Goal: Task Accomplishment & Management: Manage account settings

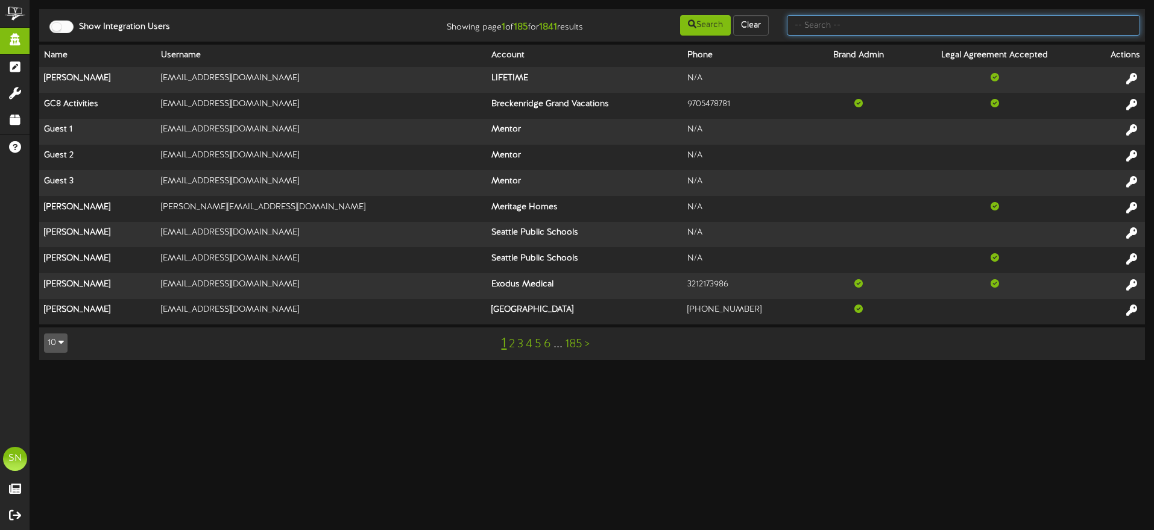
click at [831, 22] on input "text" at bounding box center [963, 25] width 353 height 21
type input "lauren tanner"
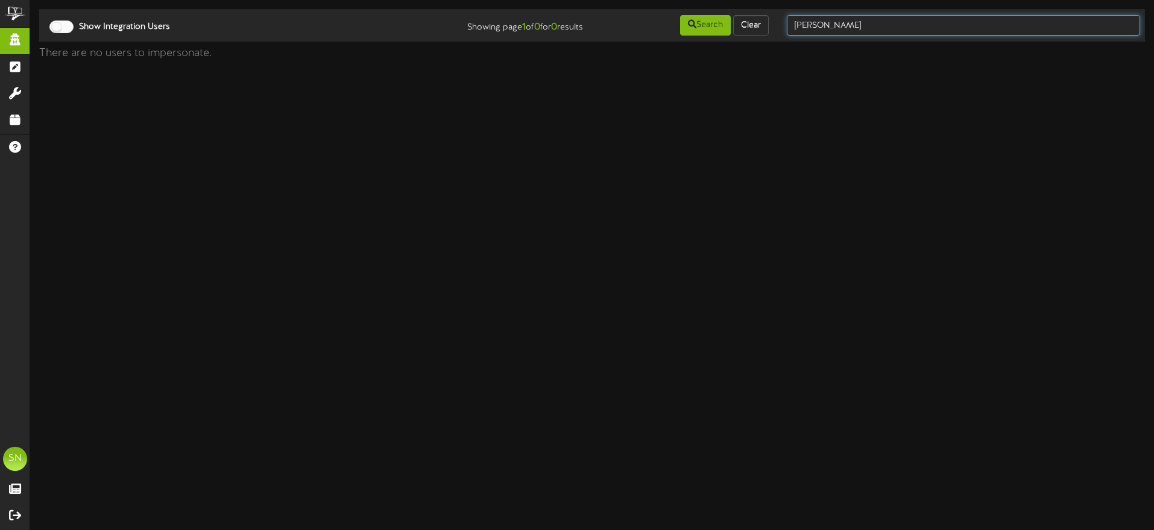
drag, startPoint x: 833, startPoint y: 26, endPoint x: 784, endPoint y: 25, distance: 49.5
click at [784, 25] on div "lauren tanner" at bounding box center [963, 25] width 371 height 23
type input "petersen"
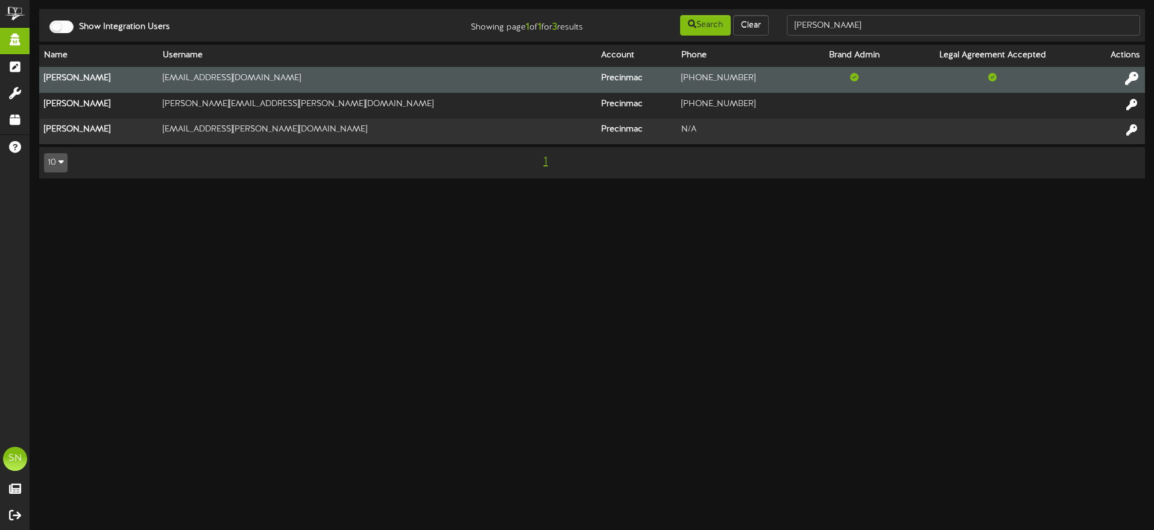
click at [1131, 77] on icon at bounding box center [1131, 78] width 13 height 13
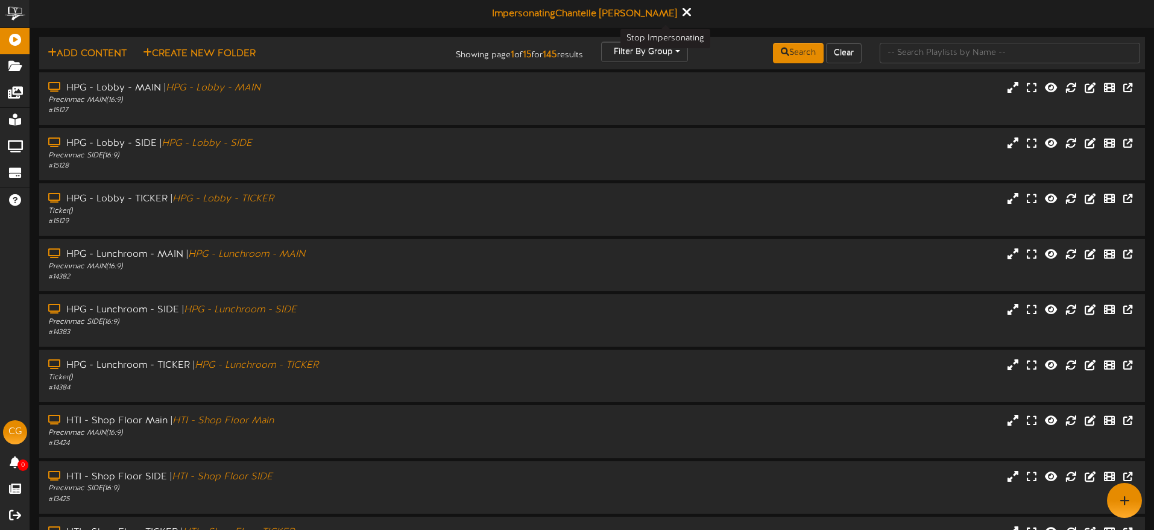
click at [682, 13] on icon at bounding box center [686, 11] width 8 height 13
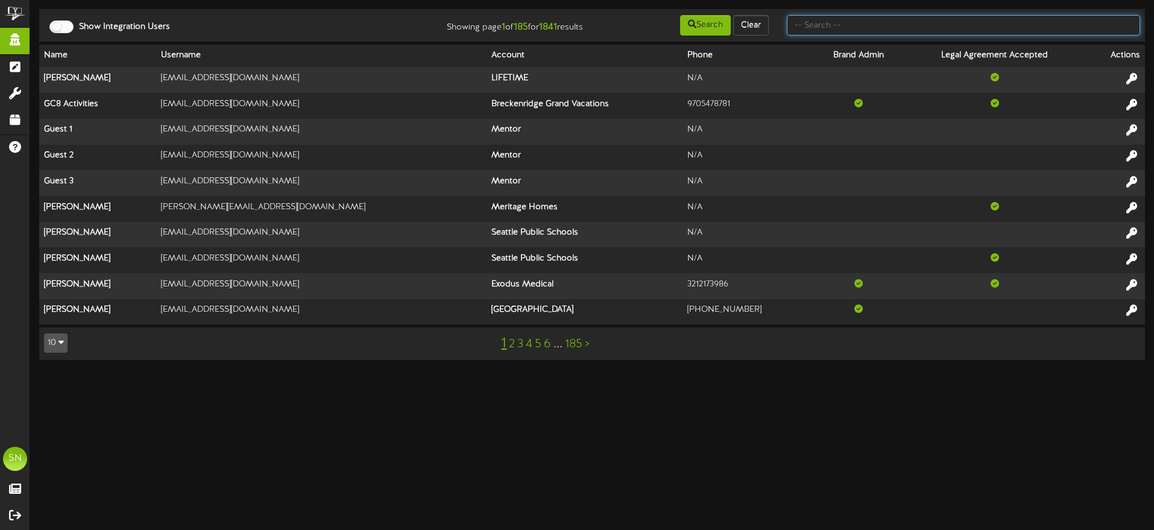
click at [845, 28] on input "text" at bounding box center [963, 25] width 353 height 21
type input "w"
type input "kirsten short"
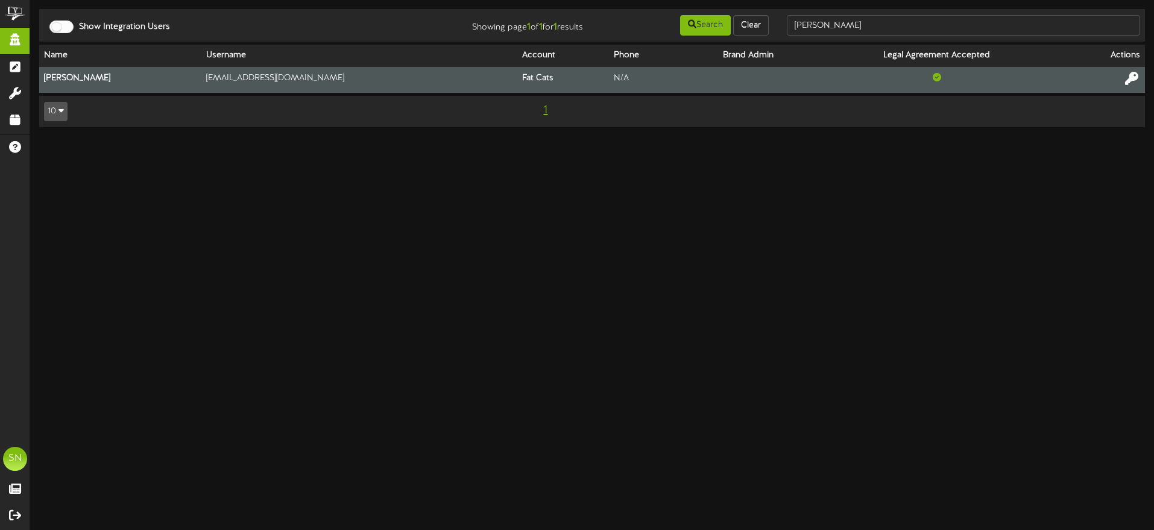
click at [1131, 77] on icon at bounding box center [1131, 78] width 13 height 13
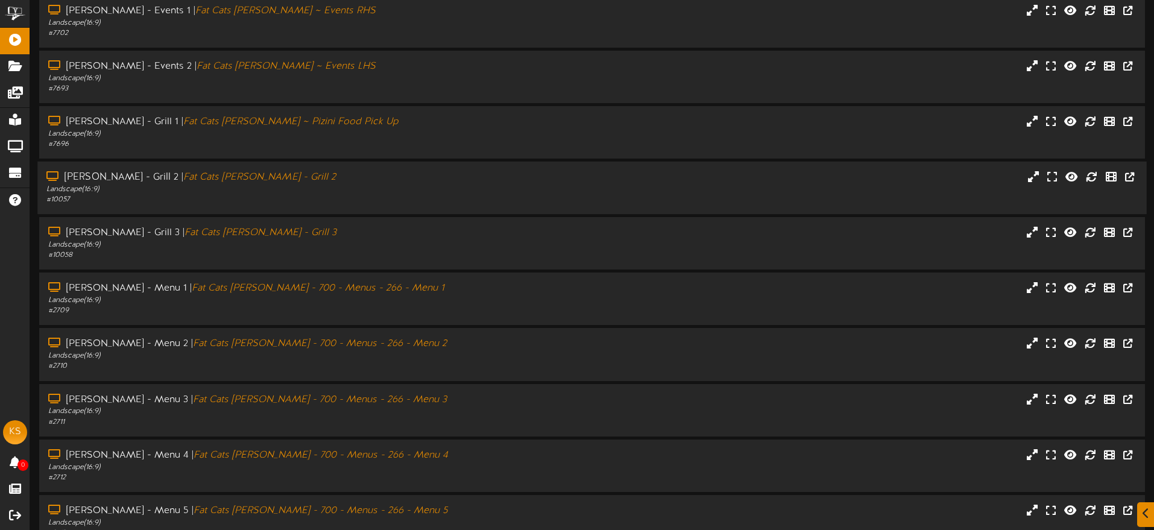
scroll to position [144, 0]
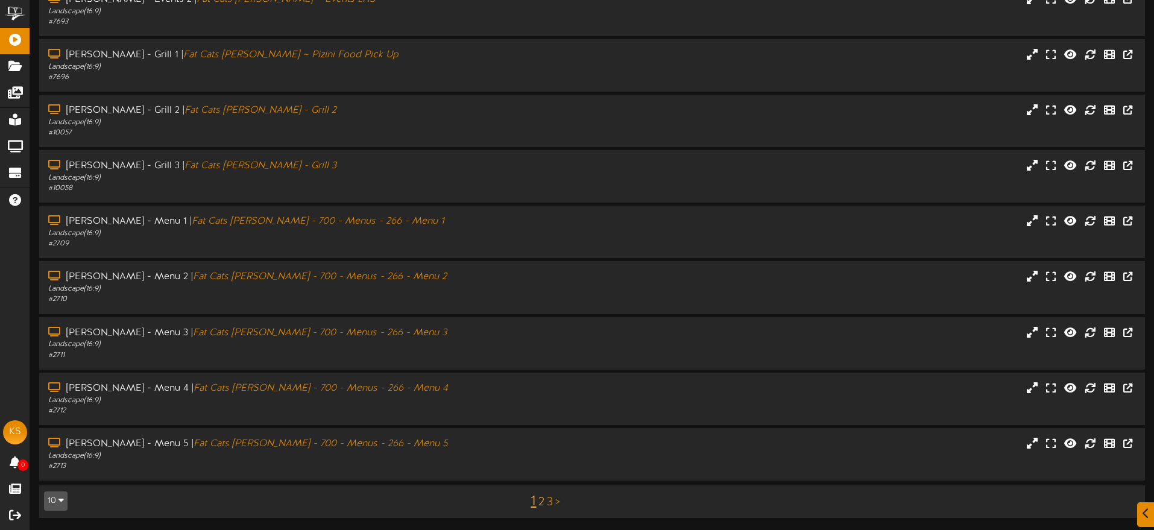
click at [543, 500] on link "2" at bounding box center [541, 502] width 6 height 13
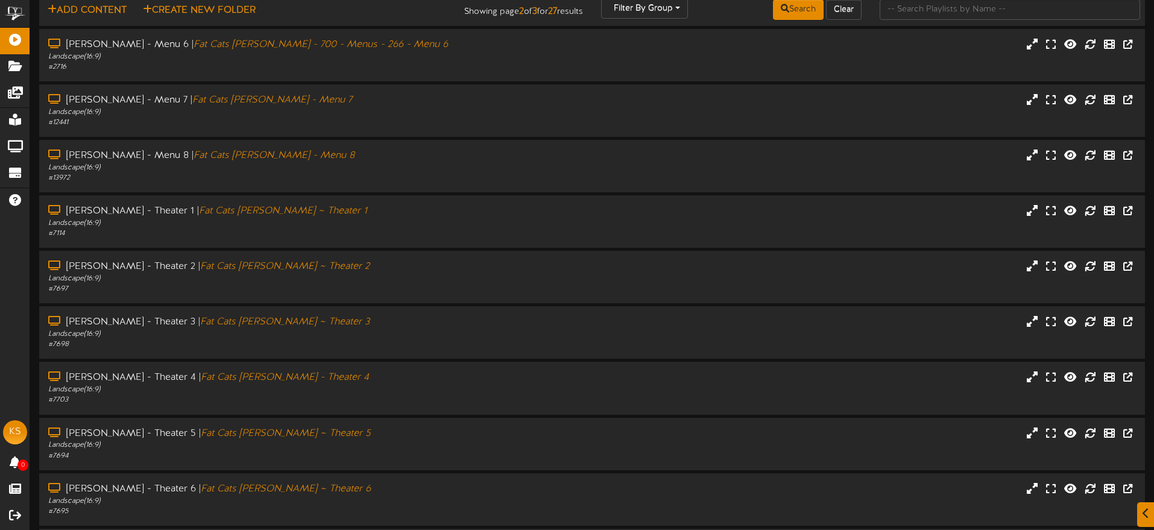
scroll to position [44, 0]
click at [369, 229] on div "# 7114" at bounding box center [268, 233] width 444 height 10
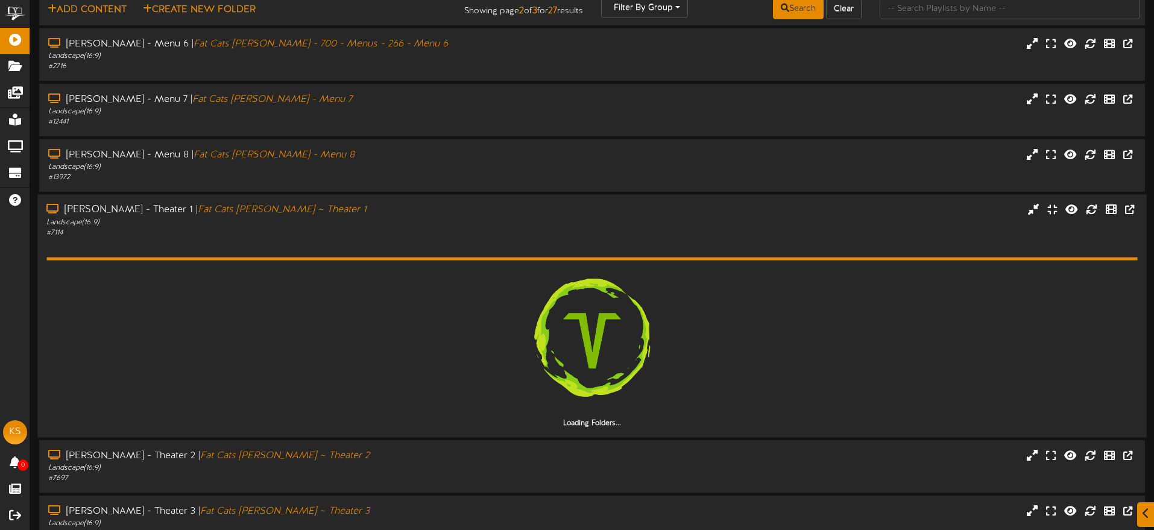
scroll to position [45, 0]
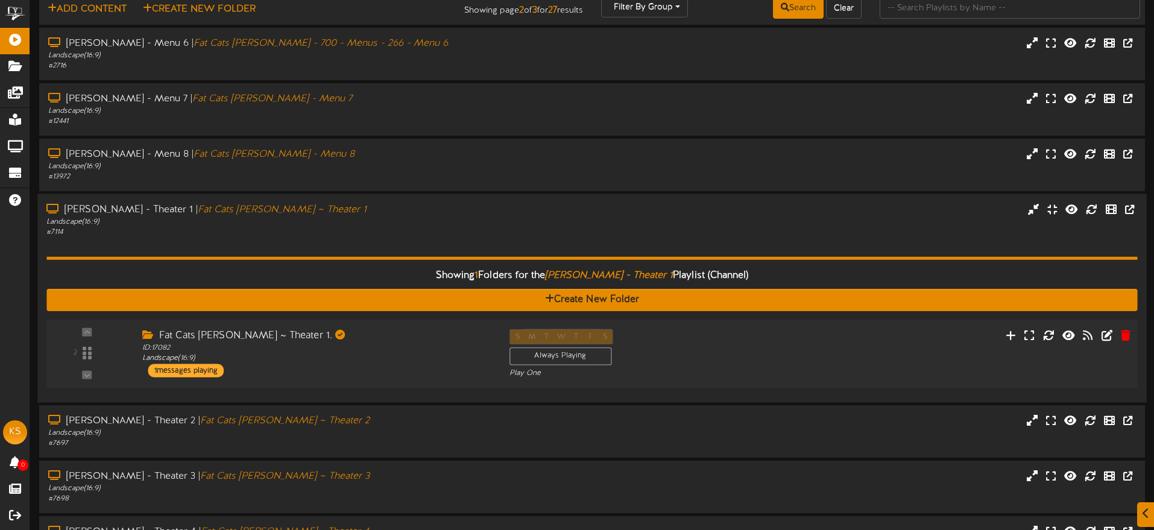
click at [406, 333] on div "Fat Cats Gilbert ~ Theater 1." at bounding box center [316, 336] width 349 height 14
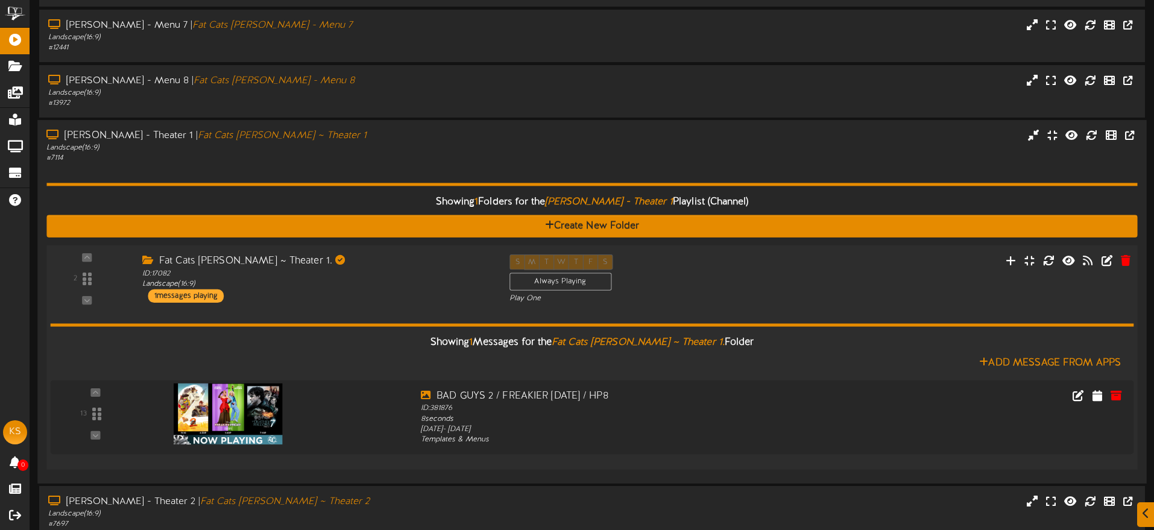
scroll to position [128, 0]
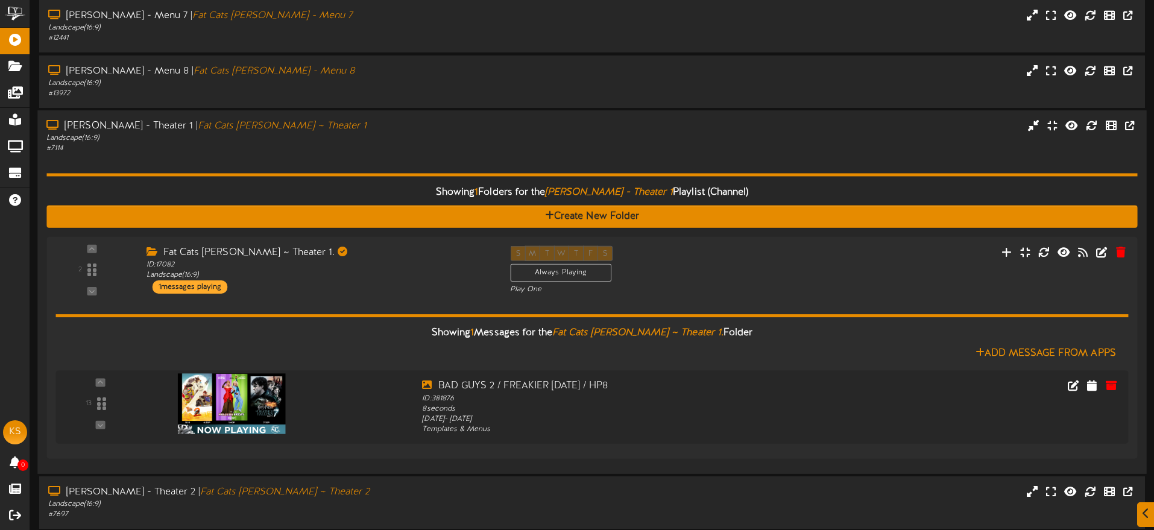
click at [359, 145] on div "# 7114" at bounding box center [268, 149] width 444 height 10
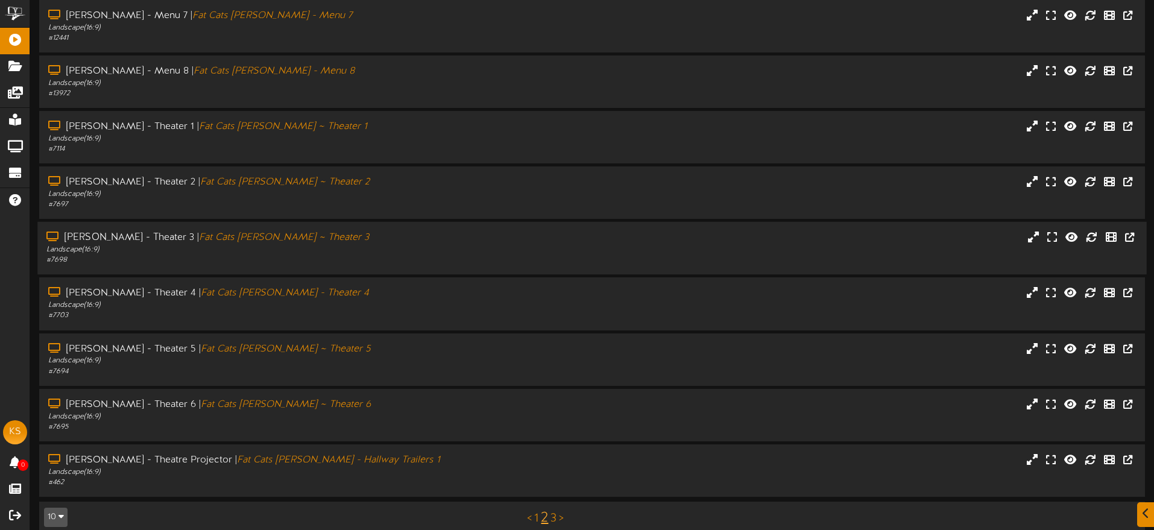
click at [353, 245] on div "Landscape ( 16:9 )" at bounding box center [268, 250] width 444 height 10
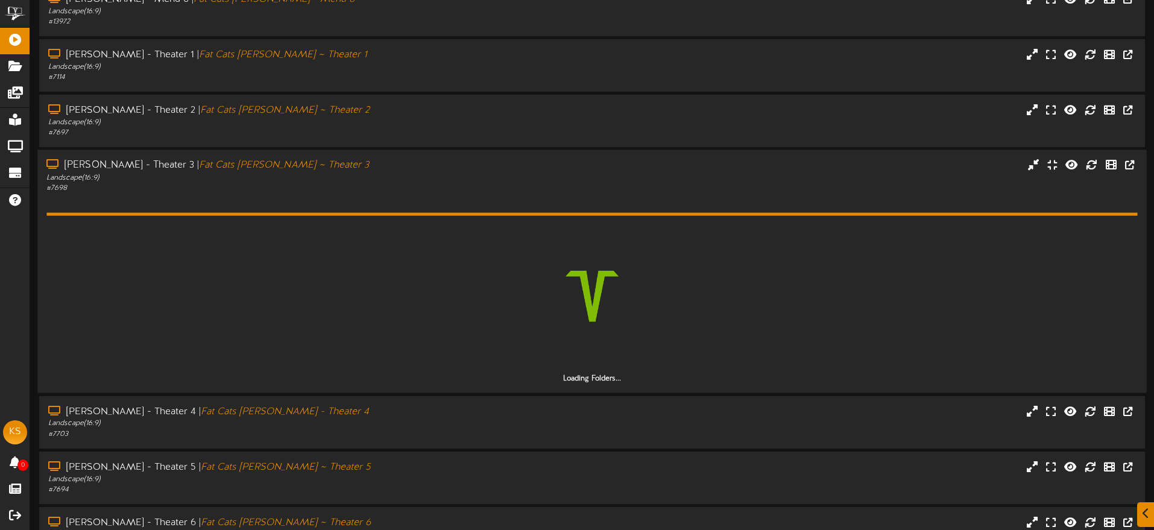
scroll to position [200, 0]
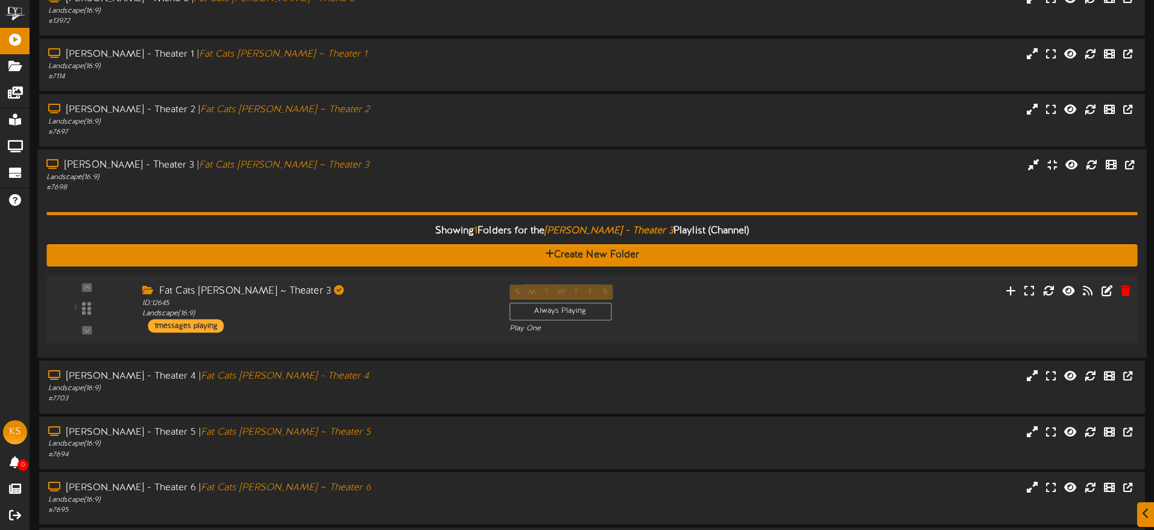
click at [366, 289] on div "Fat Cats Gilbert ~ Theater 3" at bounding box center [316, 292] width 349 height 14
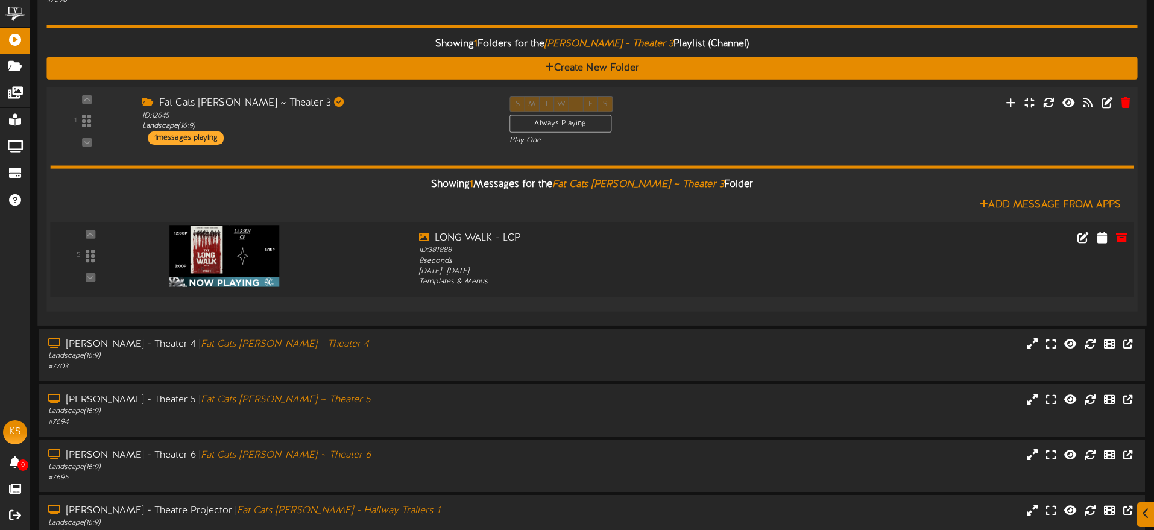
scroll to position [451, 0]
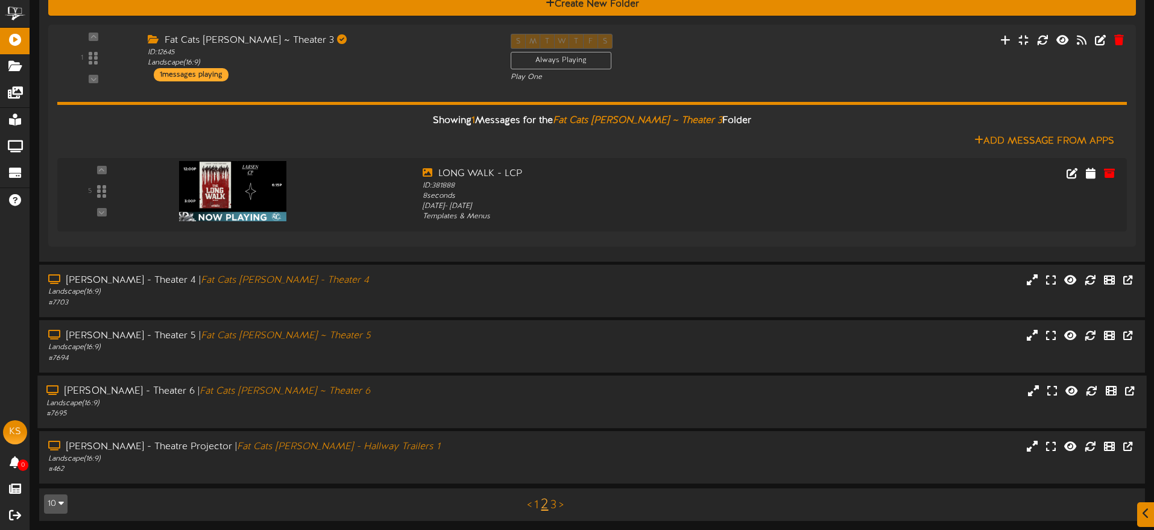
drag, startPoint x: 417, startPoint y: 408, endPoint x: 426, endPoint y: 379, distance: 30.3
click at [417, 408] on div "Landscape ( 16:9 )" at bounding box center [268, 404] width 444 height 10
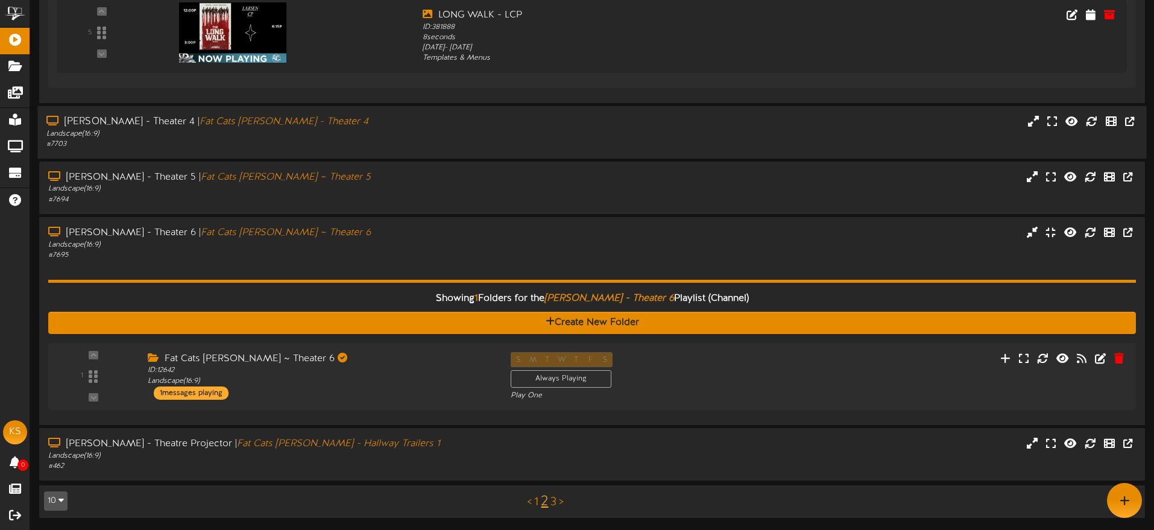
scroll to position [610, 0]
click at [434, 356] on div "Fat Cats Gilbert ~ Theater 6" at bounding box center [316, 359] width 349 height 14
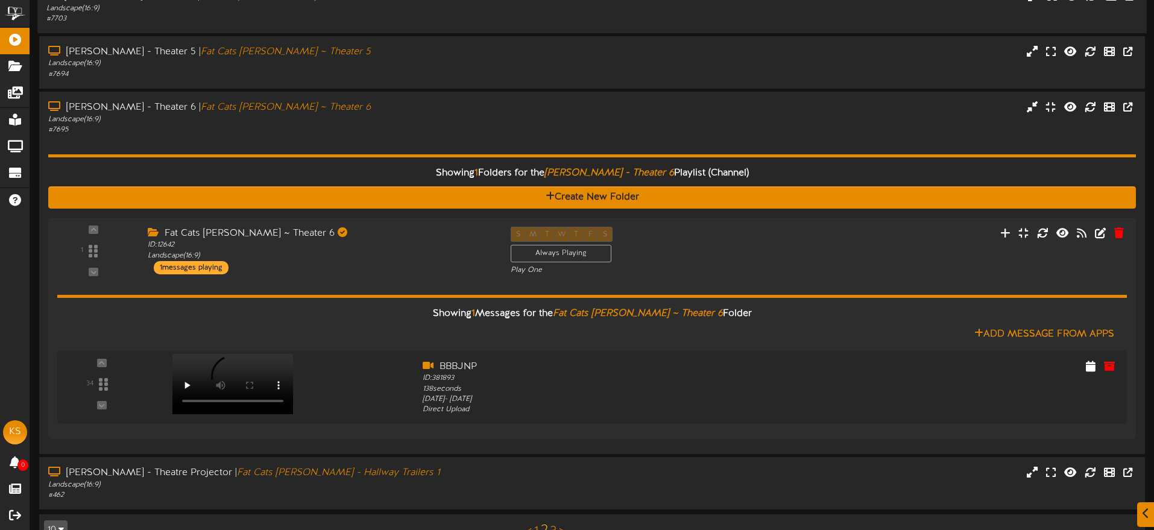
scroll to position [736, 0]
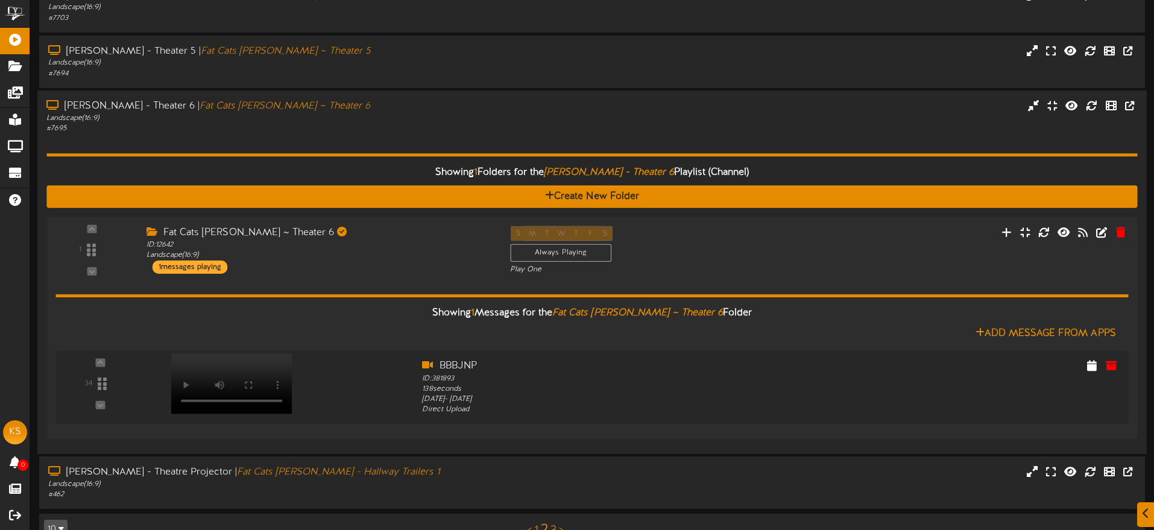
click at [352, 130] on div "# 7695" at bounding box center [268, 129] width 444 height 10
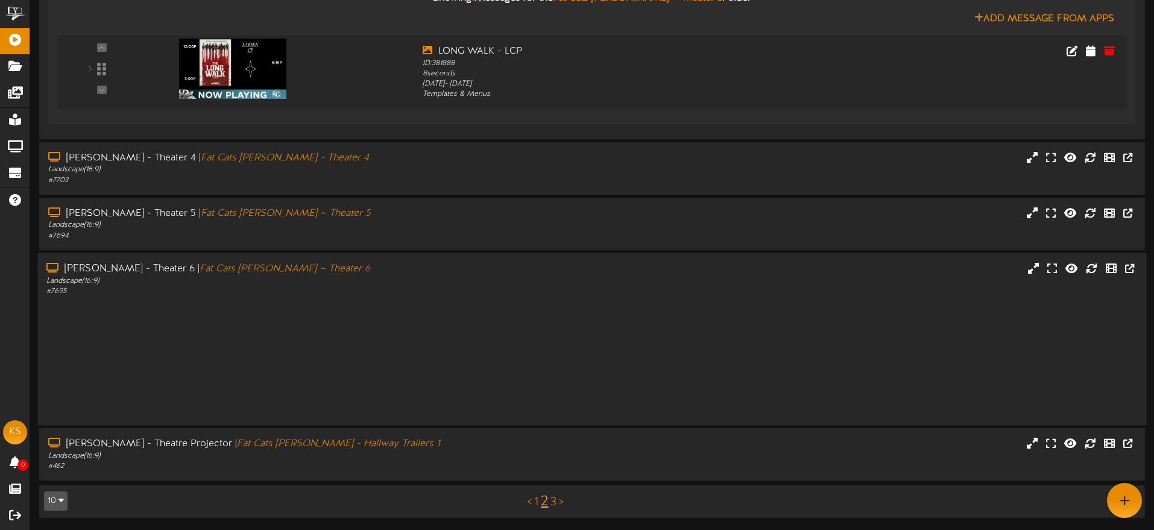
scroll to position [454, 0]
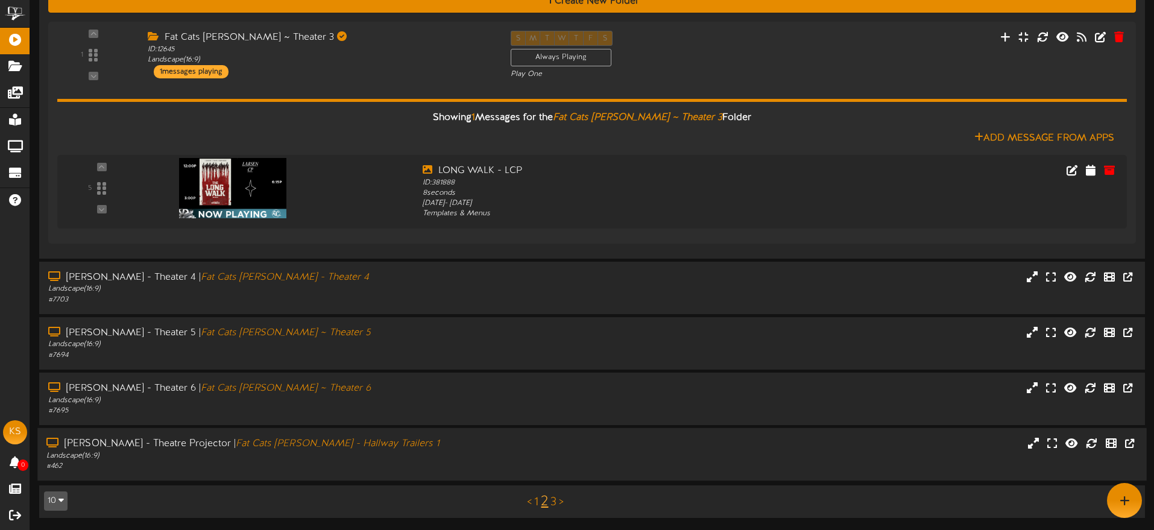
click at [415, 447] on div "Gilbert - Theatre Projector | Fat Cats Gilbert - Hallway Trailers 1" at bounding box center [268, 444] width 444 height 14
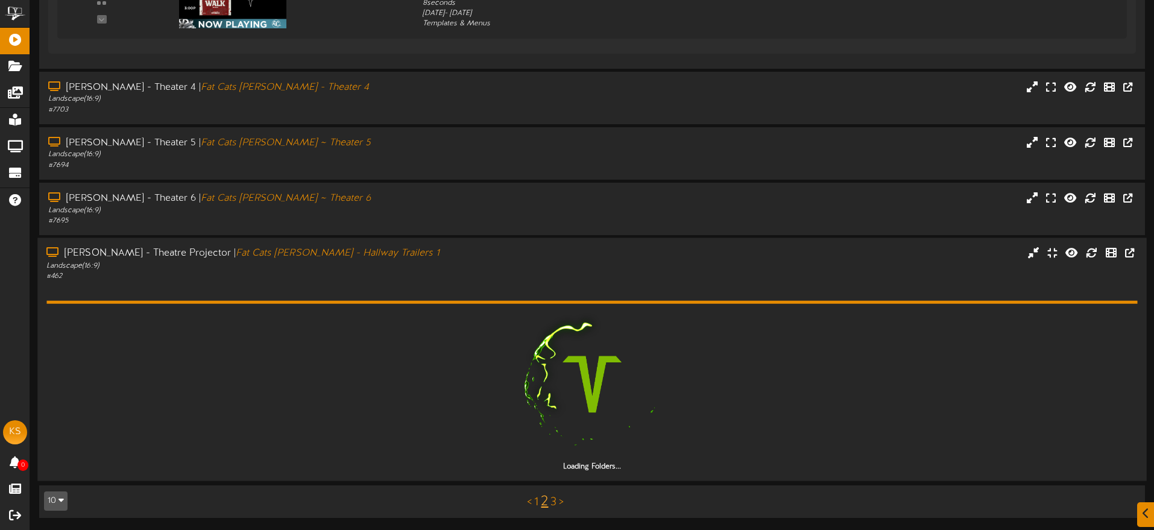
scroll to position [610, 0]
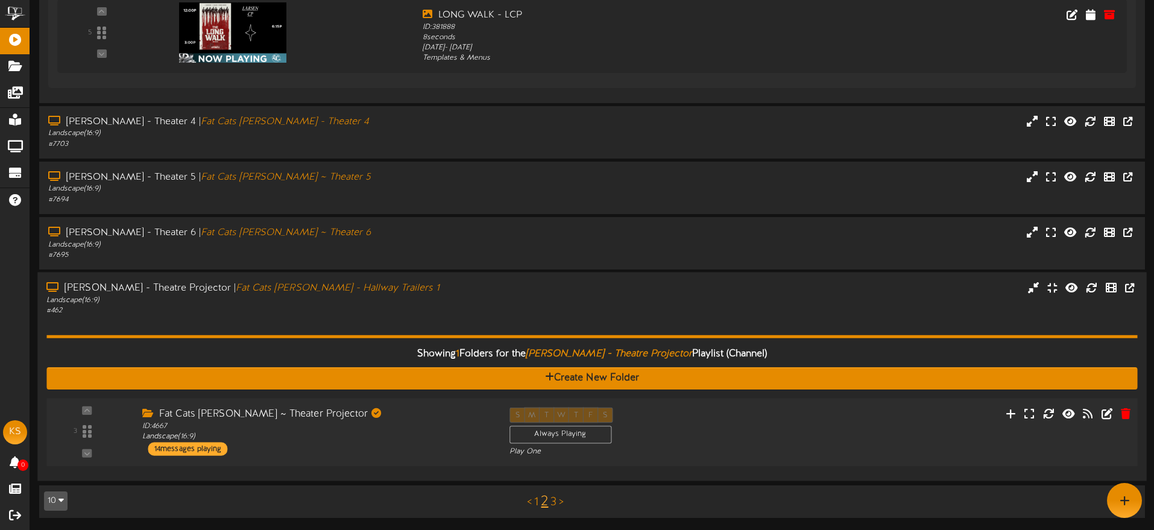
click at [409, 420] on div "Fat Cats Gilbert ~ Theater Projector" at bounding box center [316, 414] width 349 height 14
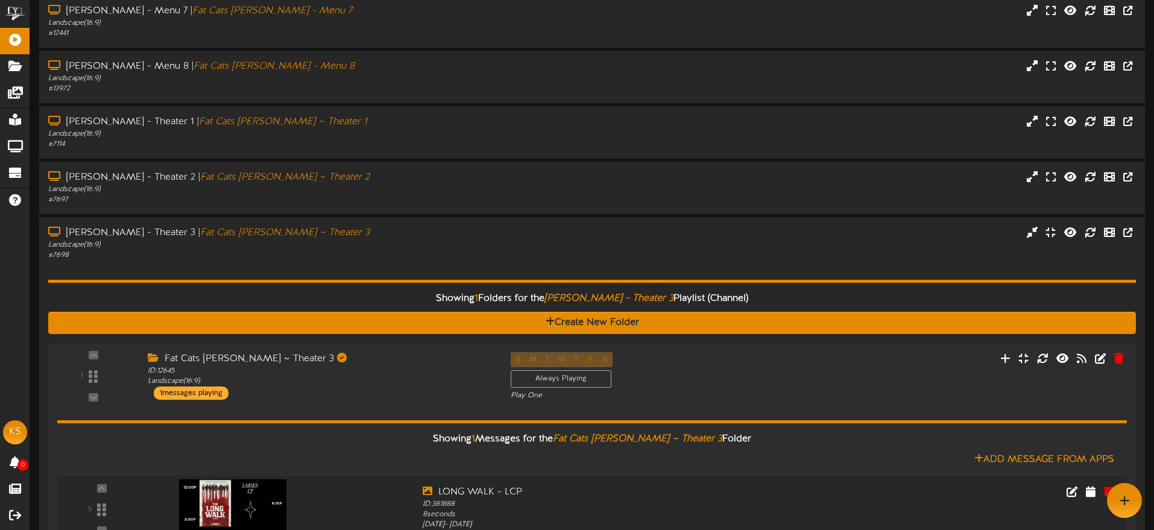
scroll to position [0, 0]
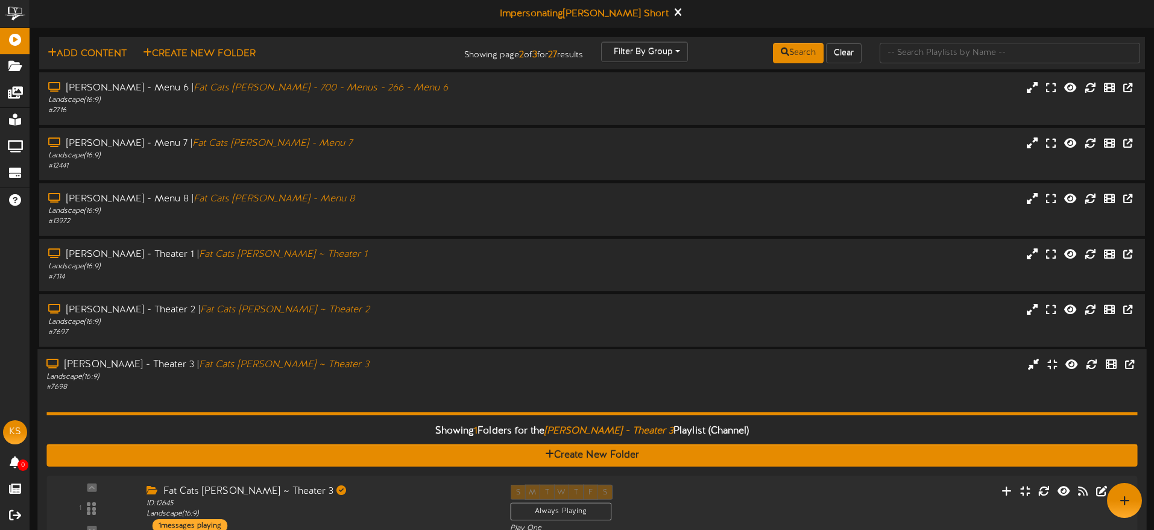
click at [394, 370] on div "Gilbert - Theater 3 | Fat Cats Gilbert ~ Theater 3" at bounding box center [268, 365] width 444 height 14
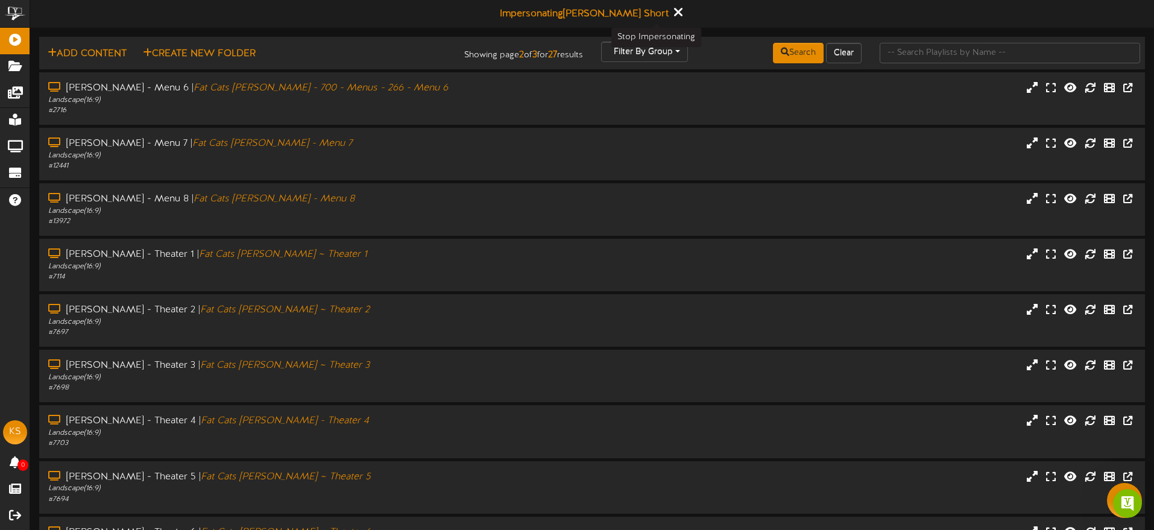
click at [674, 12] on icon at bounding box center [678, 11] width 8 height 13
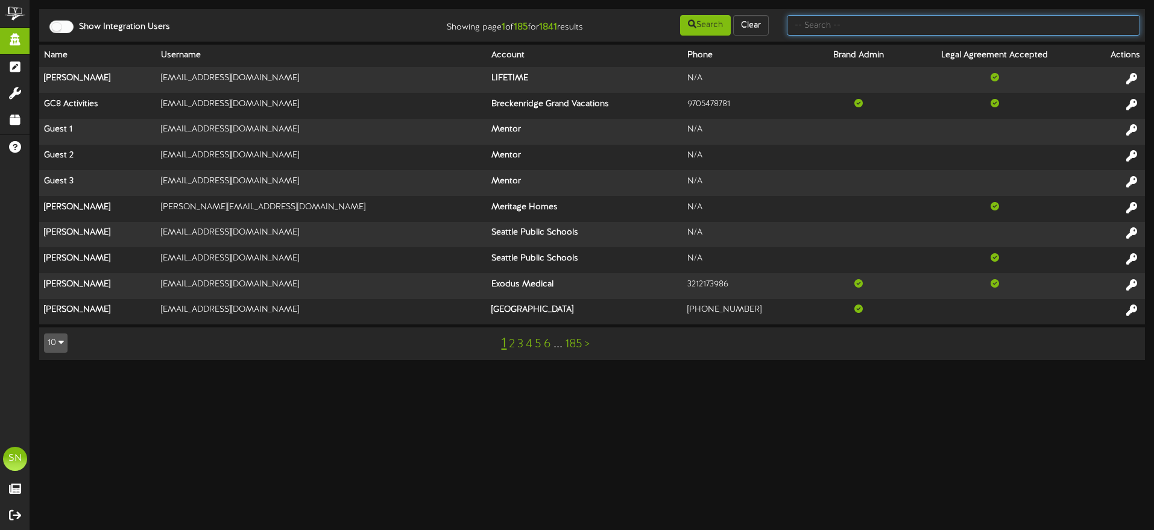
click at [812, 26] on input "text" at bounding box center [963, 25] width 353 height 21
type input "[PERSON_NAME]"
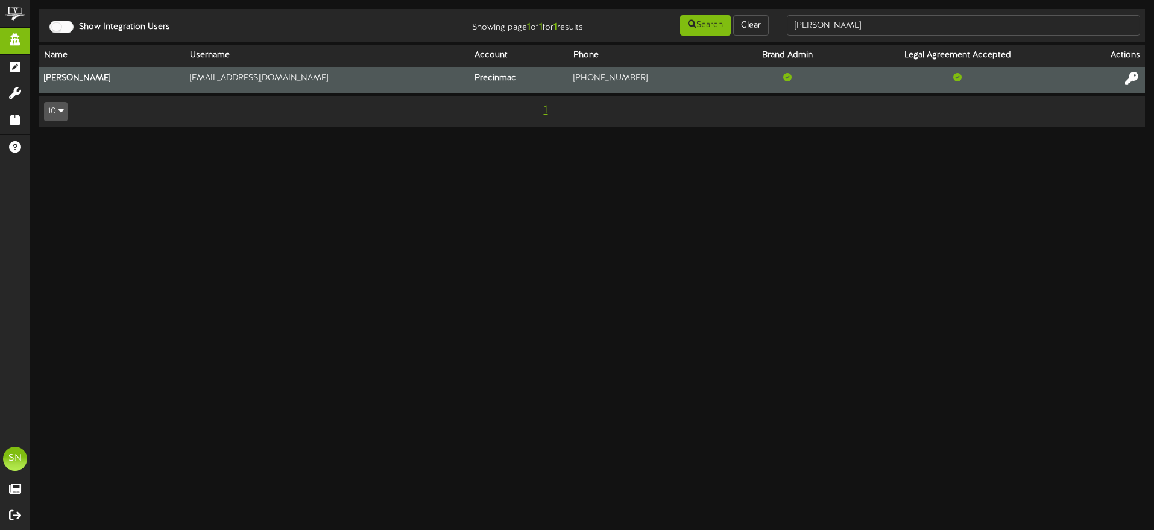
click at [1128, 73] on icon at bounding box center [1131, 78] width 13 height 13
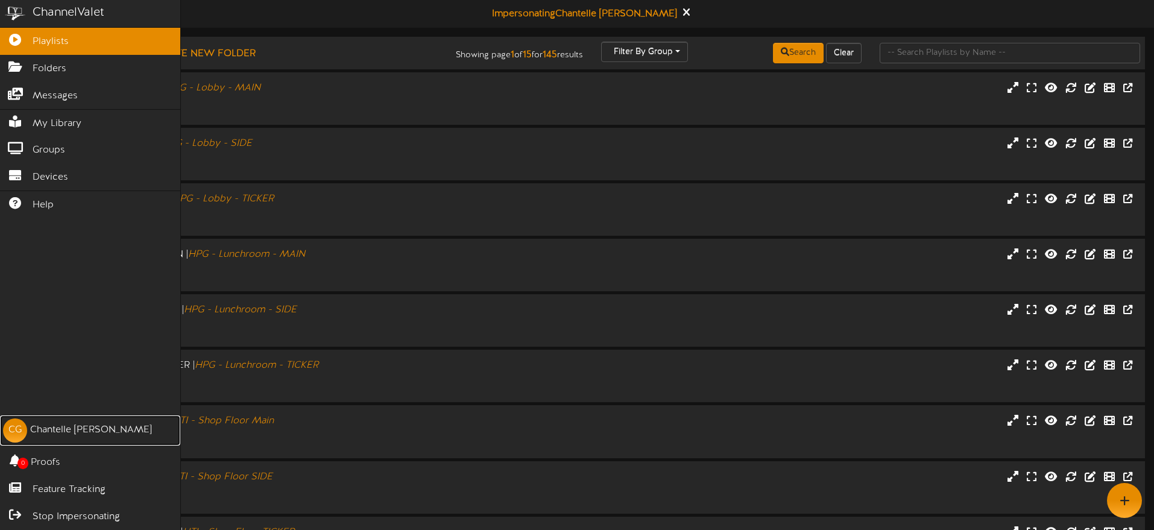
drag, startPoint x: 43, startPoint y: 435, endPoint x: 248, endPoint y: 330, distance: 230.3
click at [43, 435] on div "Chantelle Gibson" at bounding box center [91, 430] width 122 height 14
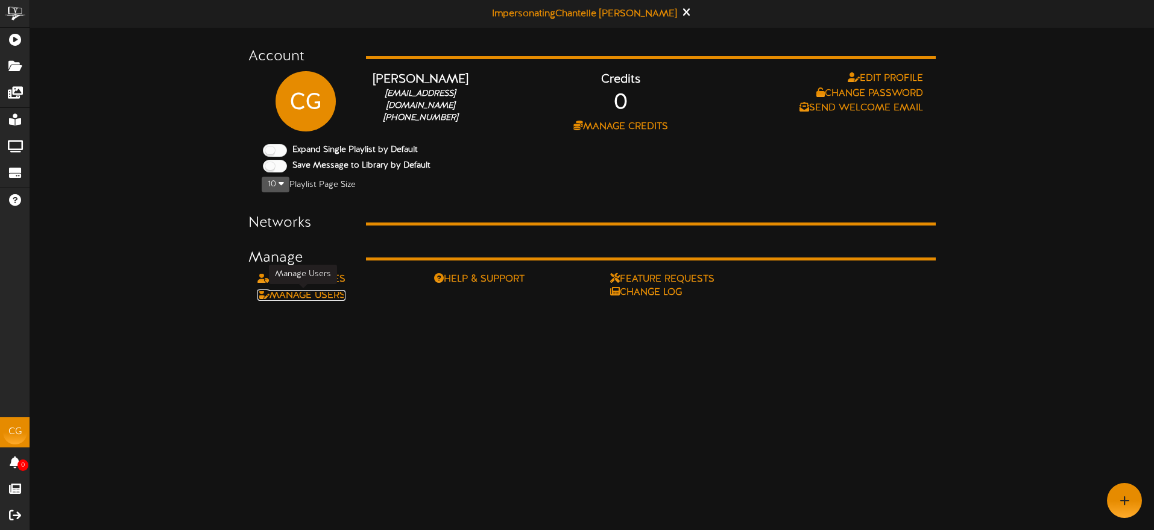
click at [341, 294] on link "Manage Users" at bounding box center [301, 295] width 88 height 11
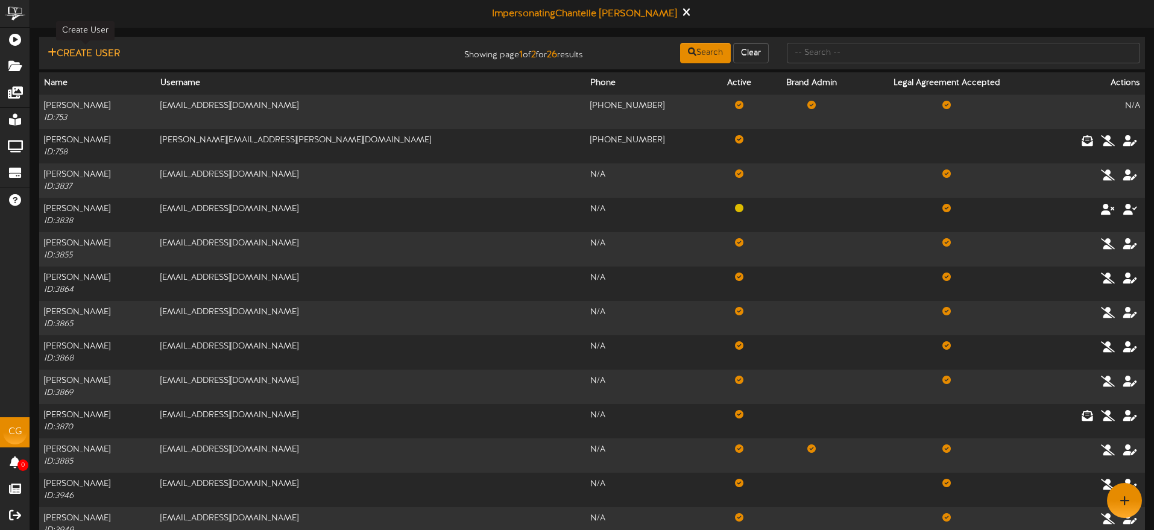
click at [93, 49] on button "Create User" at bounding box center [84, 53] width 80 height 15
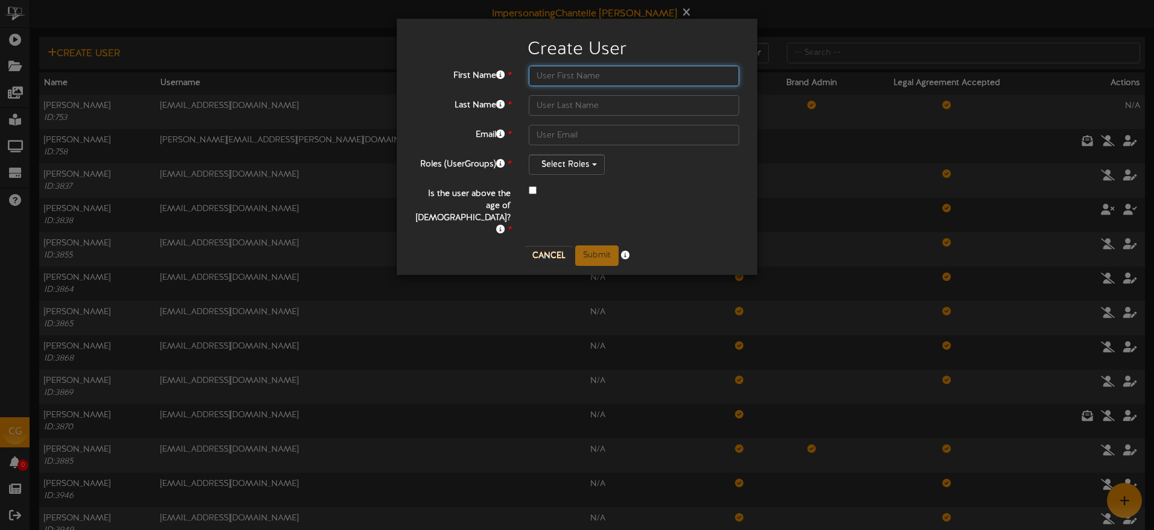
click at [610, 78] on input "text" at bounding box center [634, 76] width 210 height 21
type input "l"
type input "Lauren"
type input "[PERSON_NAME]"
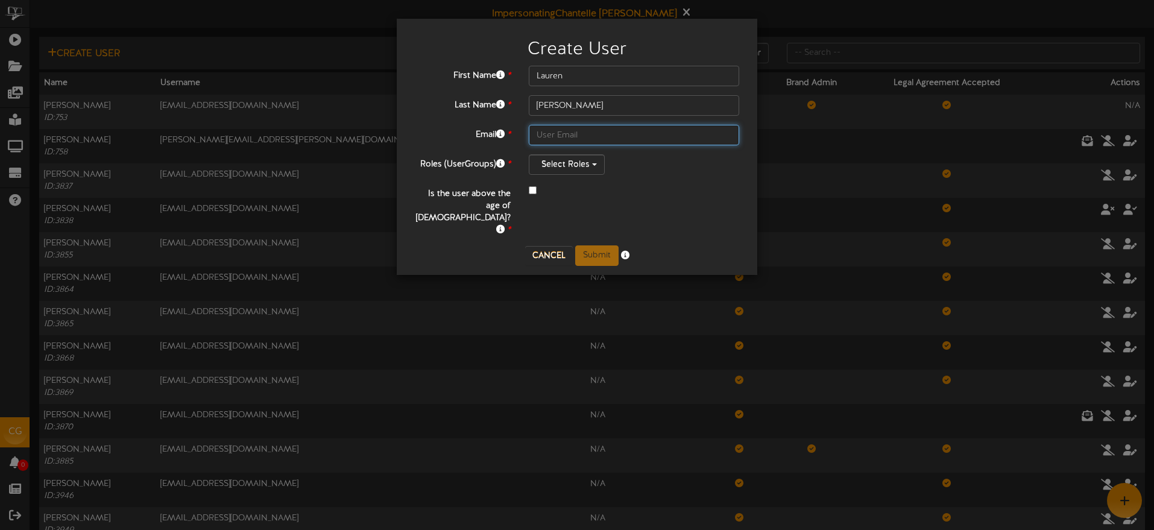
paste input "[EMAIL_ADDRESS][PERSON_NAME][DOMAIN_NAME]"
type input "[EMAIL_ADDRESS][PERSON_NAME][DOMAIN_NAME]"
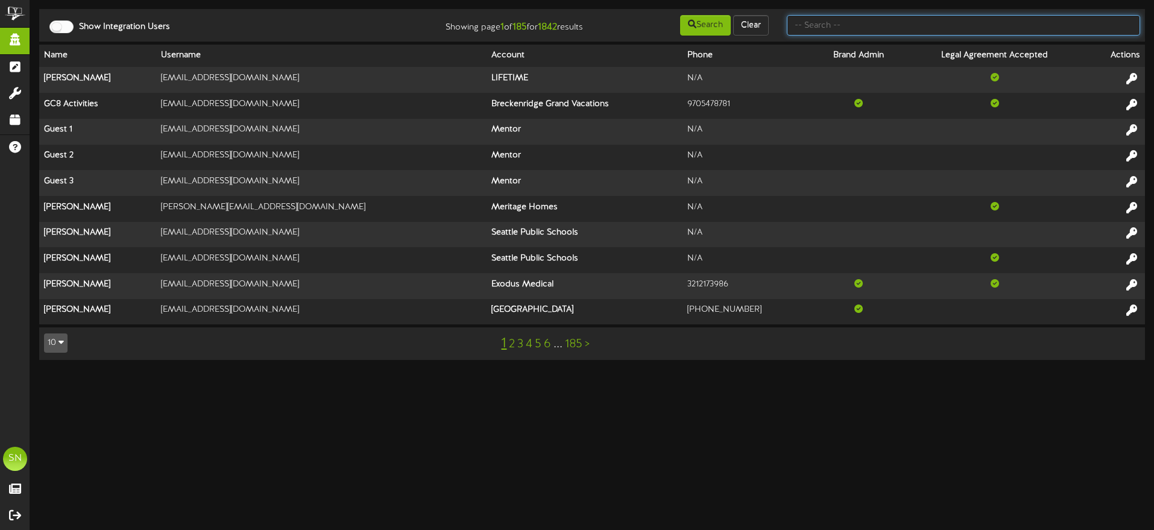
click at [834, 28] on input "text" at bounding box center [963, 25] width 353 height 21
type input "afcu"
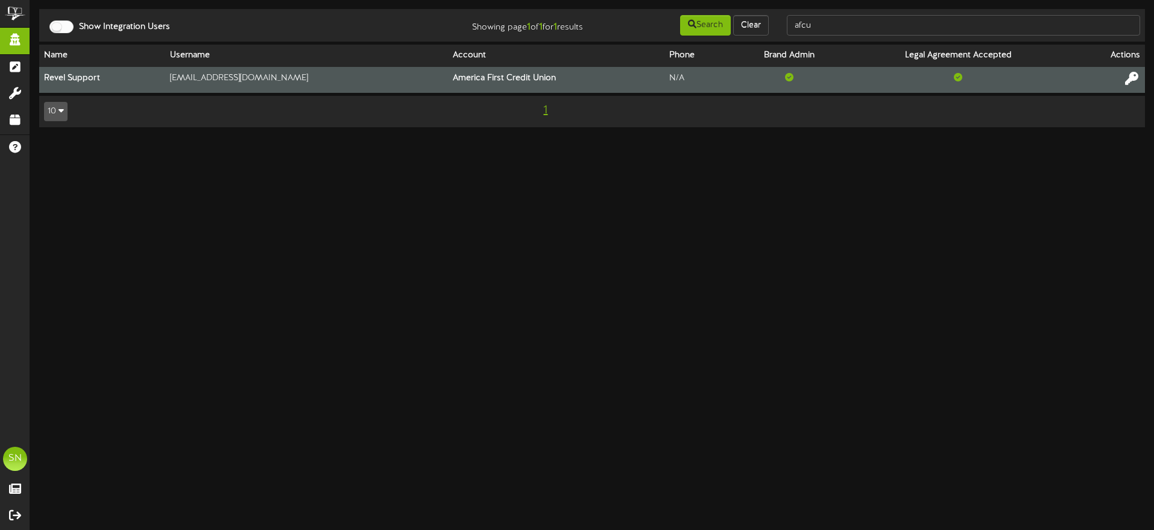
click at [1132, 77] on icon at bounding box center [1131, 78] width 13 height 13
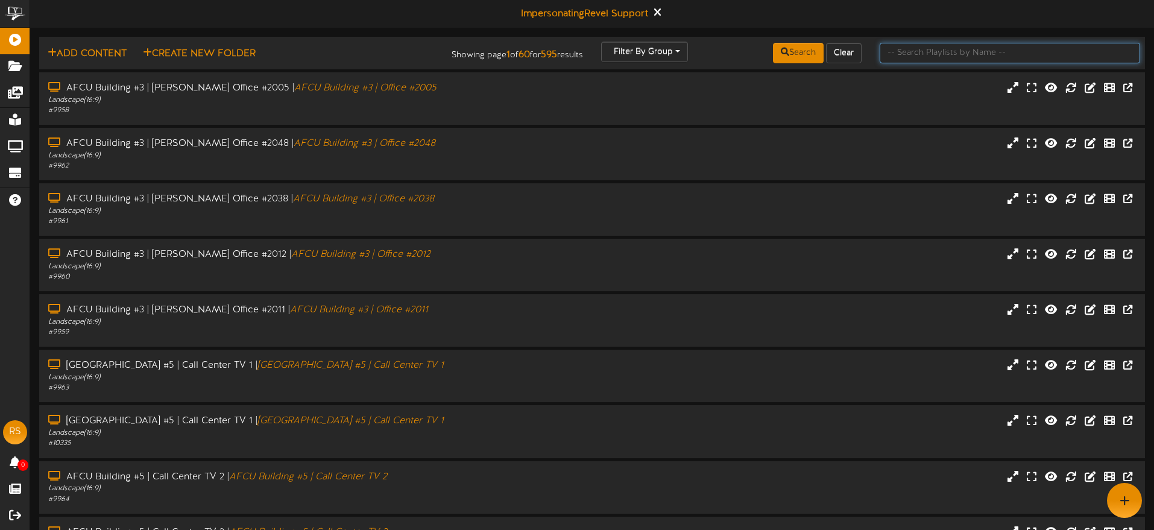
click at [923, 50] on input "text" at bounding box center [1010, 53] width 260 height 21
type input "brickyard"
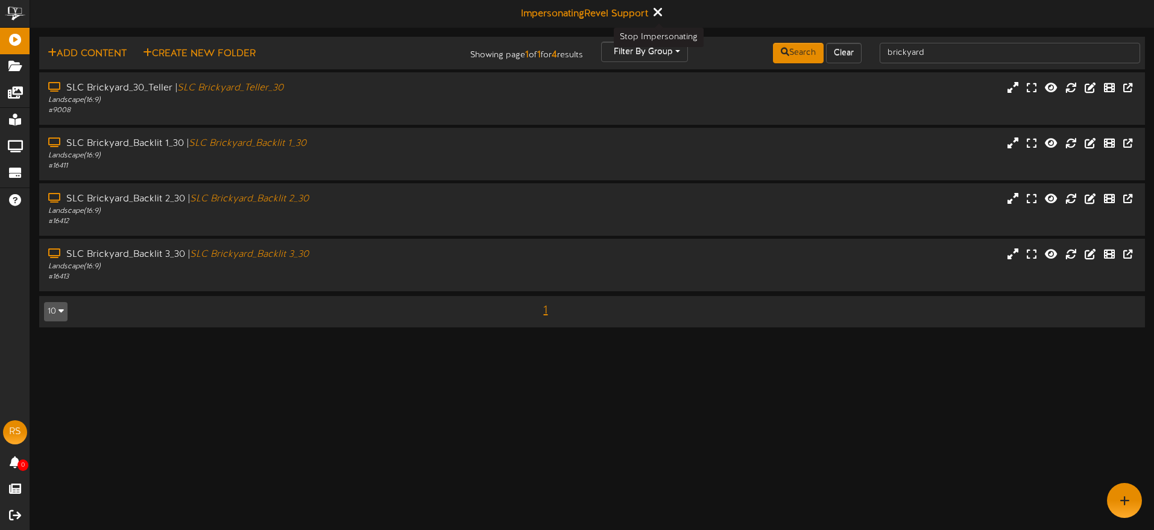
click at [660, 8] on icon at bounding box center [657, 11] width 8 height 13
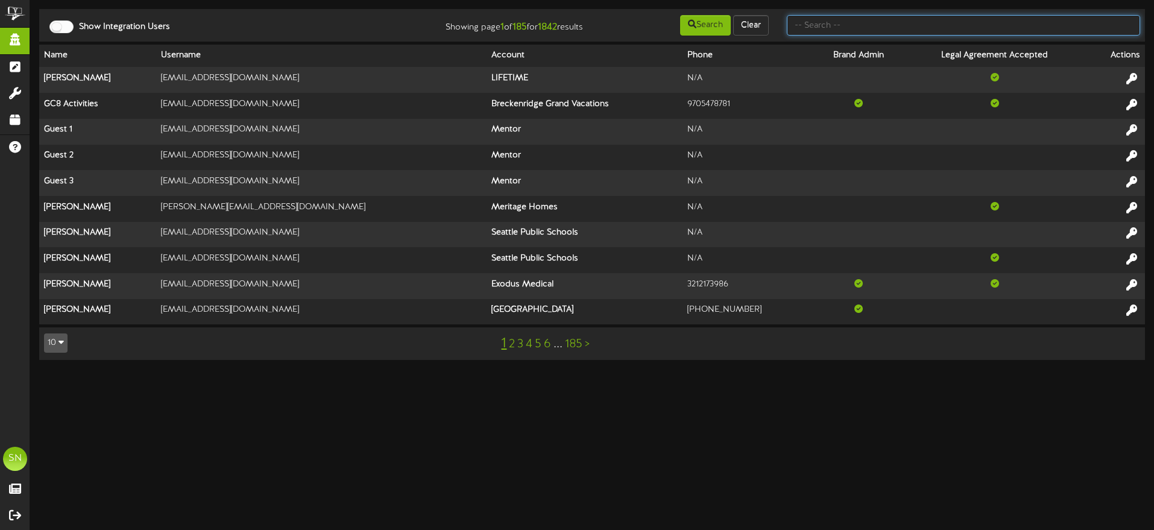
click at [839, 27] on input "text" at bounding box center [963, 25] width 353 height 21
type input "lauren"
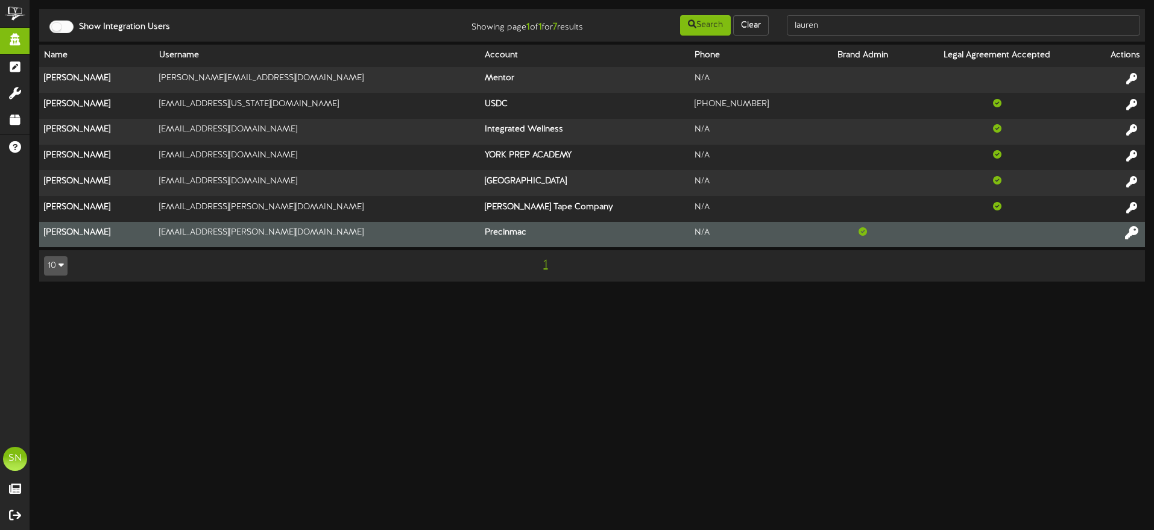
click at [1128, 231] on icon at bounding box center [1131, 232] width 13 height 13
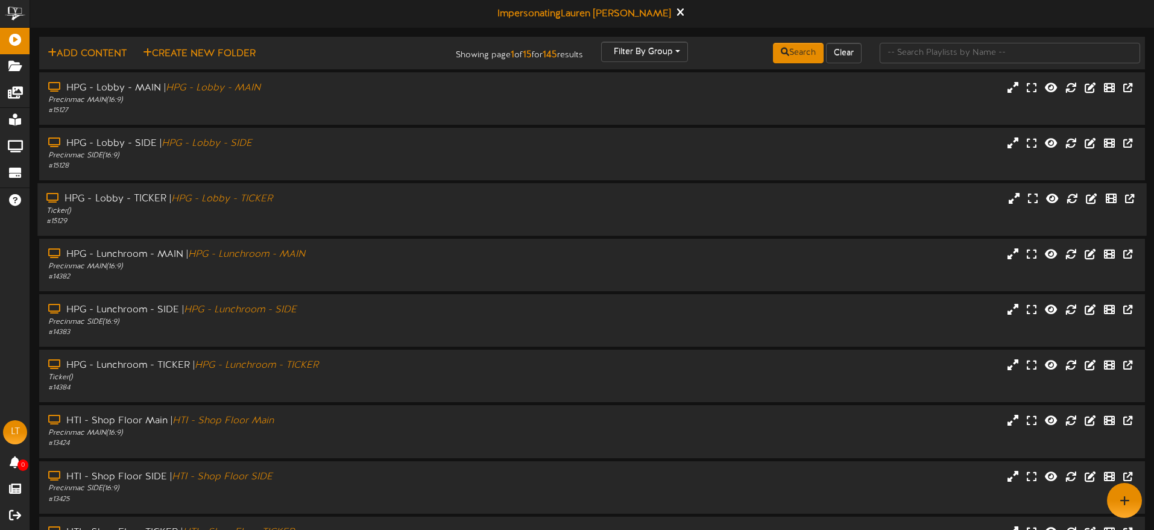
click at [441, 210] on div "Ticker ( )" at bounding box center [268, 211] width 444 height 10
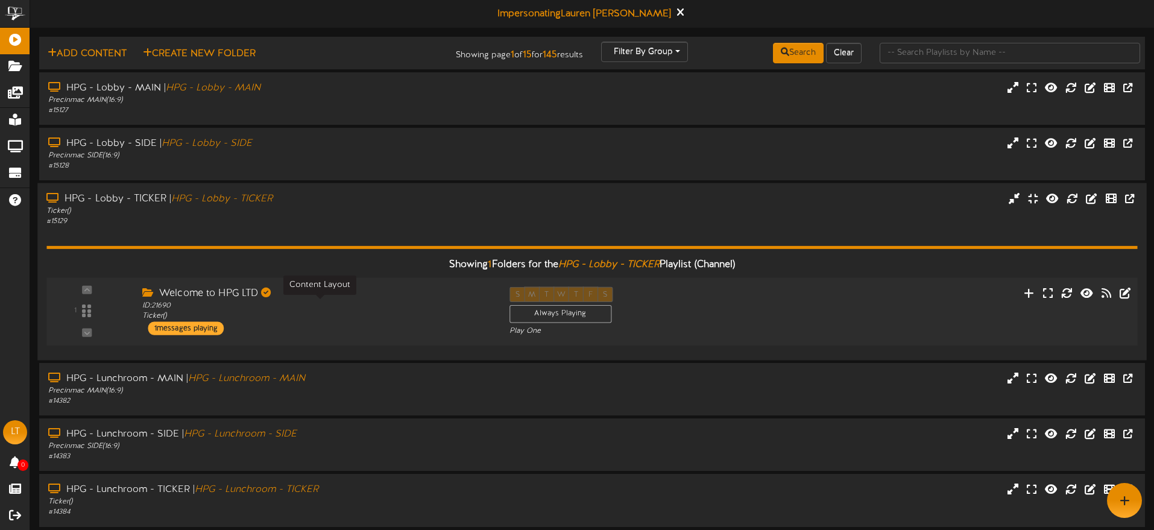
click at [408, 313] on div "ID: 21690 Ticker ( )" at bounding box center [316, 311] width 349 height 21
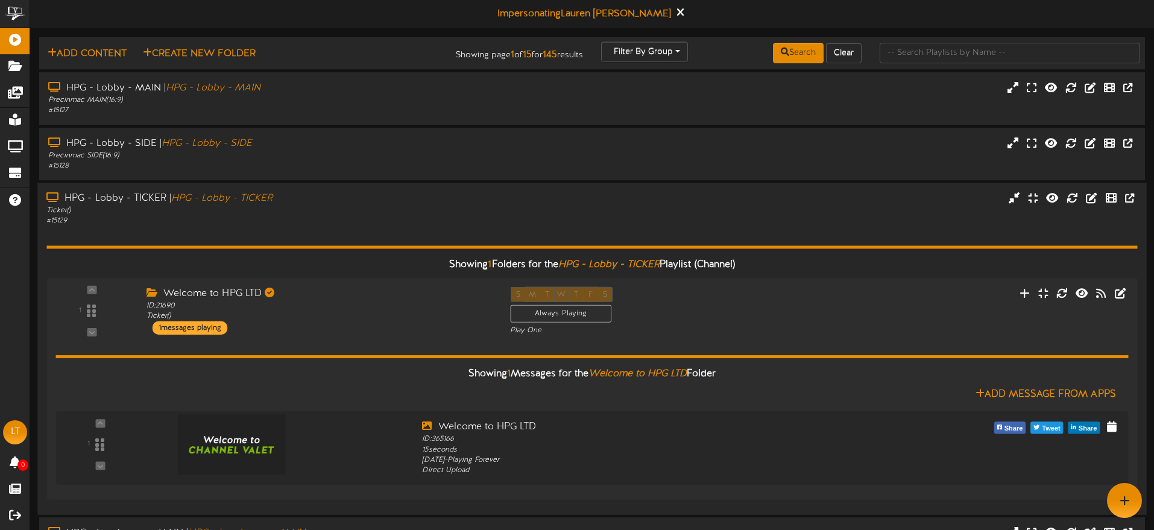
click at [418, 224] on div "# 15129" at bounding box center [268, 221] width 444 height 10
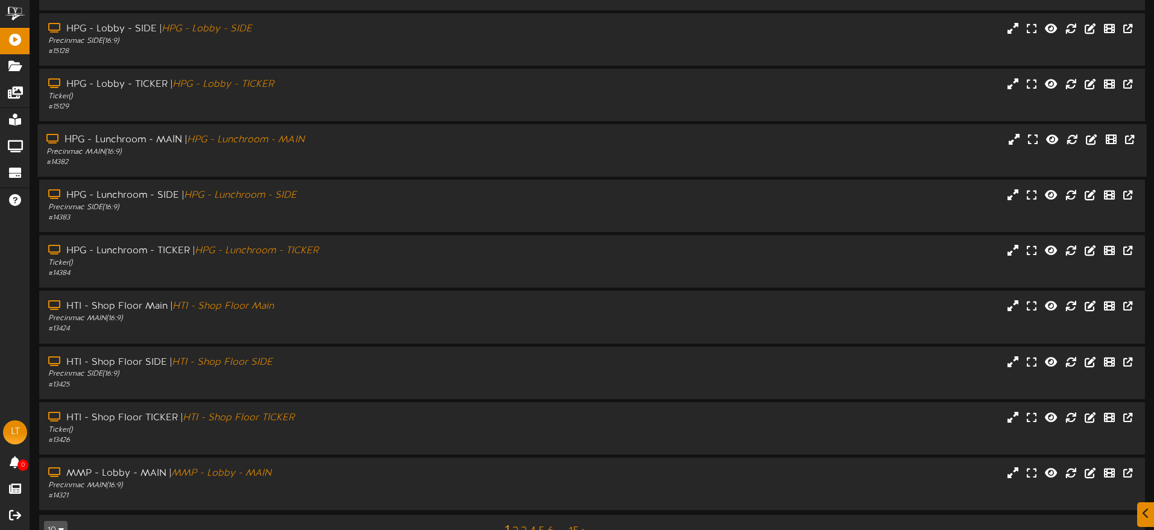
scroll to position [144, 0]
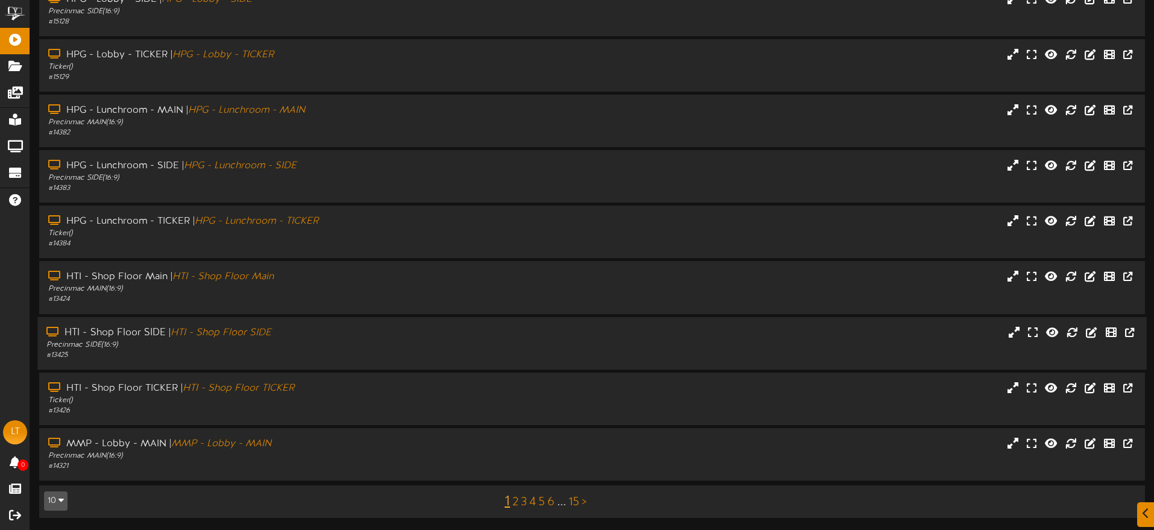
click at [407, 355] on div "# 13425" at bounding box center [268, 355] width 444 height 10
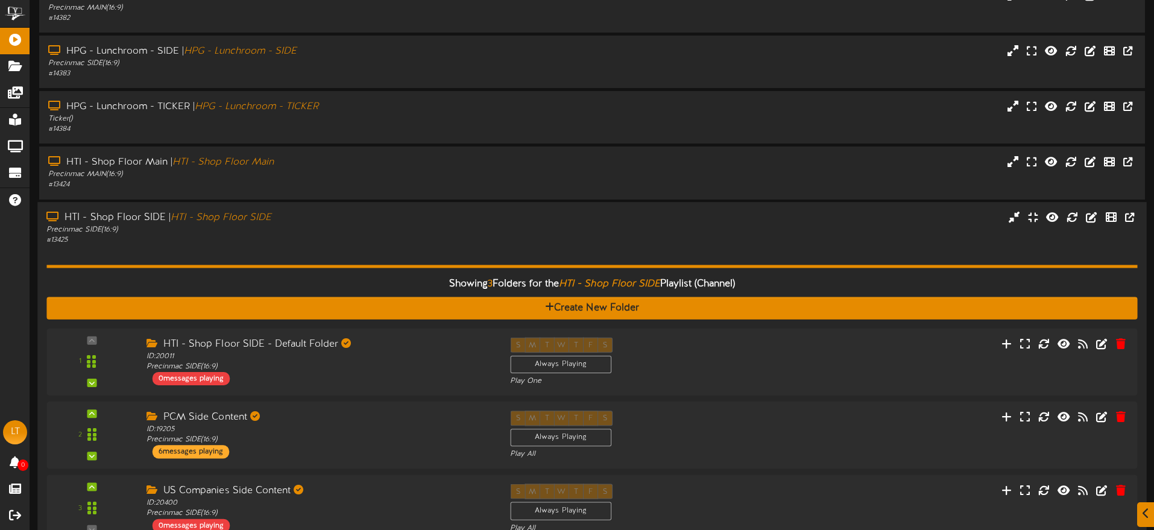
scroll to position [368, 0]
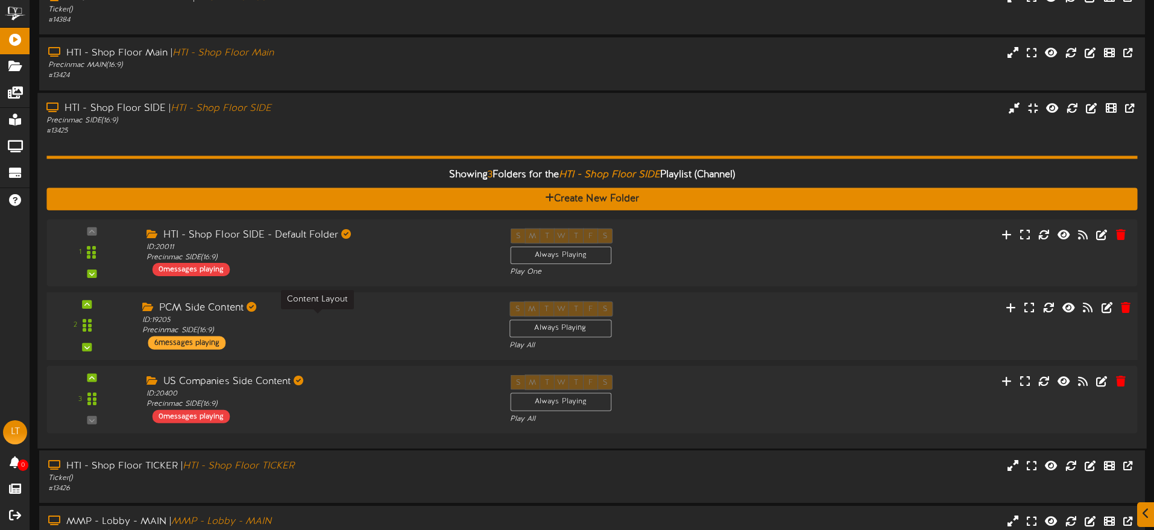
click at [400, 318] on div "ID: 19205 Precinmac SIDE ( 16:9 )" at bounding box center [316, 325] width 349 height 21
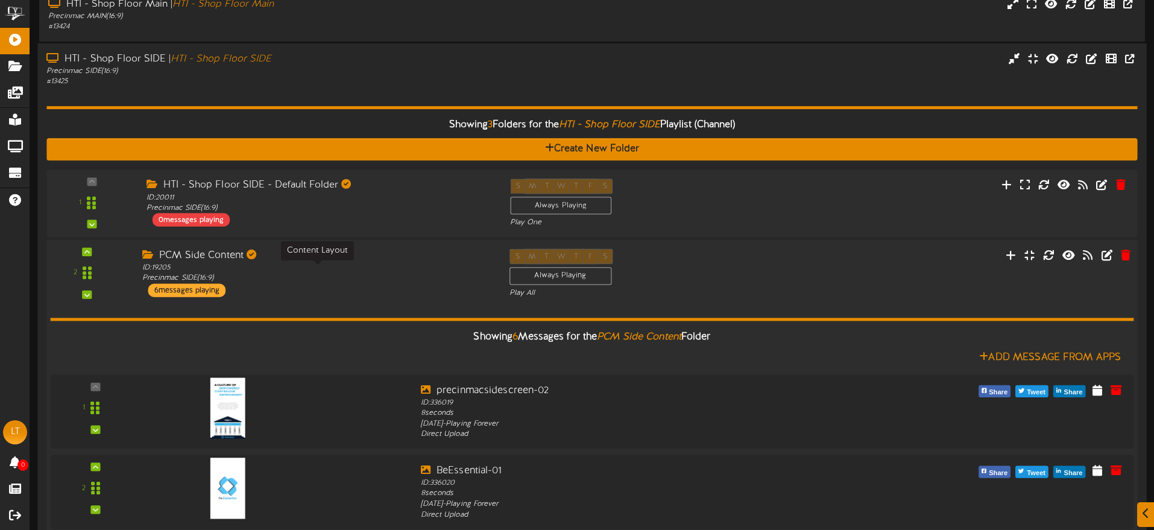
scroll to position [421, 0]
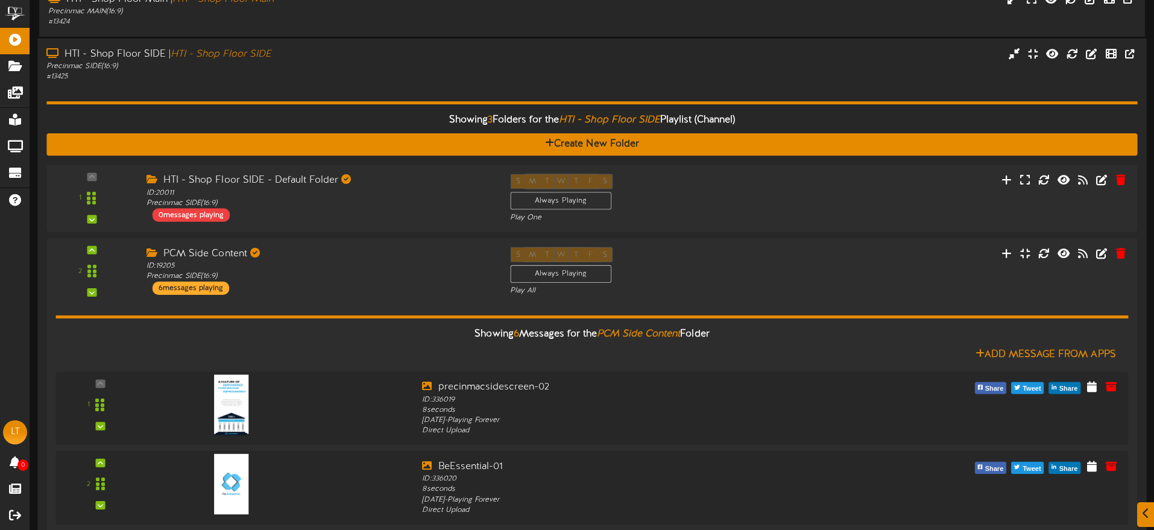
click at [342, 82] on div "Showing 3 Folders for the HTI - Shop Floor SIDE Playlist (Channel) Create New F…" at bounding box center [591, 509] width 1091 height 855
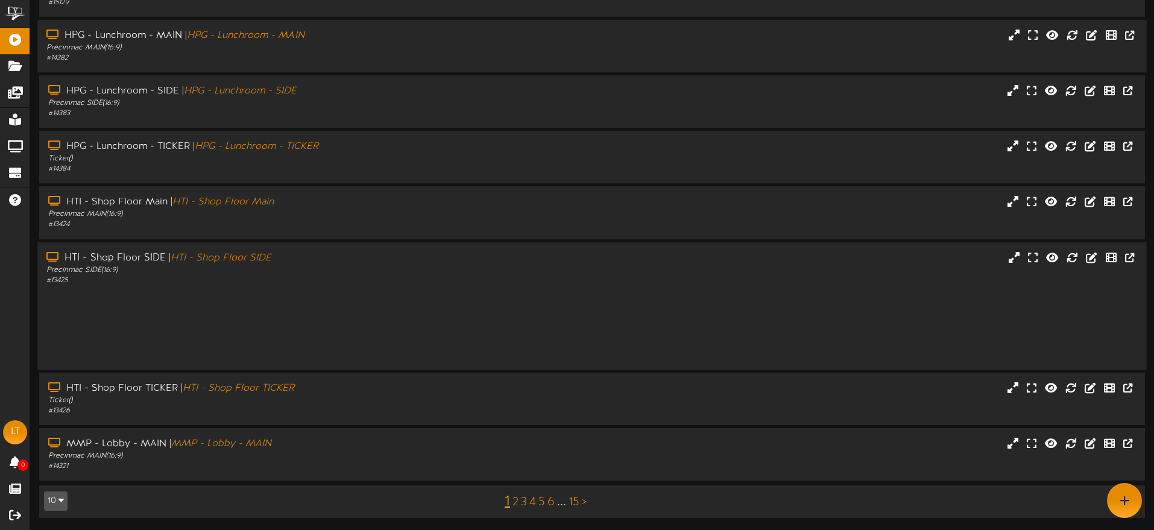
scroll to position [144, 0]
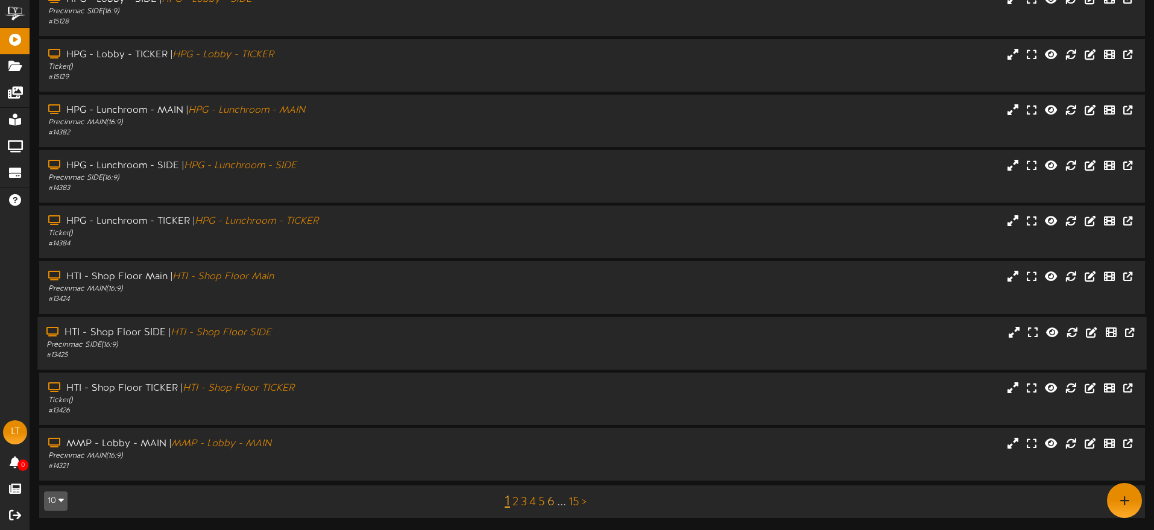
click at [553, 500] on link "6" at bounding box center [550, 502] width 7 height 13
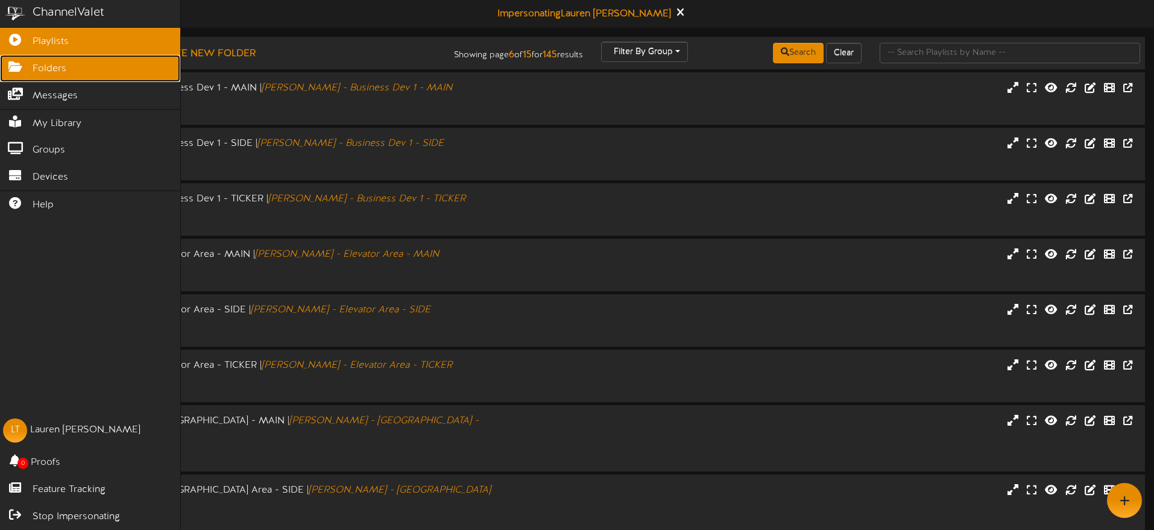
click at [35, 70] on span "Folders" at bounding box center [50, 69] width 34 height 14
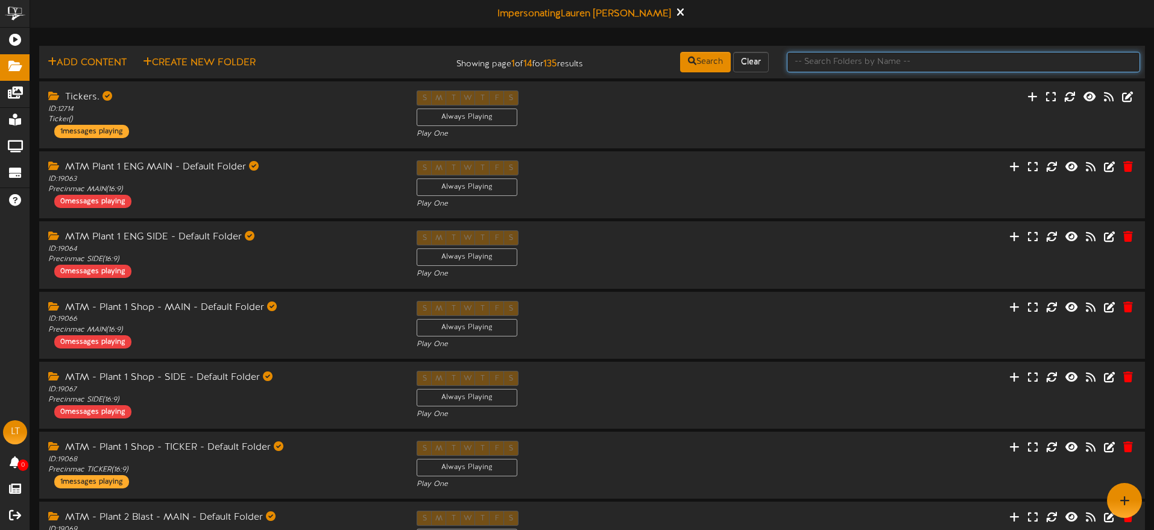
click at [821, 62] on input "text" at bounding box center [963, 62] width 353 height 21
type input "ticker"
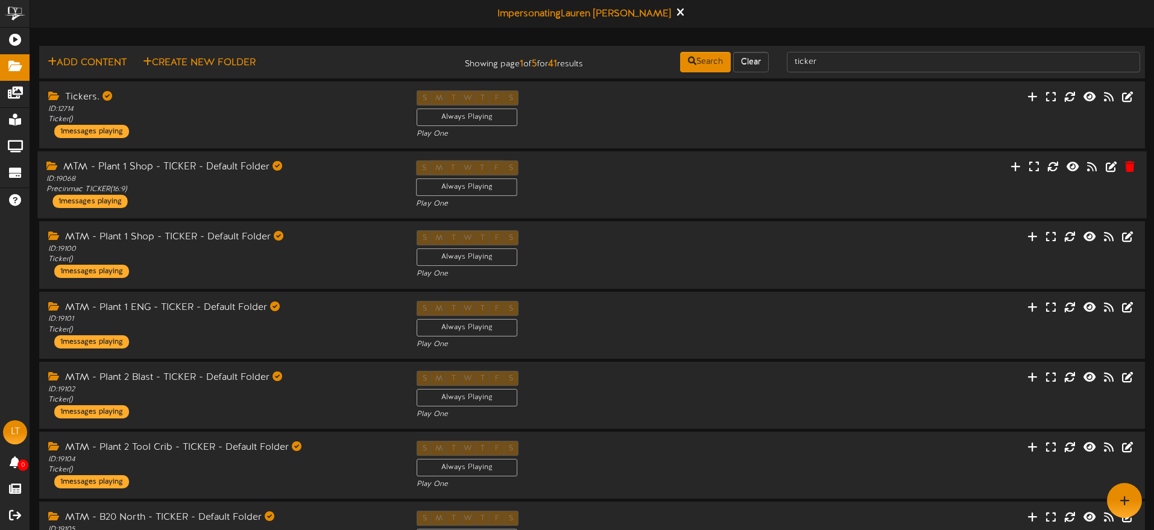
click at [730, 172] on div "S M T W T F S Always Playing Play One" at bounding box center [592, 184] width 370 height 49
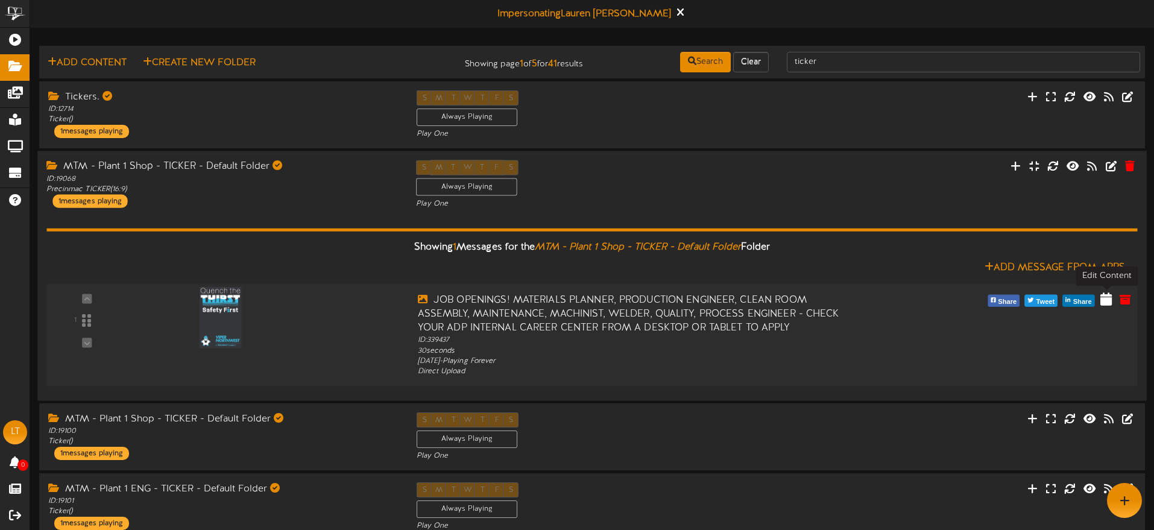
click at [1103, 298] on icon at bounding box center [1105, 298] width 11 height 13
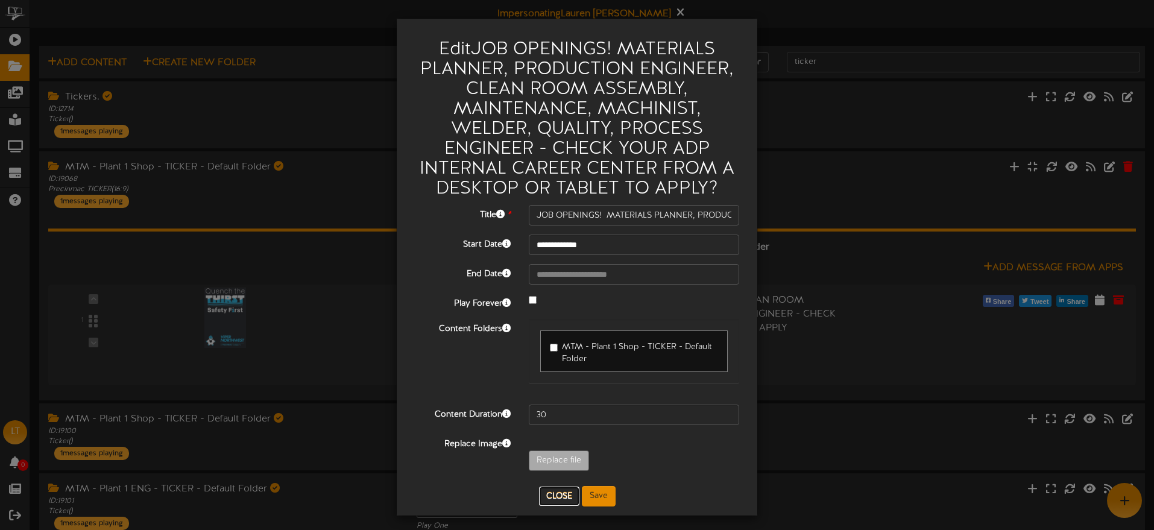
click at [564, 499] on button "Close" at bounding box center [559, 496] width 40 height 19
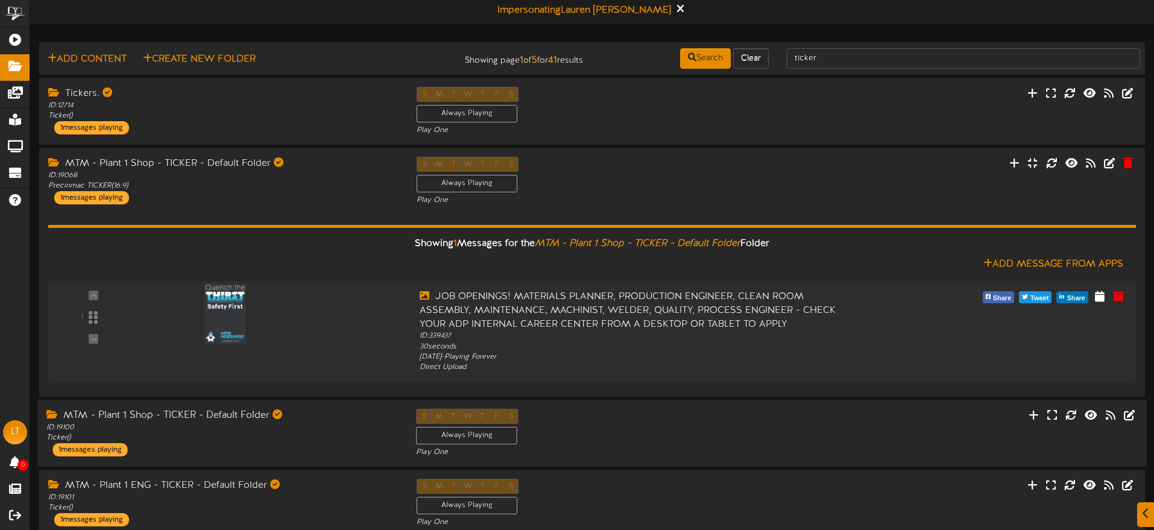
scroll to position [6, 0]
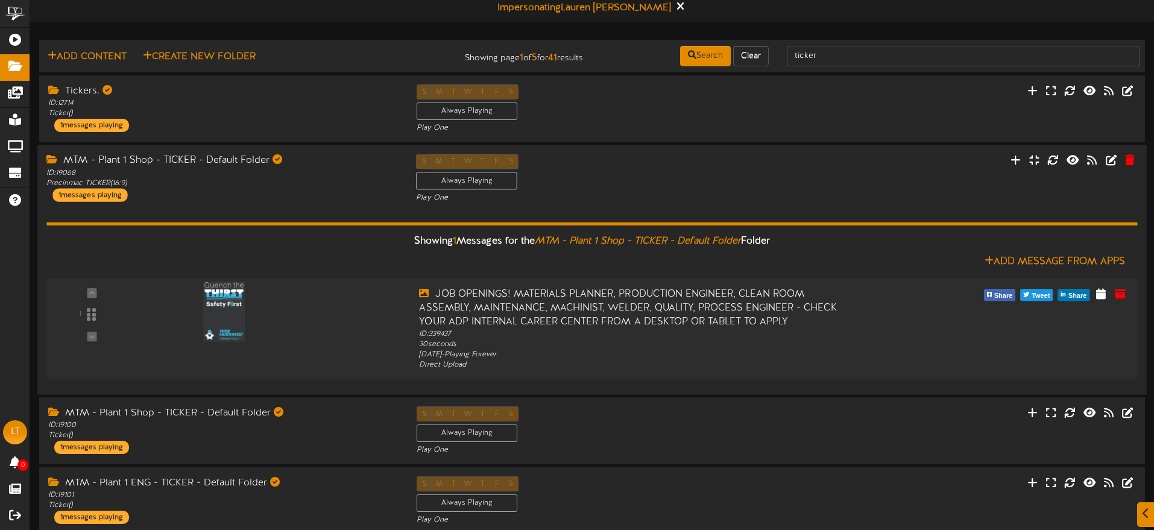
click at [317, 191] on div "MTM - Plant 1 Shop - TICKER - Default Folder ID: 19068 Precinmac TICKER ( 16:9 …" at bounding box center [222, 178] width 370 height 48
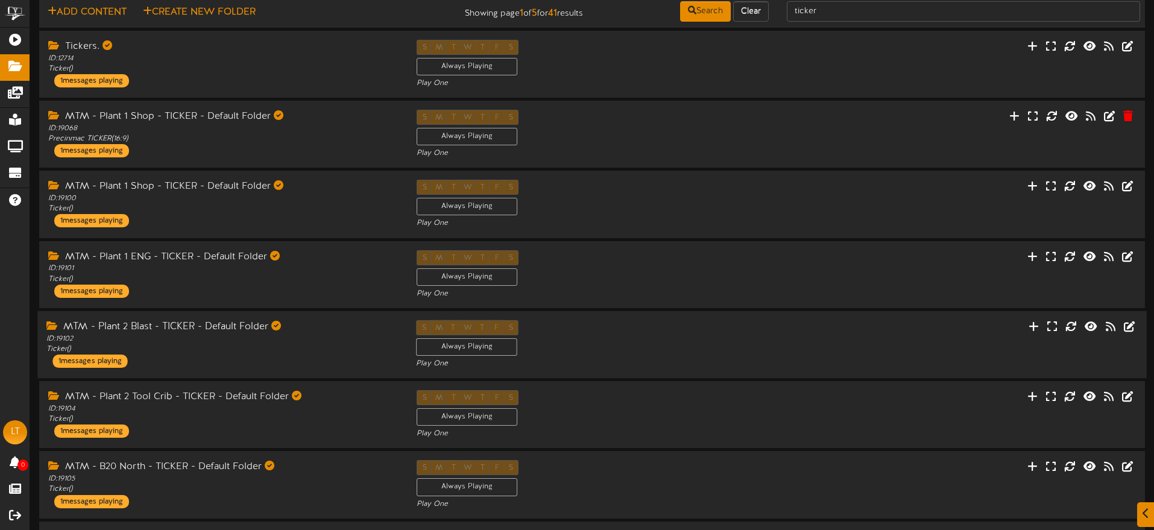
scroll to position [96, 0]
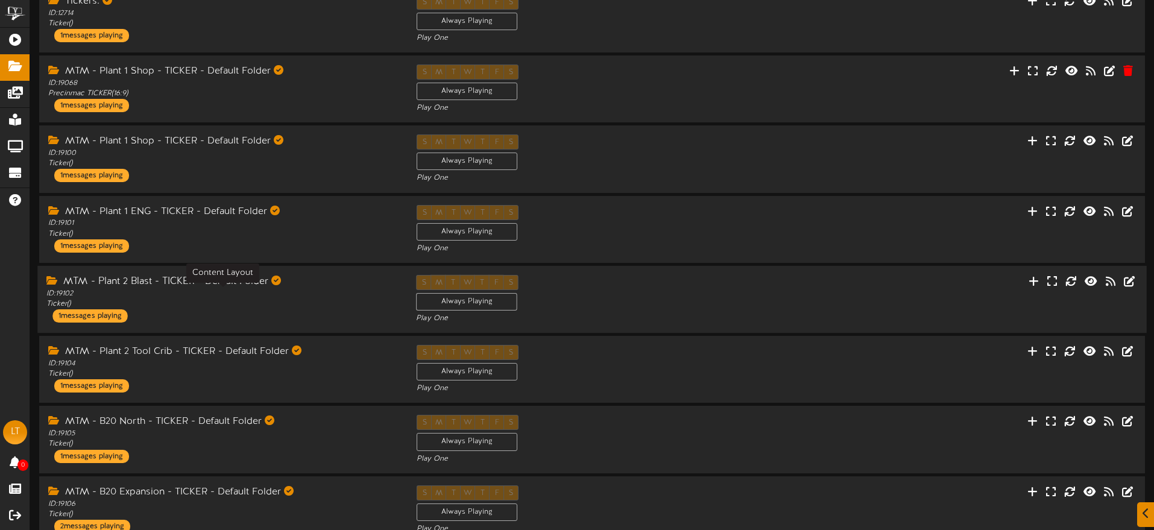
drag, startPoint x: 348, startPoint y: 293, endPoint x: 347, endPoint y: 286, distance: 7.3
click at [348, 293] on div "ID: 19102 Ticker ( )" at bounding box center [222, 299] width 352 height 21
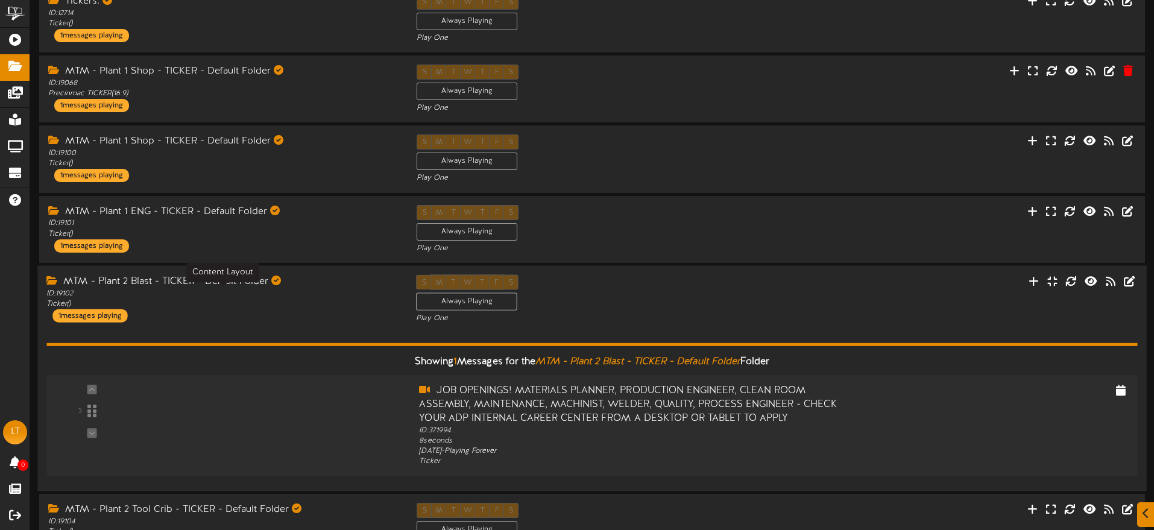
drag, startPoint x: 355, startPoint y: 291, endPoint x: 355, endPoint y: 284, distance: 6.7
click at [355, 291] on div "ID: 19102 Ticker ( )" at bounding box center [222, 298] width 352 height 21
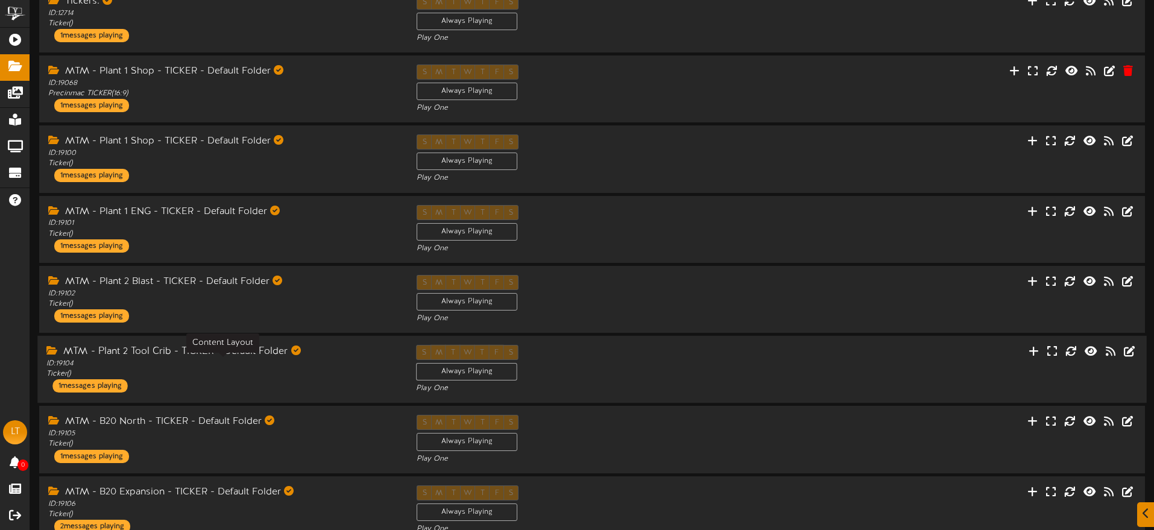
click at [347, 359] on div "ID: 19104 Ticker ( )" at bounding box center [222, 369] width 352 height 21
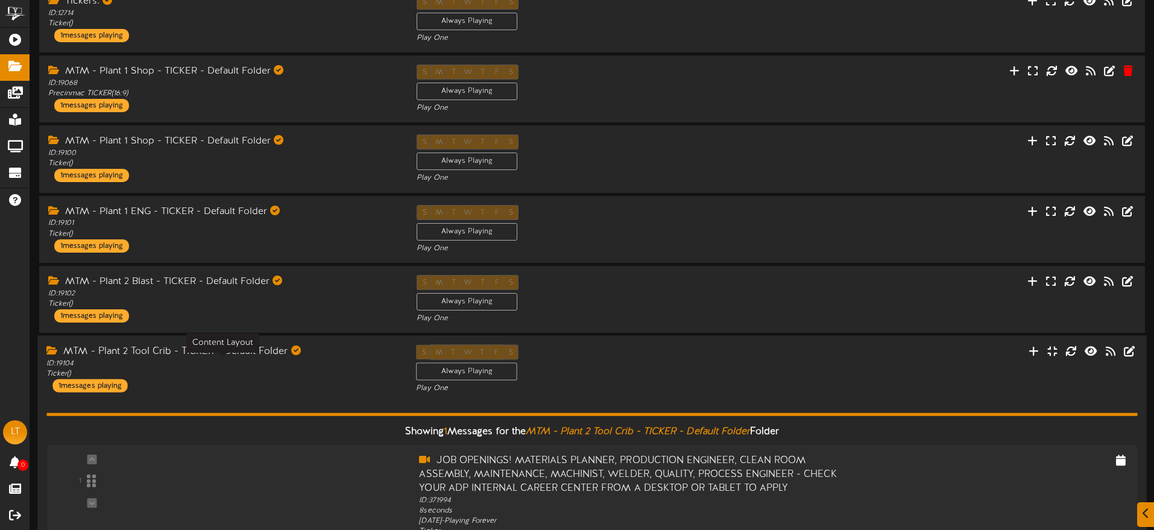
click at [355, 361] on div "ID: 19104 Ticker ( )" at bounding box center [222, 369] width 352 height 21
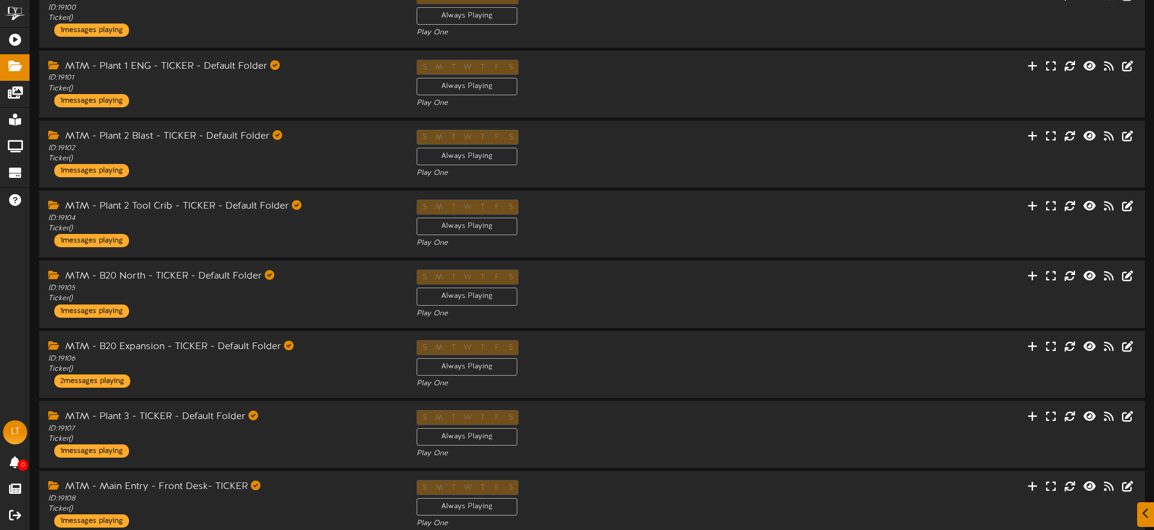
scroll to position [248, 0]
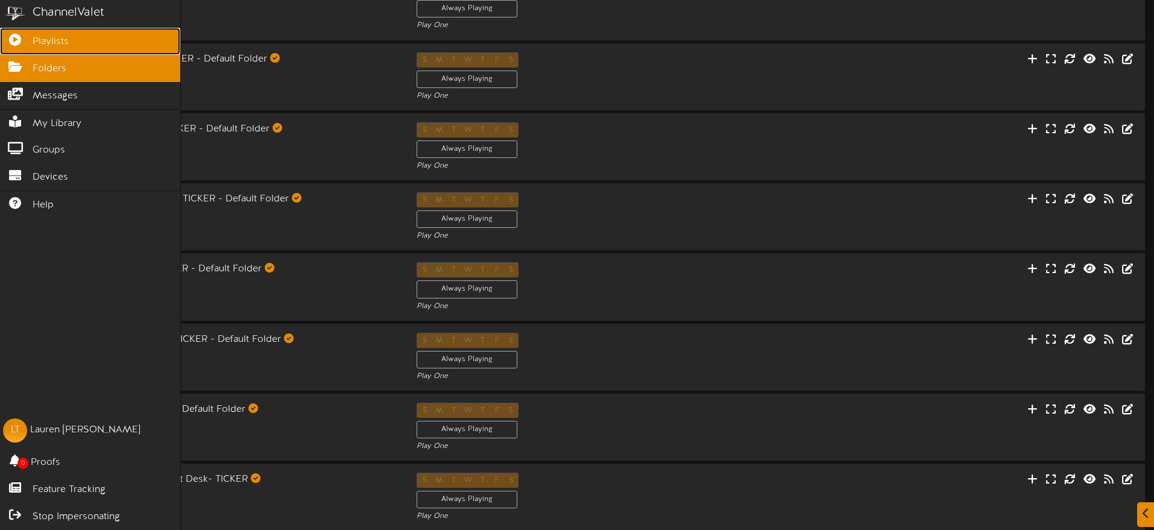
click at [27, 42] on icon at bounding box center [15, 38] width 30 height 9
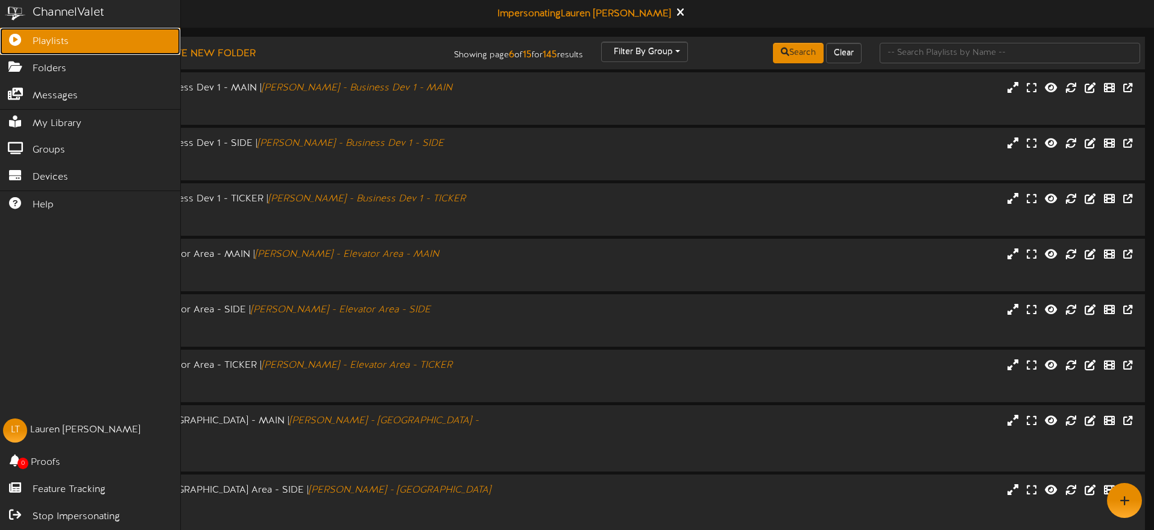
click at [22, 43] on link "Playlists" at bounding box center [90, 41] width 180 height 27
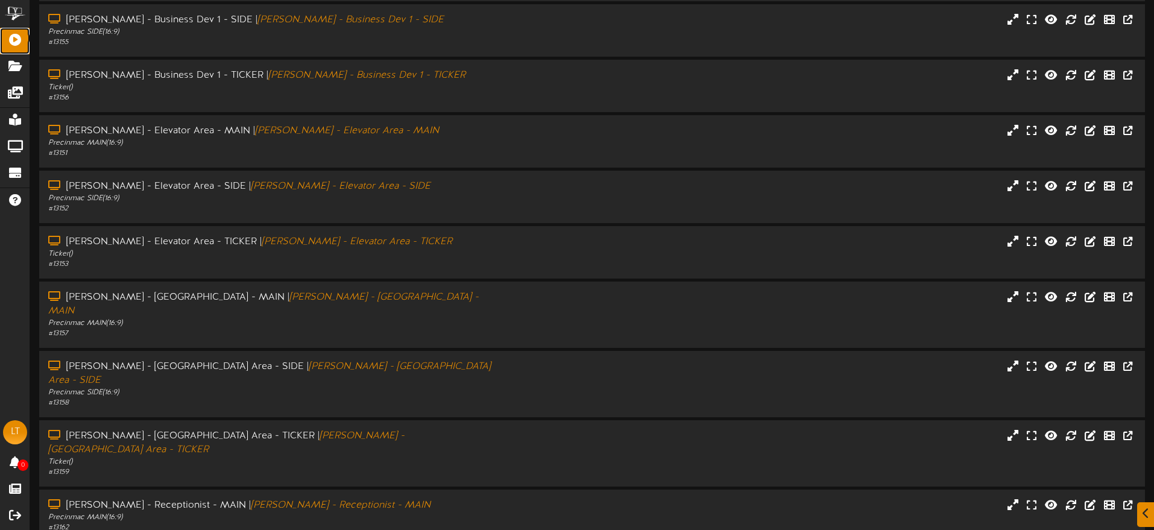
scroll to position [144, 0]
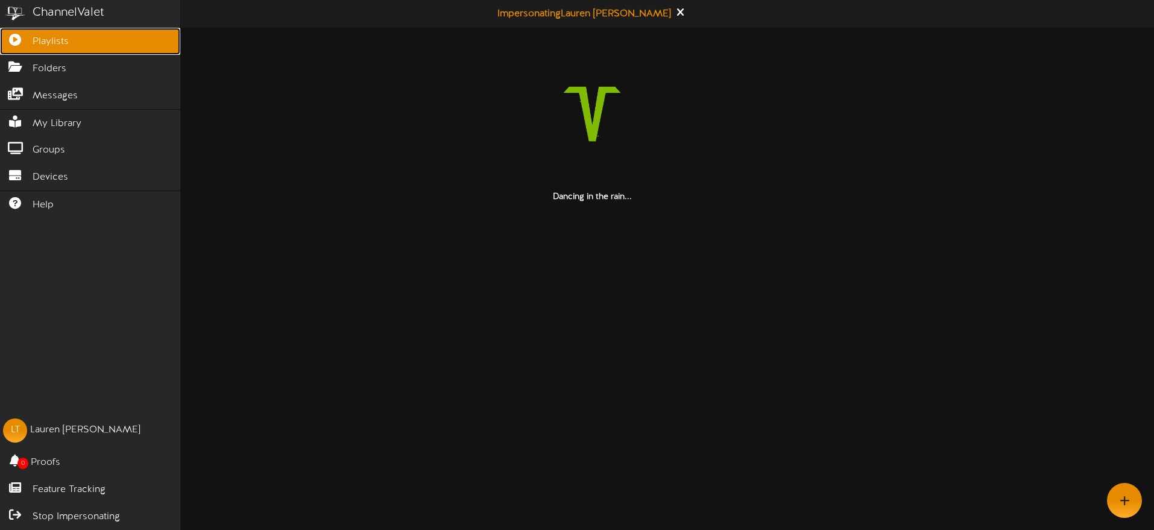
click at [25, 45] on link "Playlists" at bounding box center [90, 41] width 180 height 27
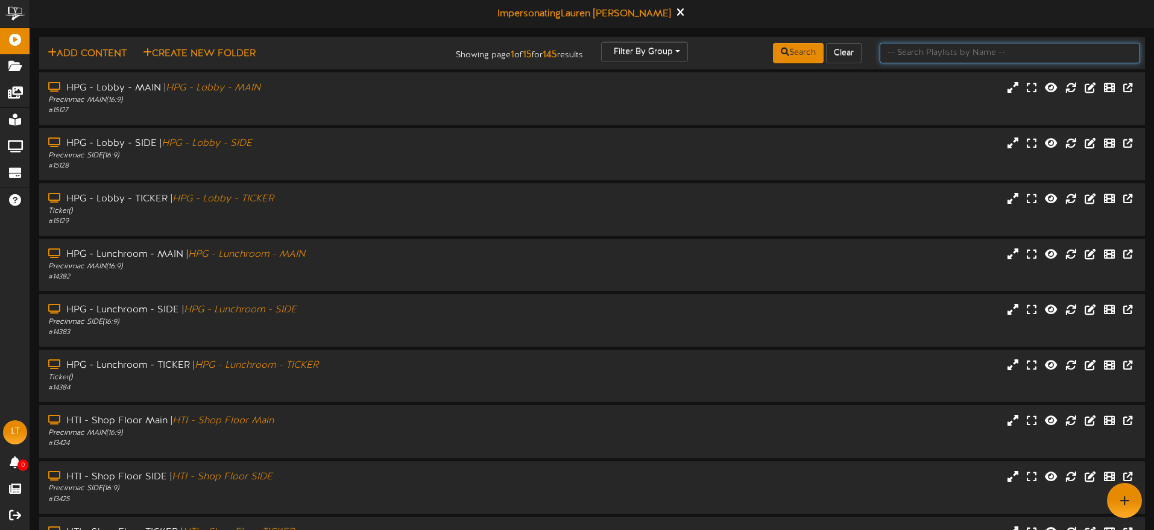
click at [1033, 50] on input "text" at bounding box center [1010, 53] width 260 height 21
type input "ogden"
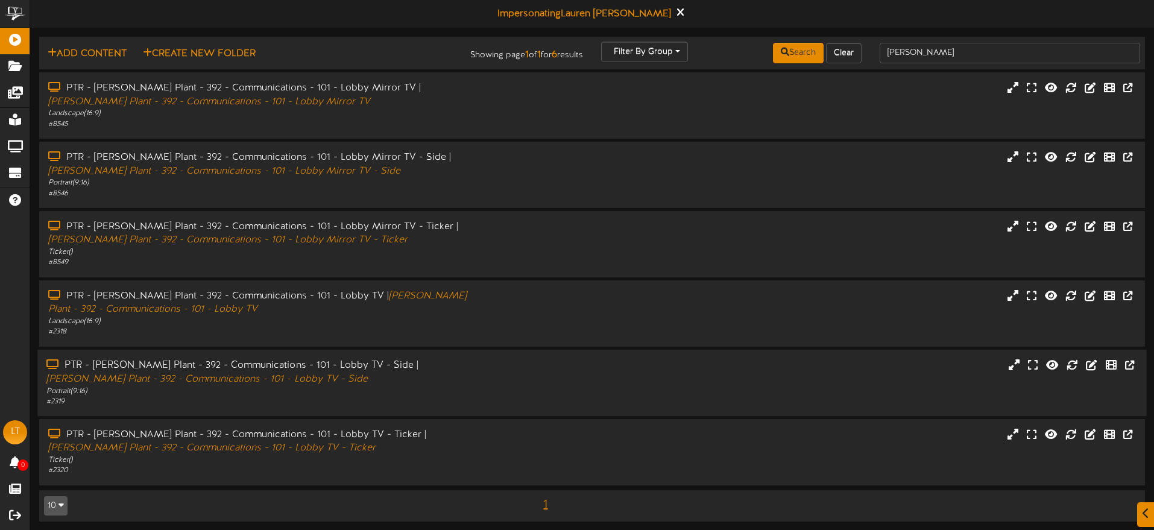
scroll to position [4, 0]
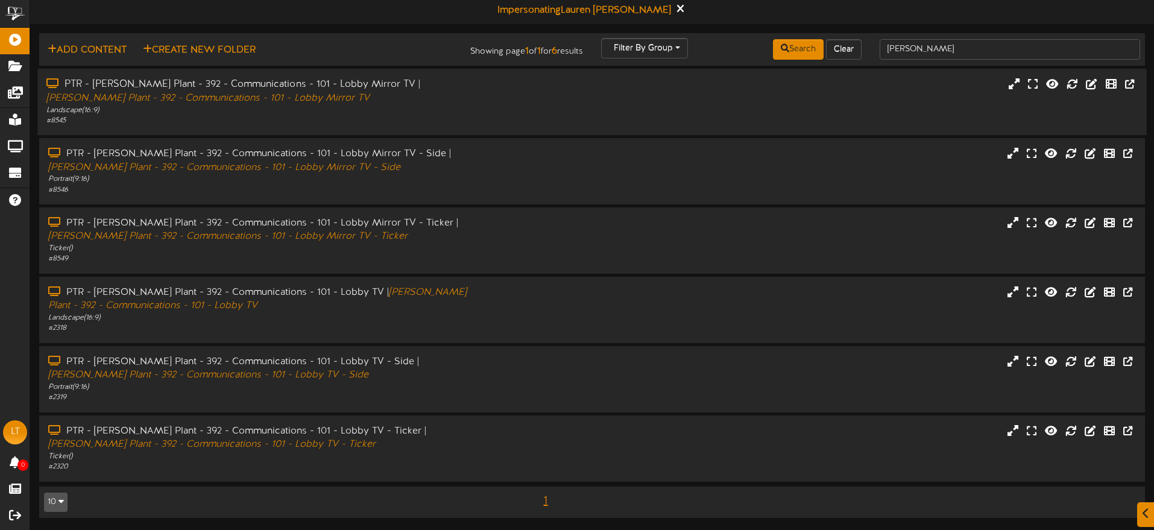
click at [503, 113] on div "PTR - Ogden Plant - 392 - Communications - 101 - Lobby Mirror TV | Ogden Plant …" at bounding box center [591, 102] width 1109 height 48
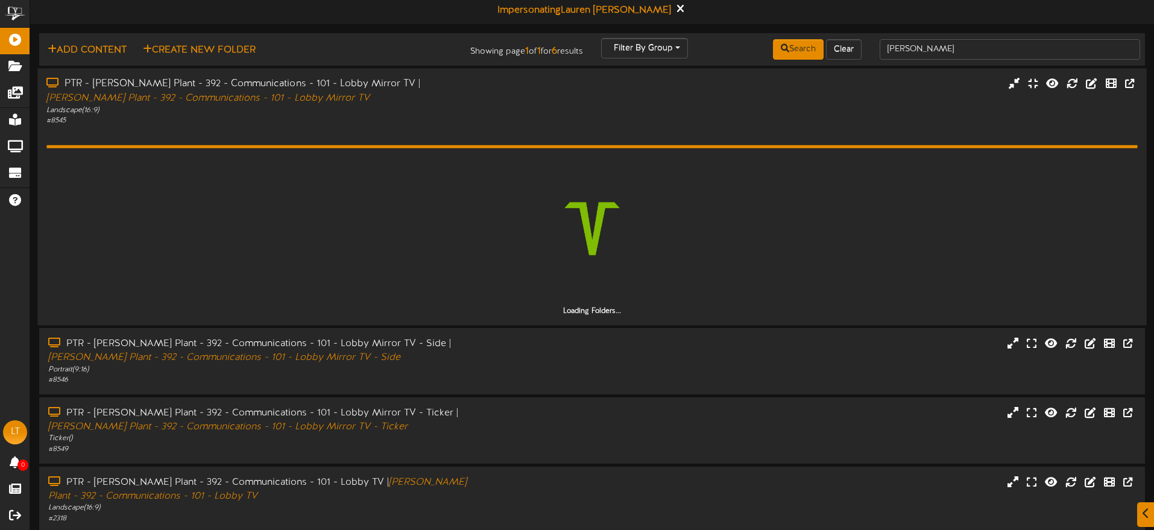
click at [503, 113] on div "PTR - Ogden Plant - 392 - Communications - 101 - Lobby Mirror TV | Ogden Plant …" at bounding box center [591, 101] width 1109 height 48
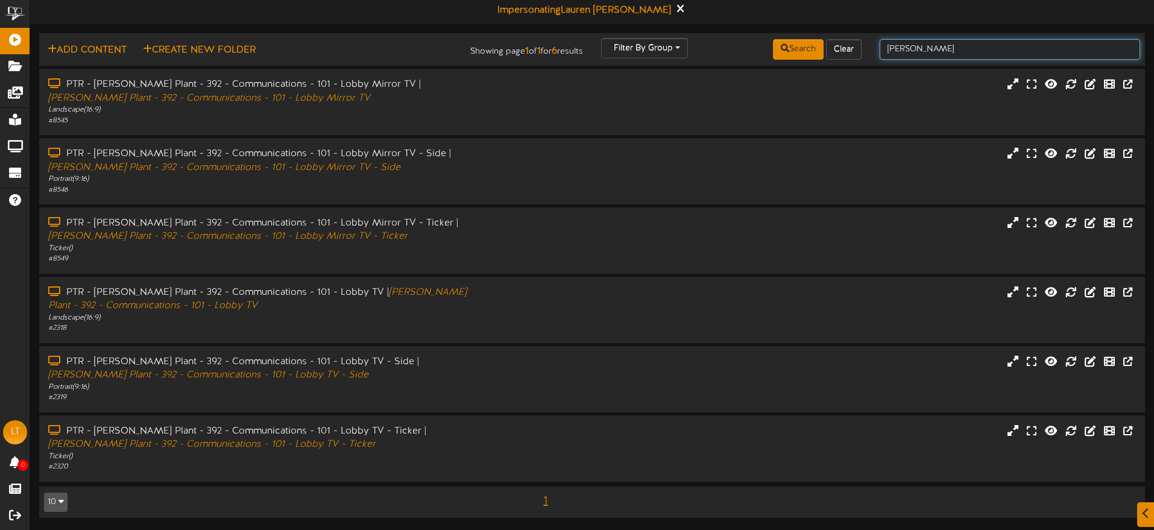
click at [1083, 49] on input "ogden" at bounding box center [1010, 49] width 260 height 21
drag, startPoint x: 930, startPoint y: 47, endPoint x: 868, endPoint y: 45, distance: 62.2
click at [863, 44] on div "Add Content Create New Folder Showing page 1 of 1 for 6 results Filter By Group…" at bounding box center [592, 49] width 1114 height 23
type input "petersen"
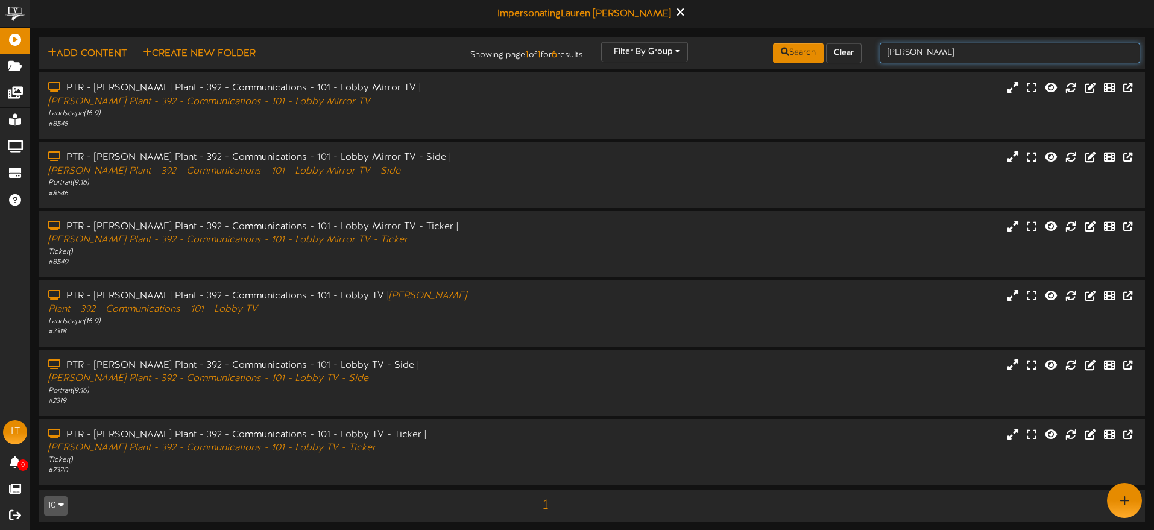
click at [945, 58] on input "petersen" at bounding box center [1010, 53] width 260 height 21
drag, startPoint x: 933, startPoint y: 55, endPoint x: 876, endPoint y: 52, distance: 57.4
click at [876, 52] on div "petersen" at bounding box center [1010, 53] width 279 height 23
type input "Precinmac"
click at [524, 94] on div "PTR - Ogden Plant - 392 - Communications - 101 - Lobby Mirror TV | Ogden Plant …" at bounding box center [591, 105] width 1109 height 48
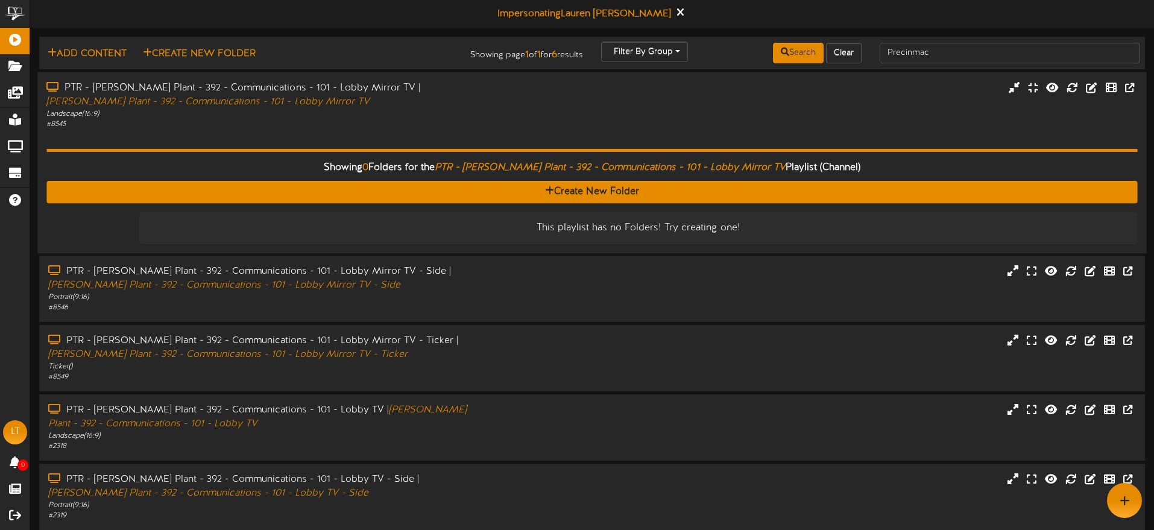
click at [481, 113] on div "Landscape ( 16:9 )" at bounding box center [268, 114] width 444 height 10
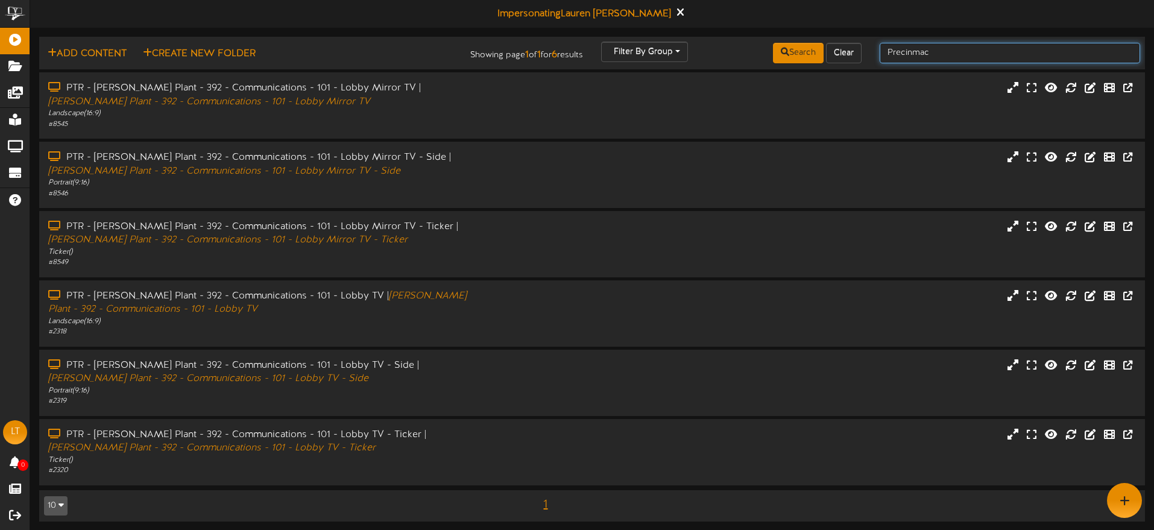
click at [947, 54] on input "Precinmac" at bounding box center [1010, 53] width 260 height 21
drag, startPoint x: 925, startPoint y: 54, endPoint x: 875, endPoint y: 50, distance: 50.2
click at [875, 50] on div "Precinmac" at bounding box center [1010, 53] width 279 height 23
type input "petersen"
drag, startPoint x: 994, startPoint y: 57, endPoint x: 871, endPoint y: 54, distance: 123.1
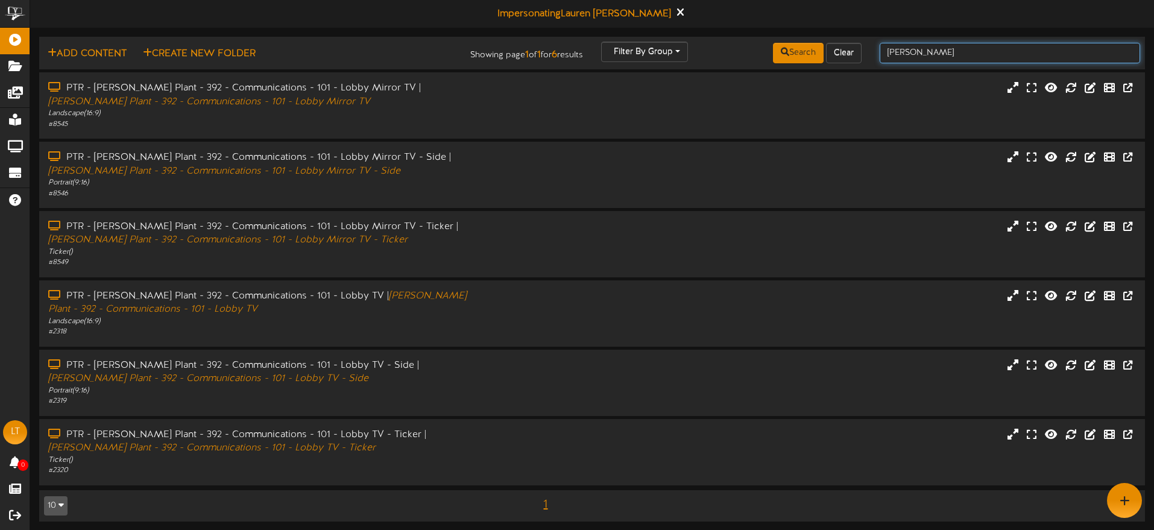
click at [872, 54] on div "petersen" at bounding box center [1010, 53] width 279 height 23
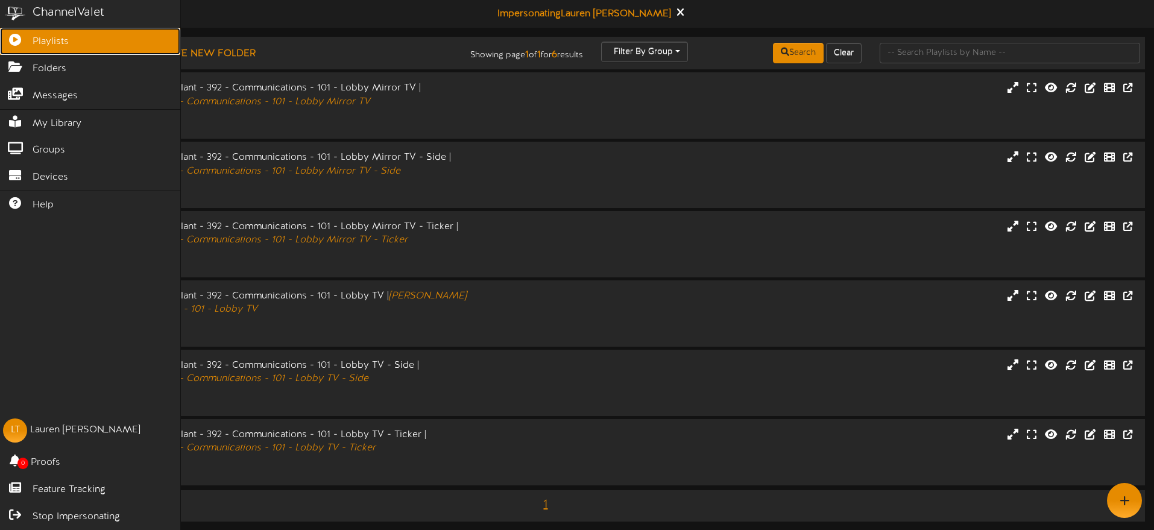
click at [40, 42] on span "Playlists" at bounding box center [51, 42] width 36 height 14
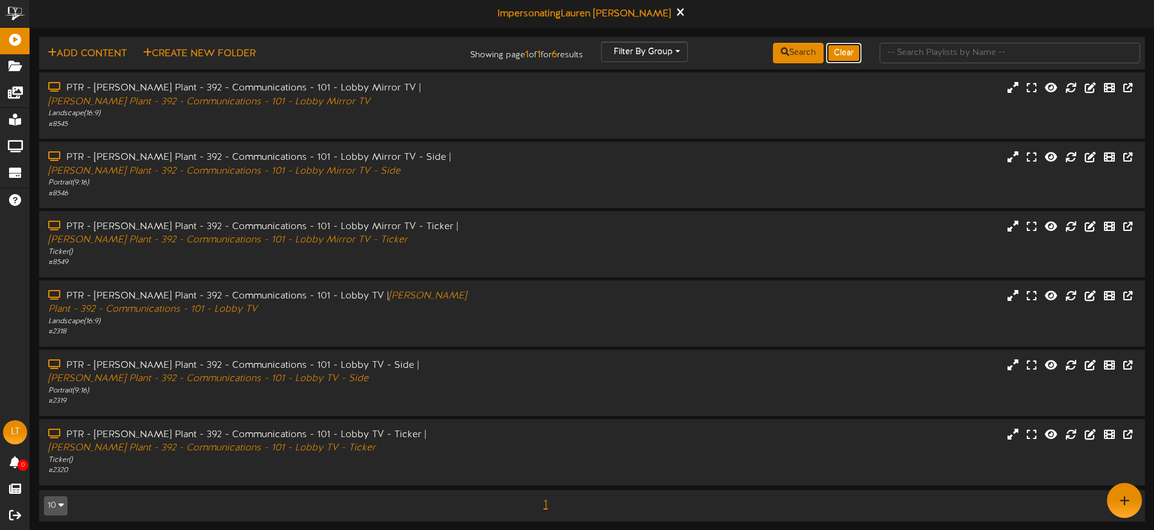
click at [837, 52] on button "Clear" at bounding box center [844, 53] width 36 height 21
click at [803, 55] on button "Search" at bounding box center [798, 53] width 51 height 21
drag, startPoint x: 901, startPoint y: 54, endPoint x: 916, endPoint y: 57, distance: 15.3
click at [902, 55] on input "text" at bounding box center [1010, 53] width 260 height 21
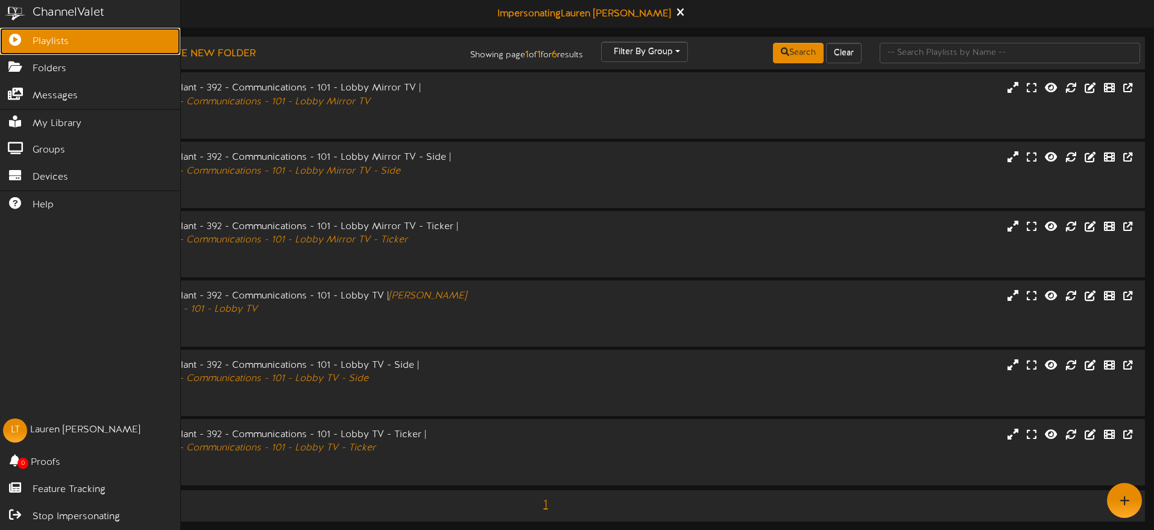
click at [56, 36] on span "Playlists" at bounding box center [51, 42] width 36 height 14
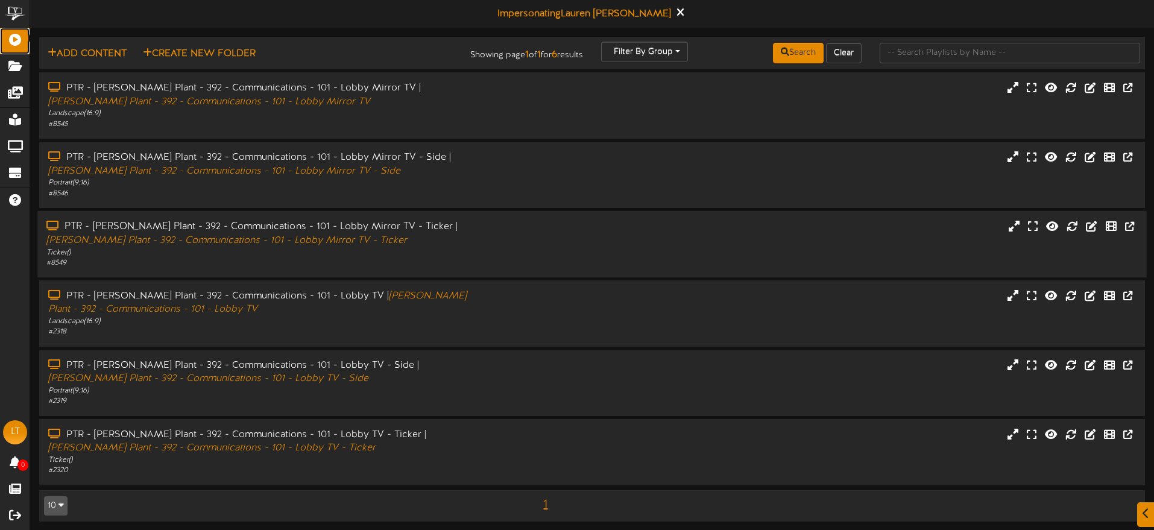
scroll to position [4, 0]
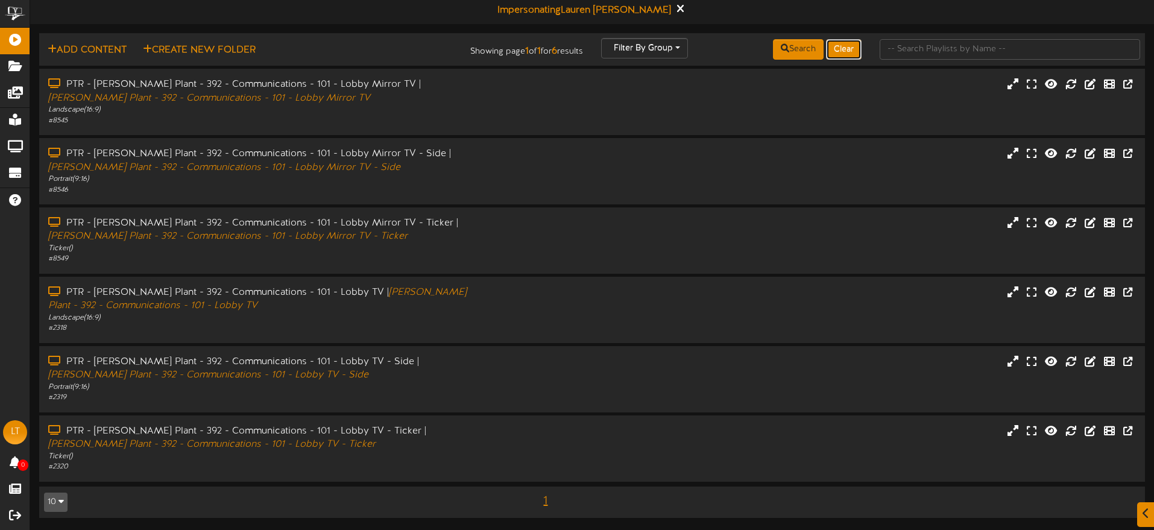
click at [836, 54] on button "Clear" at bounding box center [844, 49] width 36 height 21
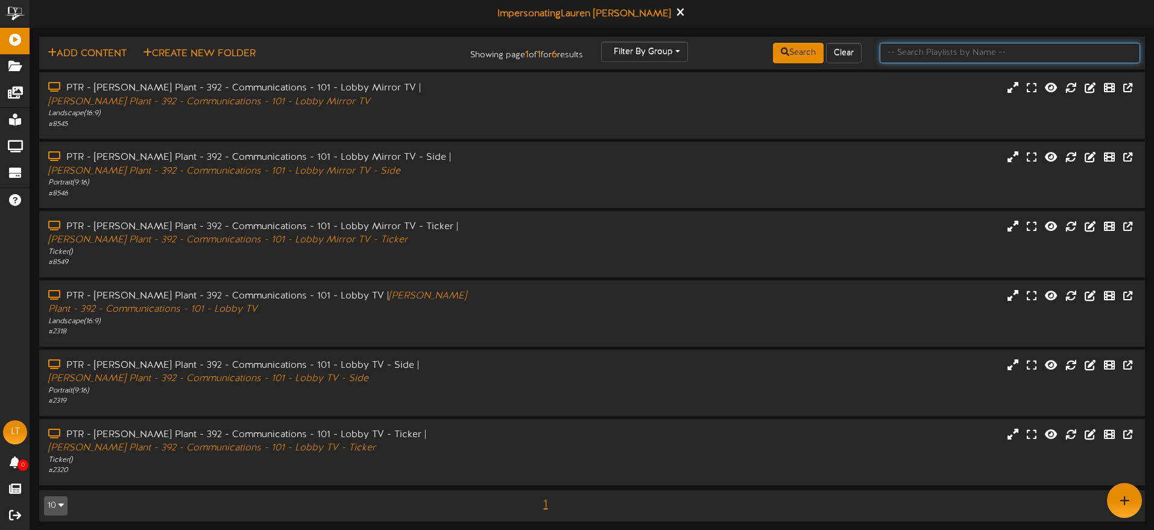
click at [918, 53] on input "text" at bounding box center [1010, 53] width 260 height 21
type input "HPG"
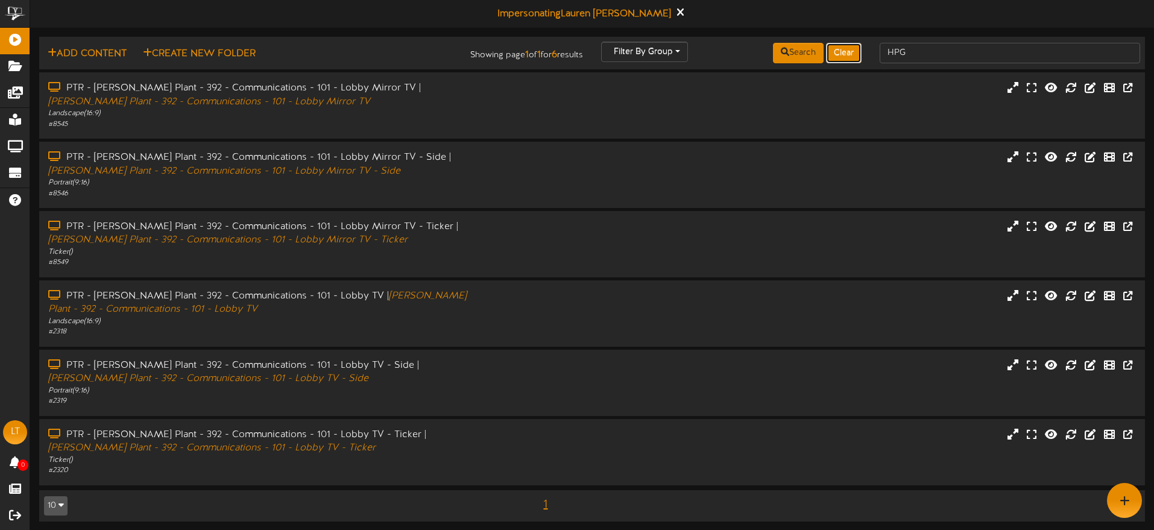
click at [844, 58] on button "Clear" at bounding box center [844, 53] width 36 height 21
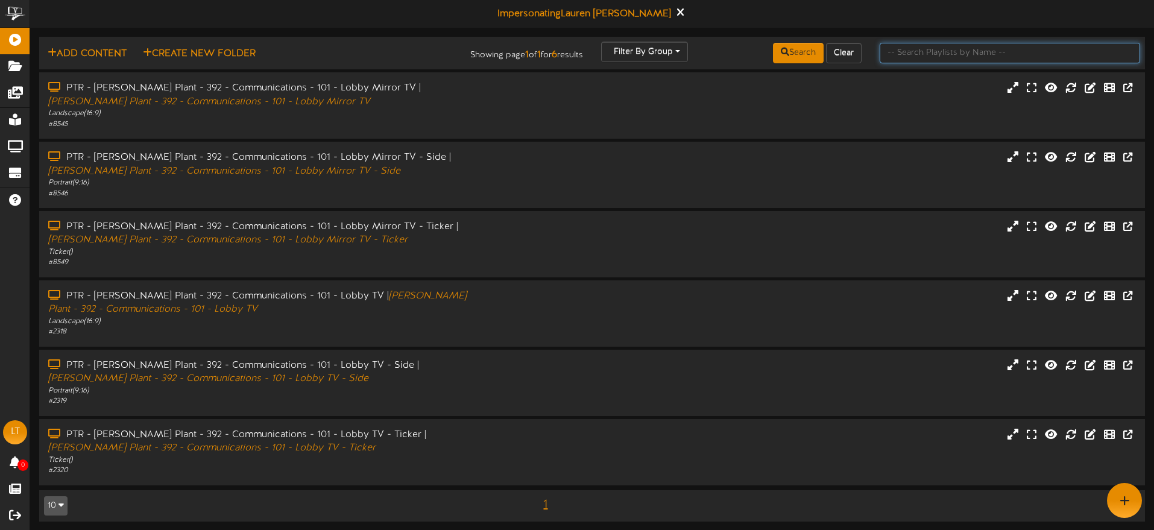
click at [935, 52] on input "text" at bounding box center [1010, 53] width 260 height 21
click at [839, 51] on button "Clear" at bounding box center [844, 53] width 36 height 21
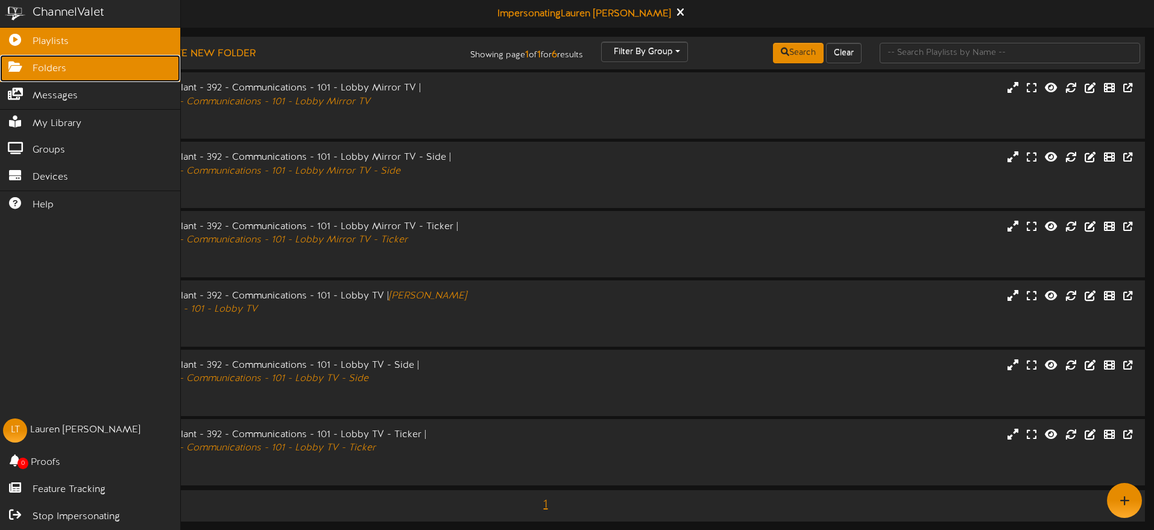
click at [21, 70] on icon at bounding box center [15, 65] width 30 height 9
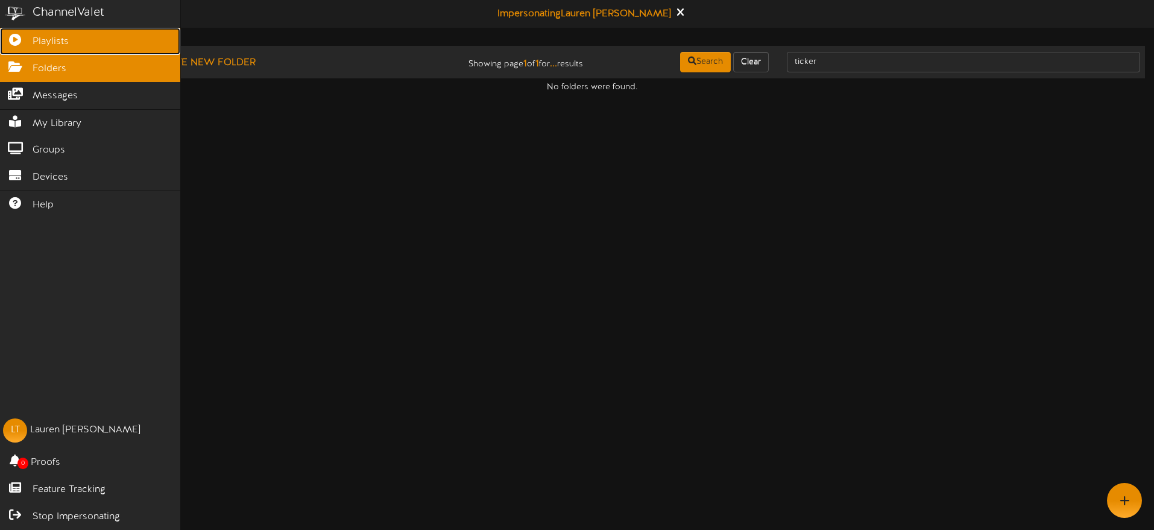
click at [44, 45] on span "Playlists" at bounding box center [51, 42] width 36 height 14
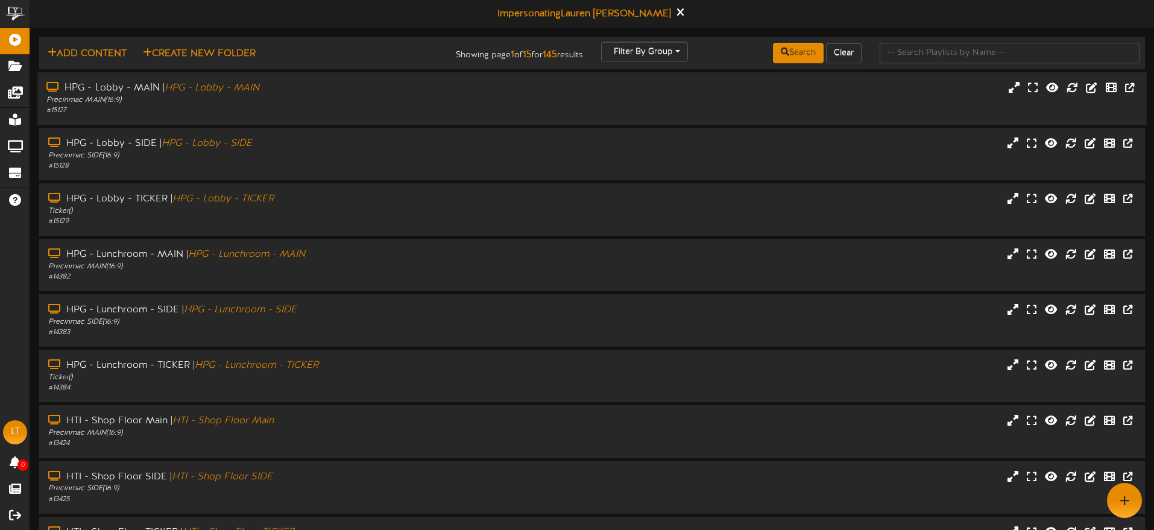
click at [382, 107] on div "# 15127" at bounding box center [268, 111] width 444 height 10
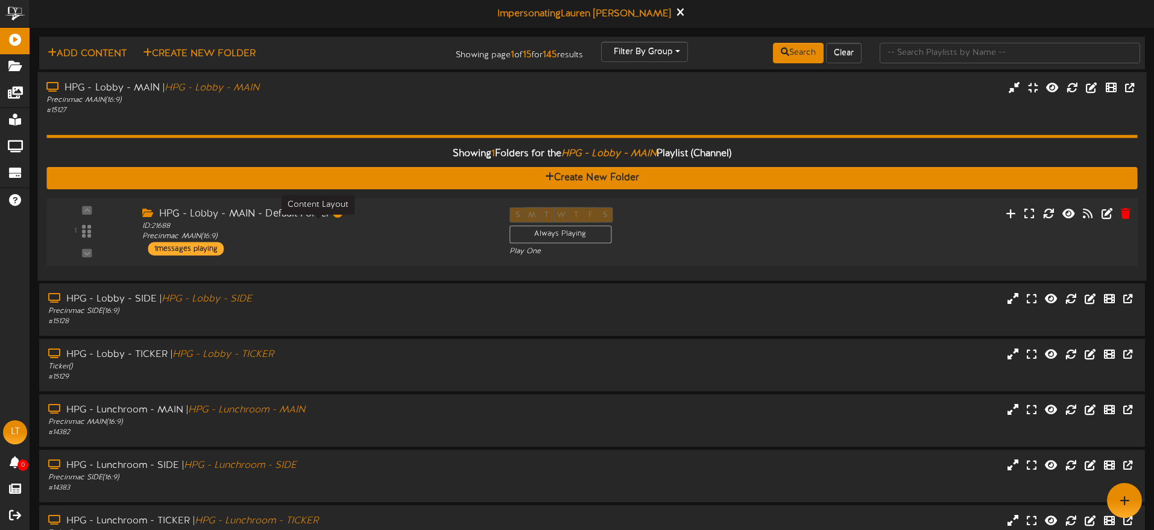
drag, startPoint x: 385, startPoint y: 241, endPoint x: 386, endPoint y: 235, distance: 6.1
click at [385, 241] on div "ID: 21688 Precinmac MAIN ( 16:9 )" at bounding box center [316, 231] width 349 height 21
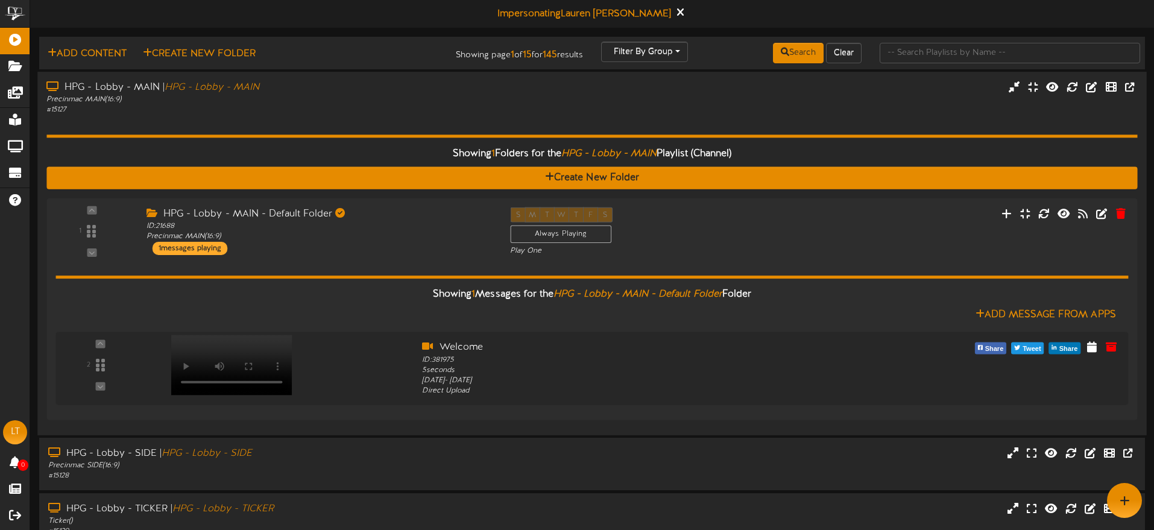
click at [385, 110] on div "# 15127" at bounding box center [268, 110] width 444 height 10
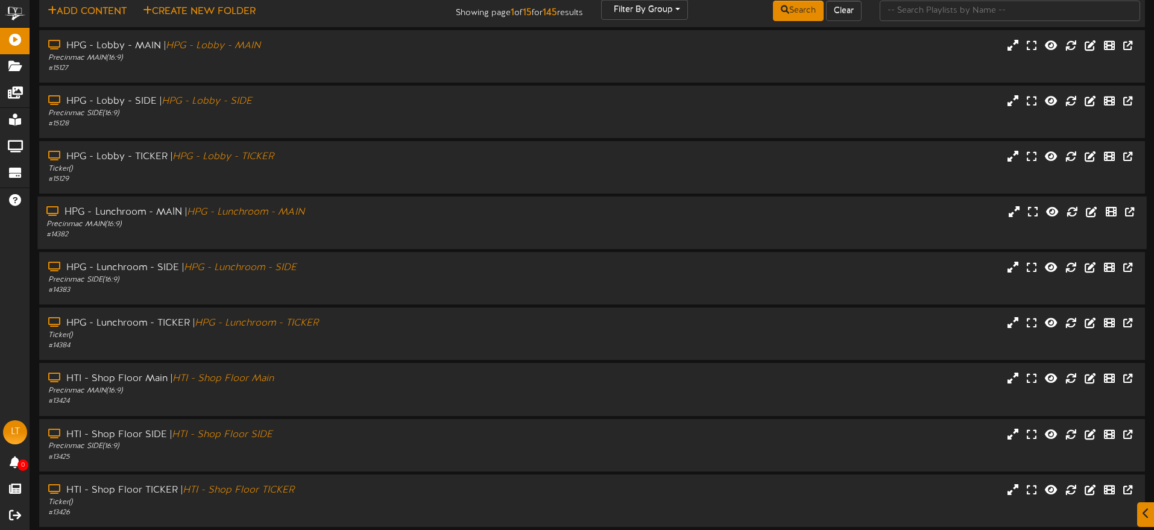
scroll to position [144, 0]
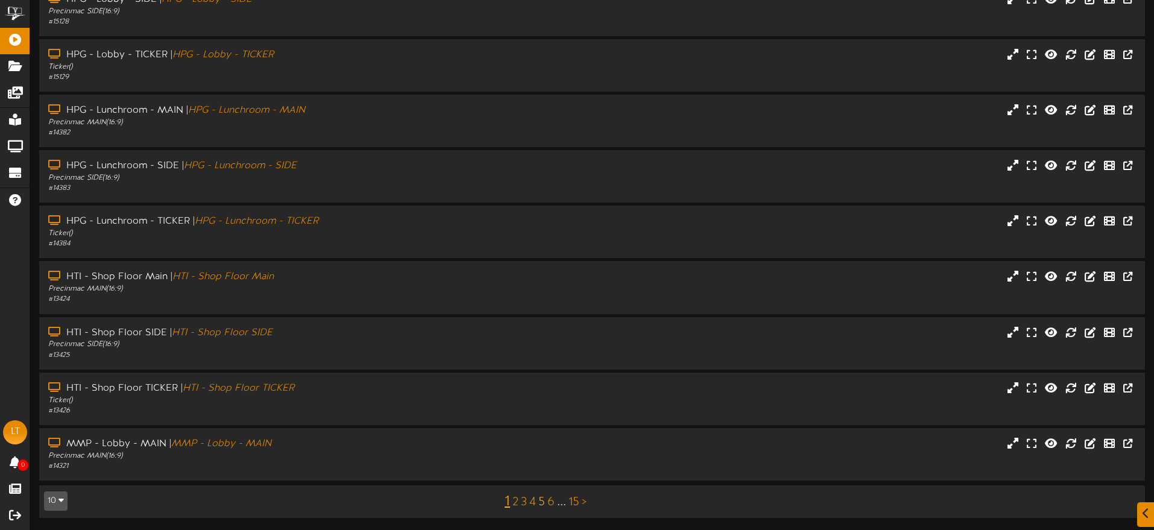
click at [540, 500] on link "5" at bounding box center [541, 502] width 7 height 13
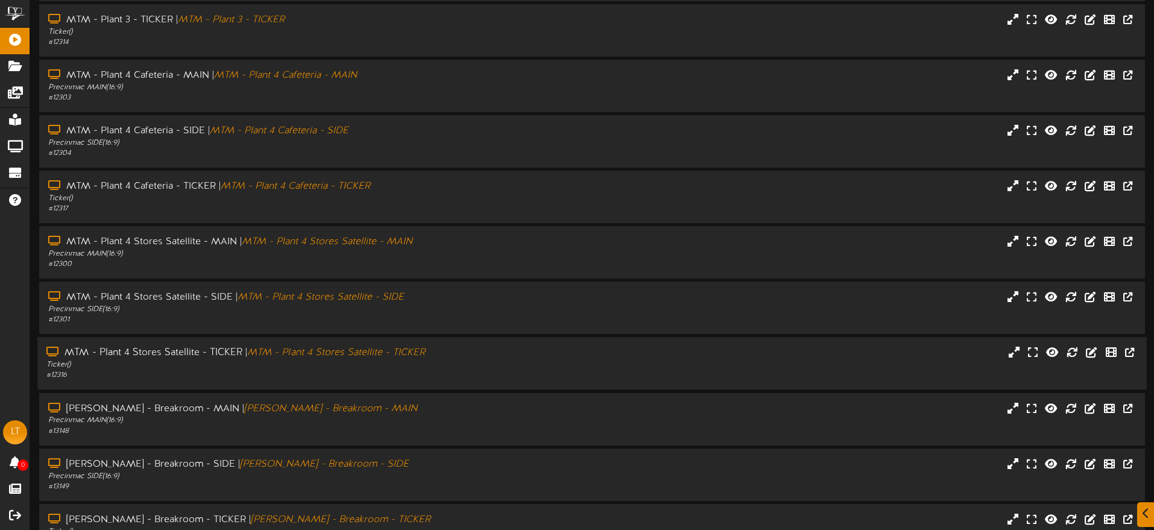
scroll to position [144, 0]
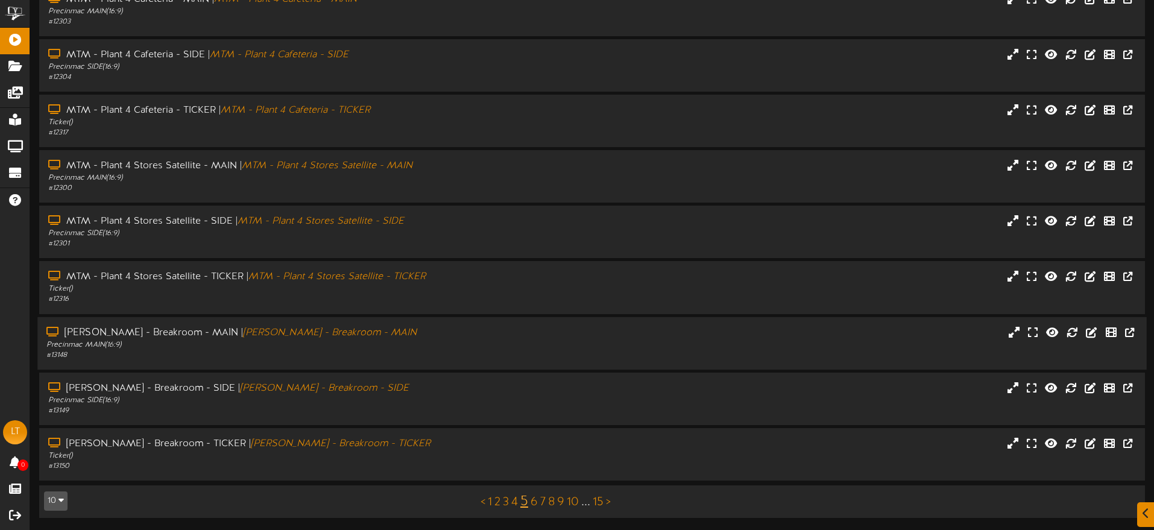
drag, startPoint x: 389, startPoint y: 351, endPoint x: 396, endPoint y: 345, distance: 8.6
click at [389, 351] on div "# 13148" at bounding box center [268, 355] width 444 height 10
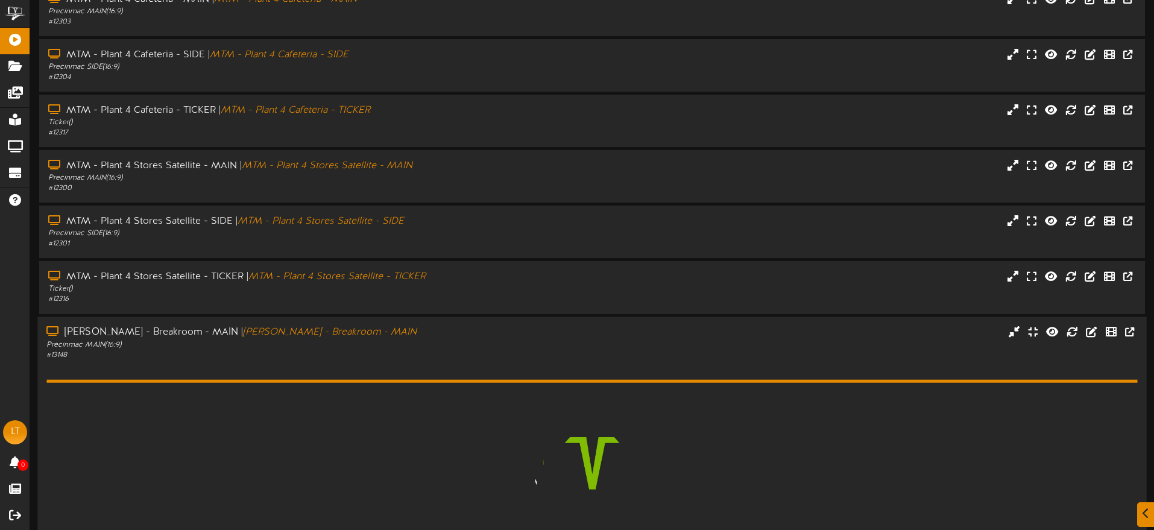
click at [414, 350] on div "# 13148" at bounding box center [268, 355] width 444 height 10
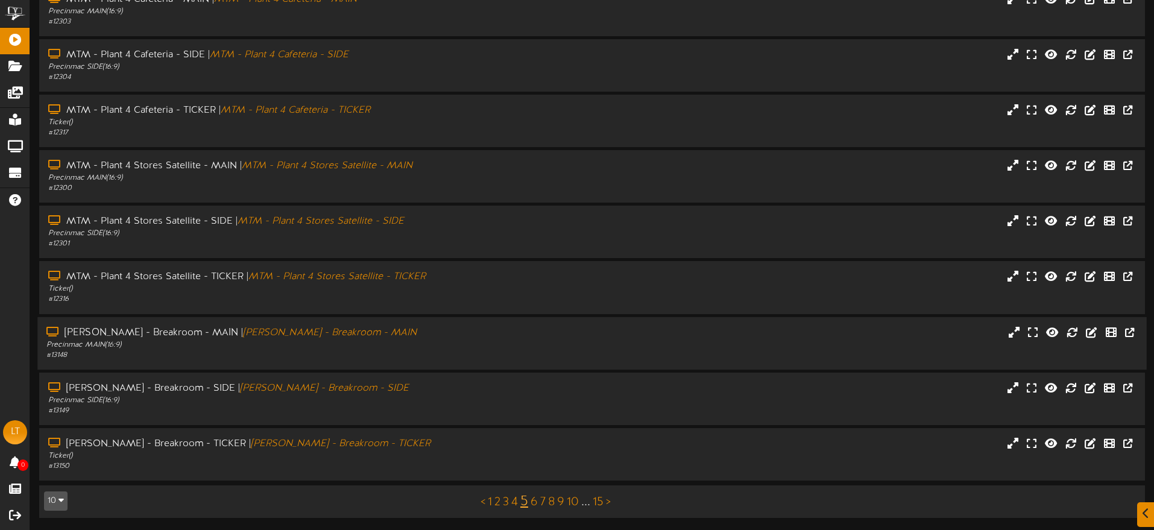
click at [392, 349] on div "Precinmac MAIN ( 16:9 )" at bounding box center [268, 344] width 444 height 10
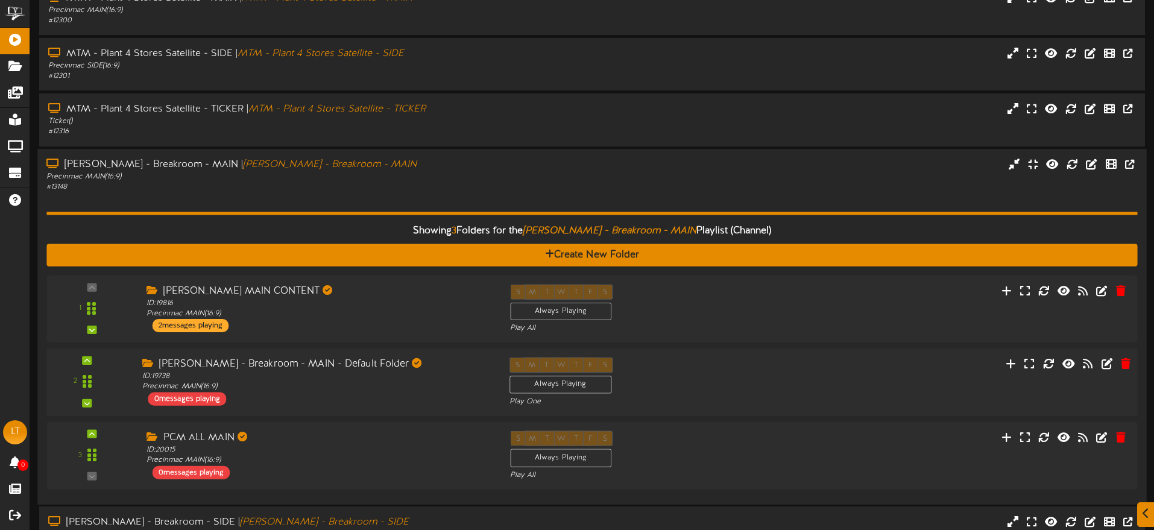
scroll to position [317, 0]
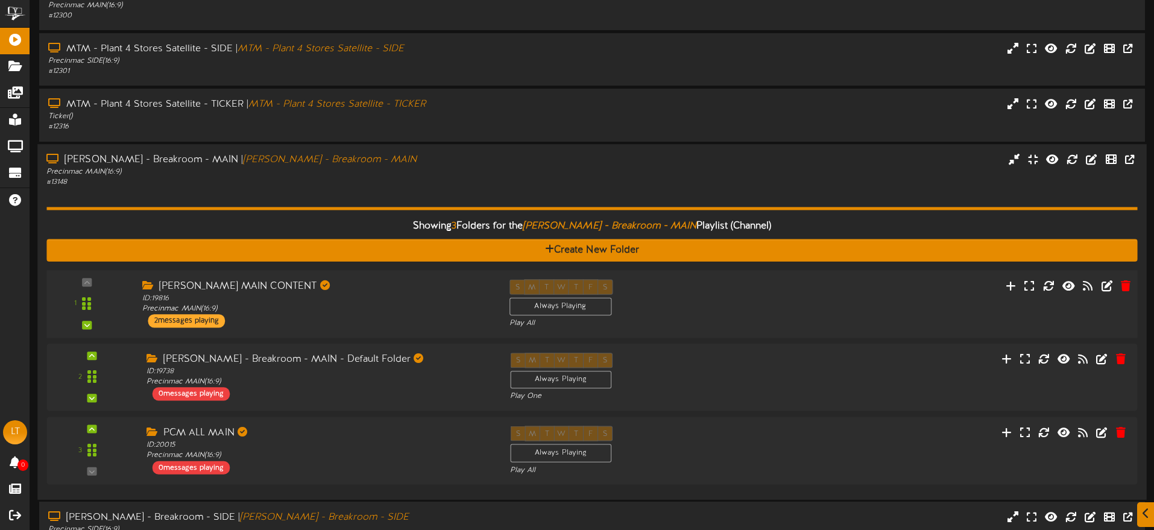
click at [392, 314] on div "[PERSON_NAME] MAIN CONTENT ID: 19816 Precinmac MAIN ( 16:9 ) 2 messages playing" at bounding box center [316, 303] width 367 height 48
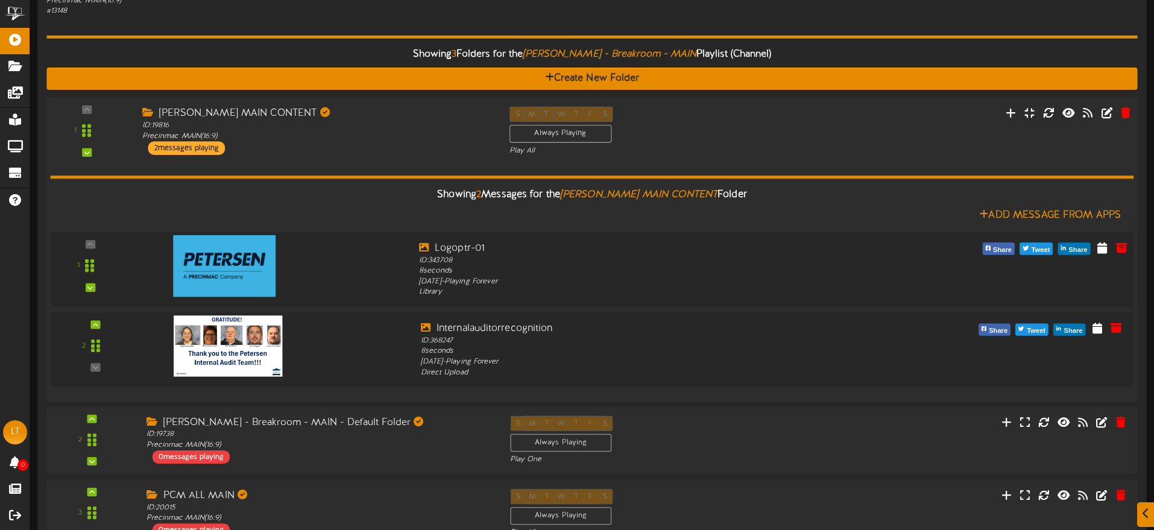
scroll to position [498, 0]
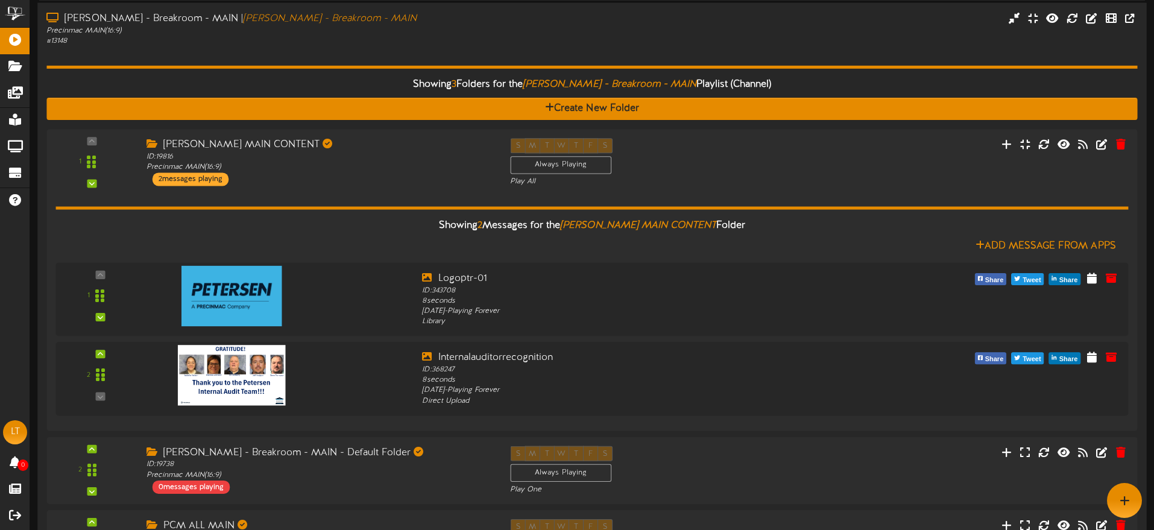
click at [369, 56] on div "Showing 3 Folders for the PETERSEN - Breakroom - MAIN Playlist (Channel) Create…" at bounding box center [591, 314] width 1091 height 537
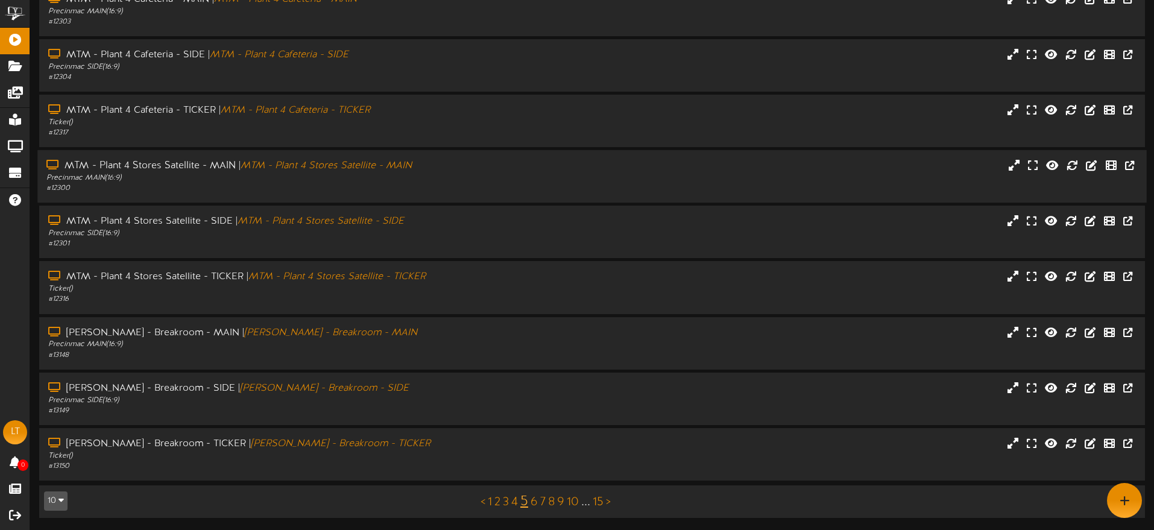
scroll to position [0, 0]
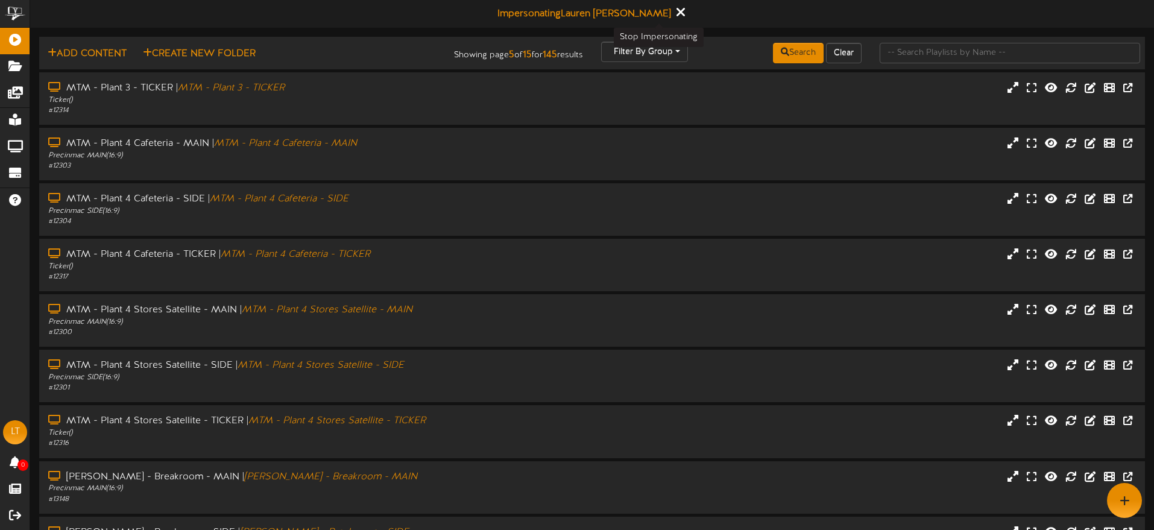
click at [677, 10] on icon at bounding box center [681, 11] width 8 height 13
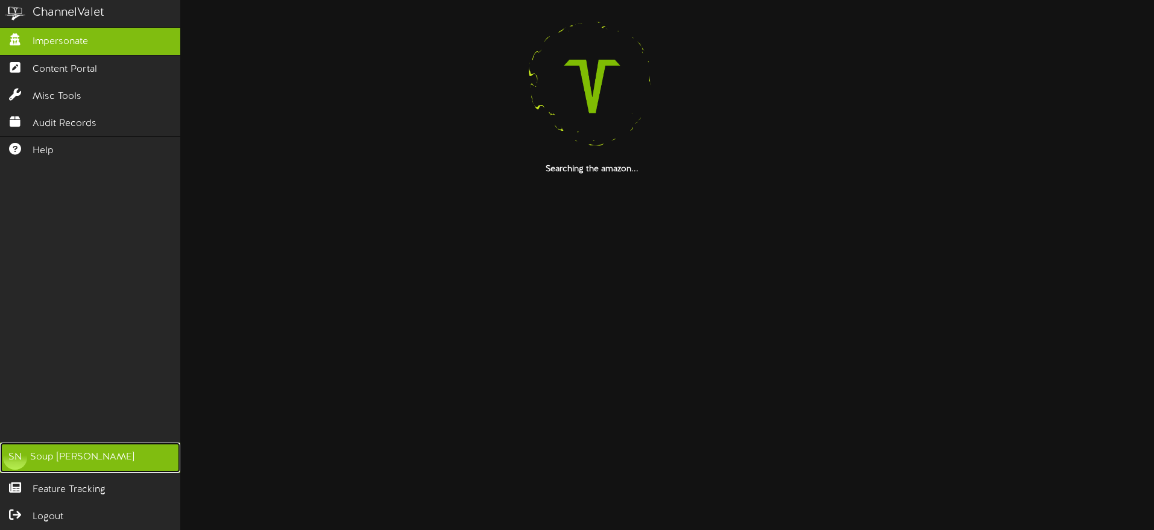
click at [47, 453] on div "Soup [PERSON_NAME]" at bounding box center [82, 457] width 104 height 14
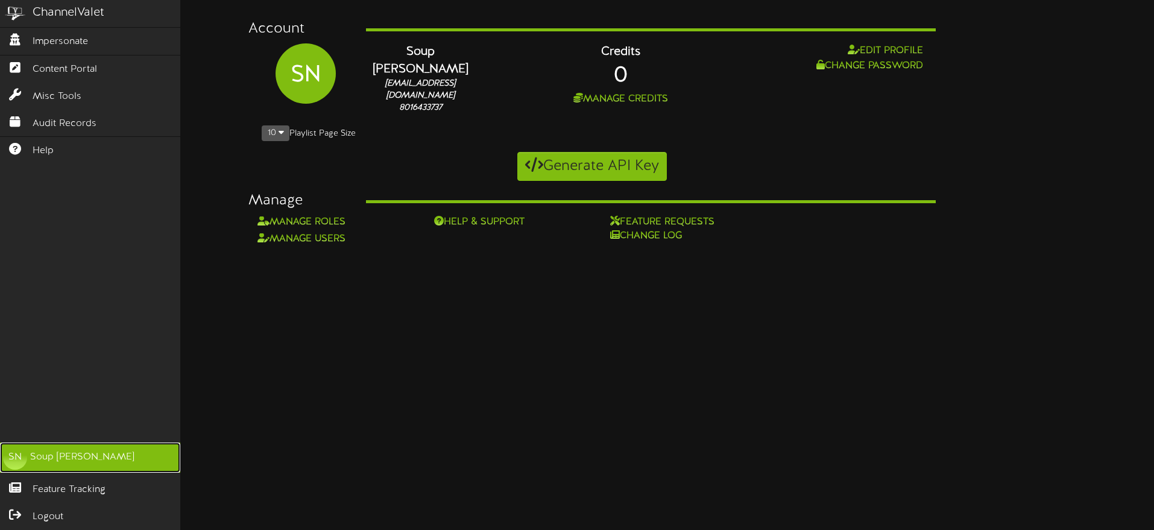
click at [34, 452] on div "Soup [PERSON_NAME]" at bounding box center [82, 457] width 104 height 14
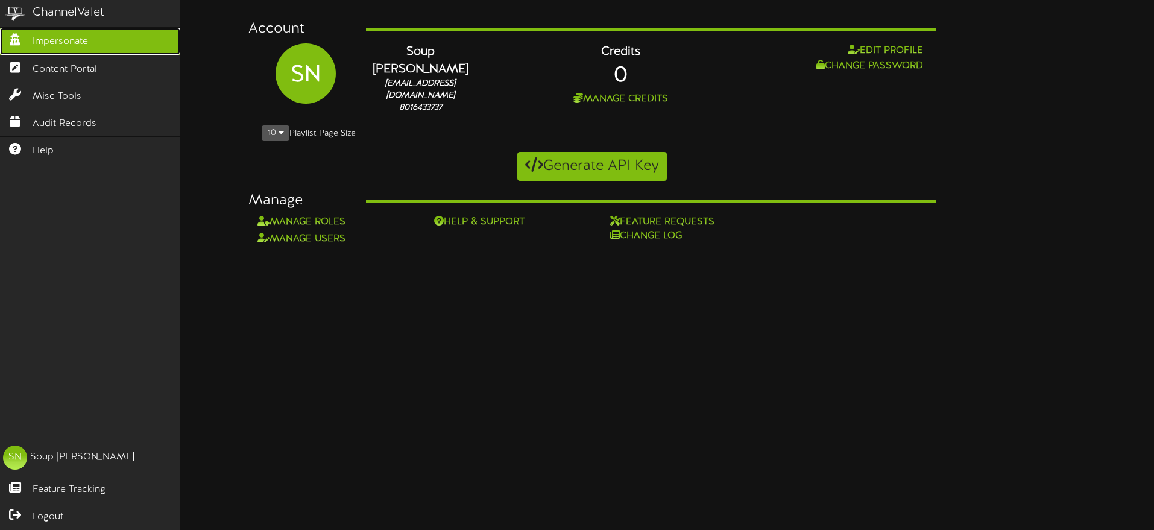
click at [49, 41] on span "Impersonate" at bounding box center [60, 42] width 55 height 14
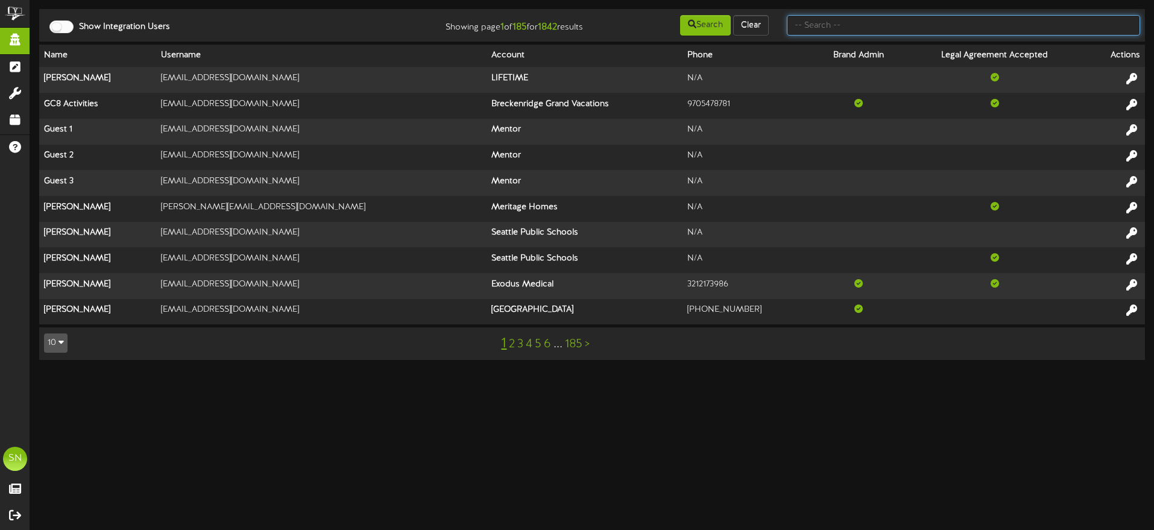
click at [821, 25] on input "text" at bounding box center [963, 25] width 353 height 21
type input "chantelle"
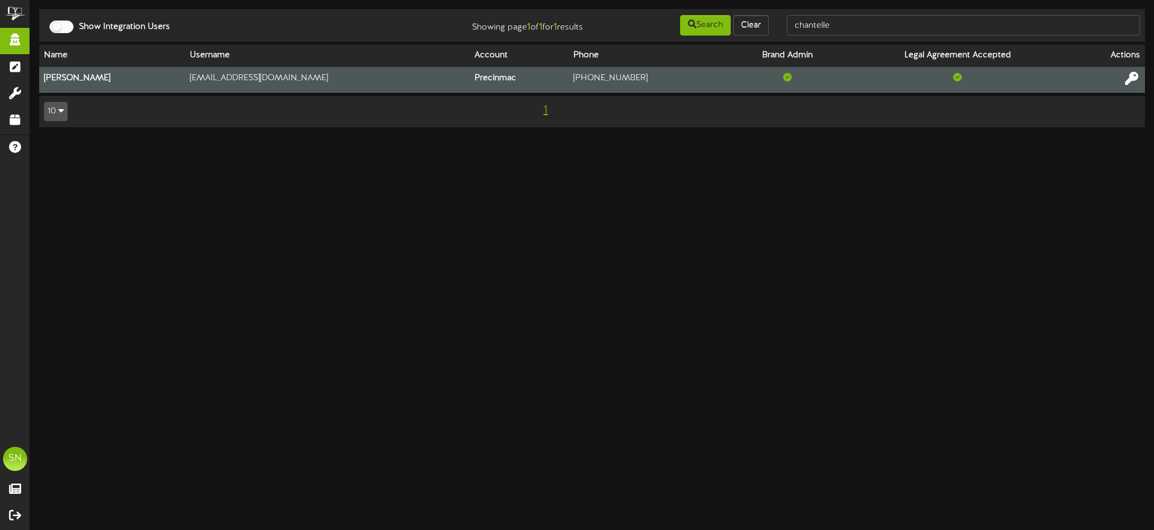
click at [1127, 75] on icon at bounding box center [1131, 78] width 13 height 13
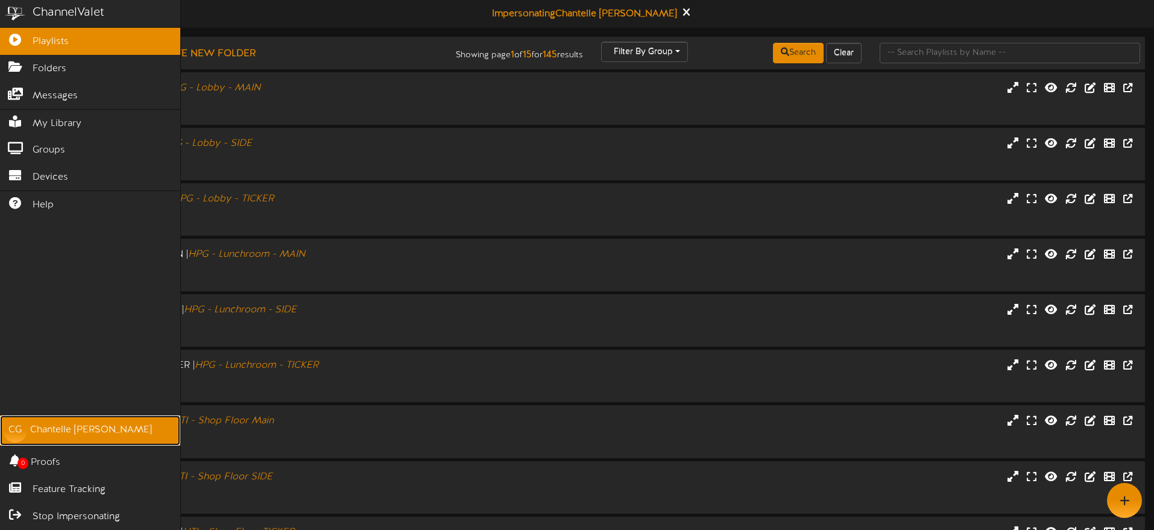
click at [27, 423] on link "CG Chantelle Gibson" at bounding box center [90, 430] width 180 height 30
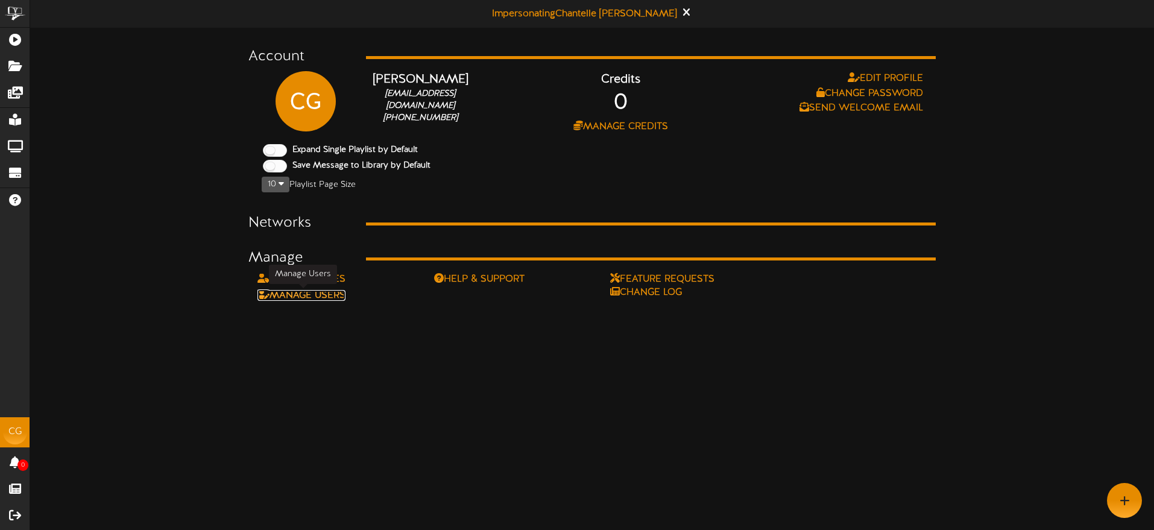
click at [335, 292] on link "Manage Users" at bounding box center [301, 295] width 88 height 11
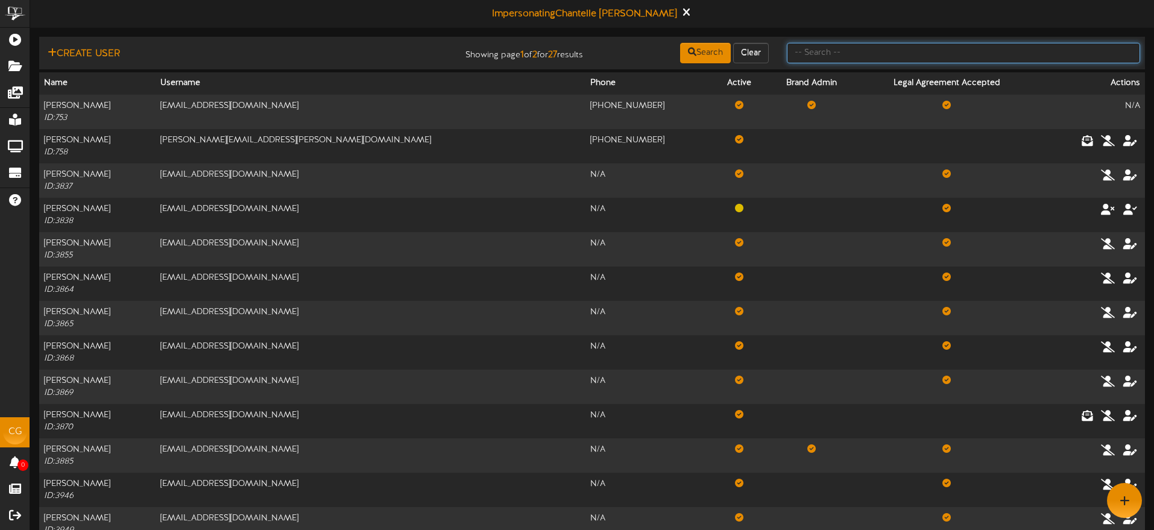
click at [854, 56] on input "text" at bounding box center [963, 53] width 353 height 21
type input "lauren"
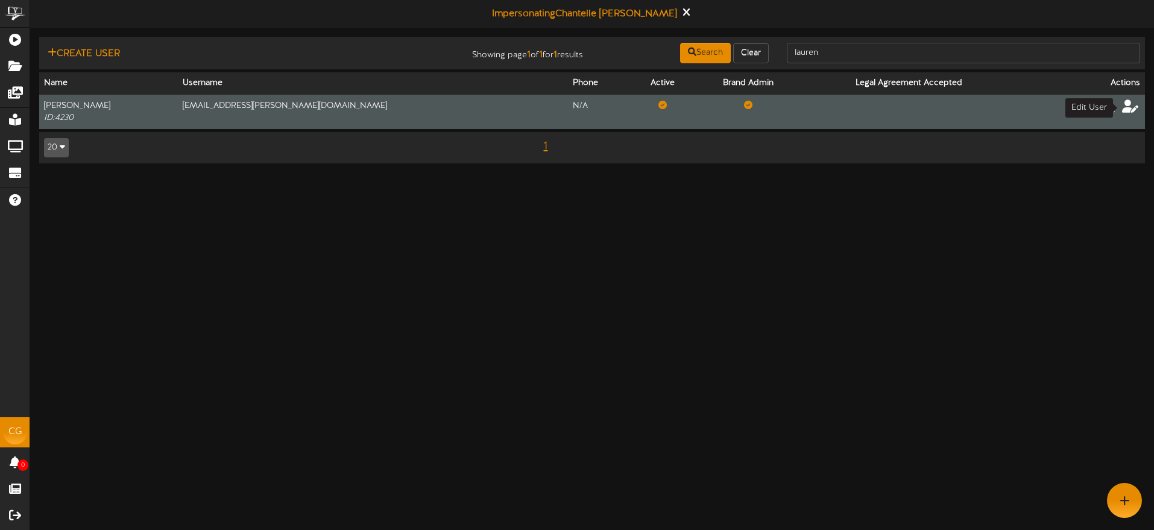
click at [1124, 107] on icon at bounding box center [1130, 105] width 17 height 13
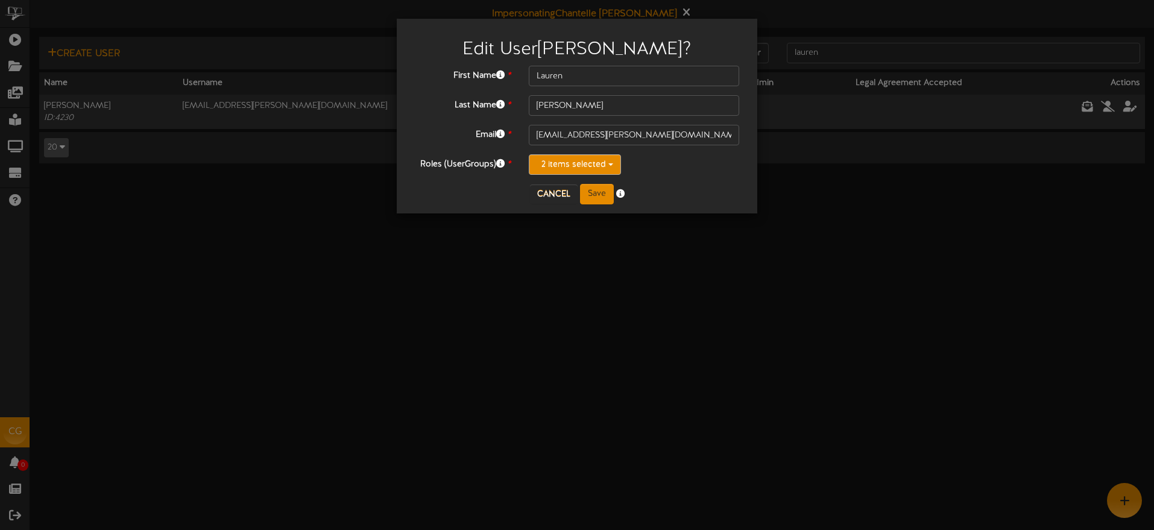
click at [579, 160] on button "2 items selected" at bounding box center [575, 164] width 92 height 21
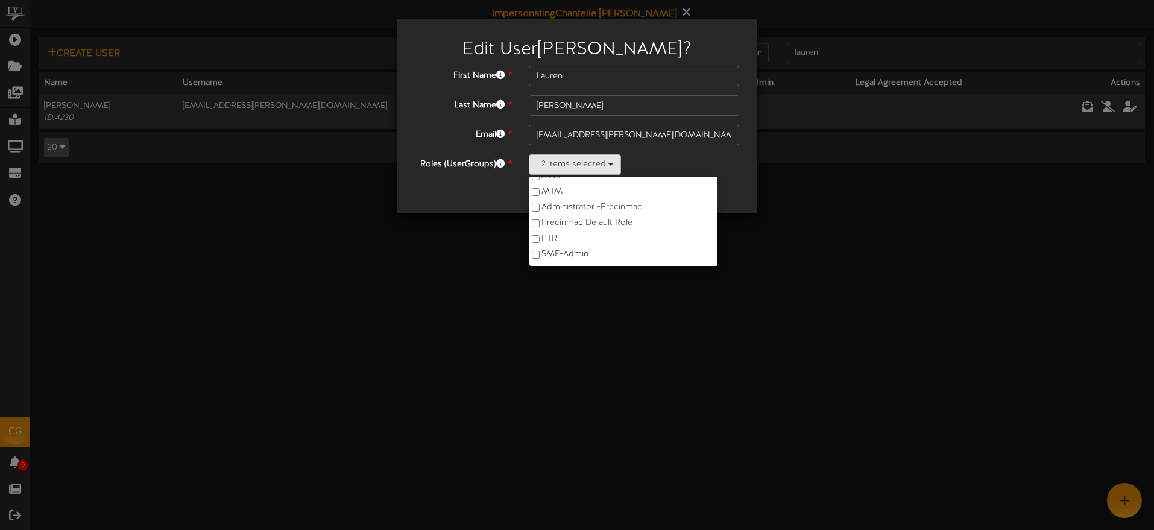
scroll to position [80, 0]
click at [593, 204] on label "Administrator - Precinmac" at bounding box center [623, 207] width 188 height 16
click at [593, 218] on label "Precinmac Default Role" at bounding box center [623, 223] width 188 height 16
click at [558, 181] on label "PTR" at bounding box center [623, 179] width 188 height 16
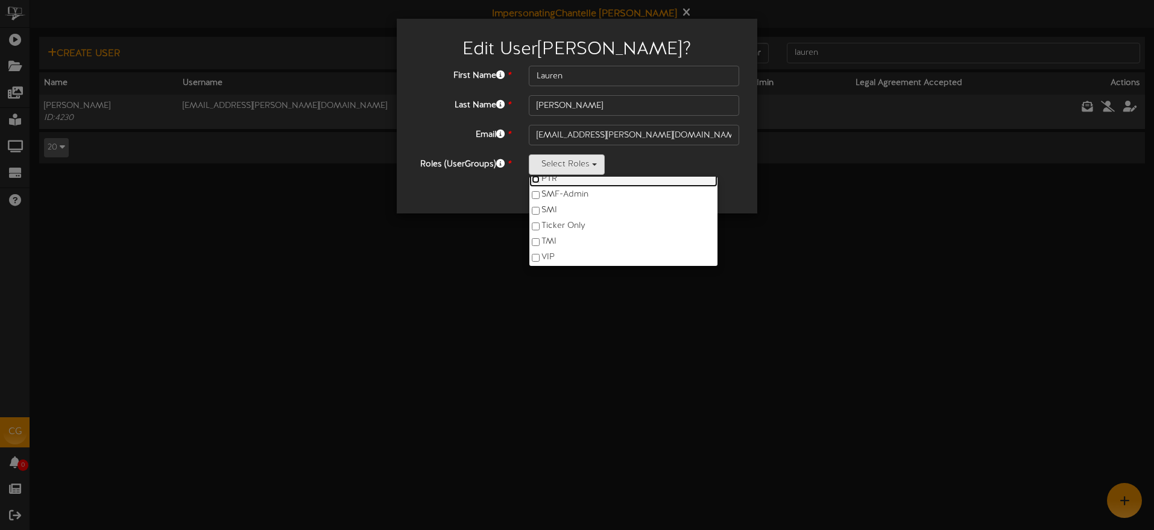
scroll to position [137, 0]
click at [693, 192] on div "Cancel Save" at bounding box center [577, 194] width 342 height 21
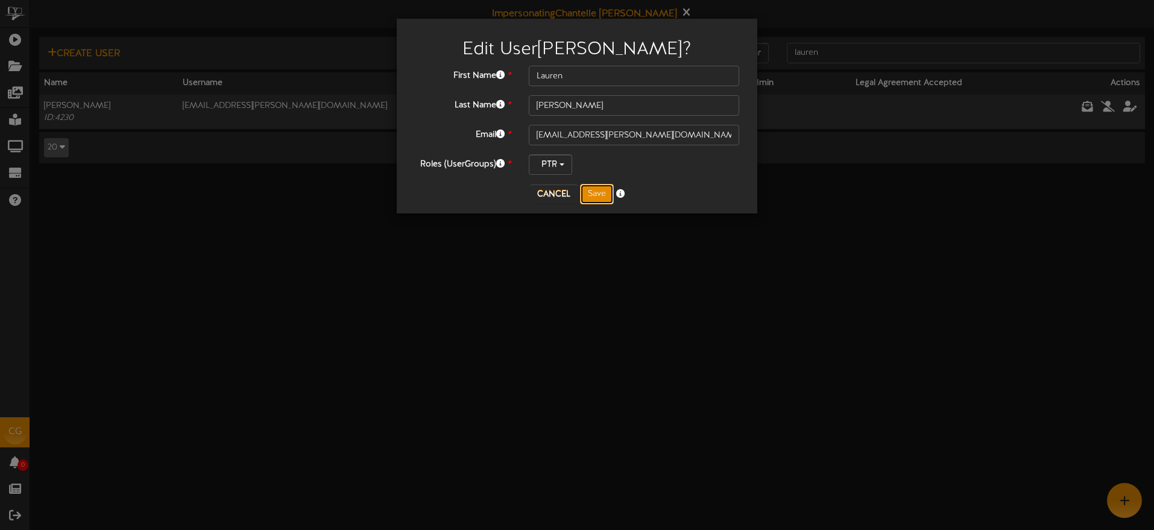
click at [596, 195] on button "Save" at bounding box center [597, 194] width 34 height 21
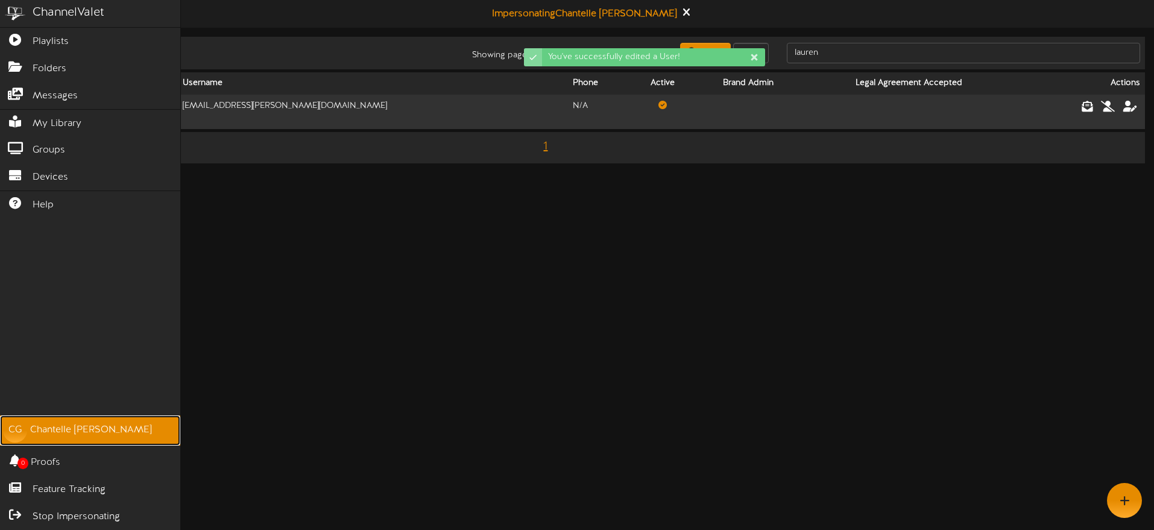
click at [21, 427] on div "CG" at bounding box center [15, 430] width 24 height 24
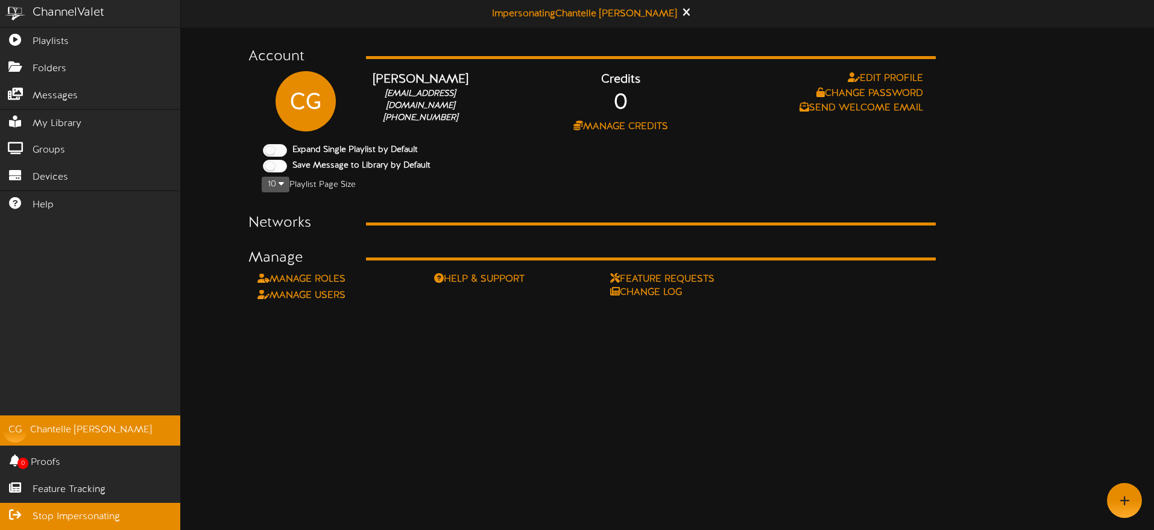
click at [94, 508] on link "Stop Impersonating" at bounding box center [90, 516] width 180 height 27
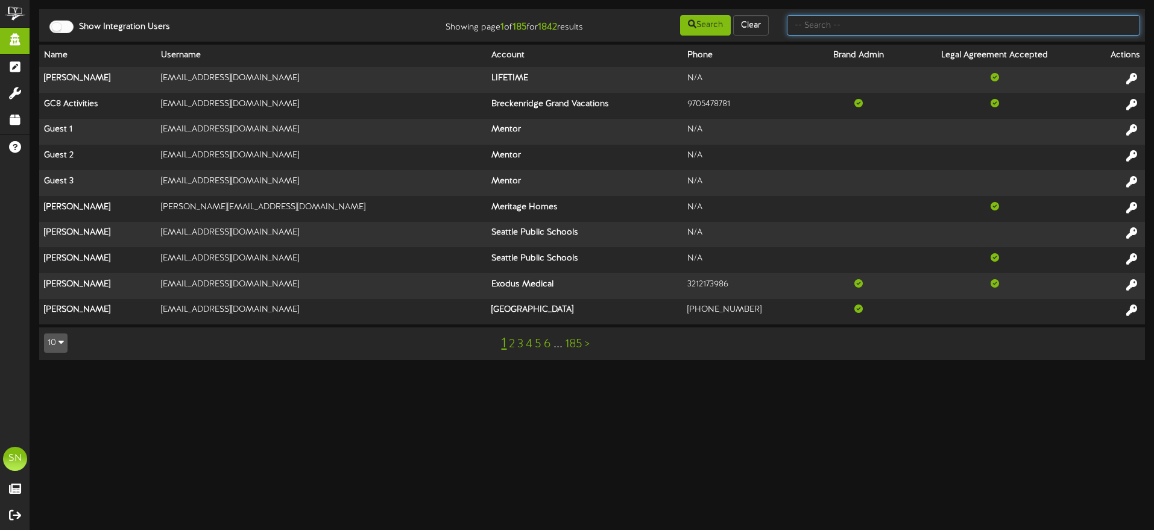
click at [945, 28] on input "text" at bounding box center [963, 25] width 353 height 21
type input "p"
type input "lauren"
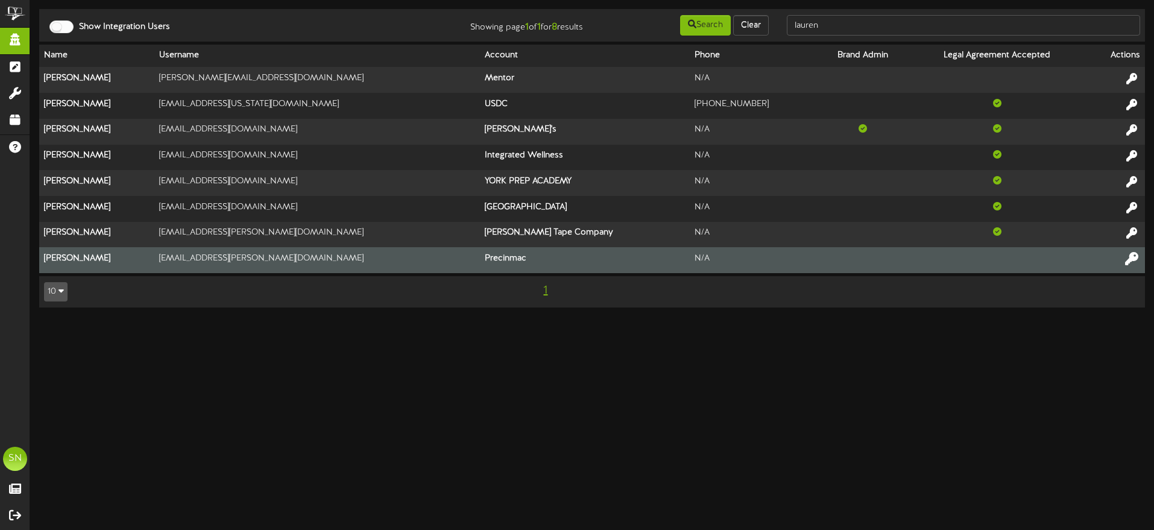
click at [1131, 254] on icon at bounding box center [1131, 258] width 13 height 13
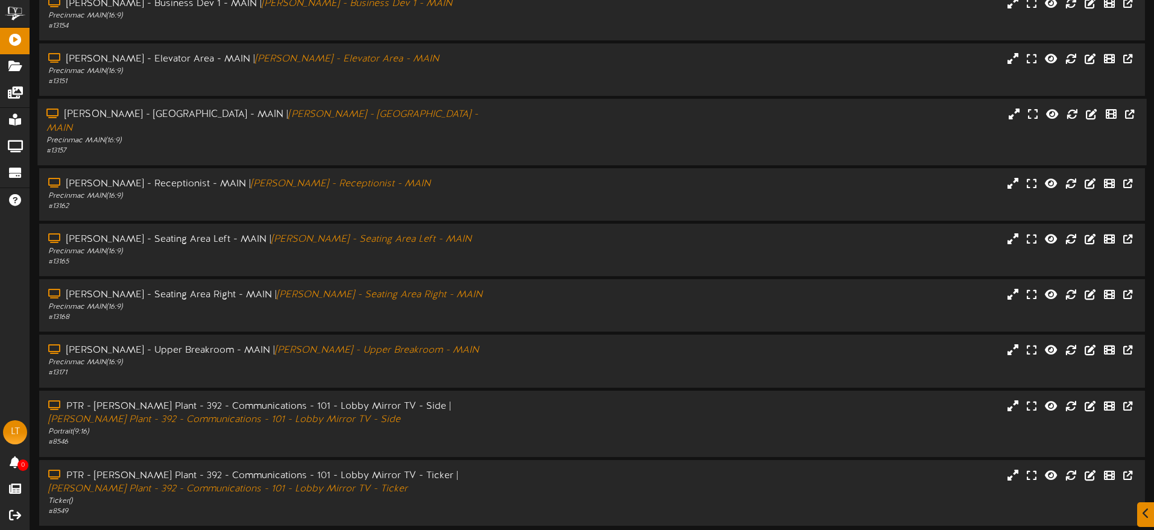
scroll to position [172, 0]
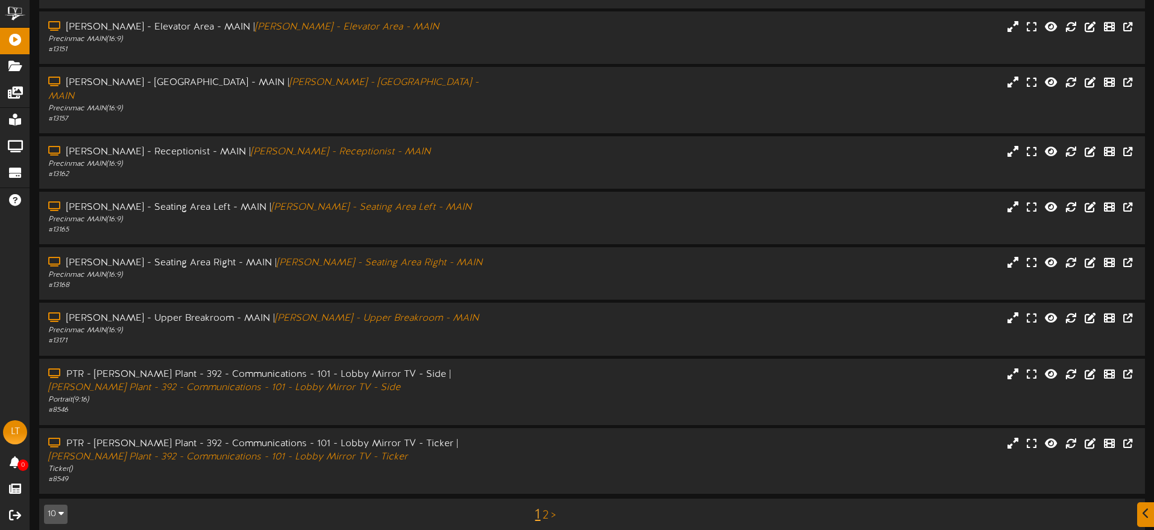
click at [546, 509] on link "2" at bounding box center [546, 515] width 6 height 13
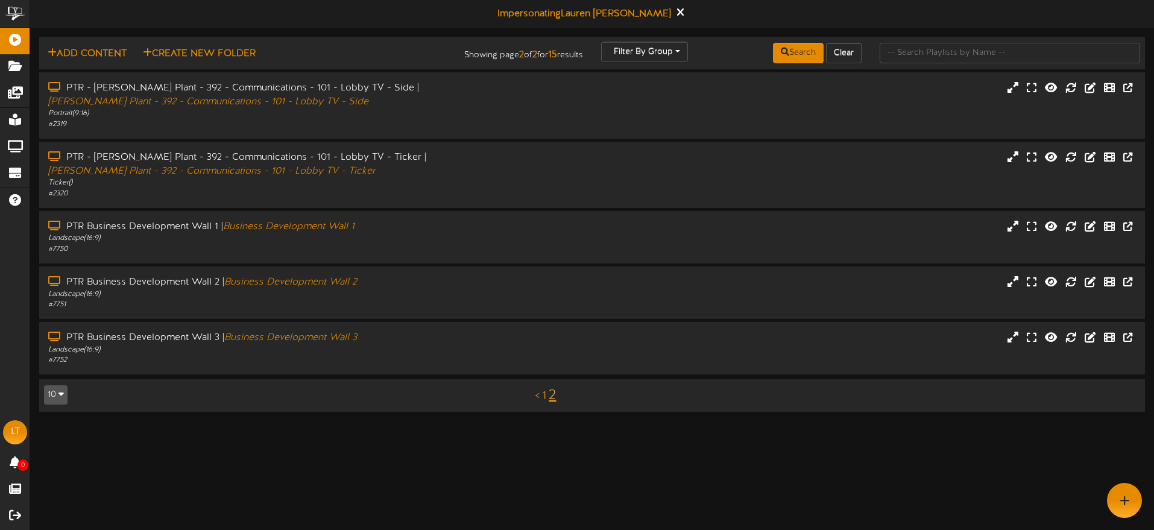
click at [544, 398] on link "1" at bounding box center [544, 396] width 4 height 13
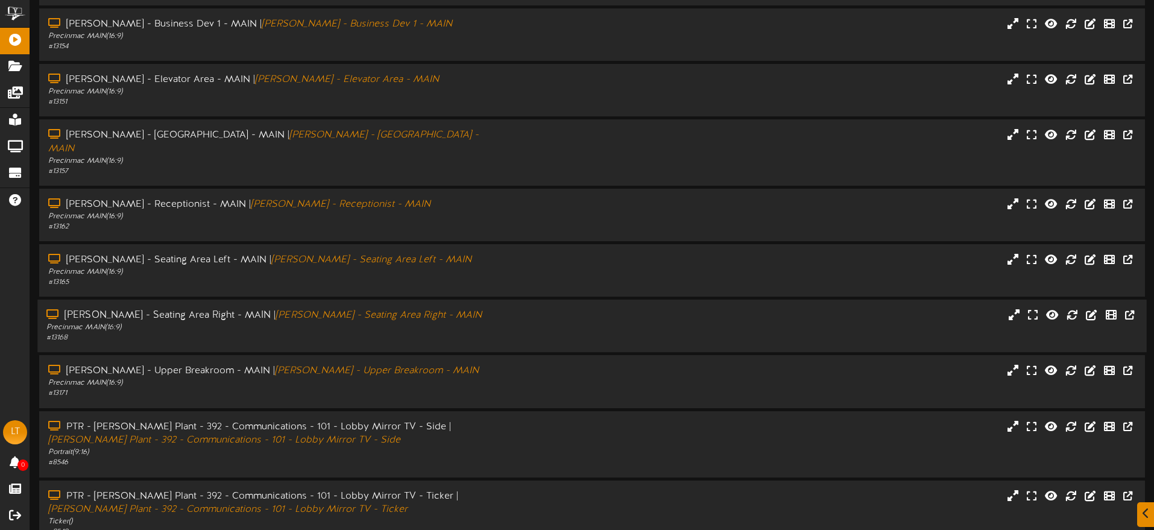
scroll to position [172, 0]
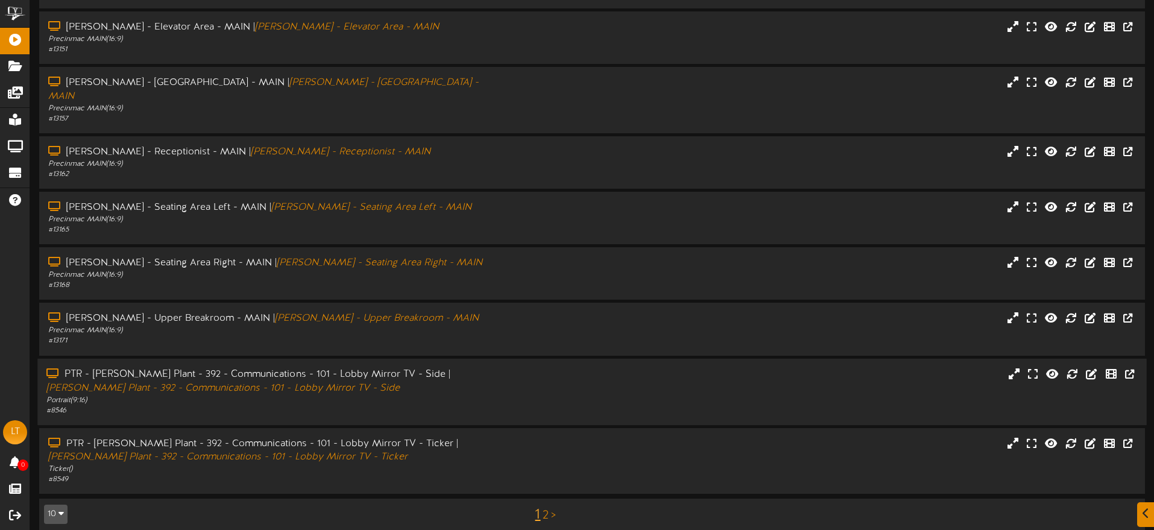
click at [492, 390] on div "PTR - [PERSON_NAME] Plant - 392 - Communications - 101 - Lobby Mirror TV - Side…" at bounding box center [268, 391] width 462 height 48
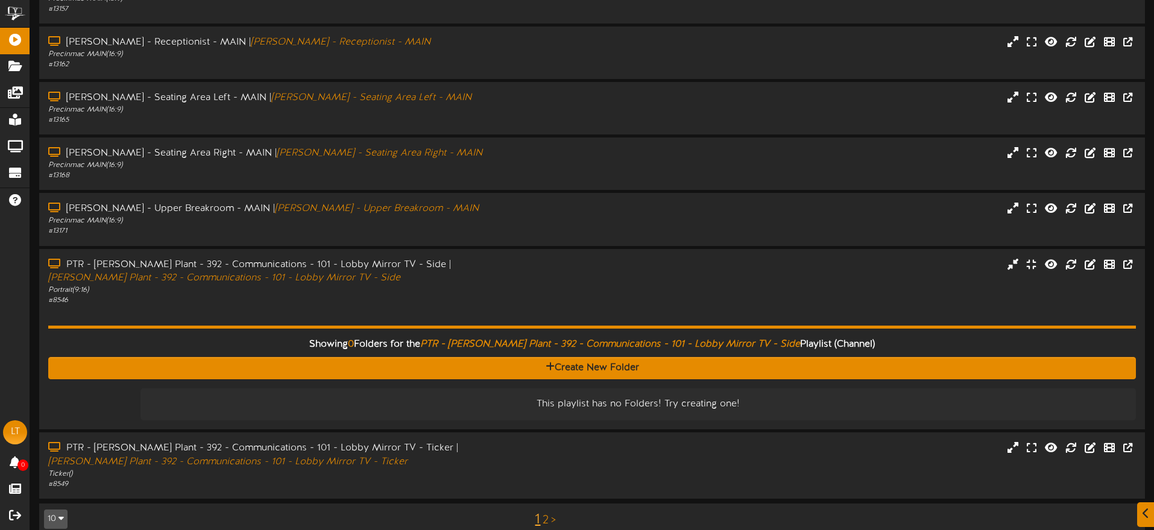
scroll to position [286, 0]
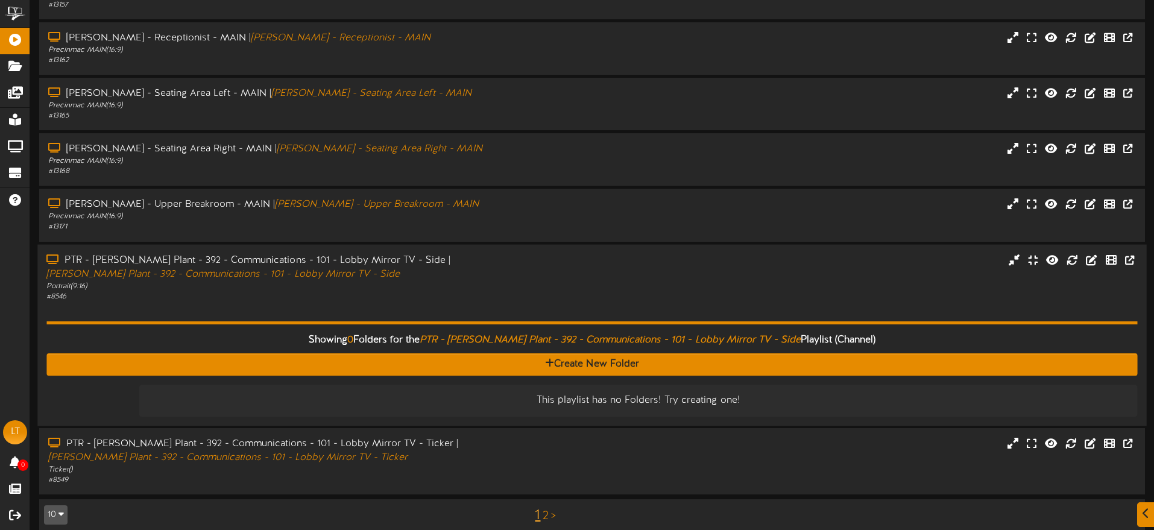
drag, startPoint x: 508, startPoint y: 292, endPoint x: 511, endPoint y: 299, distance: 8.1
click at [508, 301] on div "Showing 0 Folders for the PTR - [PERSON_NAME] Plant - 392 - Communications - 10…" at bounding box center [591, 358] width 1091 height 115
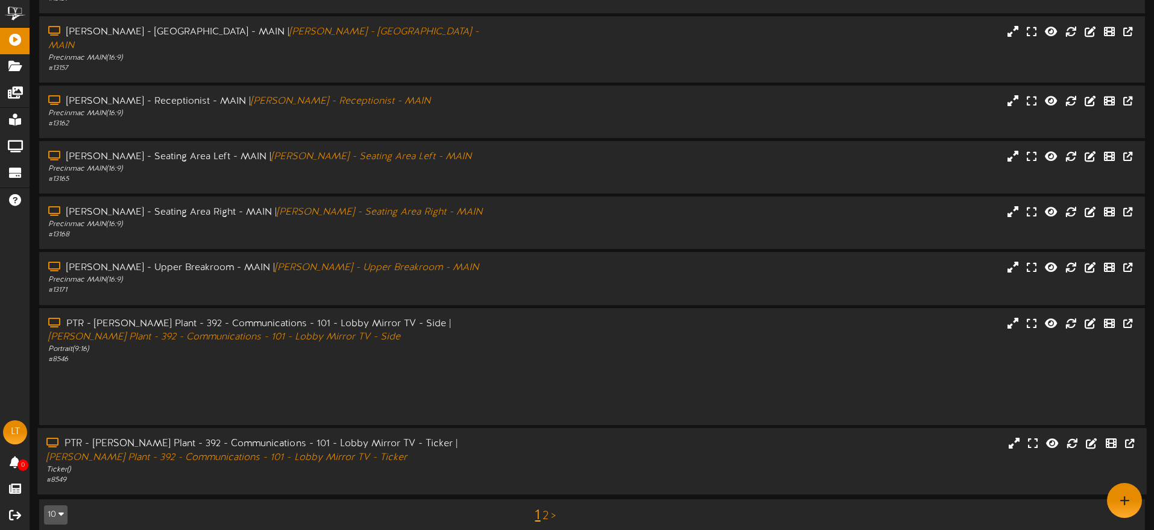
scroll to position [172, 0]
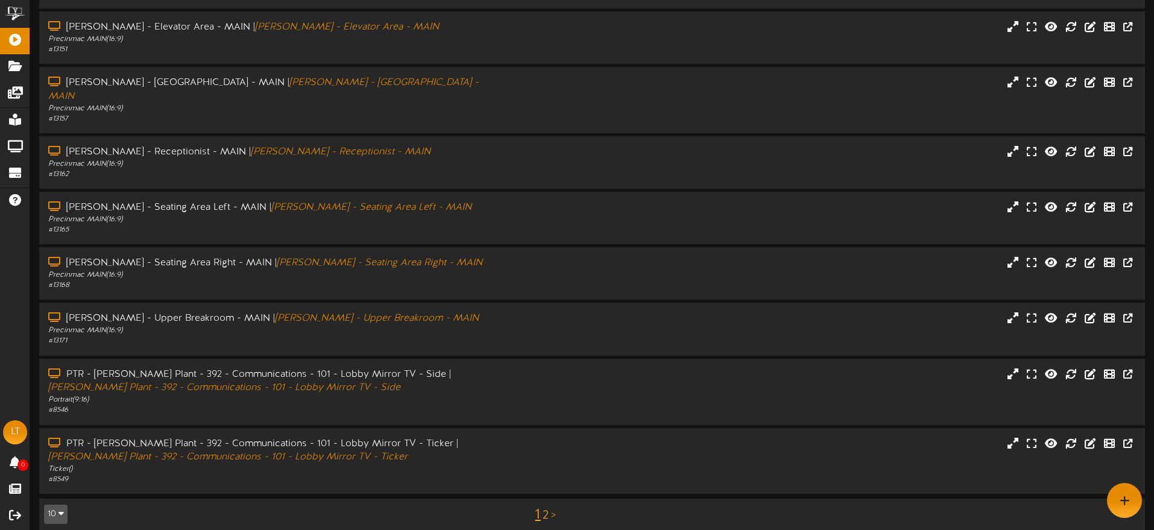
click at [546, 509] on link "2" at bounding box center [546, 515] width 6 height 13
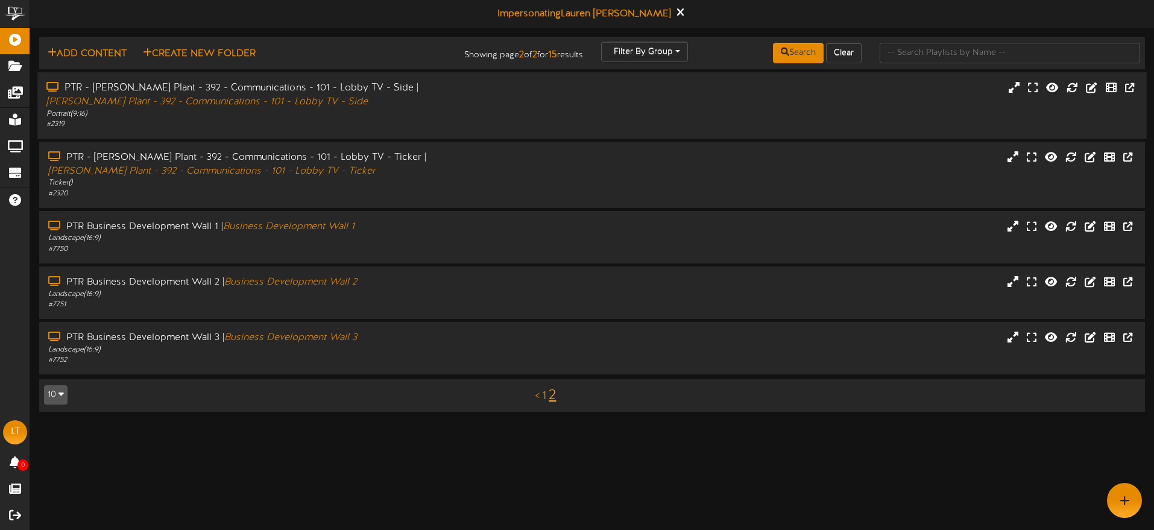
click at [463, 120] on div "# 2319" at bounding box center [268, 124] width 444 height 10
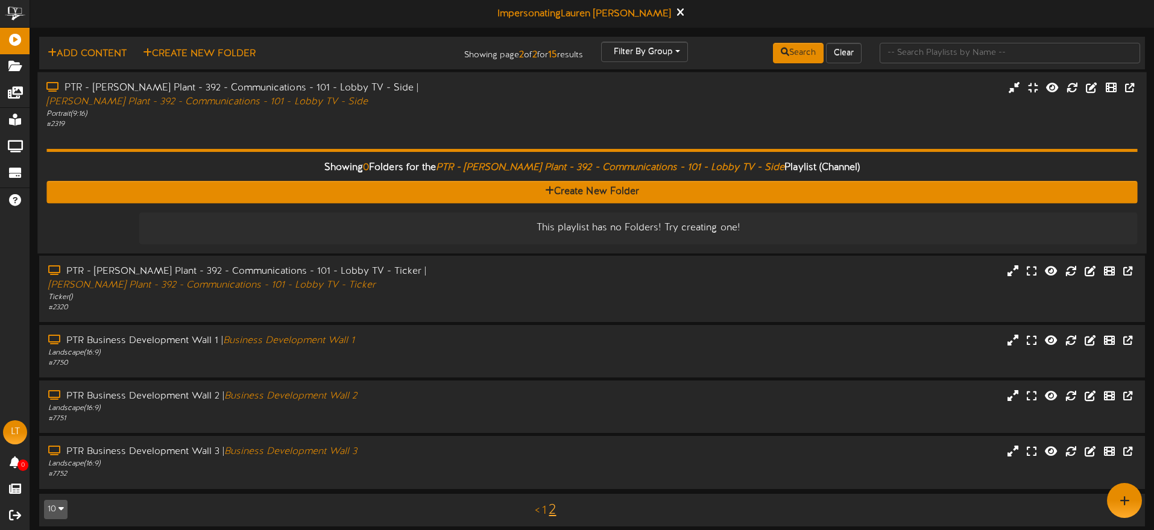
click at [463, 120] on div "# 2319" at bounding box center [268, 124] width 444 height 10
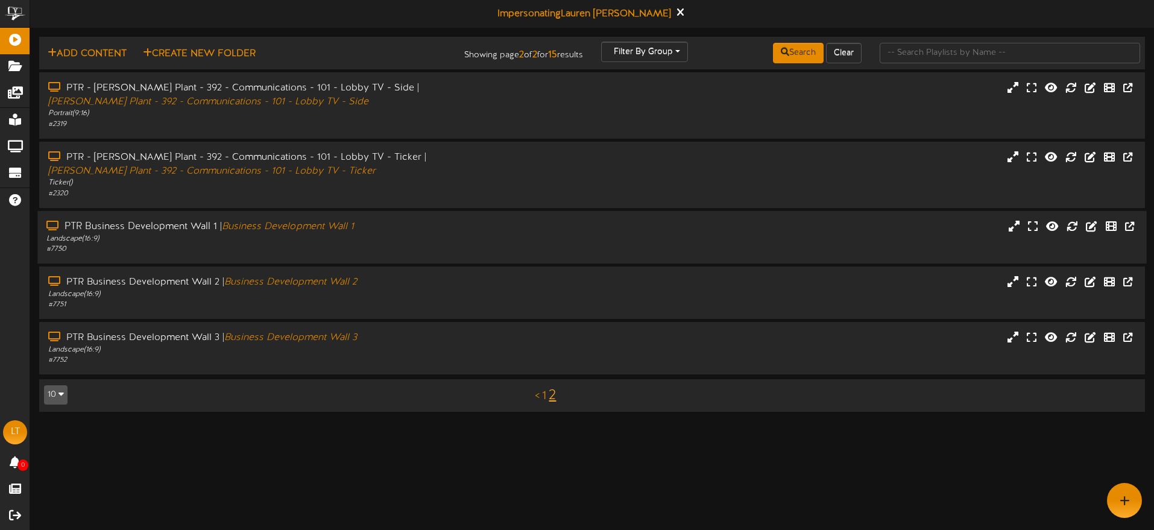
click at [455, 226] on div "PTR Business Development Wall 1 | Business Development Wall 1" at bounding box center [268, 227] width 444 height 14
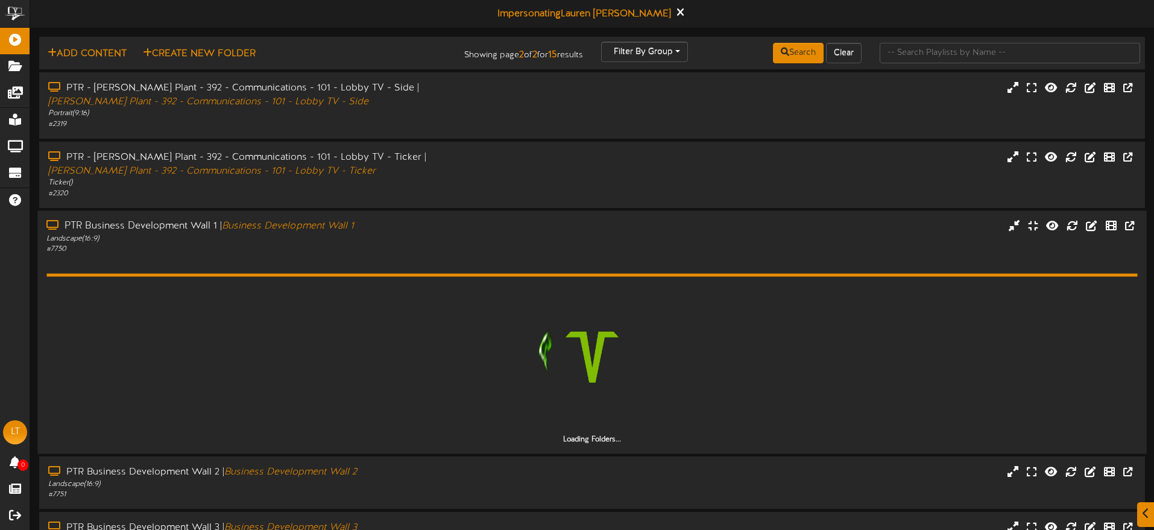
scroll to position [45, 0]
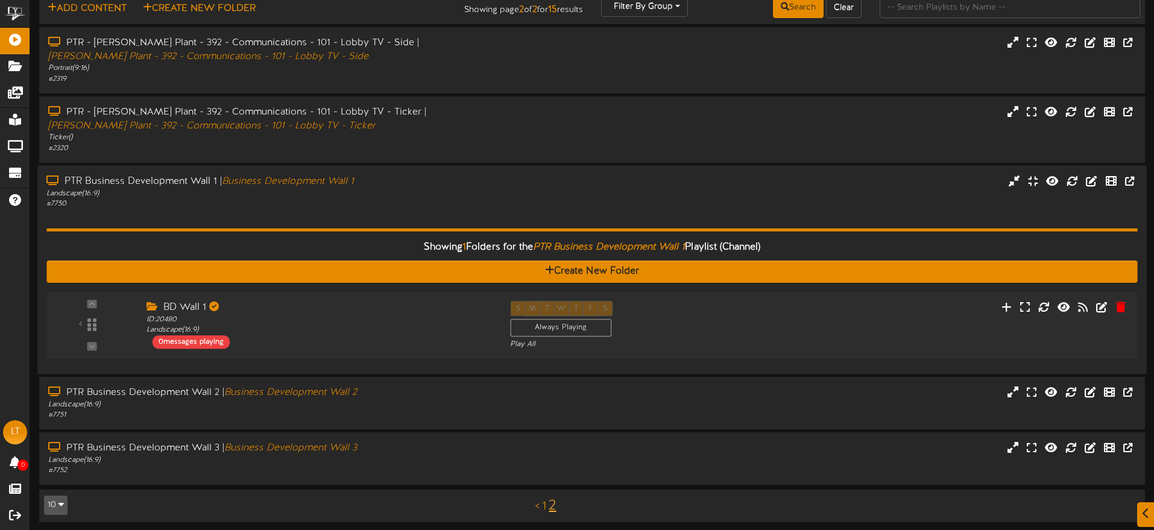
click at [454, 189] on div "Landscape ( 16:9 )" at bounding box center [268, 193] width 444 height 10
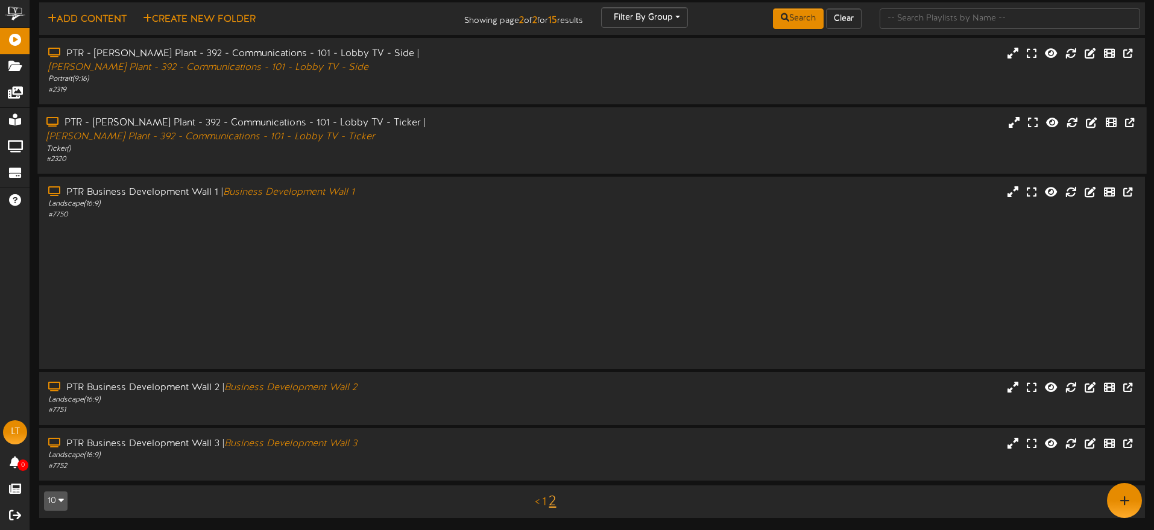
scroll to position [0, 0]
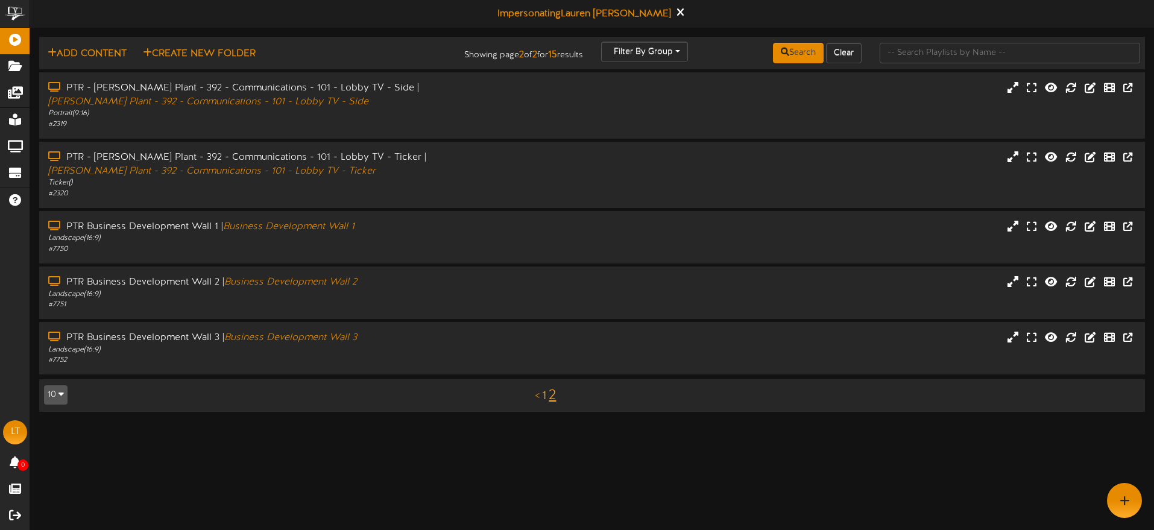
click at [546, 400] on link "1" at bounding box center [544, 396] width 4 height 13
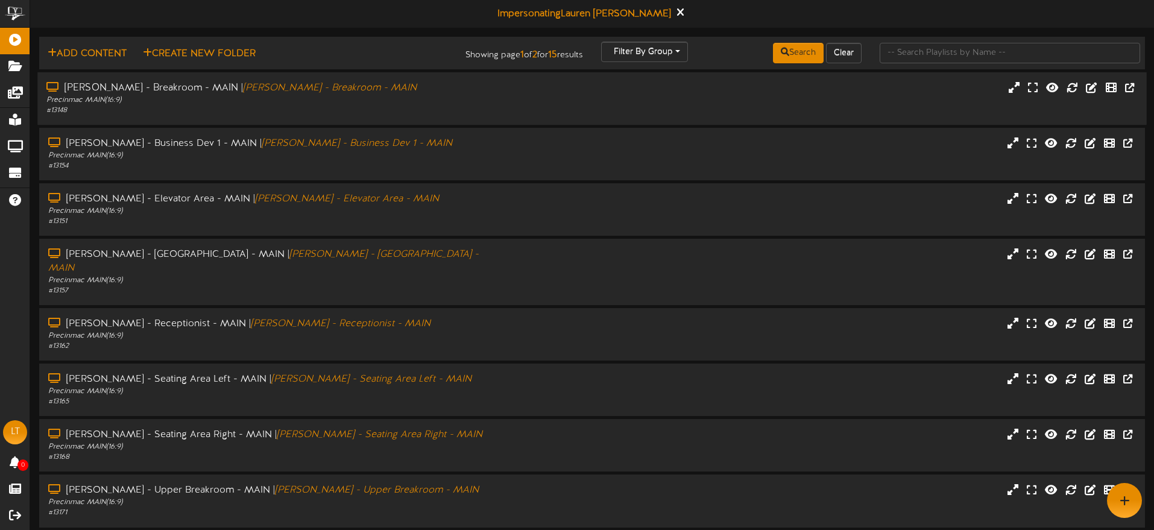
click at [405, 88] on div "[PERSON_NAME] - Breakroom - MAIN | [PERSON_NAME] - Breakroom - MAIN" at bounding box center [268, 88] width 444 height 14
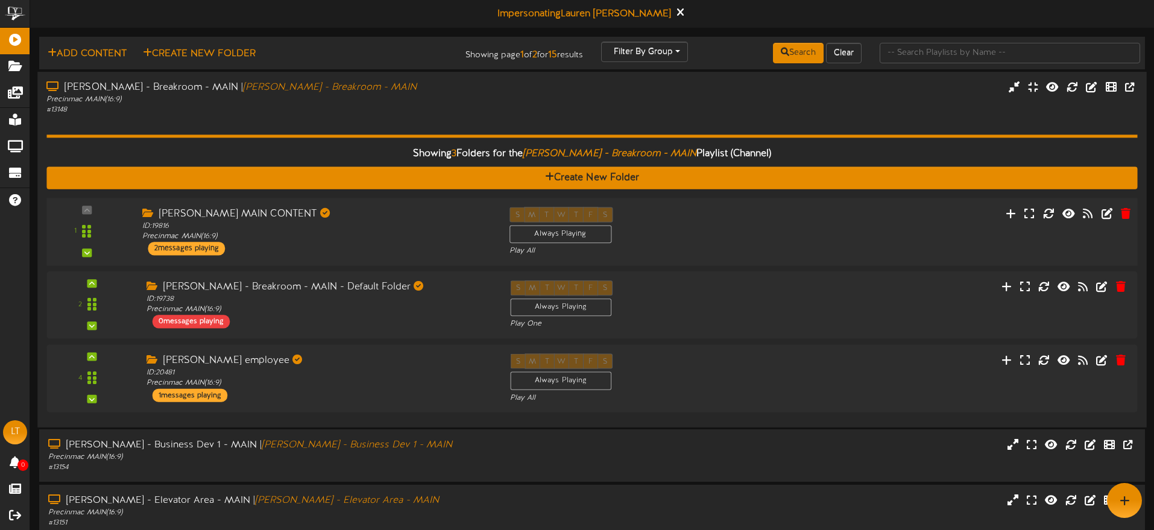
click at [384, 219] on div "[PERSON_NAME] MAIN CONTENT" at bounding box center [316, 214] width 349 height 14
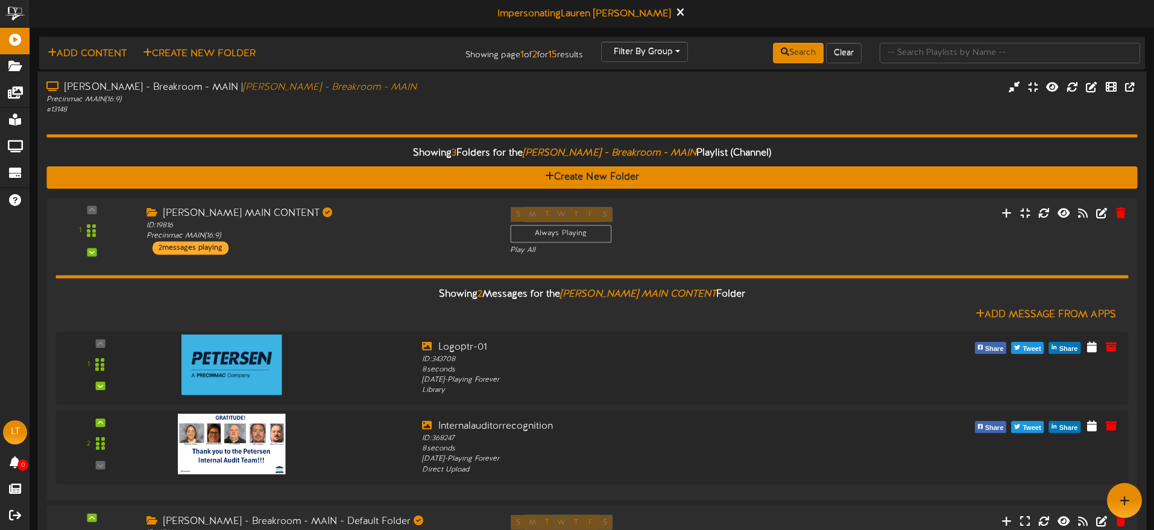
click at [383, 134] on hr at bounding box center [591, 135] width 1091 height 3
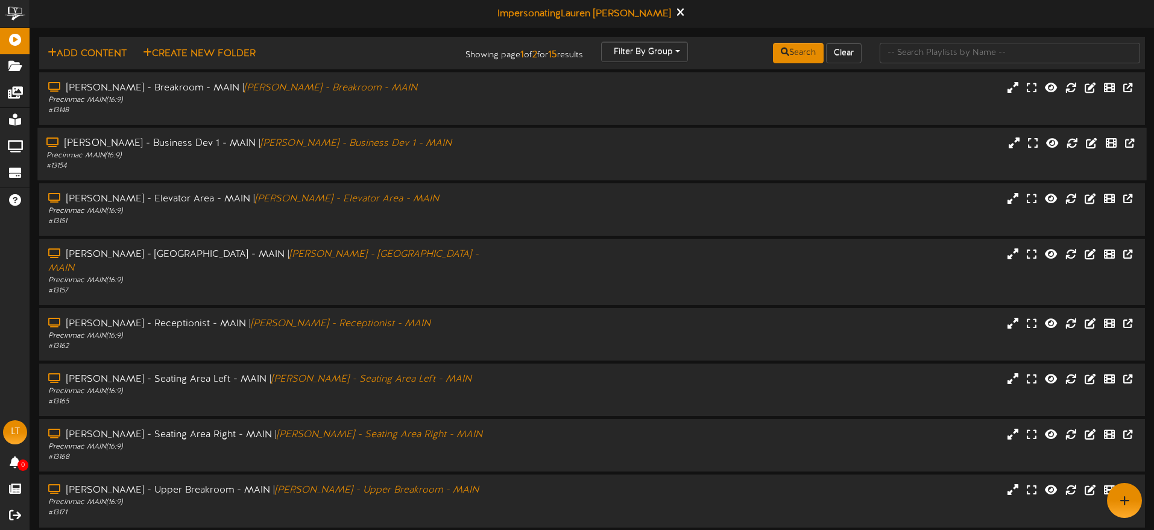
click at [405, 169] on div "# 13154" at bounding box center [268, 166] width 444 height 10
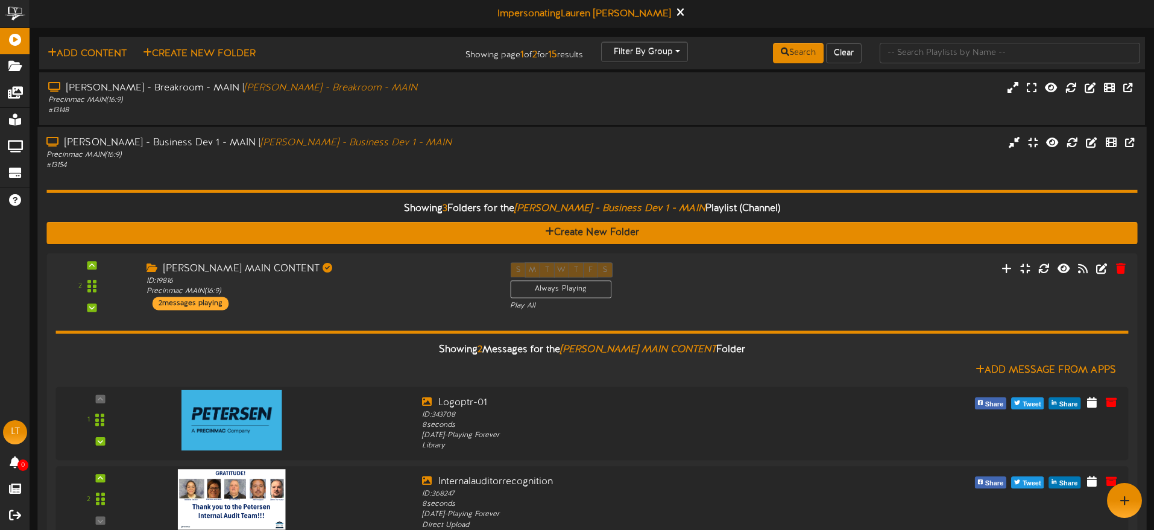
click at [409, 168] on div "# 13154" at bounding box center [268, 165] width 444 height 10
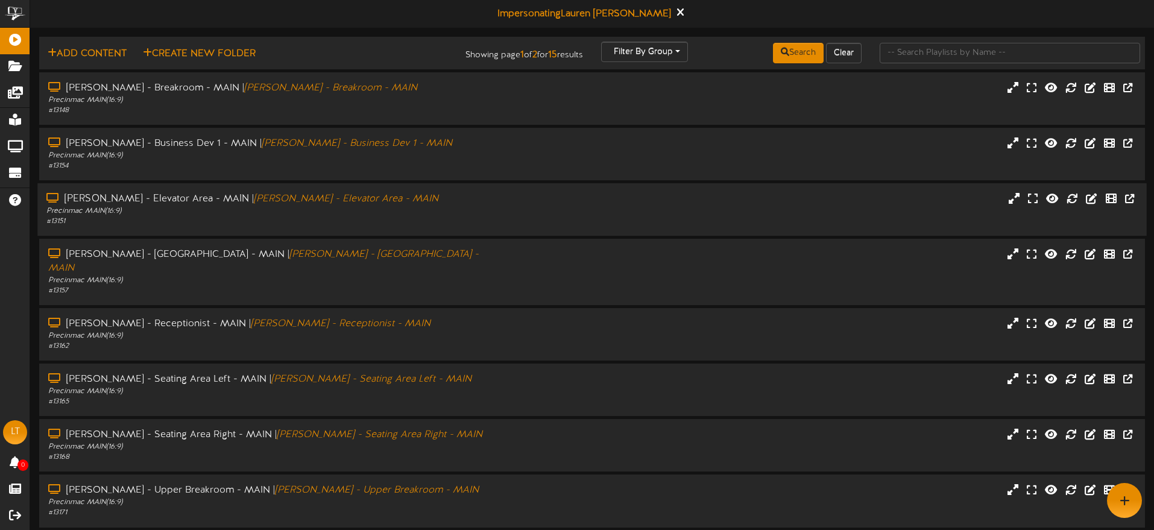
drag, startPoint x: 438, startPoint y: 195, endPoint x: 445, endPoint y: 205, distance: 12.1
click at [438, 195] on div "[PERSON_NAME] - Elevator Area - MAIN | [PERSON_NAME] - Elevator Area - MAIN" at bounding box center [268, 199] width 444 height 14
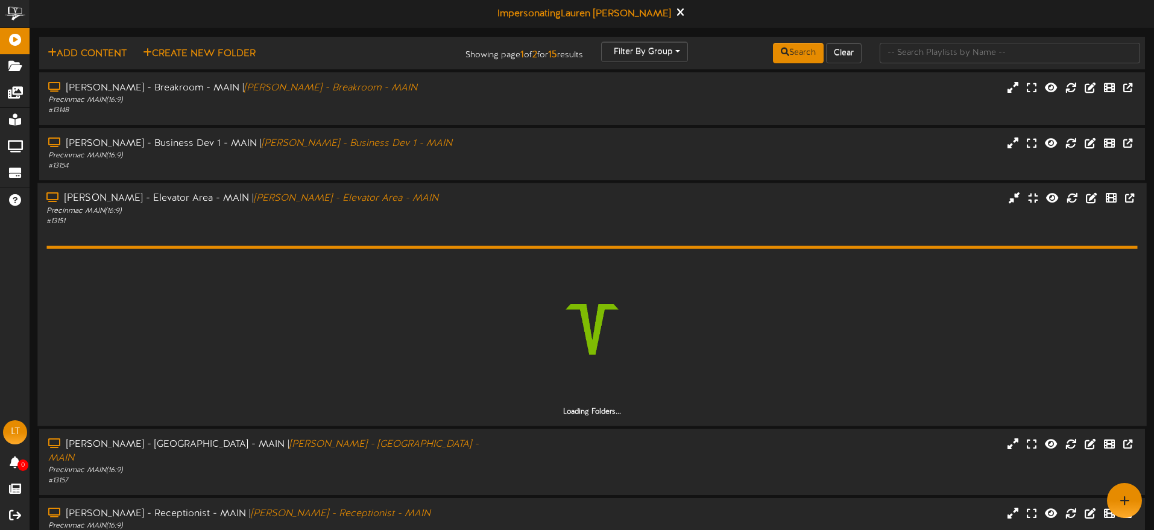
click at [445, 206] on div "Precinmac MAIN ( 16:9 )" at bounding box center [268, 211] width 444 height 10
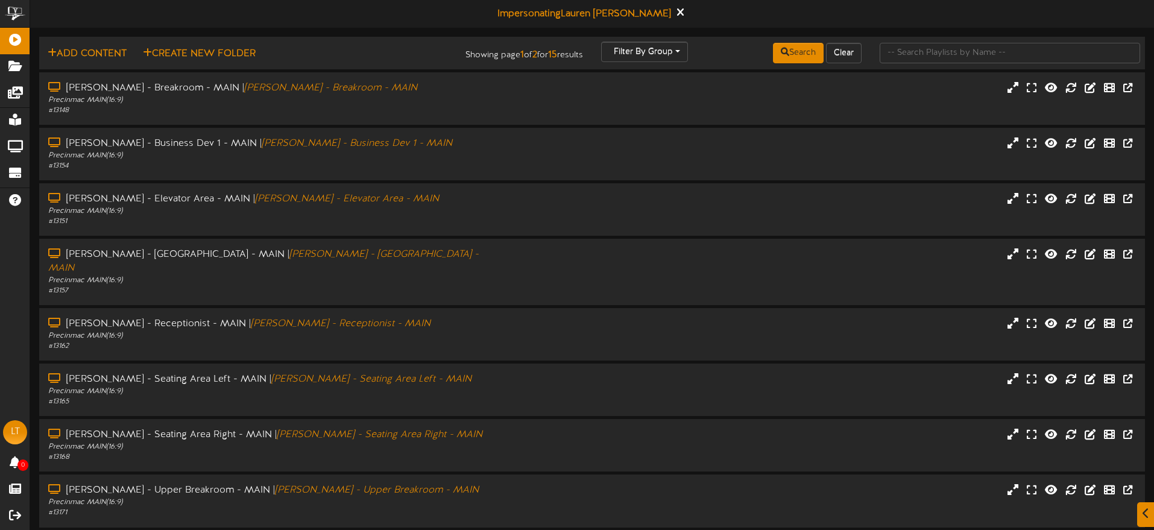
scroll to position [38, 0]
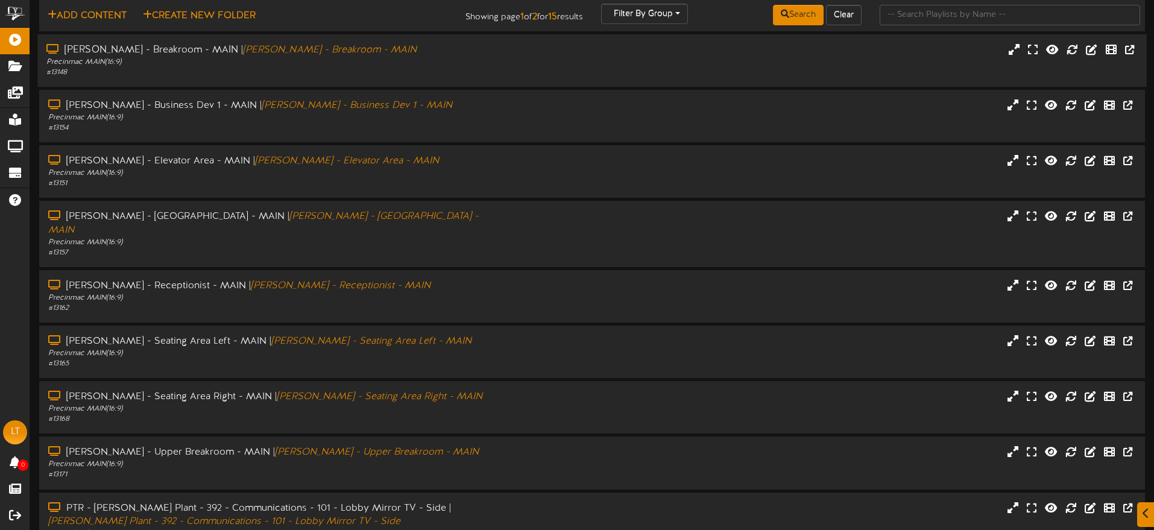
click at [189, 69] on div "# 13148" at bounding box center [268, 73] width 444 height 10
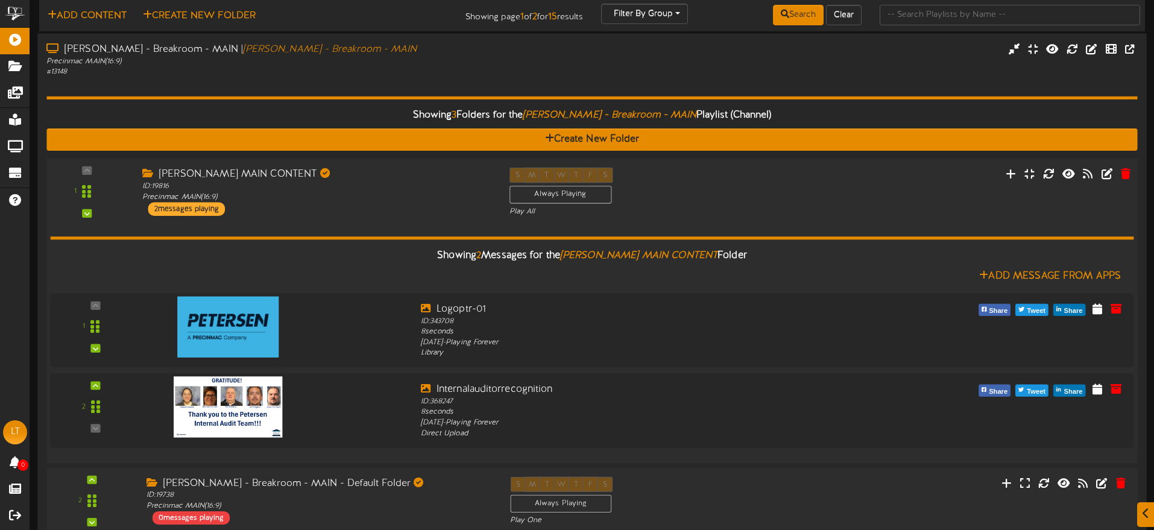
scroll to position [76, 0]
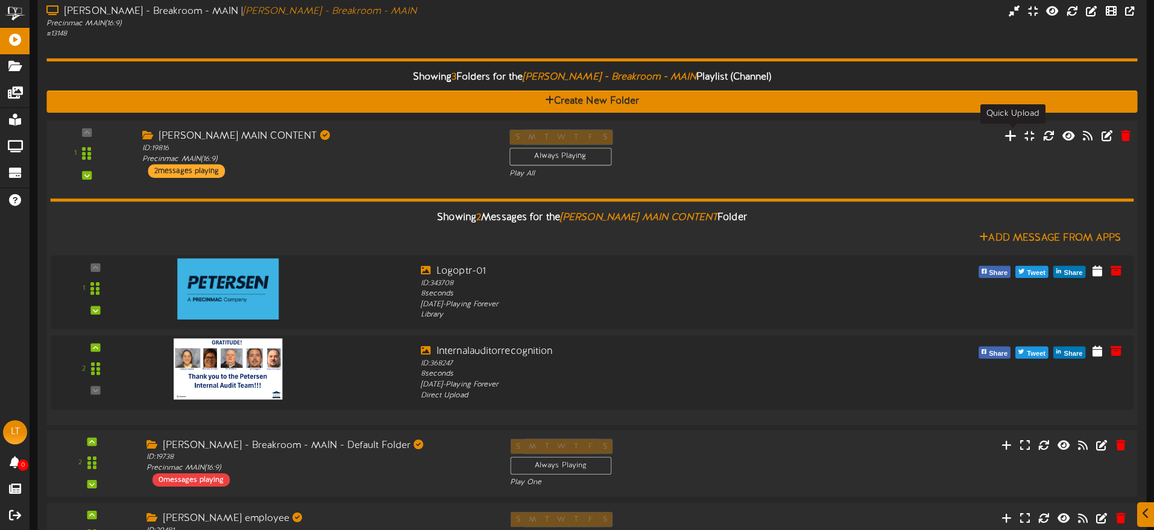
click at [1013, 136] on icon at bounding box center [1011, 134] width 13 height 13
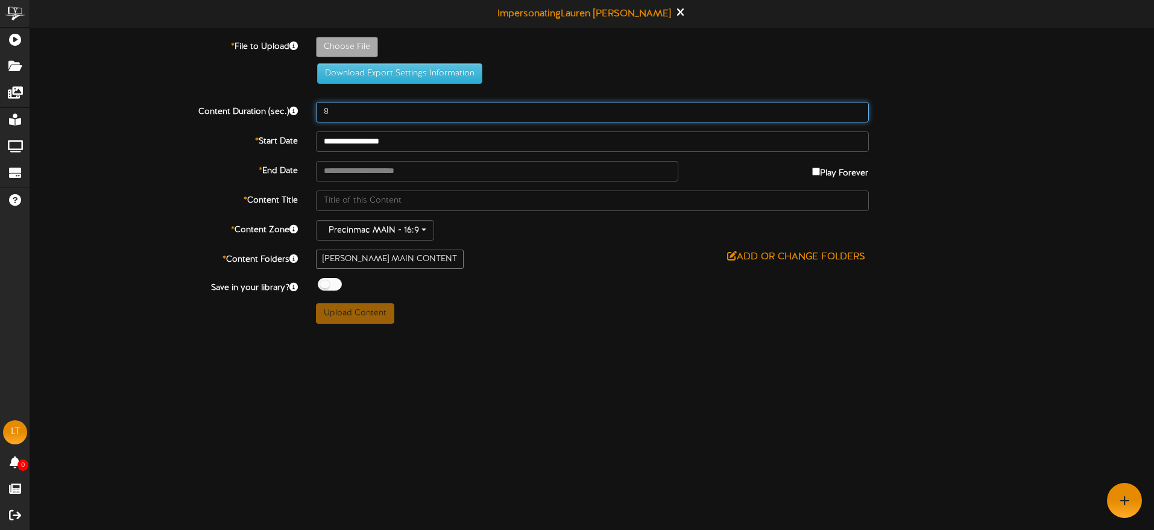
click at [367, 112] on input "8" at bounding box center [592, 112] width 553 height 21
click at [443, 143] on input "**********" at bounding box center [592, 141] width 553 height 21
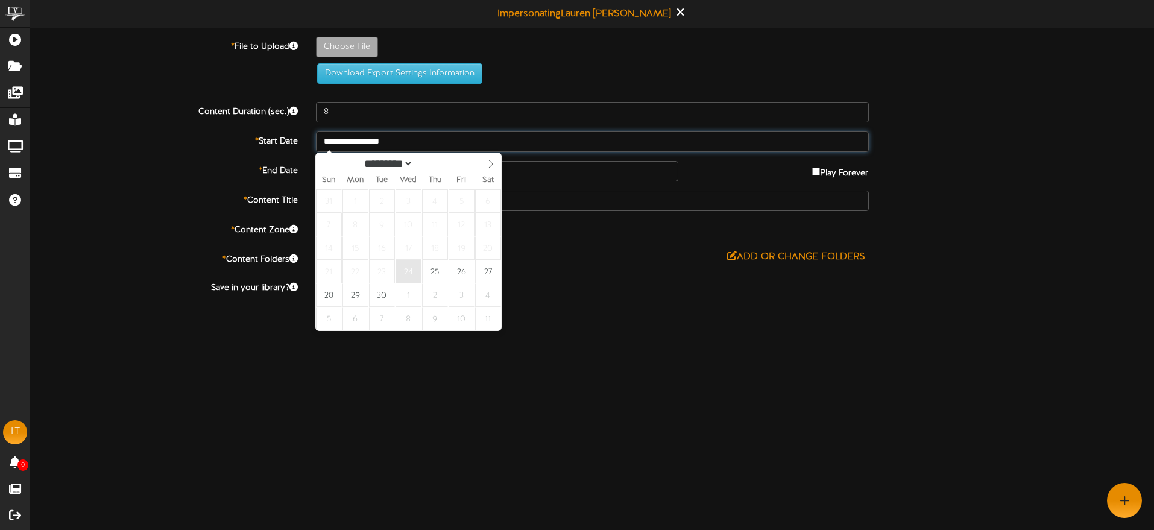
type input "**********"
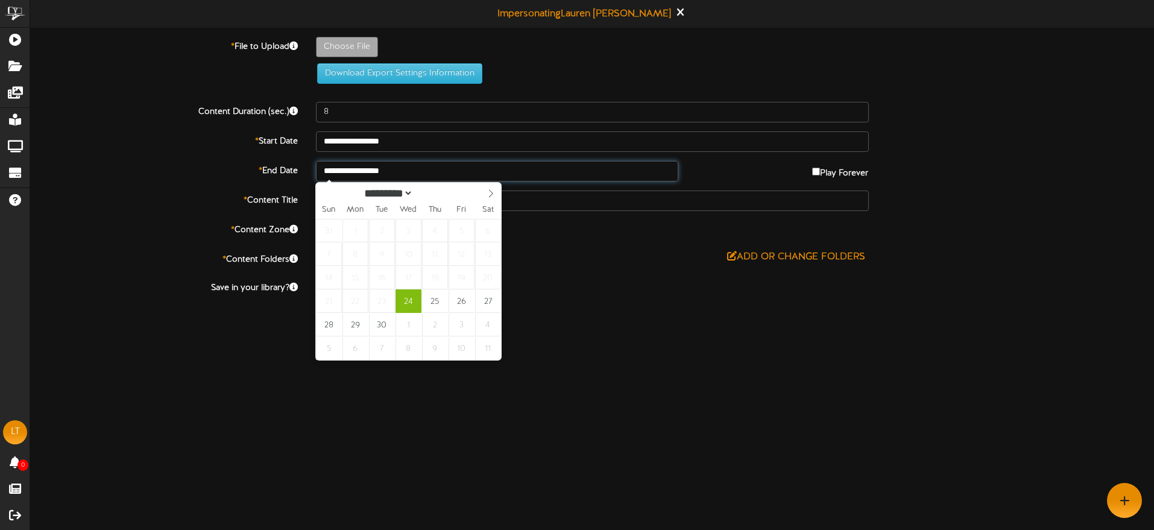
click at [446, 174] on input "**********" at bounding box center [497, 171] width 362 height 21
click at [490, 195] on icon at bounding box center [491, 193] width 4 height 8
select select "**"
click at [490, 195] on icon at bounding box center [491, 193] width 4 height 8
click at [507, 177] on input "**********" at bounding box center [497, 171] width 362 height 21
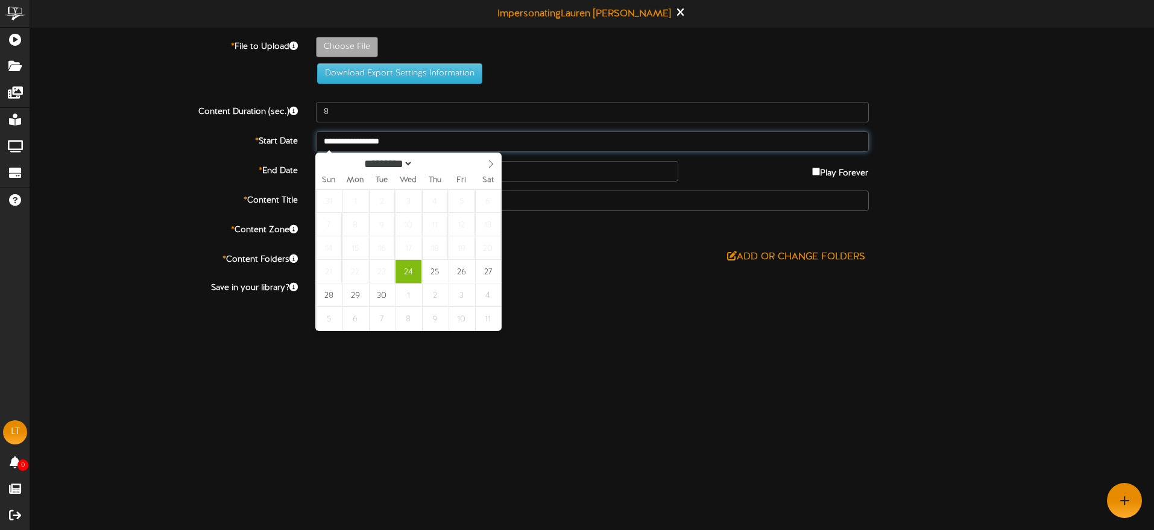
click at [524, 141] on input "**********" at bounding box center [592, 141] width 553 height 21
click at [693, 148] on input "**********" at bounding box center [592, 141] width 553 height 21
drag, startPoint x: 749, startPoint y: 174, endPoint x: 782, endPoint y: 172, distance: 32.6
click at [751, 174] on div "Play Forever" at bounding box center [782, 170] width 191 height 19
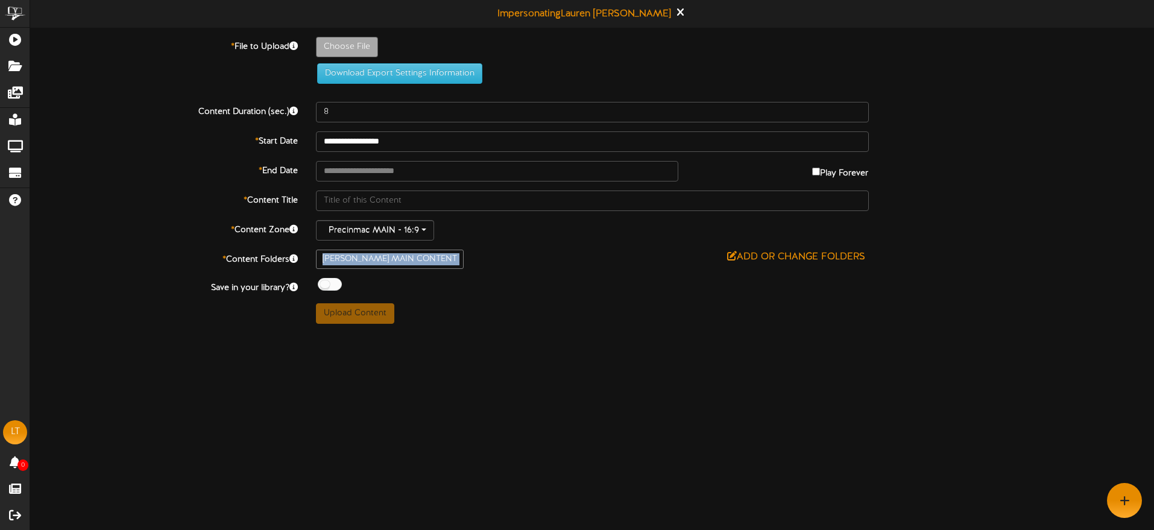
drag, startPoint x: 324, startPoint y: 259, endPoint x: 512, endPoint y: 265, distance: 187.6
click at [443, 260] on row "[PERSON_NAME] MAIN CONTENT Add or Change Folders" at bounding box center [592, 257] width 553 height 15
drag, startPoint x: 512, startPoint y: 265, endPoint x: 462, endPoint y: 262, distance: 49.6
click at [512, 265] on div "[PERSON_NAME] MAIN CONTENT Add or Change Folders" at bounding box center [592, 259] width 571 height 19
drag, startPoint x: 410, startPoint y: 260, endPoint x: 324, endPoint y: 259, distance: 86.2
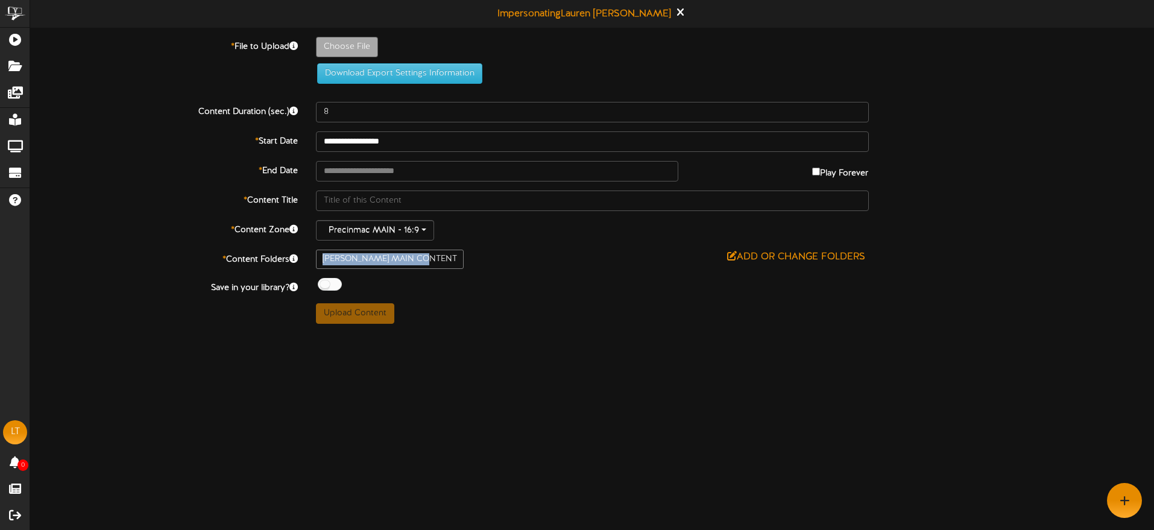
click at [324, 259] on div "[PERSON_NAME] MAIN CONTENT" at bounding box center [390, 259] width 148 height 19
click at [463, 269] on div "**********" at bounding box center [592, 180] width 1124 height 287
click at [493, 333] on html "ChannelValet Playlists Folders Messages My Library Groups Devices Help LT [PERS…" at bounding box center [577, 166] width 1154 height 333
click at [330, 285] on div at bounding box center [330, 284] width 24 height 13
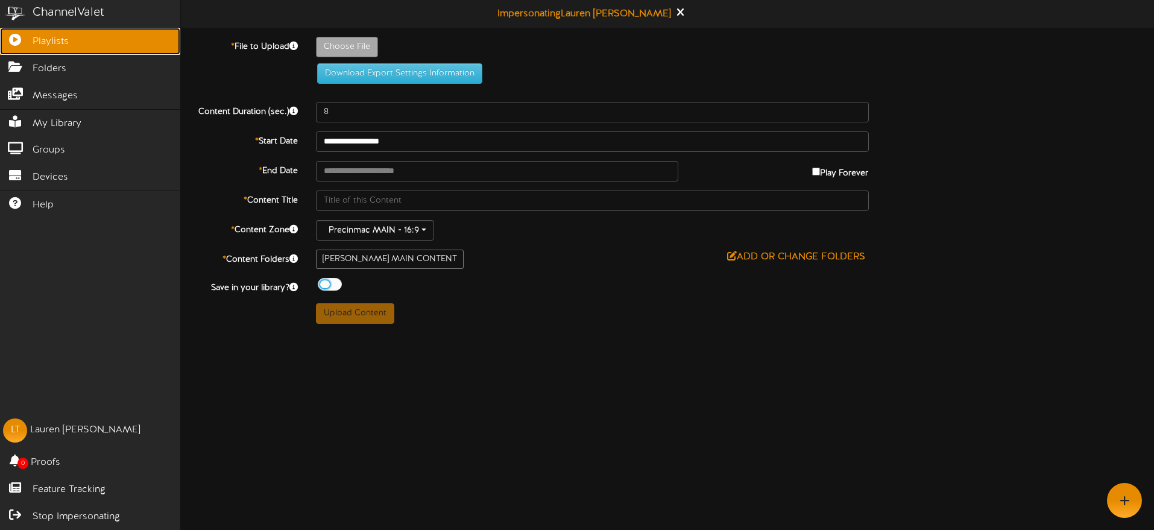
click at [36, 43] on span "Playlists" at bounding box center [51, 42] width 36 height 14
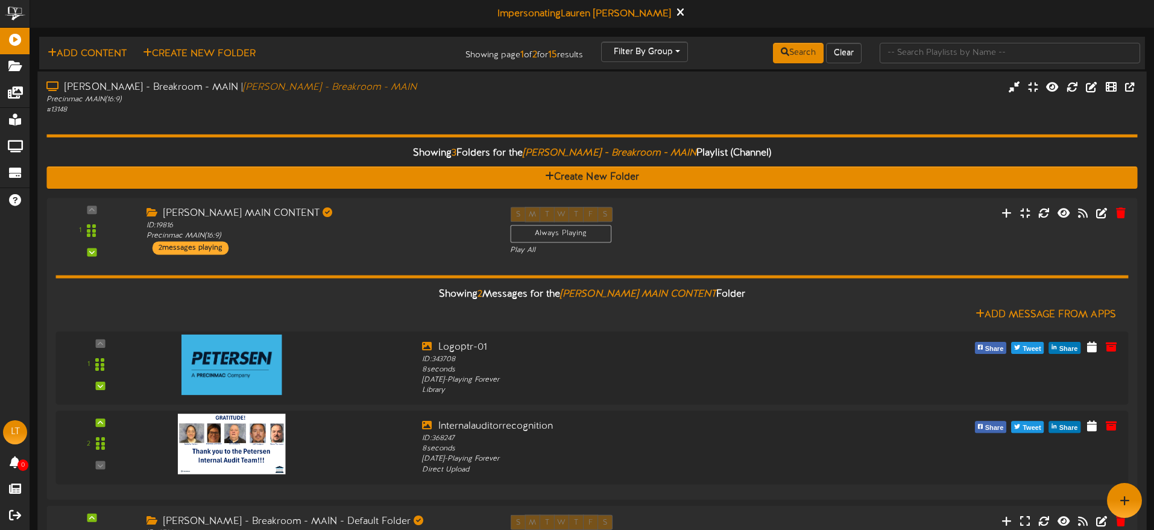
click at [376, 110] on div "# 13148" at bounding box center [268, 109] width 444 height 10
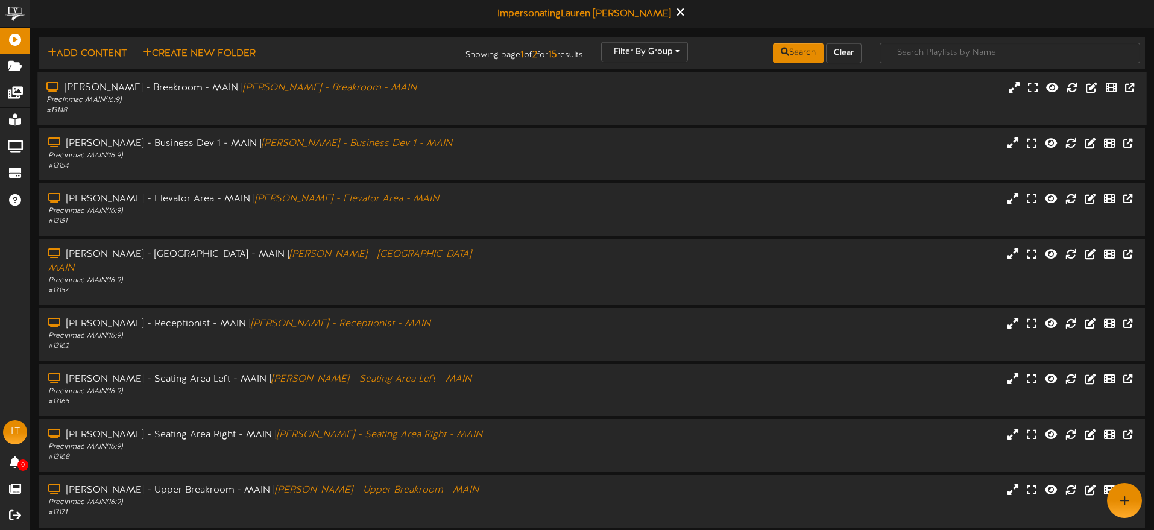
click at [385, 96] on div "Precinmac MAIN ( 16:9 )" at bounding box center [268, 100] width 444 height 10
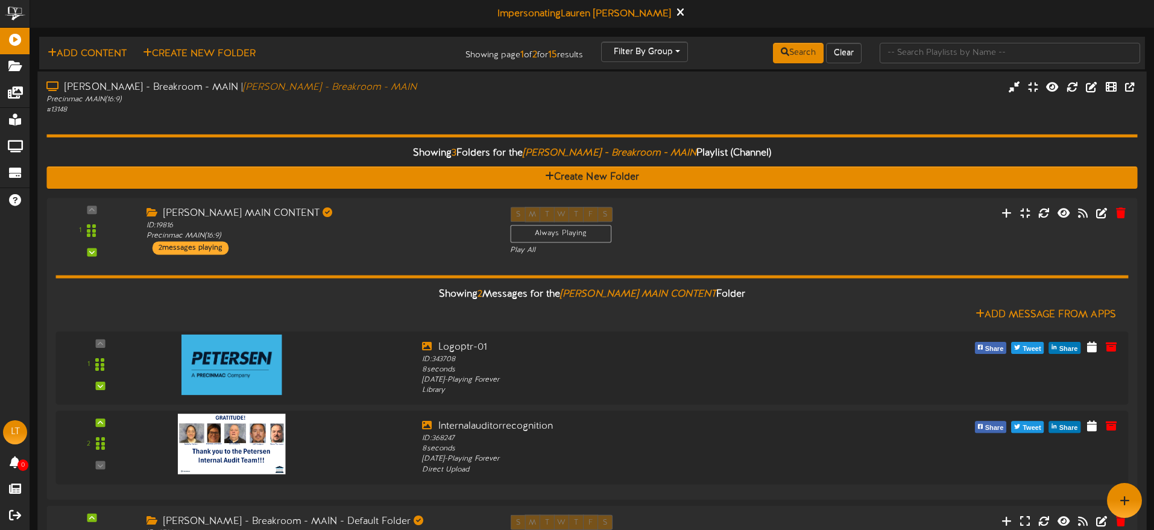
click at [398, 99] on div "Precinmac MAIN ( 16:9 )" at bounding box center [268, 99] width 444 height 10
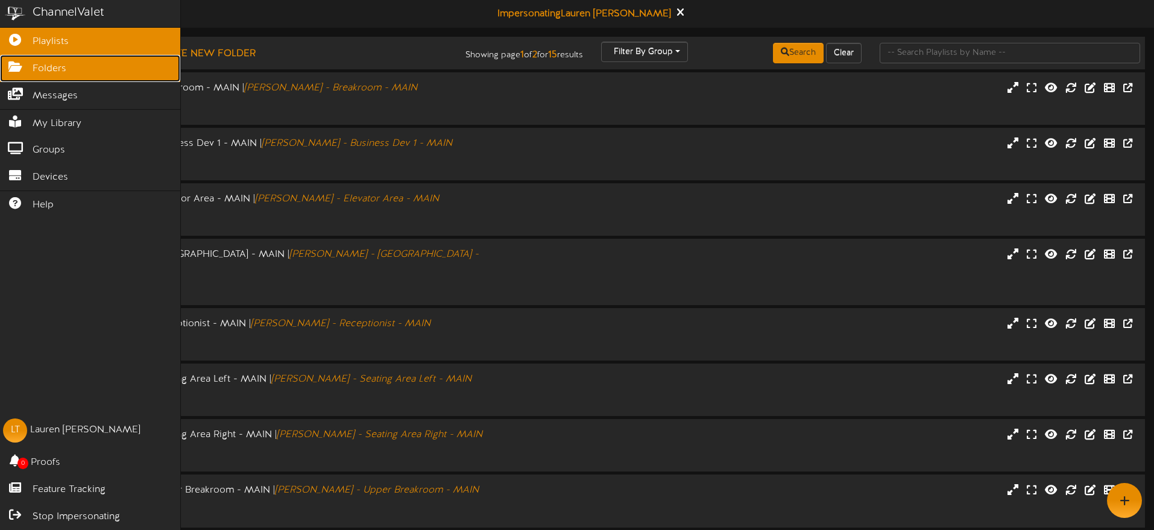
drag, startPoint x: 33, startPoint y: 66, endPoint x: 46, endPoint y: 68, distance: 13.9
click at [33, 66] on span "Folders" at bounding box center [50, 69] width 34 height 14
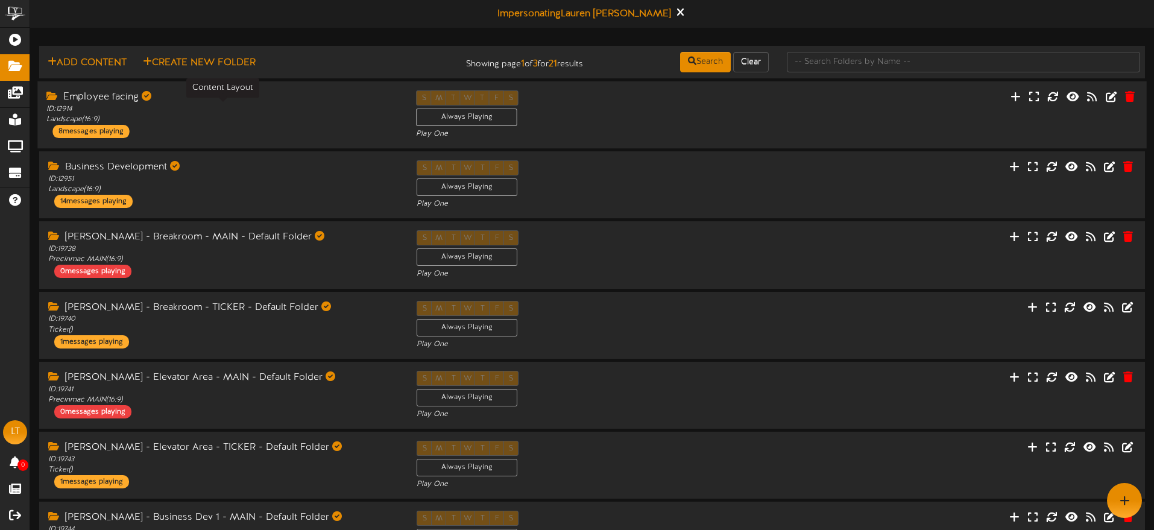
click at [279, 121] on div "ID: 12914 Landscape ( 16:9 )" at bounding box center [222, 114] width 352 height 21
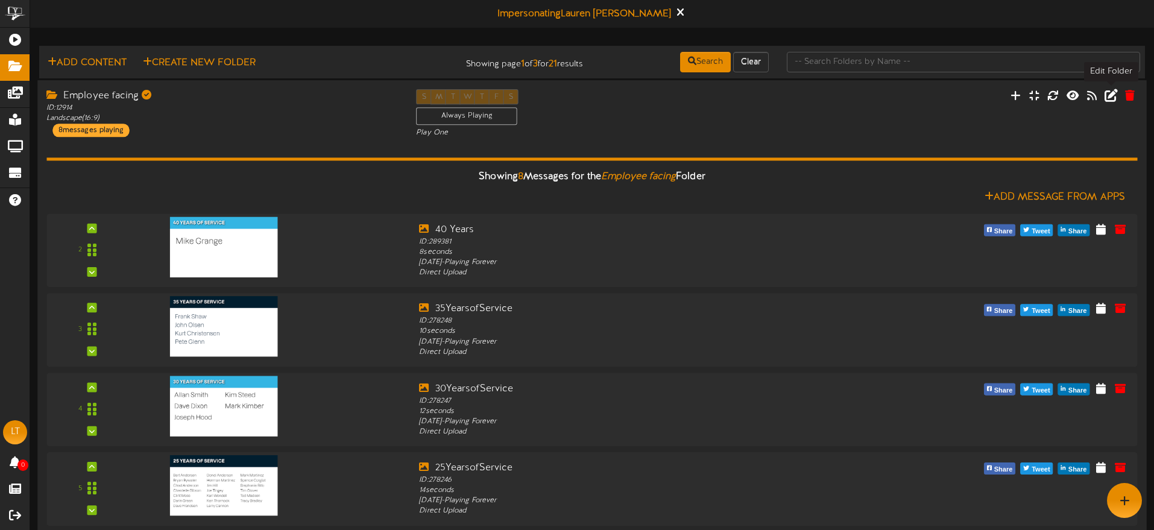
click at [1109, 95] on icon at bounding box center [1111, 94] width 13 height 13
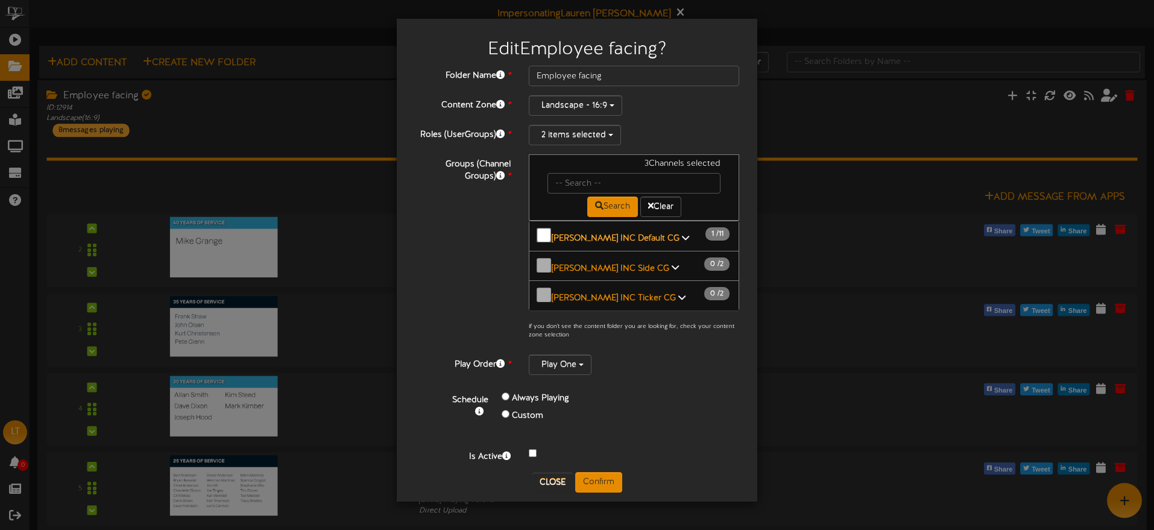
scroll to position [1, 0]
click at [619, 234] on b "[PERSON_NAME] INC Default CG" at bounding box center [616, 237] width 128 height 9
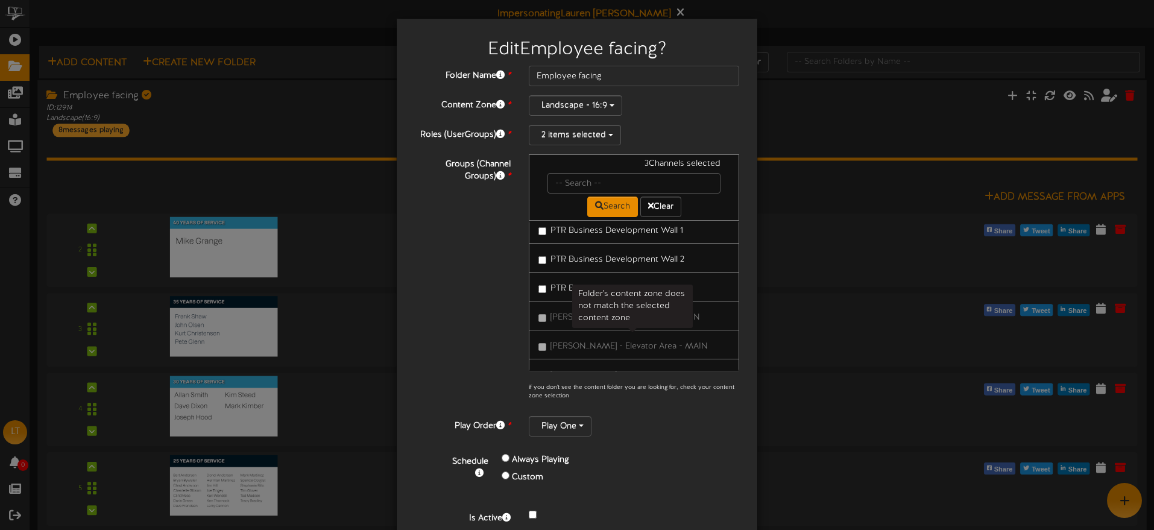
scroll to position [0, 0]
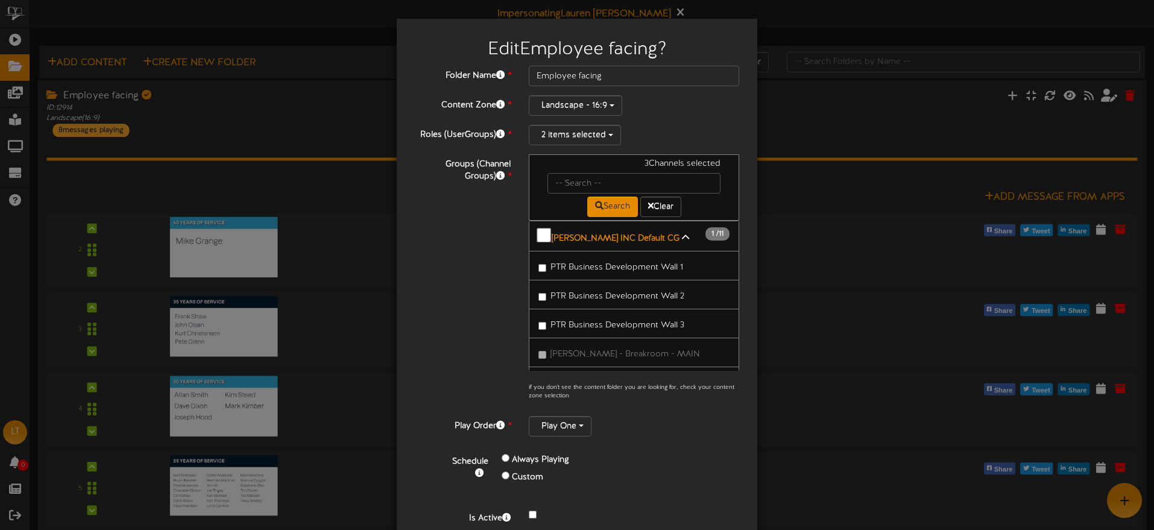
click at [622, 263] on span "PTR Business Development Wall 1" at bounding box center [616, 267] width 133 height 9
click at [614, 324] on span "PTR Business Development Wall 3" at bounding box center [617, 325] width 134 height 9
click at [604, 267] on span "PTR Business Development Wall 1" at bounding box center [616, 267] width 133 height 9
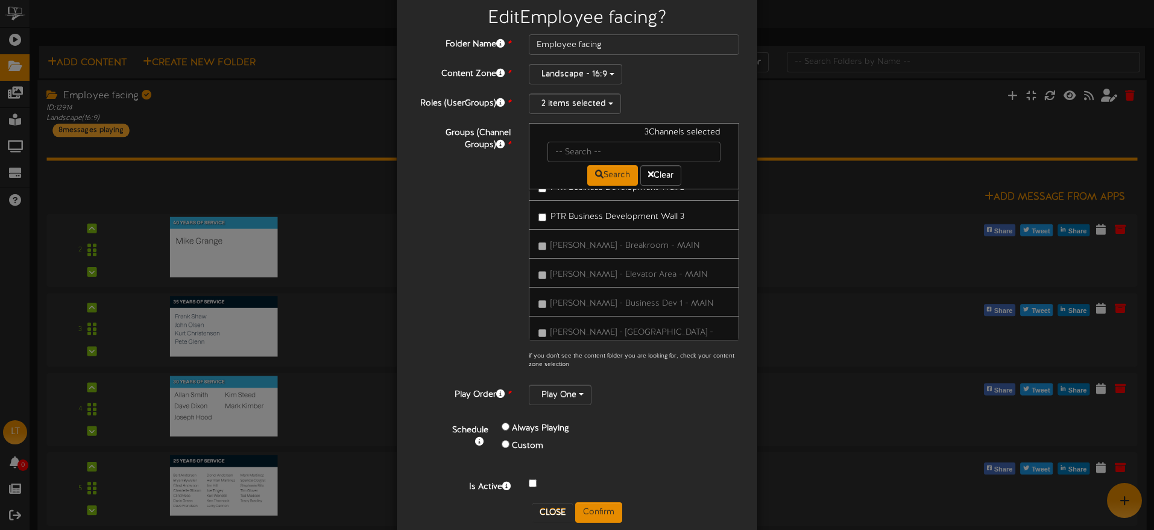
scroll to position [52, 0]
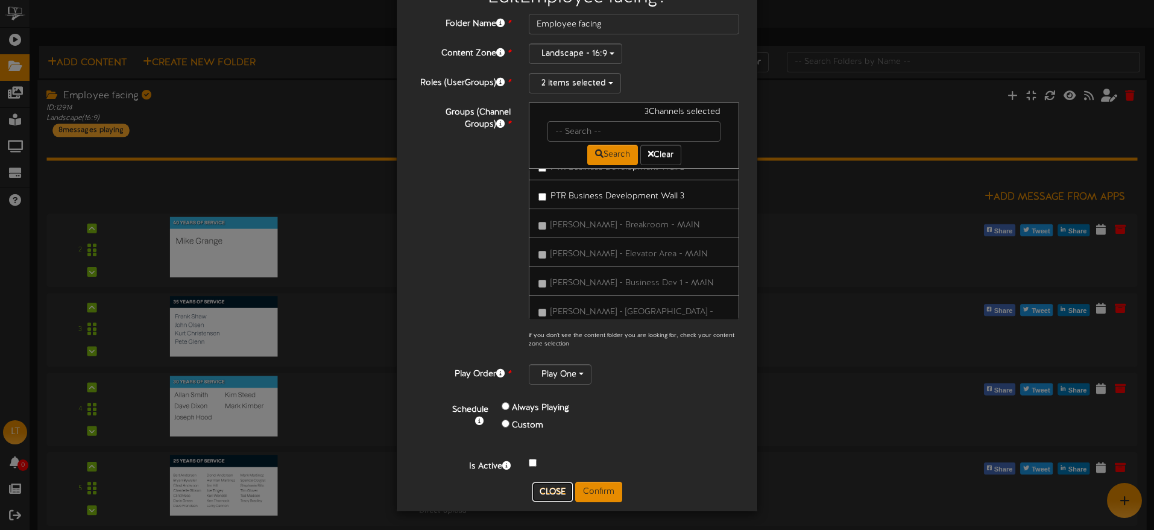
click at [555, 485] on button "Close" at bounding box center [552, 491] width 40 height 19
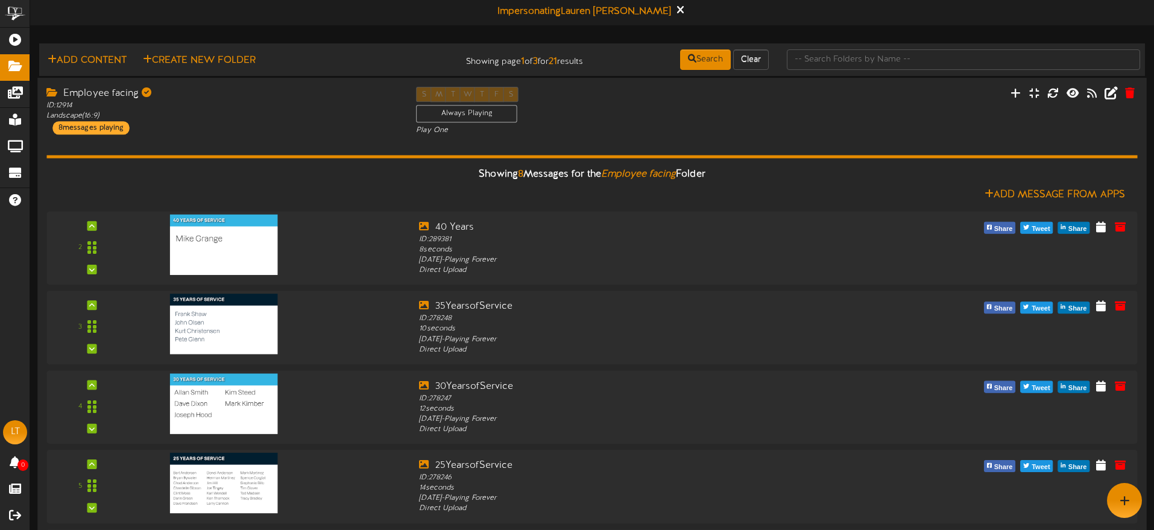
click at [678, 117] on div "S M T W T F S Always Playing Play One" at bounding box center [592, 111] width 370 height 49
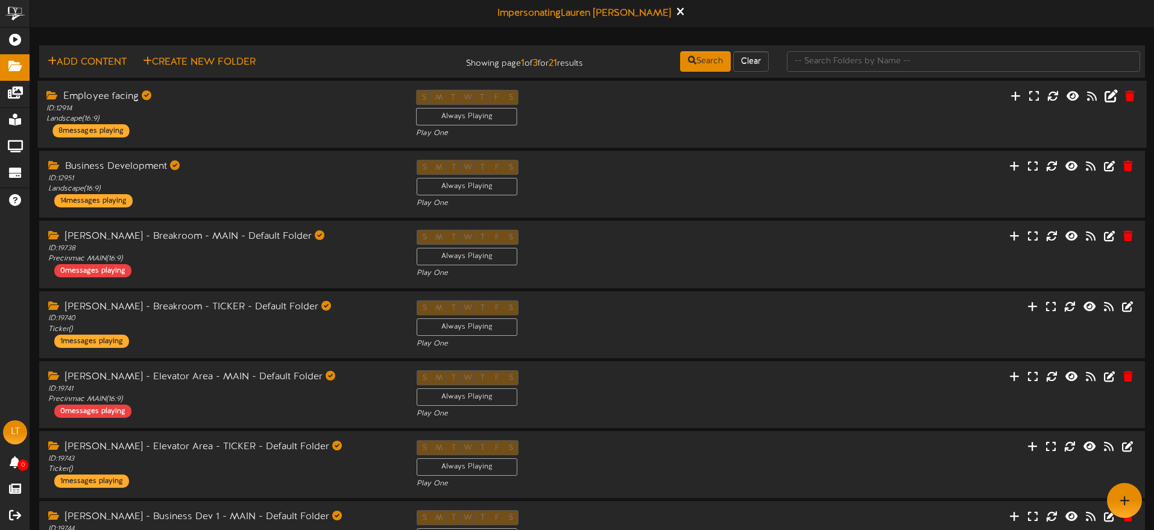
click at [740, 121] on div "S M T W T F S Always Playing Play One" at bounding box center [592, 114] width 370 height 49
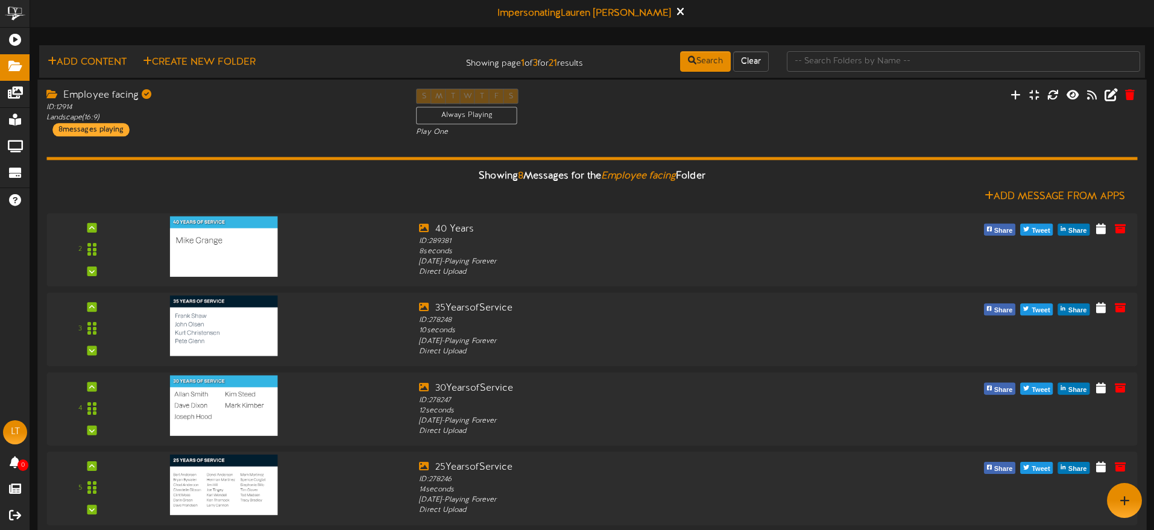
click at [844, 107] on div "Employee facing ID: 12914 Landscape ( 16:9 ) 8 messages playing S M T W T F S A…" at bounding box center [591, 113] width 1109 height 49
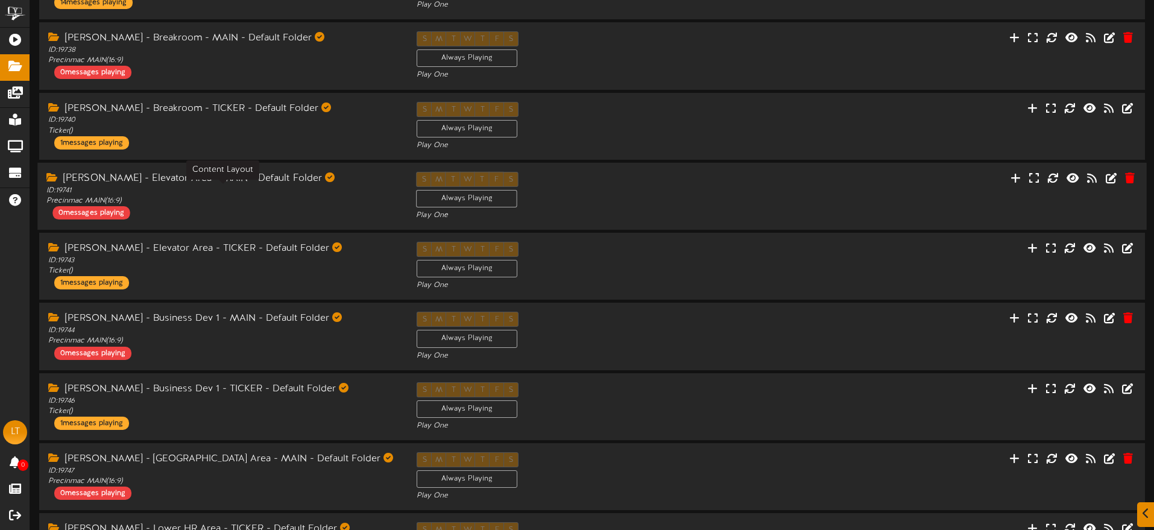
scroll to position [200, 0]
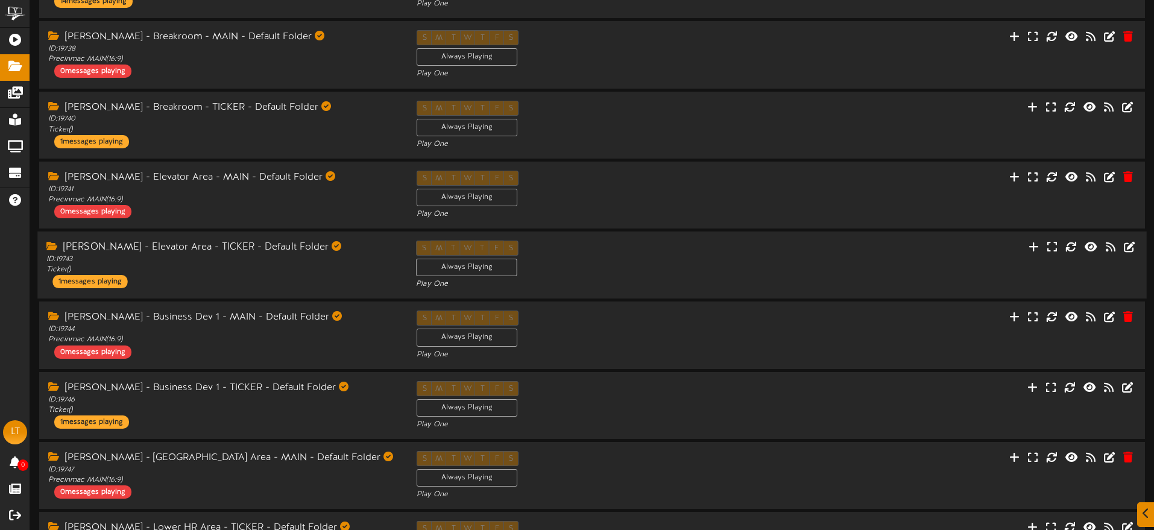
click at [359, 278] on div "[PERSON_NAME] - Elevator Area - TICKER - Default Folder ID: 19743 Ticker ( ) 1 …" at bounding box center [222, 265] width 370 height 48
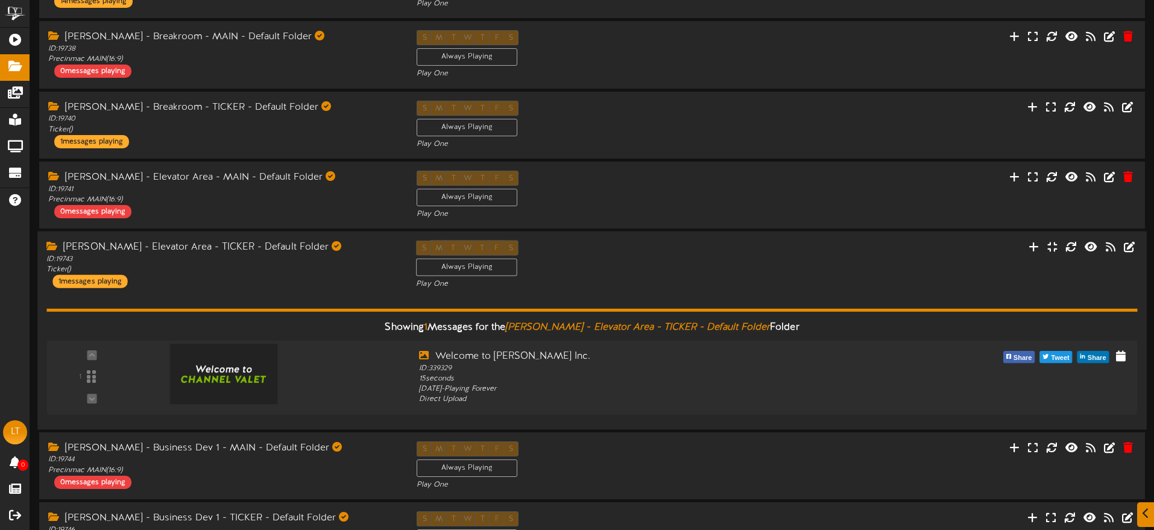
click at [618, 268] on div "S M T W T F S Always Playing Play One" at bounding box center [592, 265] width 370 height 49
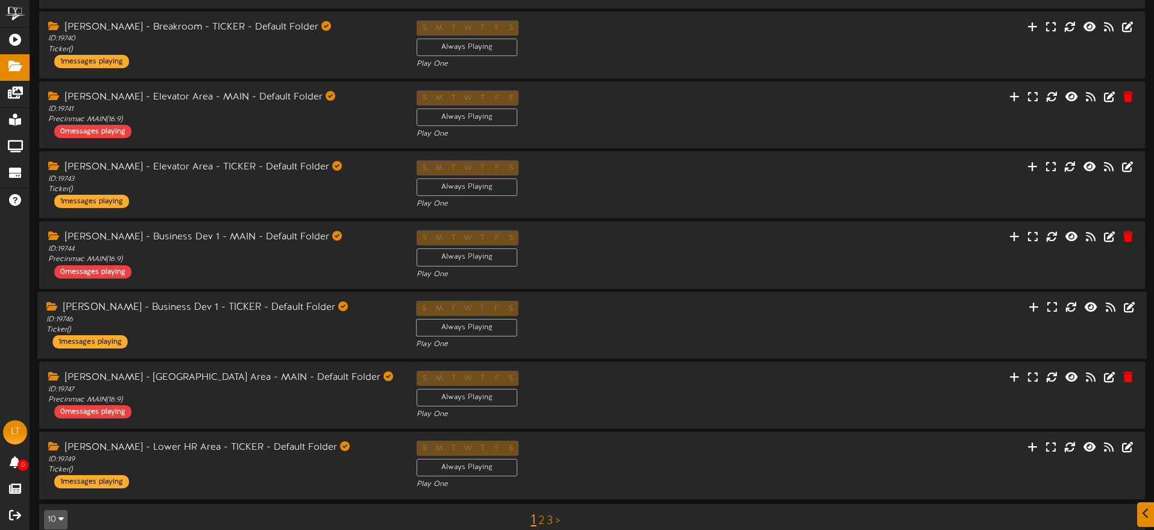
scroll to position [286, 0]
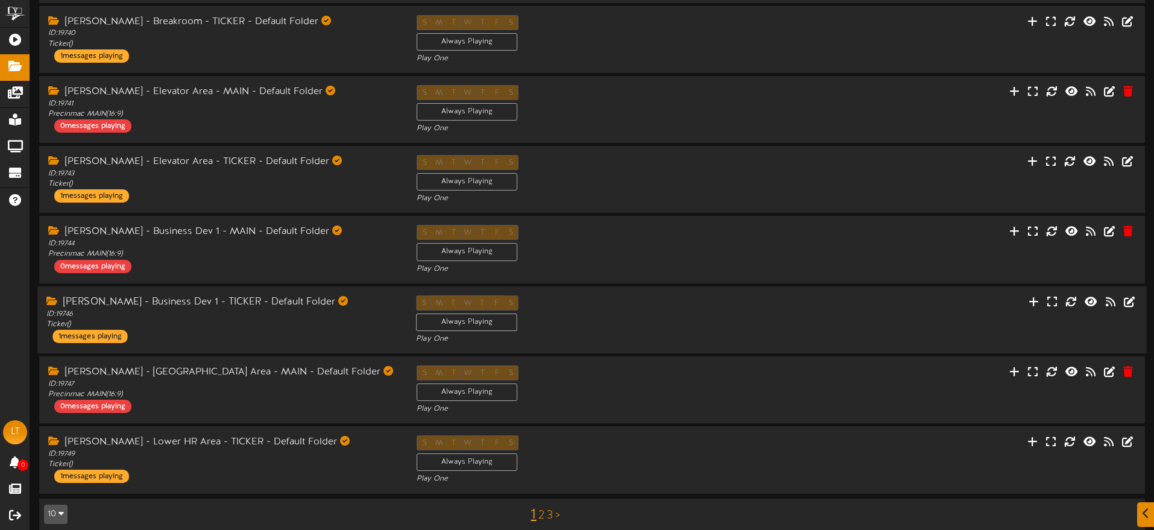
drag, startPoint x: 604, startPoint y: 311, endPoint x: 616, endPoint y: 305, distance: 14.0
click at [604, 311] on div "S M T W T F S Always Playing Play One" at bounding box center [592, 319] width 370 height 49
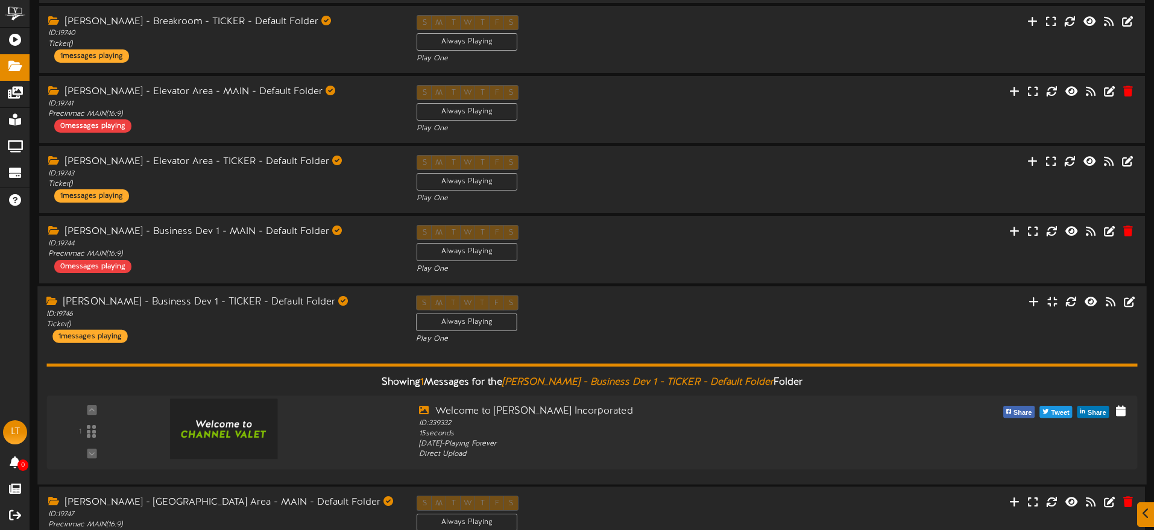
click at [603, 318] on div "S M T W T F S Always Playing Play One" at bounding box center [592, 319] width 370 height 49
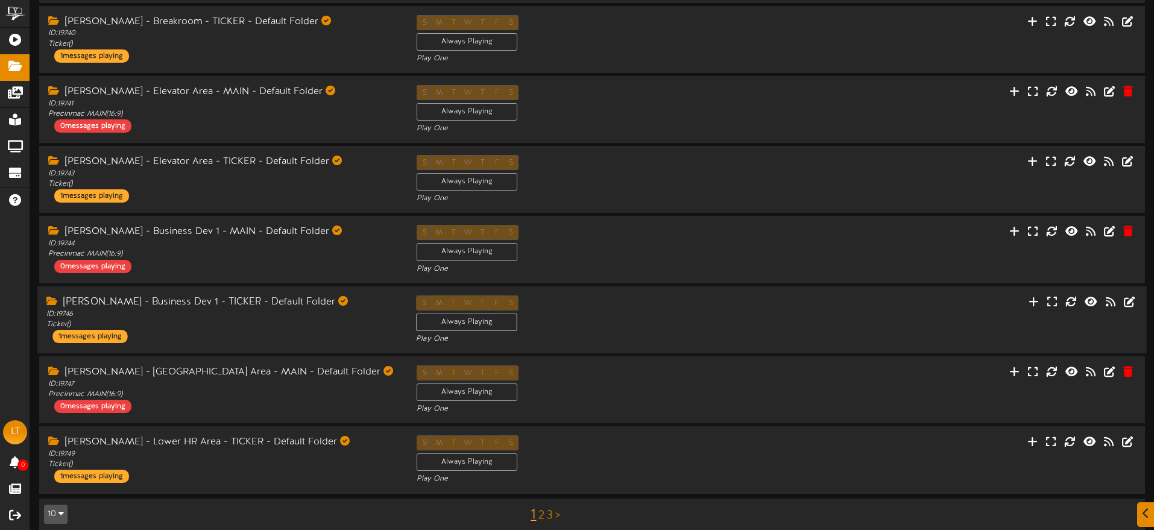
click at [571, 315] on div "S M T W T F S Always Playing Play One" at bounding box center [592, 319] width 370 height 49
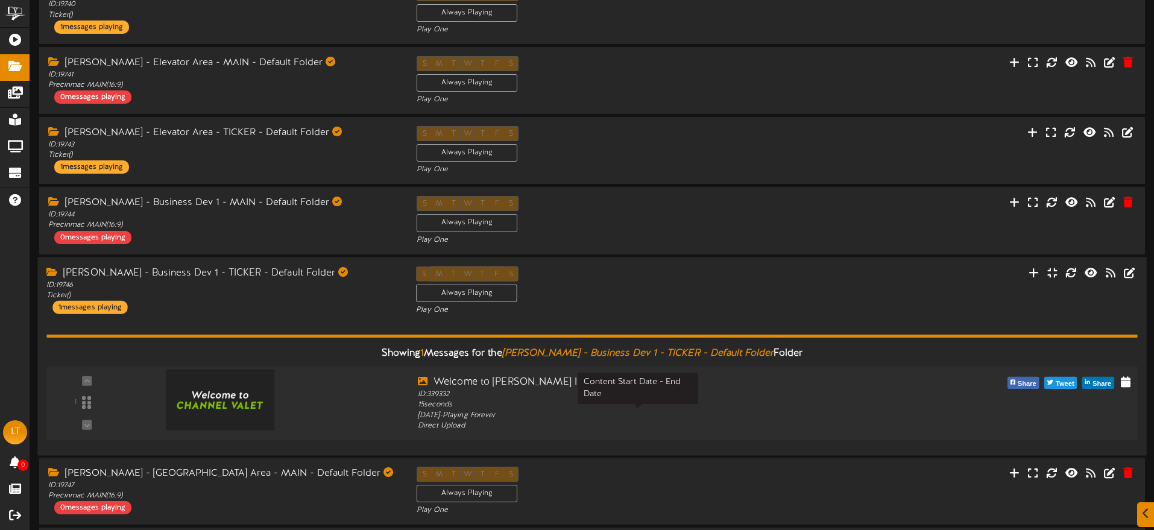
scroll to position [324, 0]
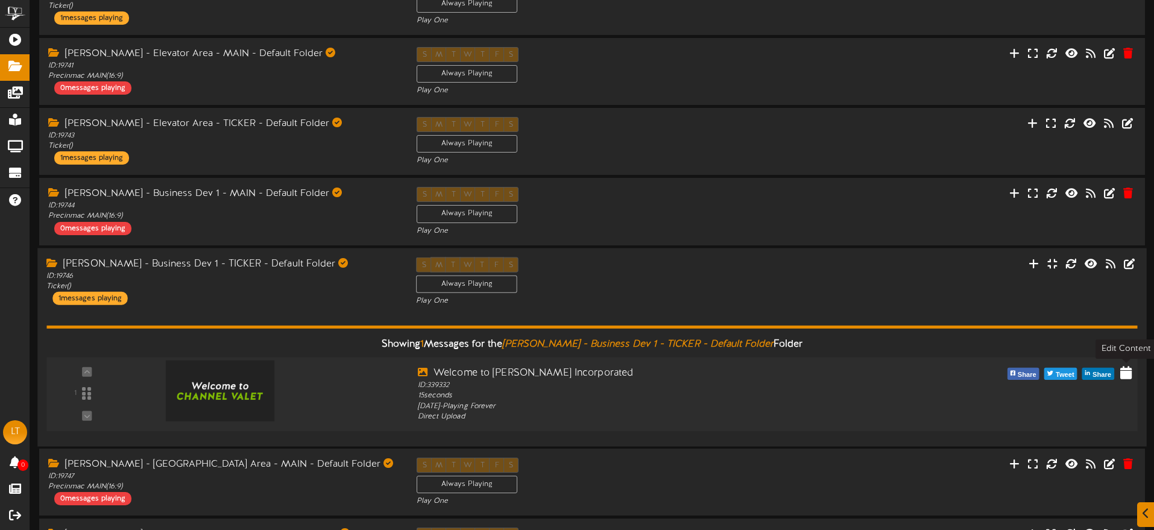
click at [1124, 371] on icon at bounding box center [1125, 371] width 11 height 13
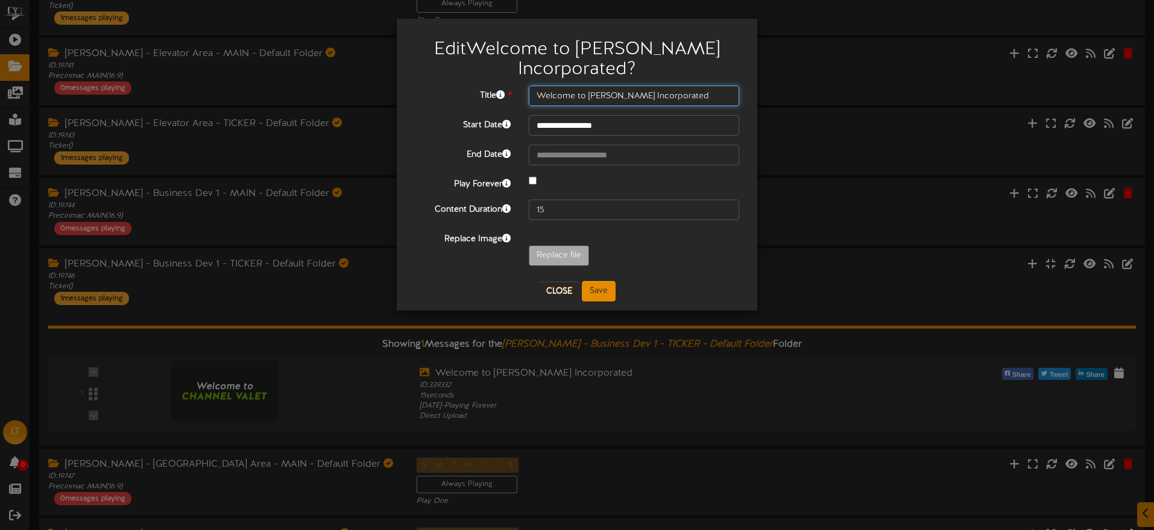
drag, startPoint x: 696, startPoint y: 96, endPoint x: 514, endPoint y: 92, distance: 182.1
click at [514, 92] on div "Title * Welcome to [PERSON_NAME] Incorporated" at bounding box center [577, 96] width 342 height 21
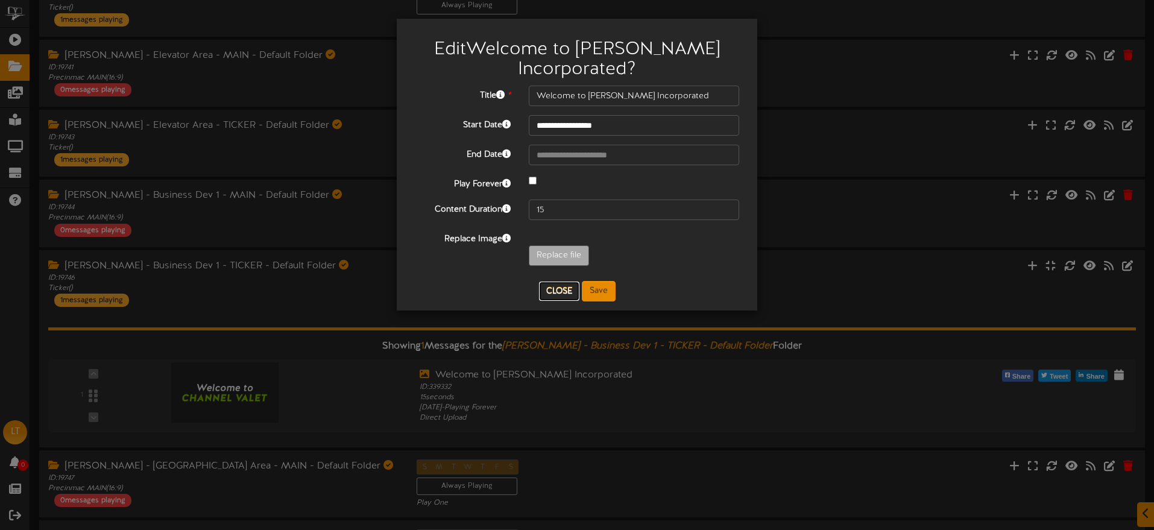
click at [547, 289] on button "Close" at bounding box center [559, 291] width 40 height 19
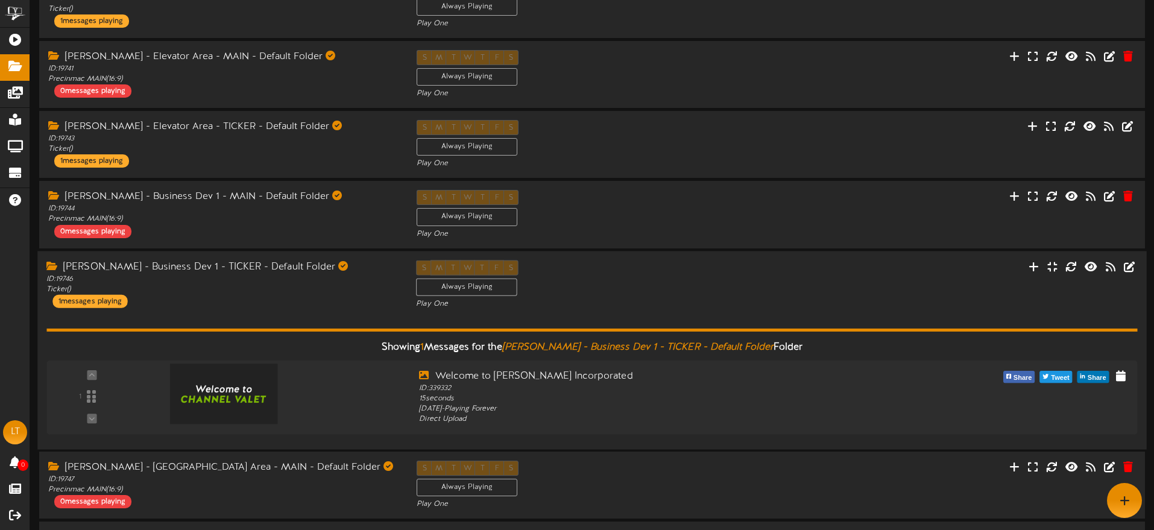
click at [578, 276] on div "S M T W T F S Always Playing Play One" at bounding box center [592, 284] width 370 height 49
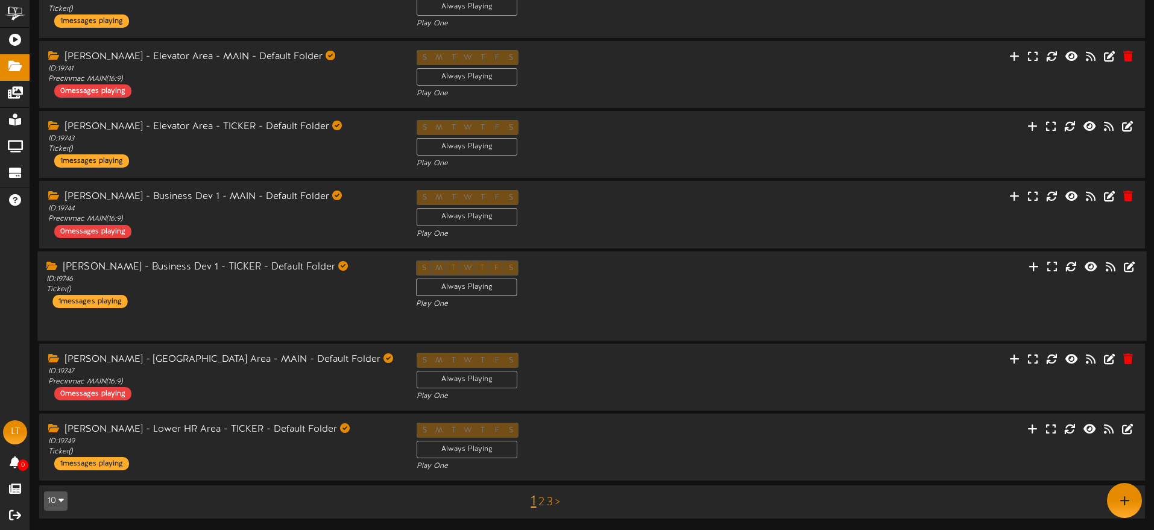
scroll to position [299, 0]
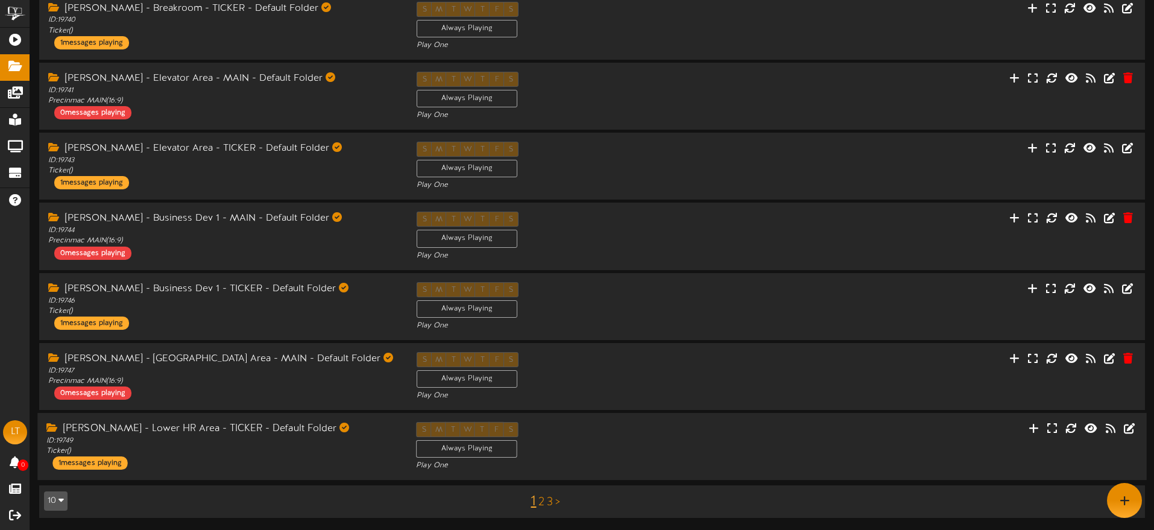
click at [619, 426] on div "S M T W T F S Always Playing Play One" at bounding box center [592, 446] width 370 height 49
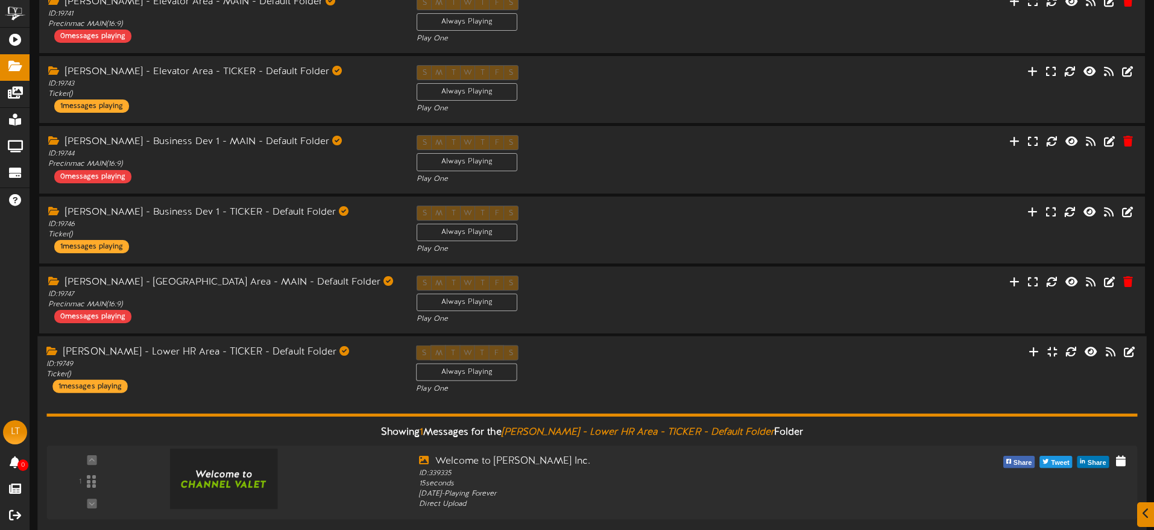
scroll to position [429, 0]
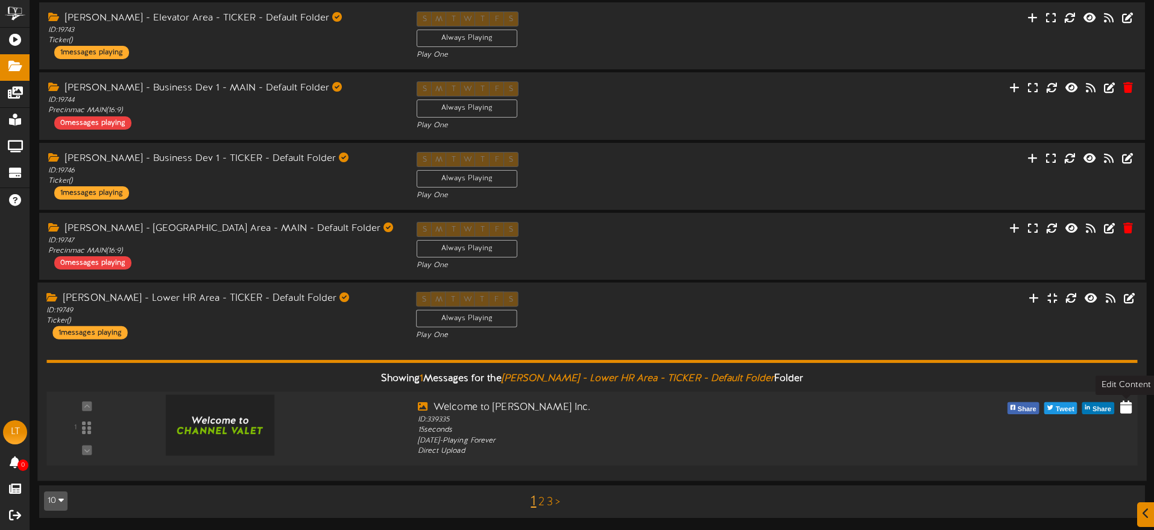
click at [1124, 403] on icon at bounding box center [1125, 406] width 11 height 13
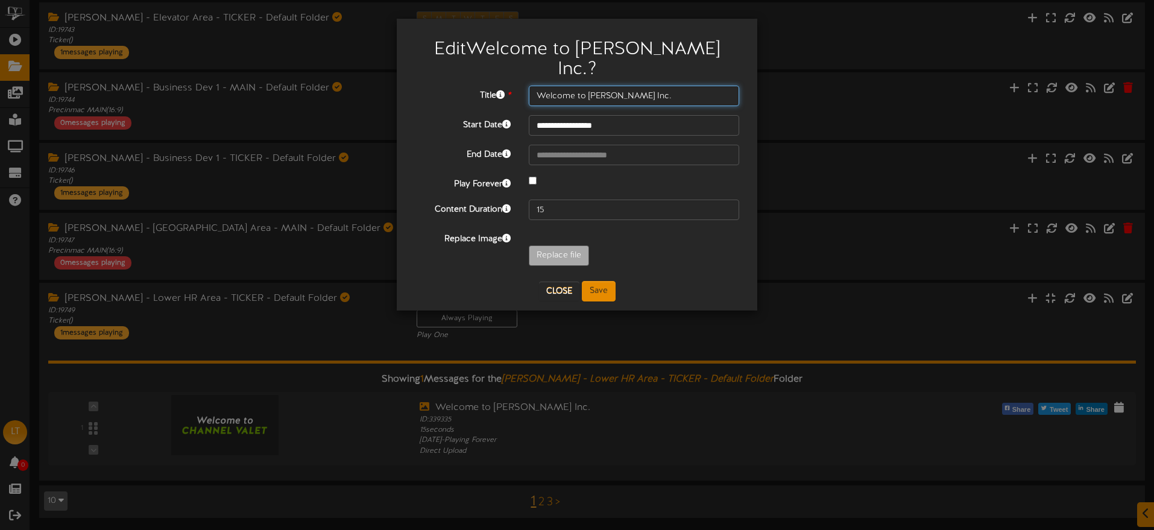
drag, startPoint x: 660, startPoint y: 77, endPoint x: 635, endPoint y: 78, distance: 25.4
click at [546, 86] on input "Welcome to [PERSON_NAME] Inc." at bounding box center [634, 96] width 210 height 21
drag, startPoint x: 746, startPoint y: 57, endPoint x: 704, endPoint y: 102, distance: 61.8
click at [746, 57] on div "Edit Welcome to [PERSON_NAME] Inc. ?" at bounding box center [577, 57] width 342 height 58
drag, startPoint x: 555, startPoint y: 270, endPoint x: 555, endPoint y: 254, distance: 15.1
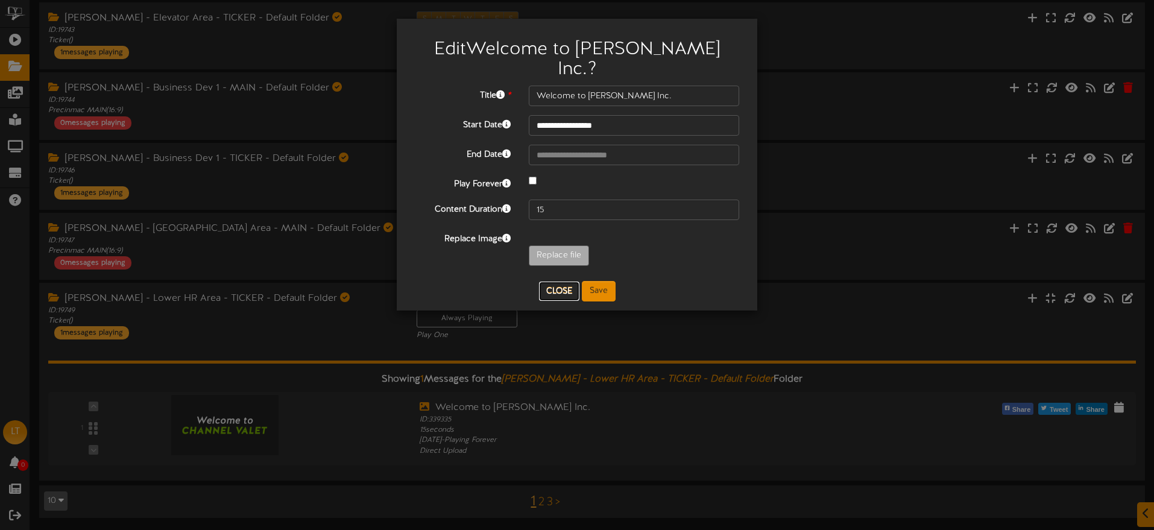
click at [555, 282] on button "Close" at bounding box center [559, 291] width 40 height 19
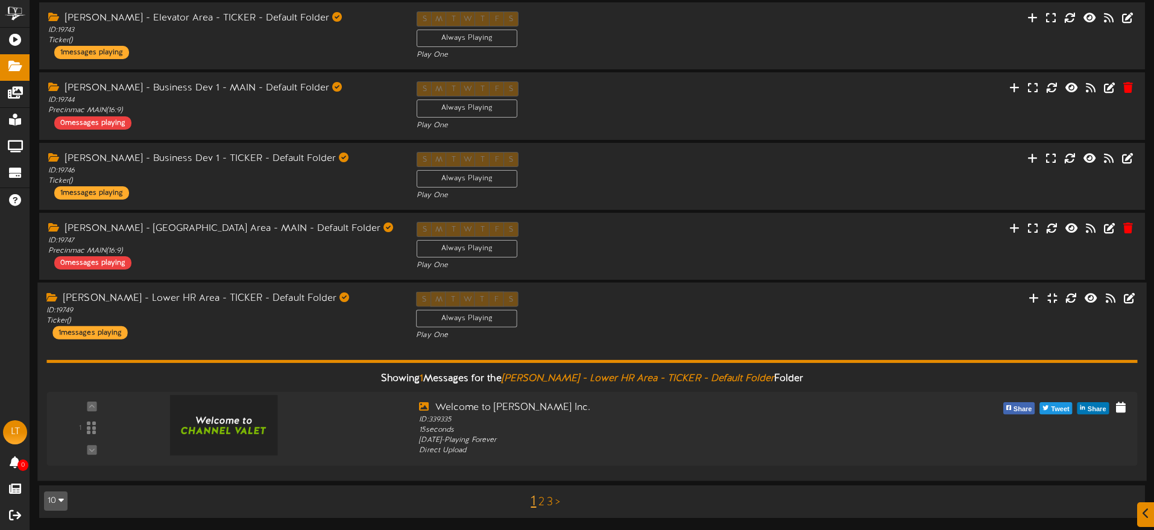
drag, startPoint x: 585, startPoint y: 318, endPoint x: 583, endPoint y: 304, distance: 14.7
click at [585, 318] on div "S M T W T F S Always Playing Play One" at bounding box center [592, 316] width 370 height 49
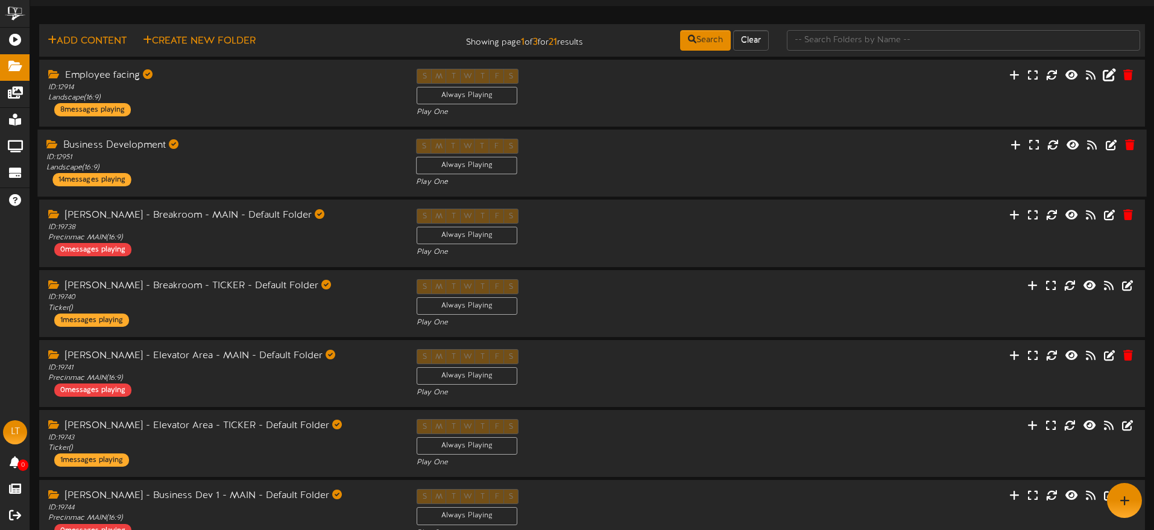
scroll to position [0, 0]
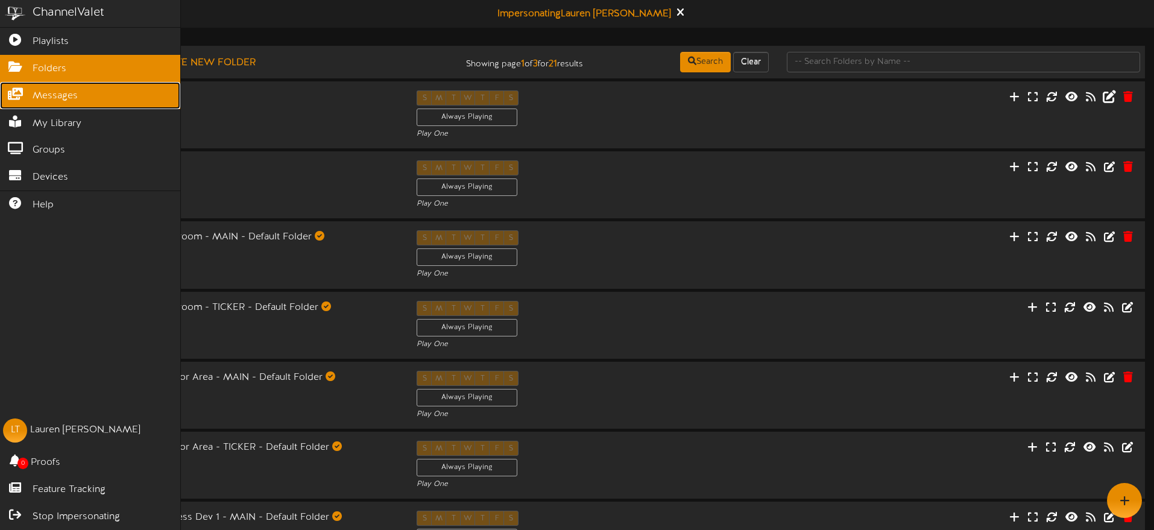
drag, startPoint x: 27, startPoint y: 96, endPoint x: 47, endPoint y: 99, distance: 20.7
click at [27, 96] on link "Messages" at bounding box center [90, 95] width 180 height 27
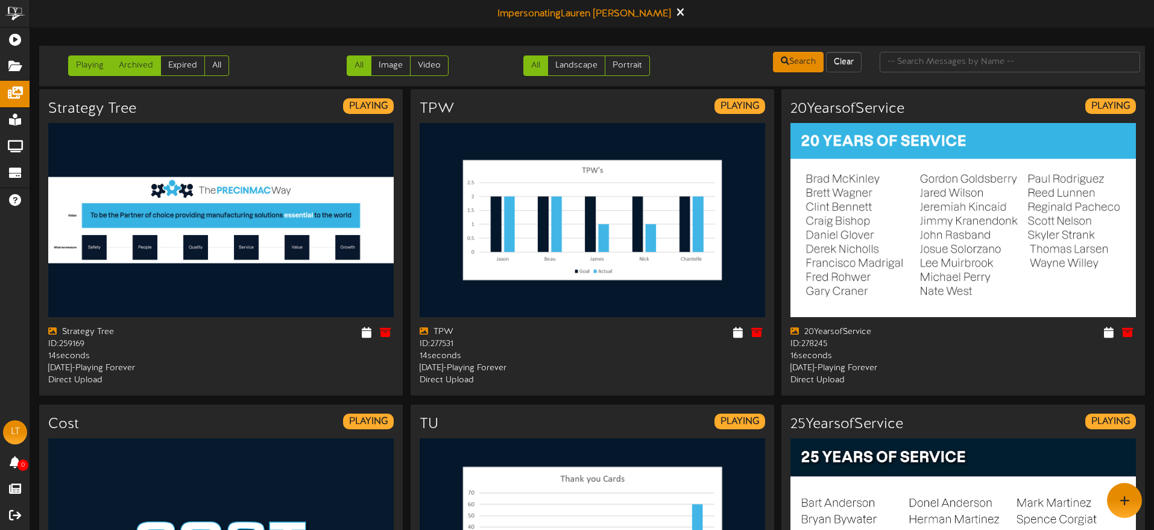
click at [146, 66] on link "Archived" at bounding box center [136, 65] width 50 height 21
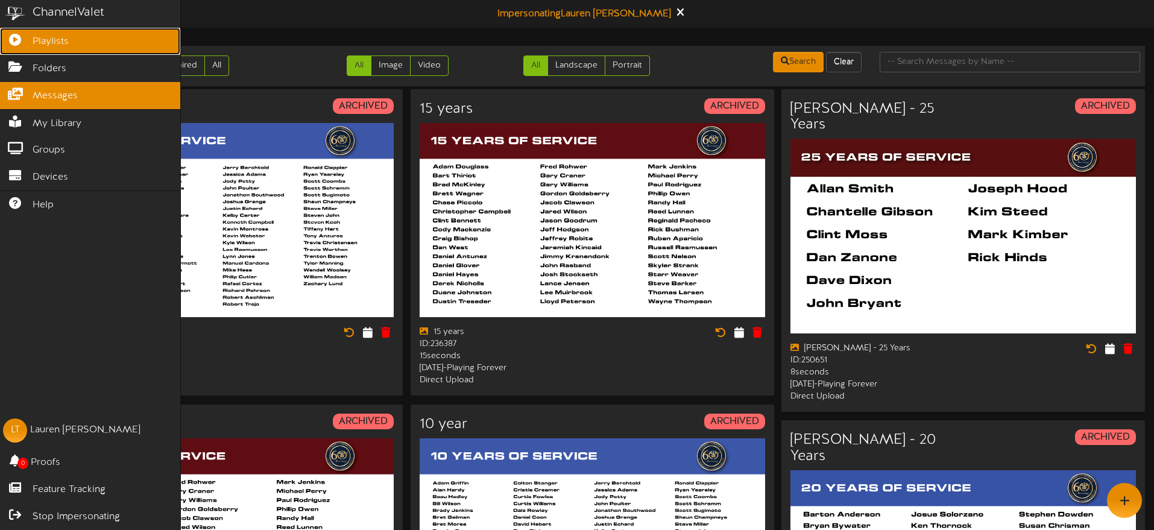
click at [48, 46] on span "Playlists" at bounding box center [51, 42] width 36 height 14
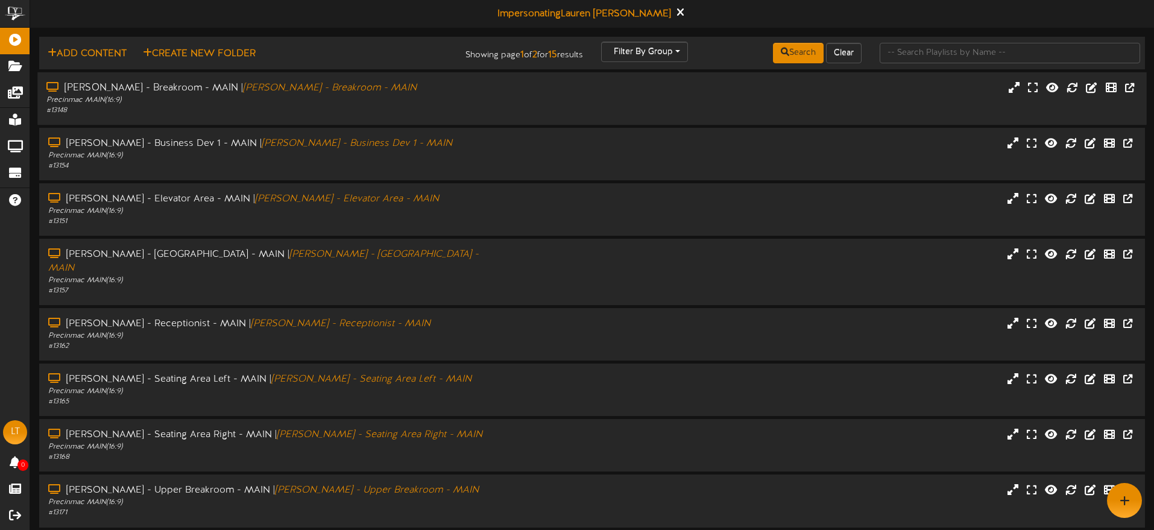
click at [408, 95] on div "Precinmac MAIN ( 16:9 )" at bounding box center [268, 100] width 444 height 10
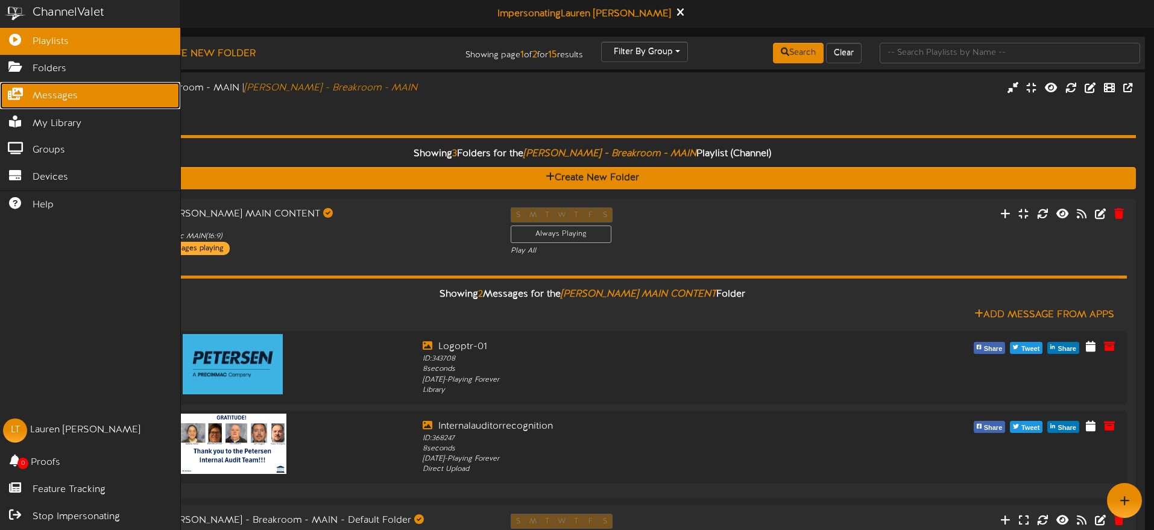
click at [33, 101] on span "Messages" at bounding box center [55, 96] width 45 height 14
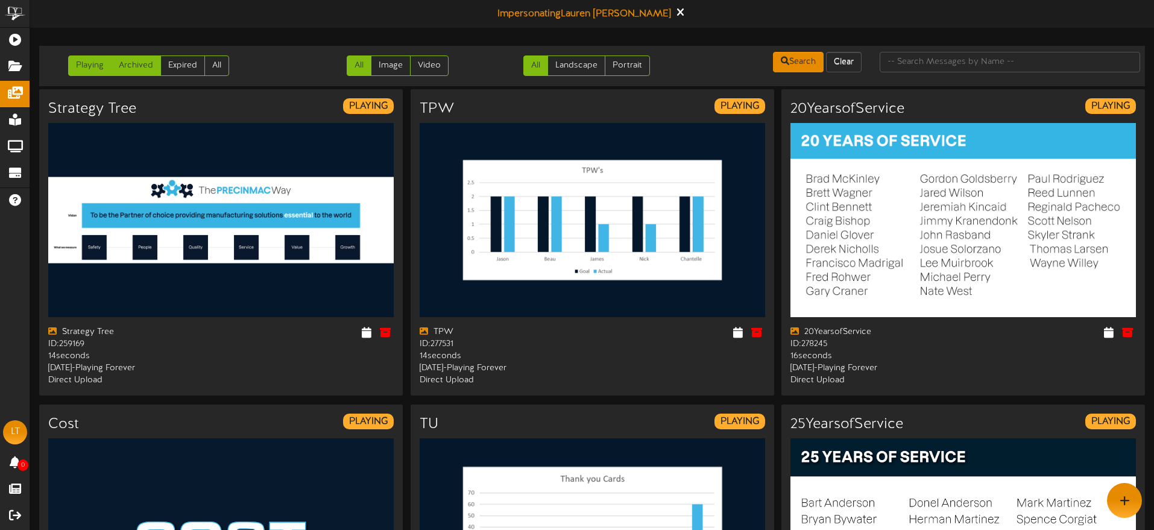
click at [131, 63] on link "Archived" at bounding box center [136, 65] width 50 height 21
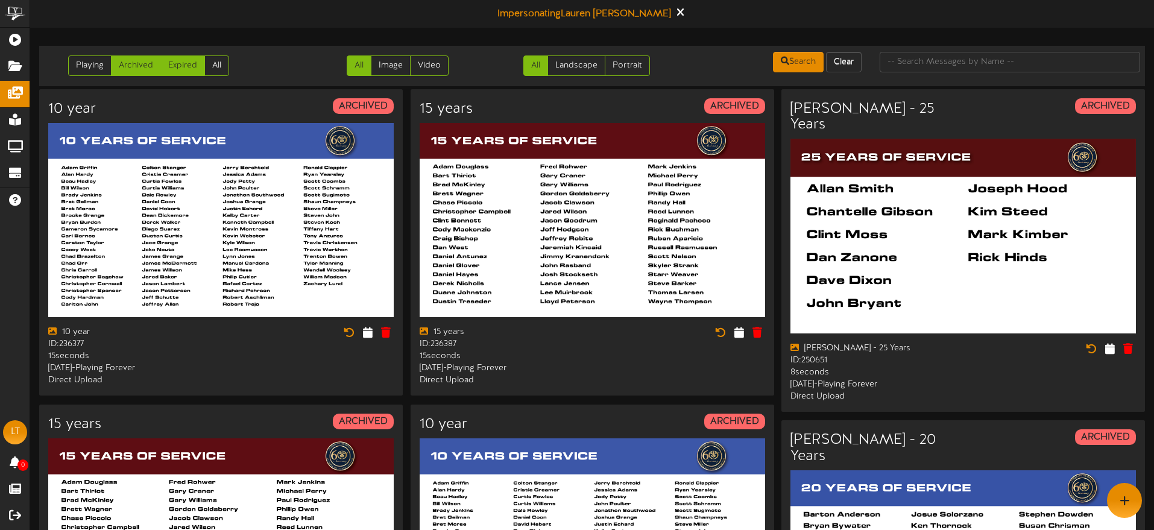
click at [191, 67] on link "Expired" at bounding box center [182, 65] width 45 height 21
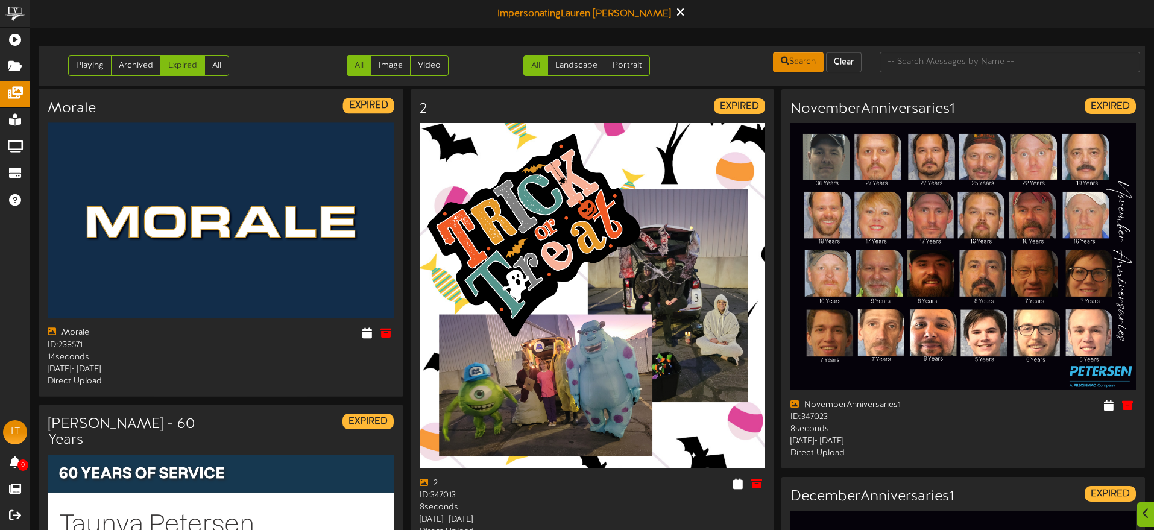
scroll to position [51, 0]
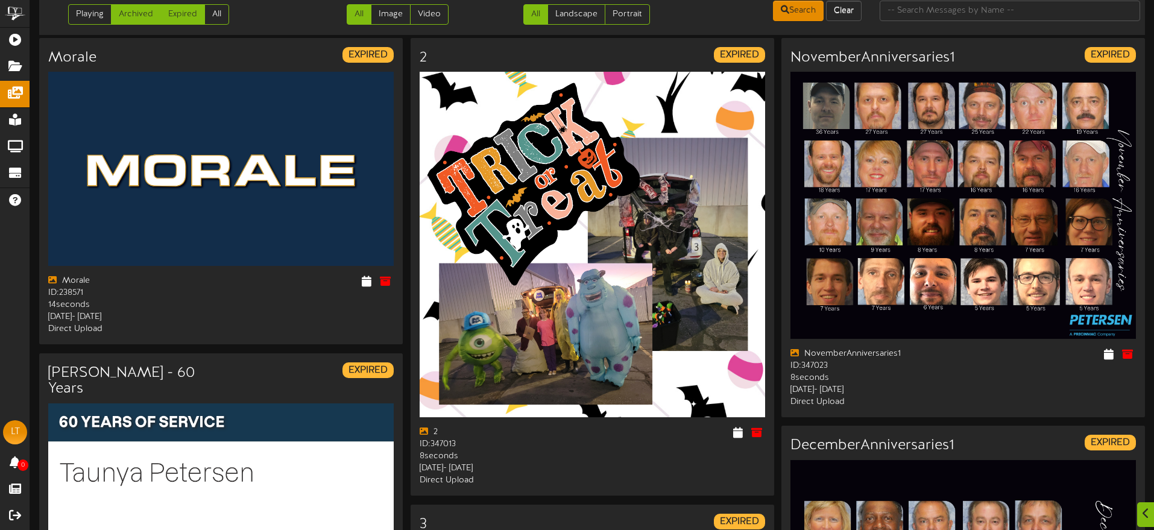
click at [144, 19] on link "Archived" at bounding box center [136, 14] width 50 height 21
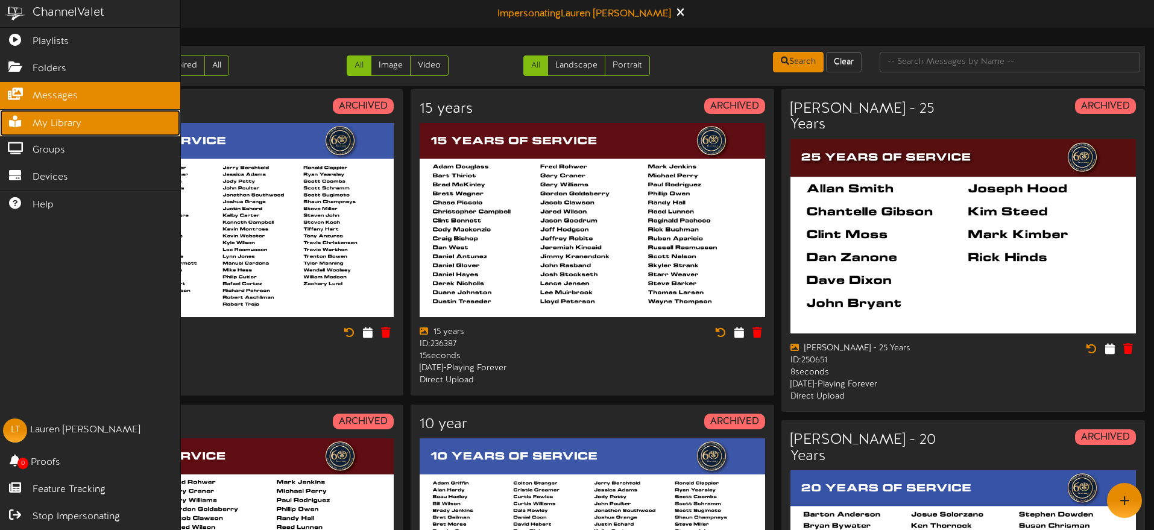
click at [51, 117] on span "My Library" at bounding box center [57, 124] width 49 height 14
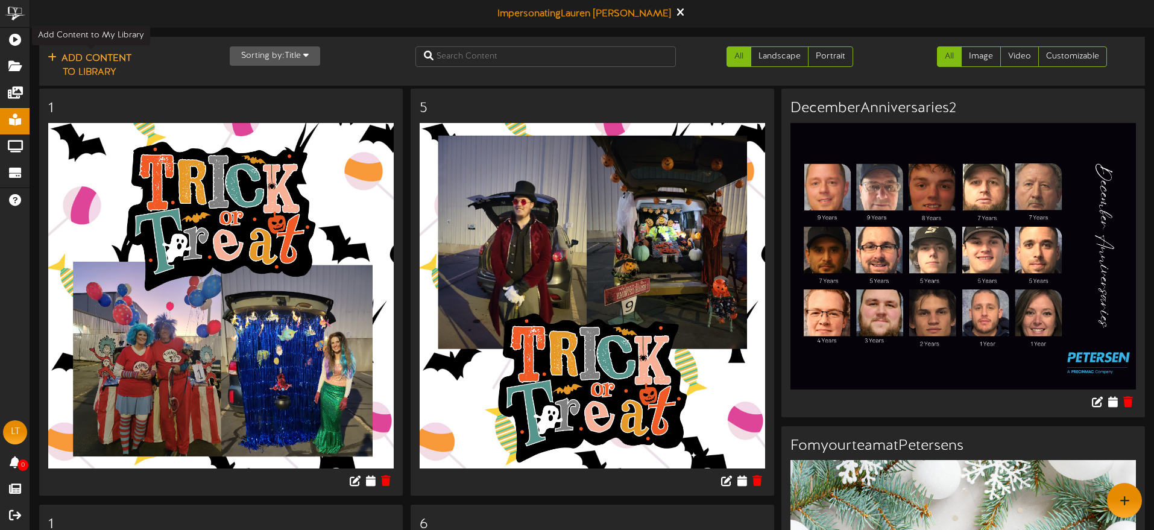
click at [110, 74] on button "Add Content to Library" at bounding box center [89, 65] width 91 height 29
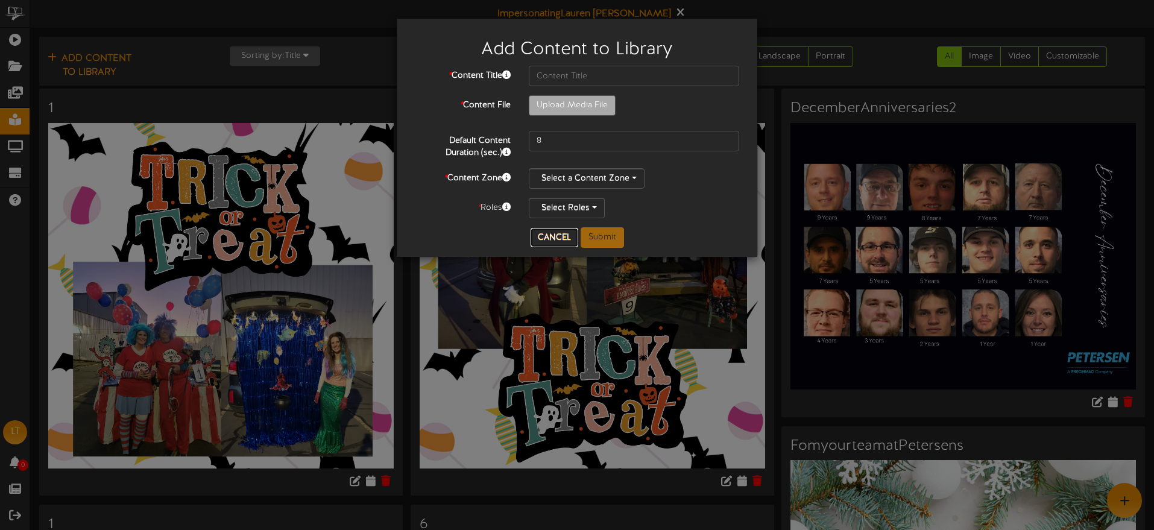
click at [564, 232] on button "Cancel" at bounding box center [555, 237] width 48 height 19
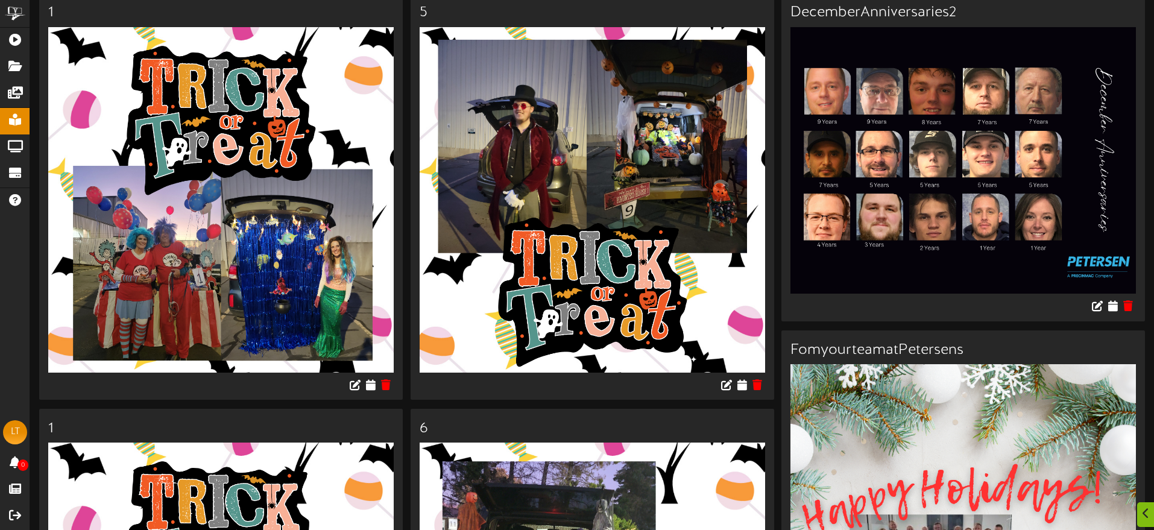
scroll to position [102, 0]
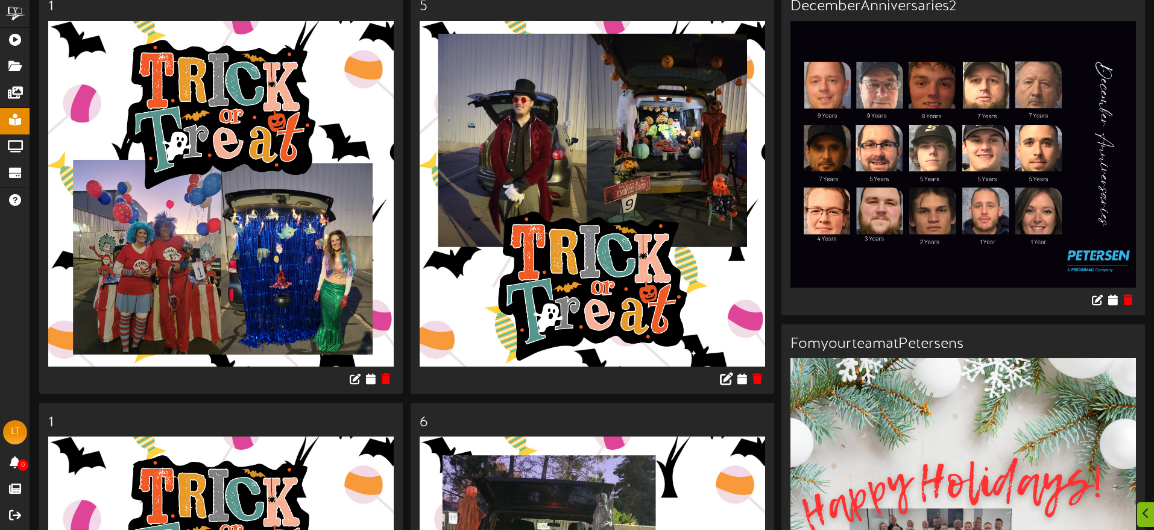
drag, startPoint x: 689, startPoint y: 383, endPoint x: 733, endPoint y: 384, distance: 43.4
click at [690, 383] on div at bounding box center [593, 381] width 364 height 28
click at [744, 380] on icon at bounding box center [741, 377] width 11 height 13
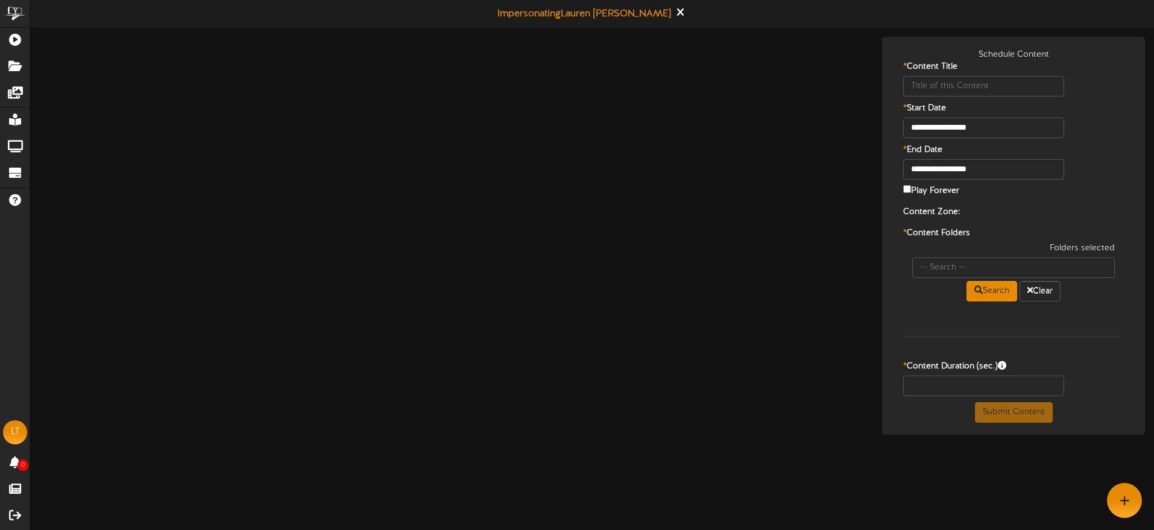
type input "5"
type input "8"
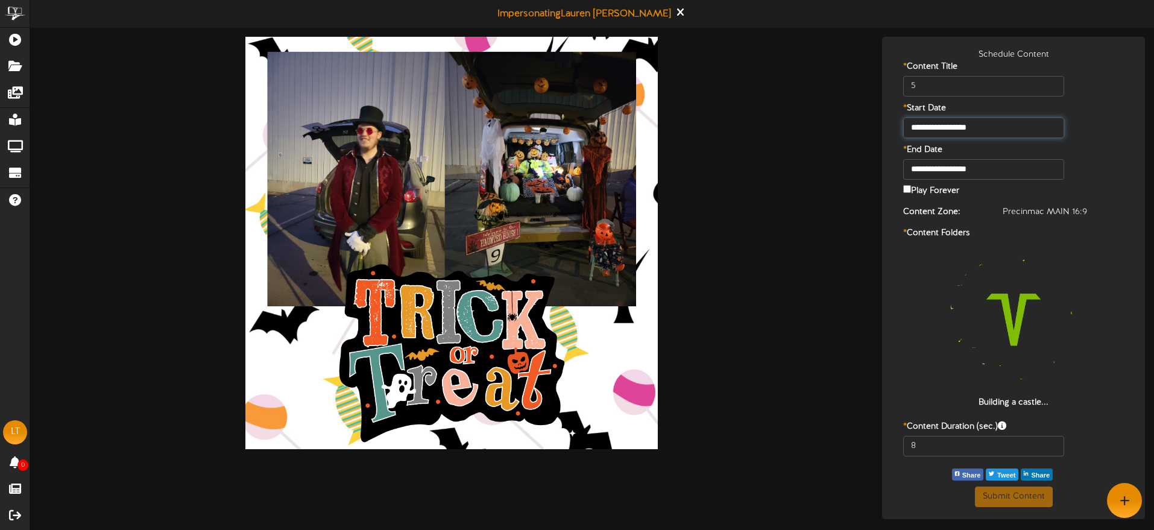
click at [1007, 122] on input "**********" at bounding box center [983, 128] width 161 height 21
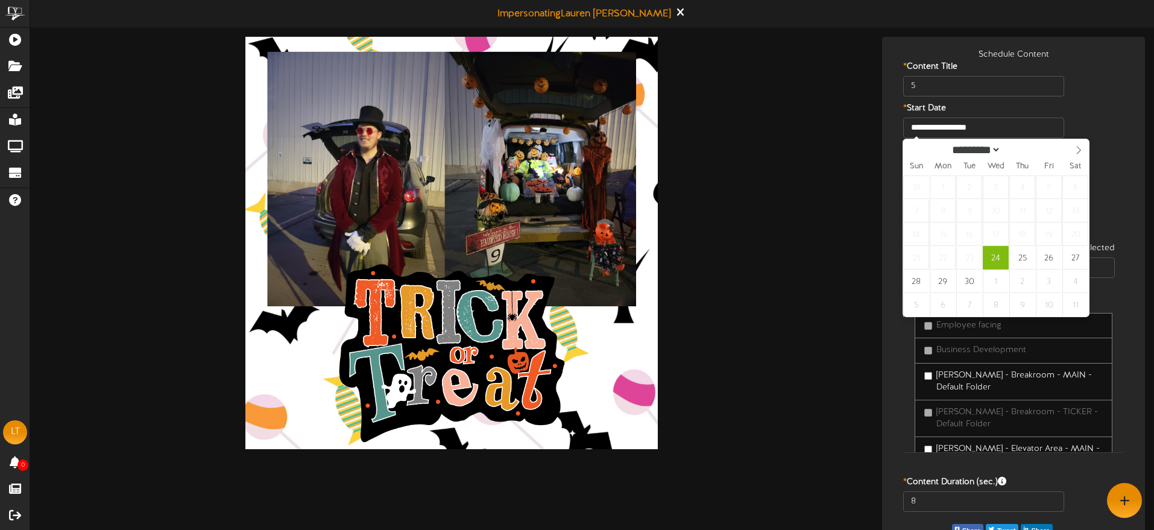
click at [1115, 137] on div "**********" at bounding box center [1013, 128] width 257 height 21
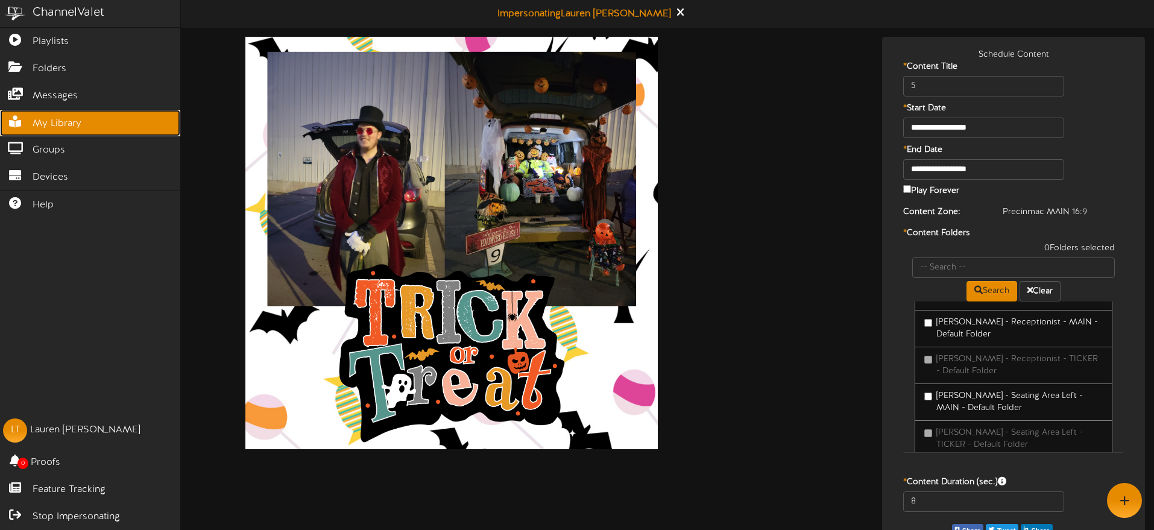
click at [79, 124] on span "My Library" at bounding box center [57, 124] width 49 height 14
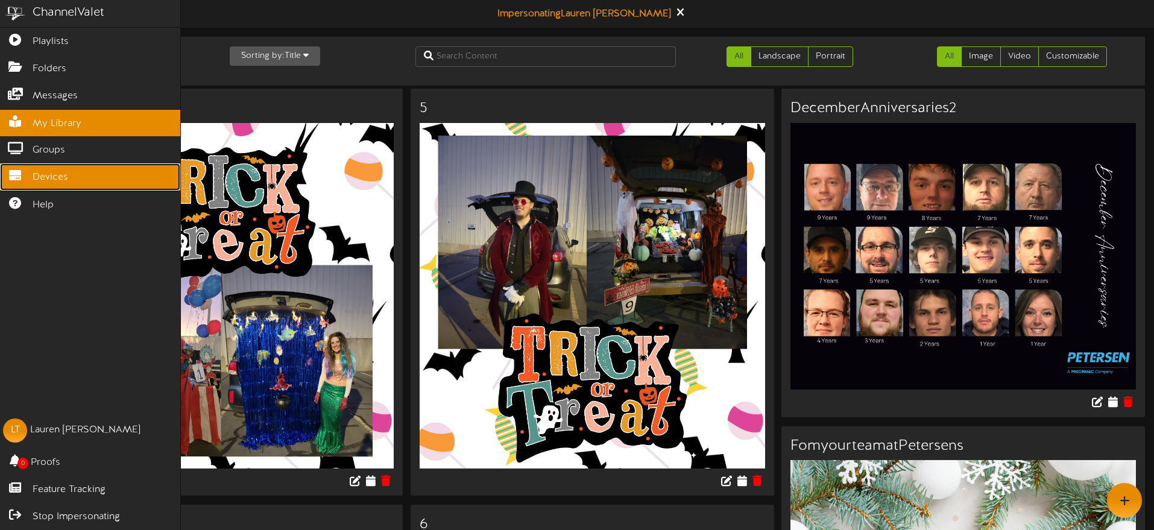
drag, startPoint x: 77, startPoint y: 179, endPoint x: 83, endPoint y: 180, distance: 6.1
click at [77, 179] on link "Devices" at bounding box center [90, 176] width 180 height 27
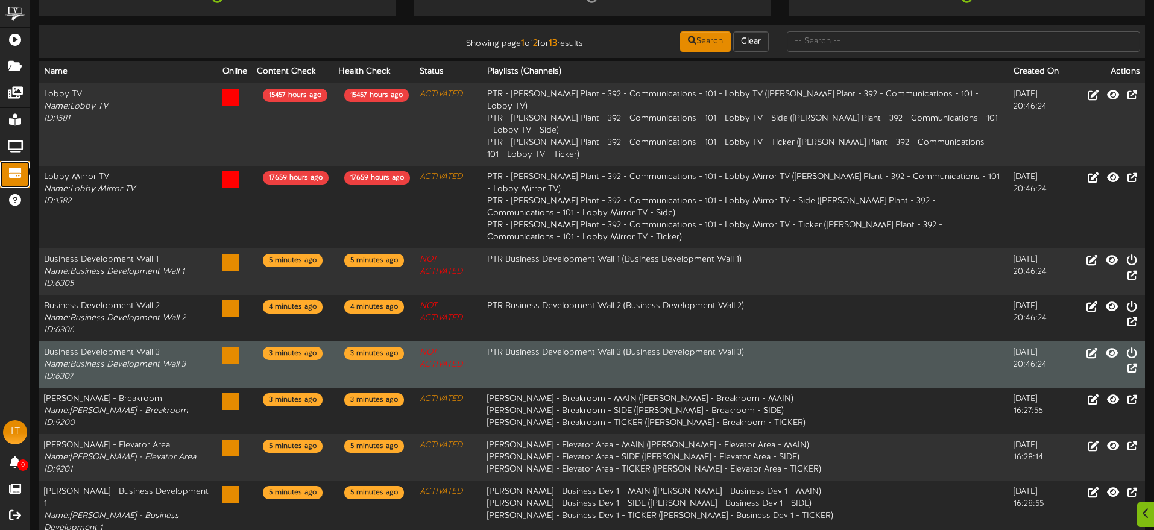
scroll to position [80, 0]
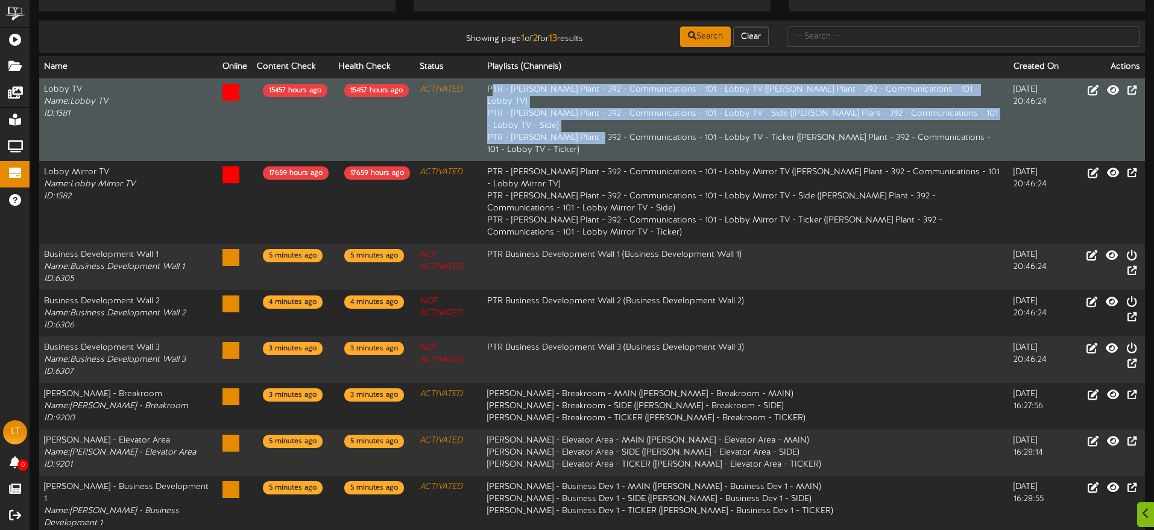
drag, startPoint x: 485, startPoint y: 87, endPoint x: 585, endPoint y: 125, distance: 107.3
click at [585, 125] on td "PTR - [PERSON_NAME] Plant - 392 - Communications - 101 - Lobby TV ( [PERSON_NAM…" at bounding box center [745, 119] width 526 height 83
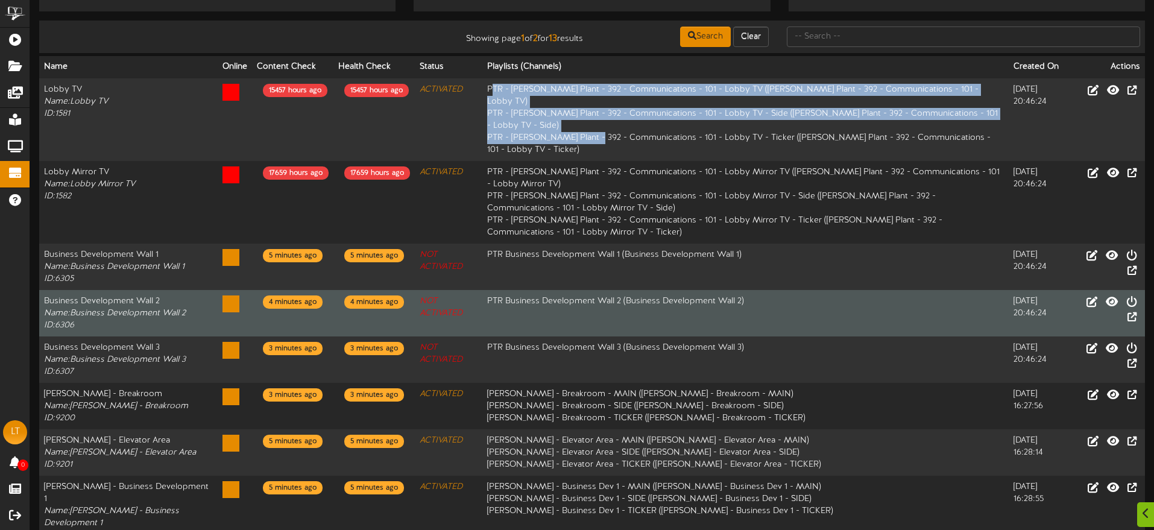
drag, startPoint x: 992, startPoint y: 86, endPoint x: 974, endPoint y: 258, distance: 172.8
click at [1033, 317] on tbody "Lobby TV Name: Lobby TV ID: 1581 15457 hours ago 15457 hours ago ACTIVATED ( ) …" at bounding box center [592, 364] width 1106 height 573
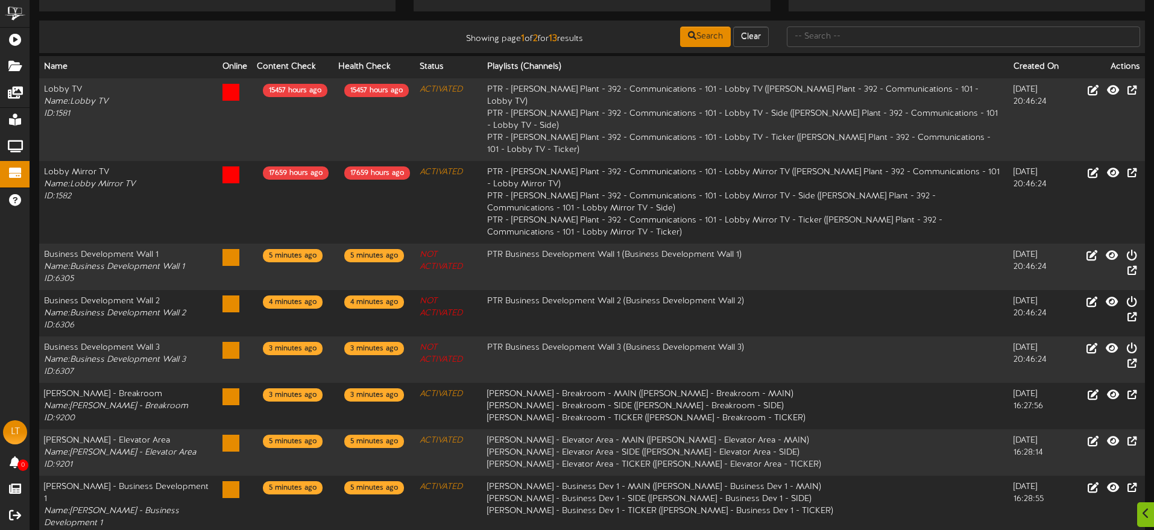
click at [619, 22] on td "Showing page 1 of 2 for 13 results Search Clear" at bounding box center [592, 37] width 1106 height 33
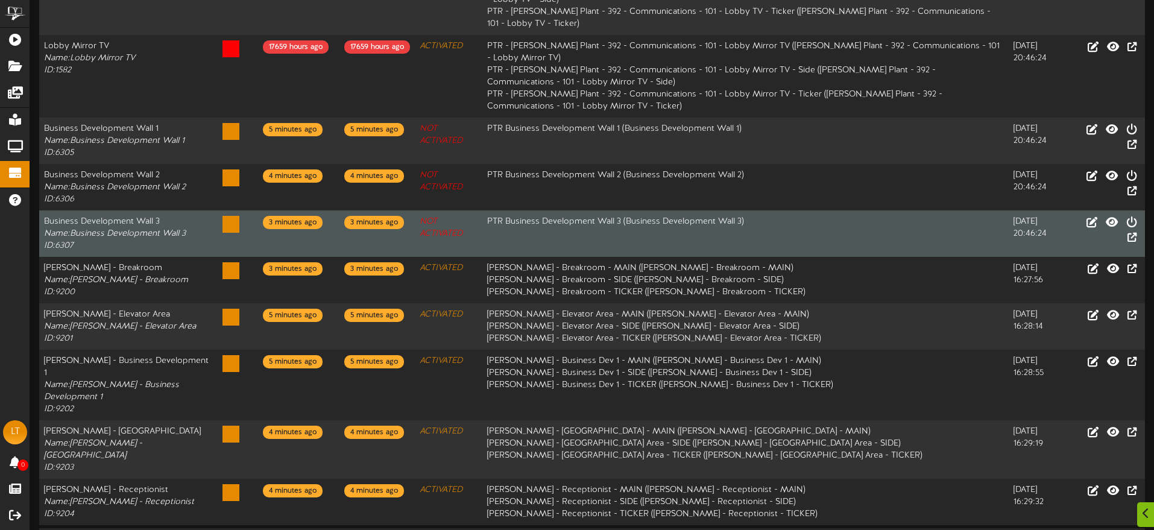
scroll to position [212, 0]
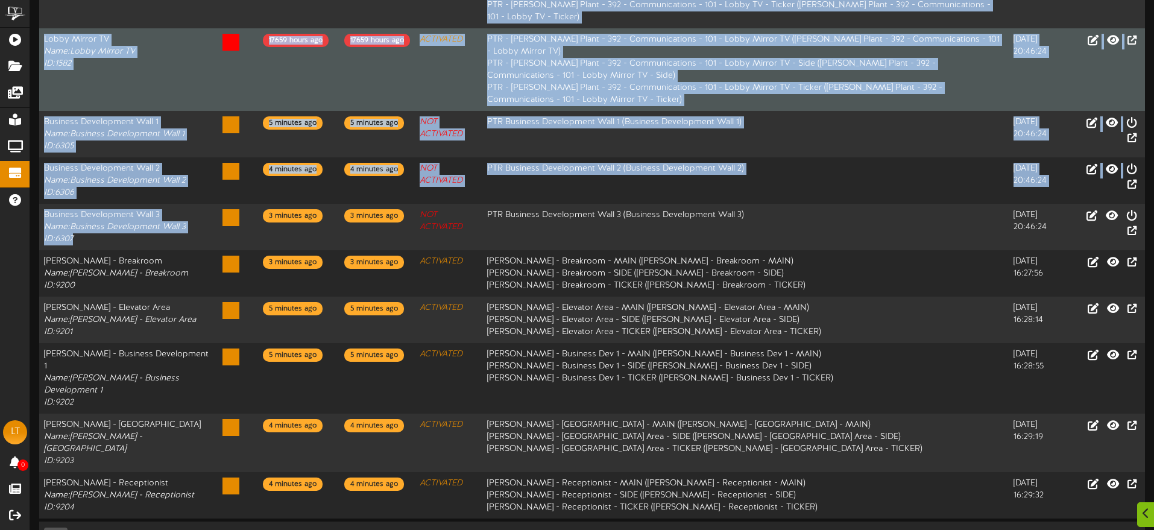
drag, startPoint x: 91, startPoint y: 227, endPoint x: 77, endPoint y: 89, distance: 139.4
click at [37, 112] on div "Offline 0 Online 0 Failed Content Check 0 Showing page 1 of 2 for 13 results Se…" at bounding box center [592, 196] width 1124 height 742
click at [77, 88] on td "Lobby Mirror TV Name: Lobby Mirror TV ID: 1582" at bounding box center [128, 69] width 178 height 83
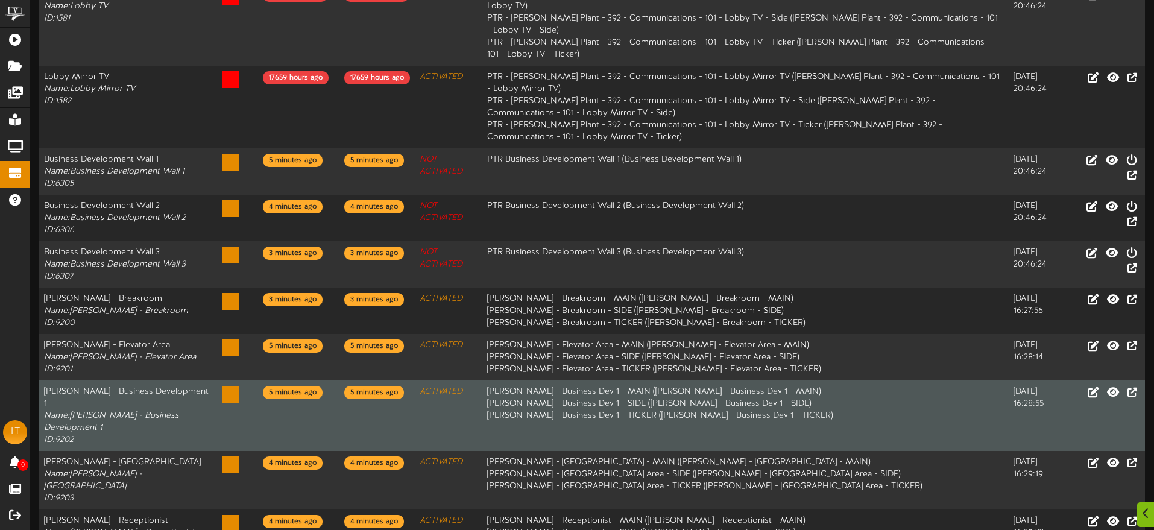
scroll to position [181, 0]
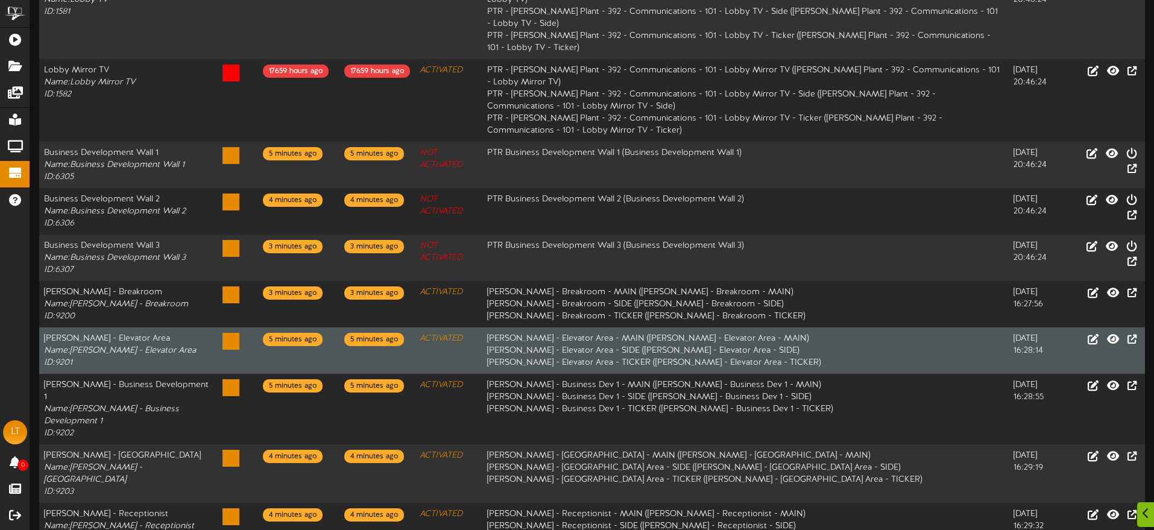
drag, startPoint x: 121, startPoint y: 327, endPoint x: 151, endPoint y: 326, distance: 29.6
click at [156, 327] on td "[PERSON_NAME] - Elevator Area Name: [PERSON_NAME] - Elevator Area ID: 9201" at bounding box center [128, 350] width 178 height 46
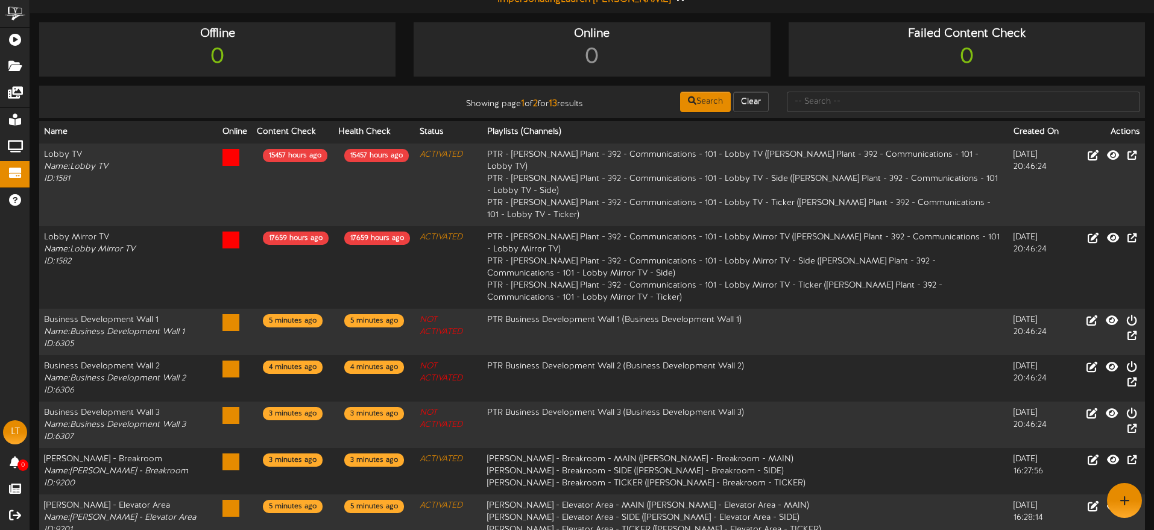
scroll to position [0, 0]
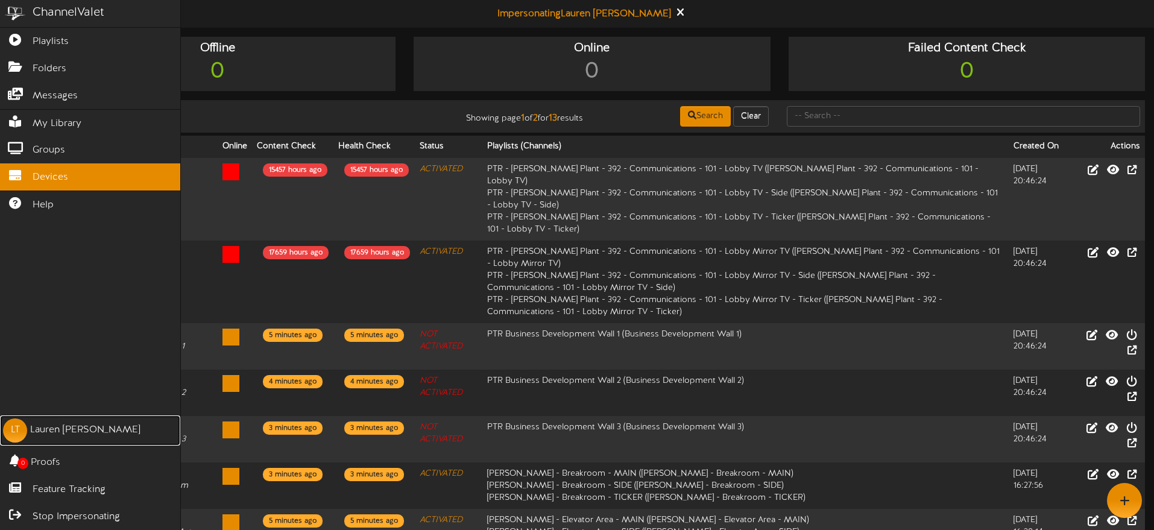
drag, startPoint x: 55, startPoint y: 424, endPoint x: 385, endPoint y: 399, distance: 330.8
click at [55, 424] on div "[PERSON_NAME]" at bounding box center [85, 430] width 110 height 14
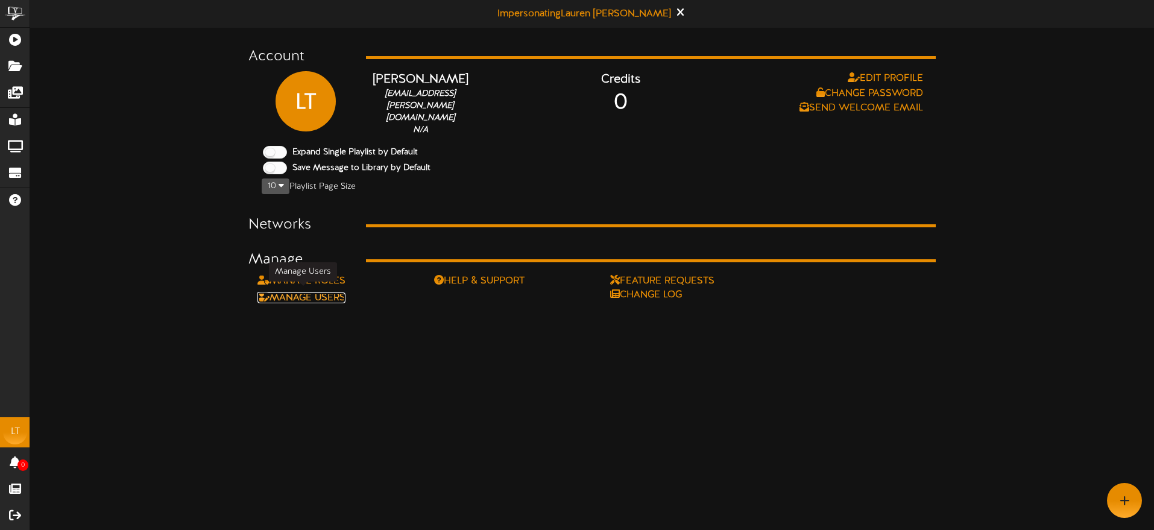
click at [333, 292] on link "Manage Users" at bounding box center [301, 297] width 88 height 11
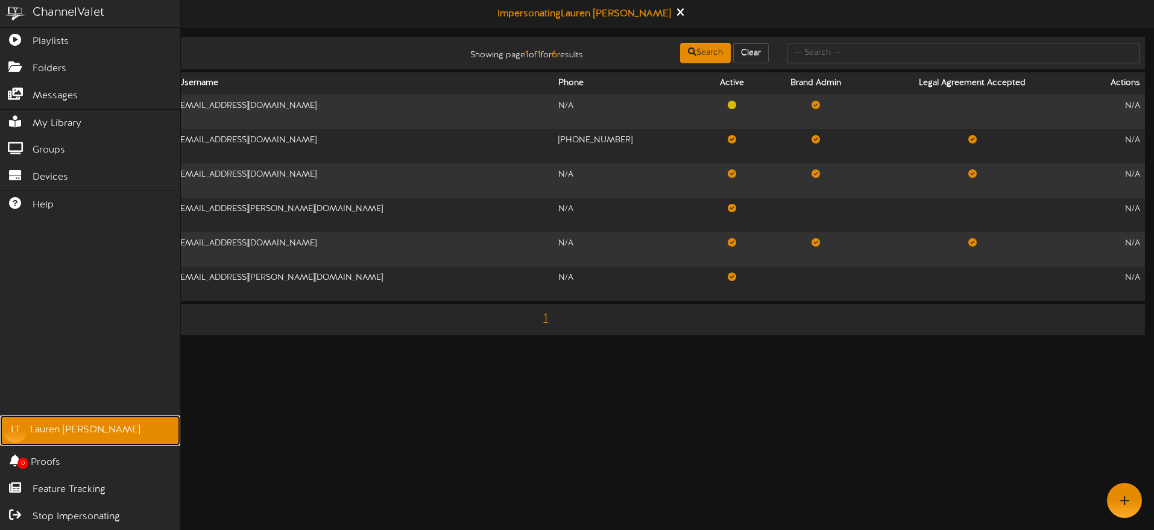
click at [55, 428] on div "[PERSON_NAME]" at bounding box center [85, 430] width 110 height 14
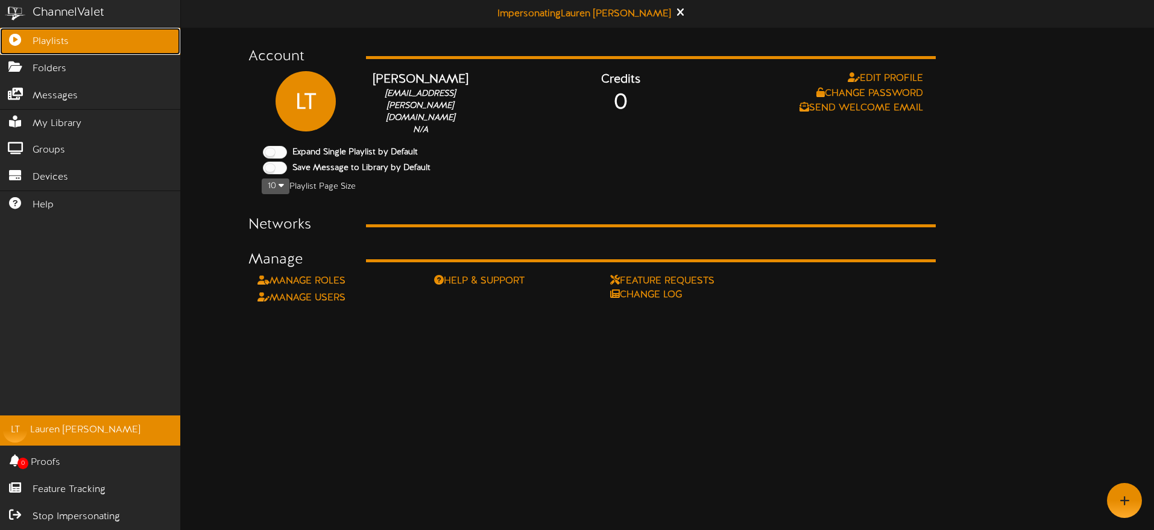
click at [28, 42] on icon at bounding box center [15, 38] width 30 height 9
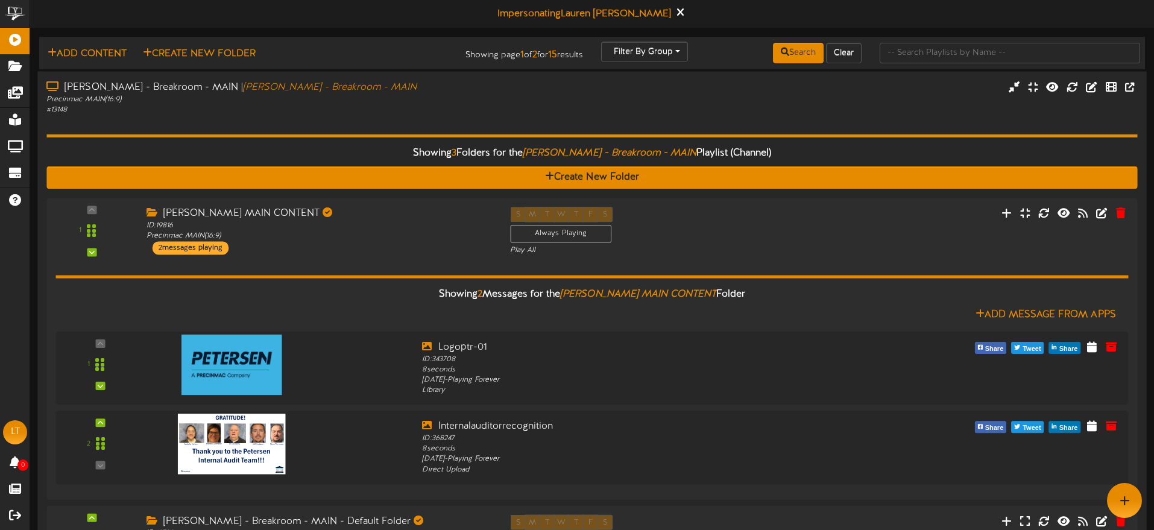
click at [410, 112] on div "# 13148" at bounding box center [268, 109] width 444 height 10
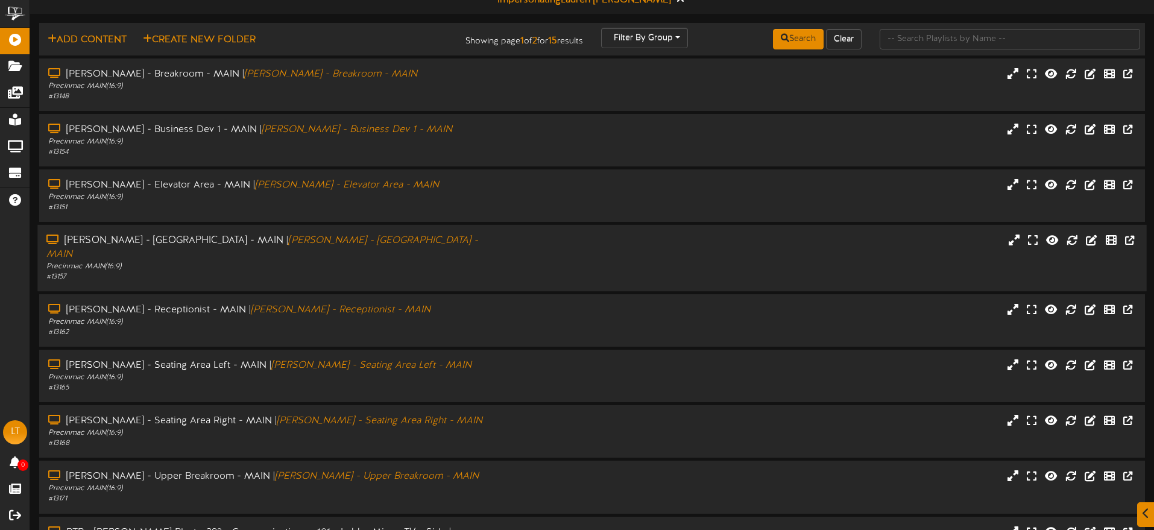
scroll to position [40, 0]
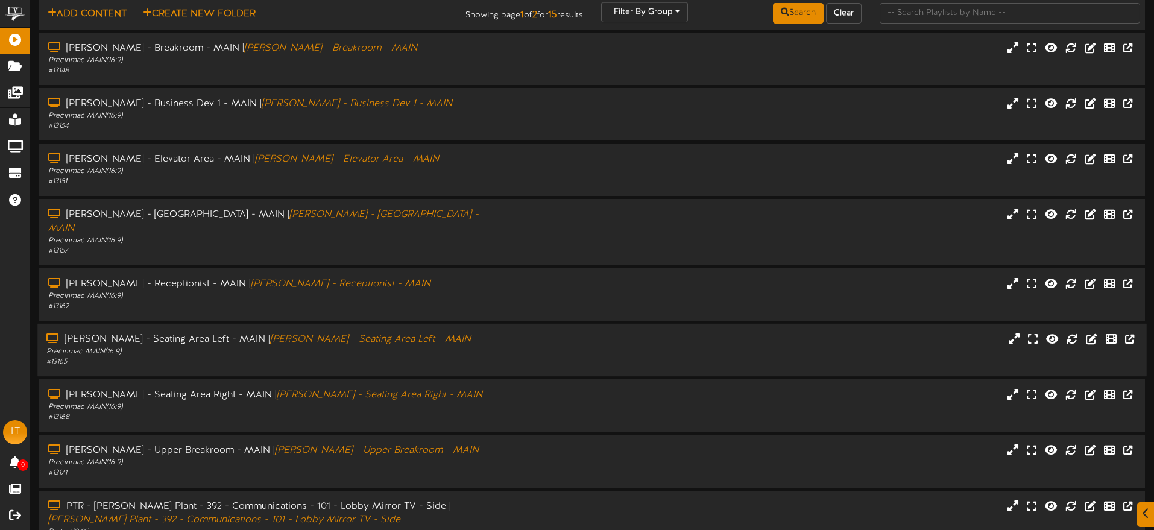
click at [445, 347] on div "Precinmac MAIN ( 16:9 )" at bounding box center [268, 352] width 444 height 10
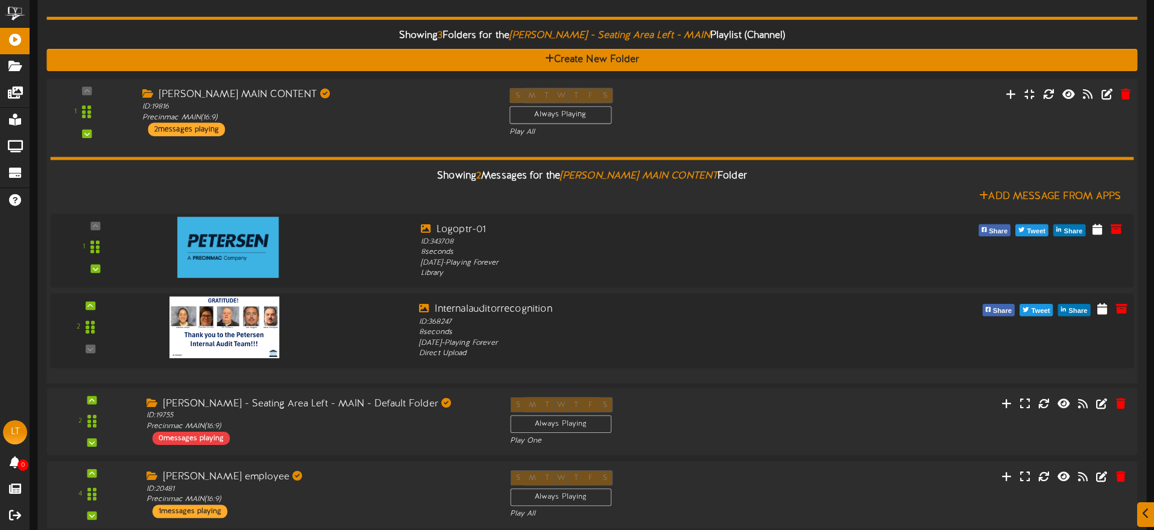
scroll to position [417, 0]
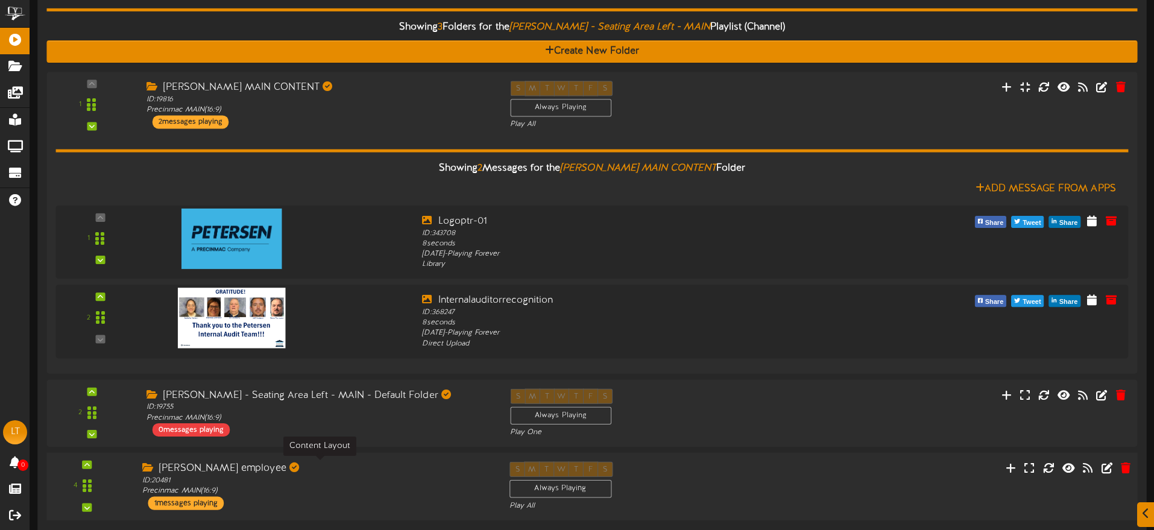
click at [353, 476] on div "ID: [STREET_ADDRESS] ( 16:9 )" at bounding box center [316, 486] width 349 height 21
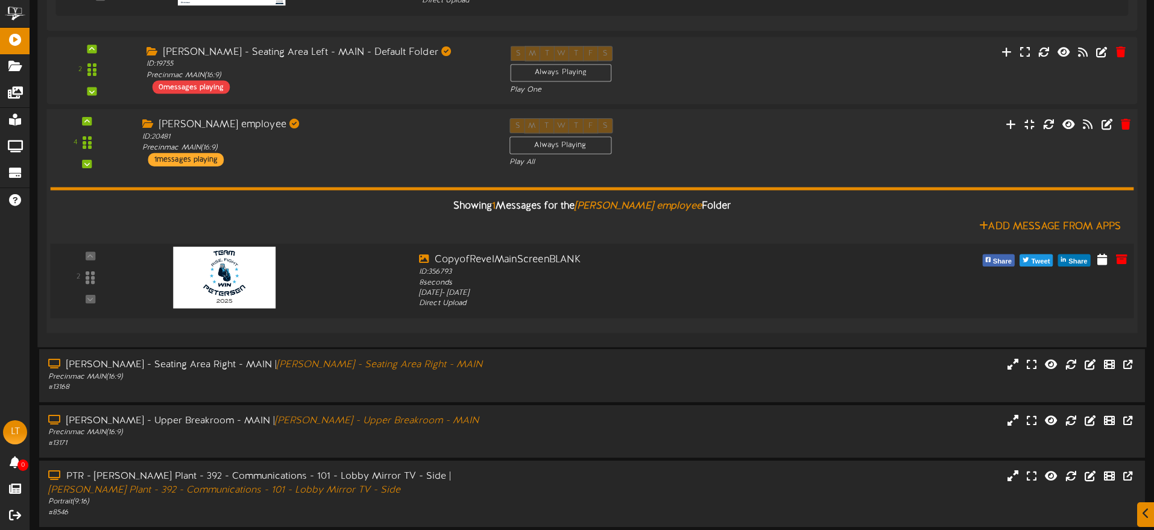
scroll to position [761, 0]
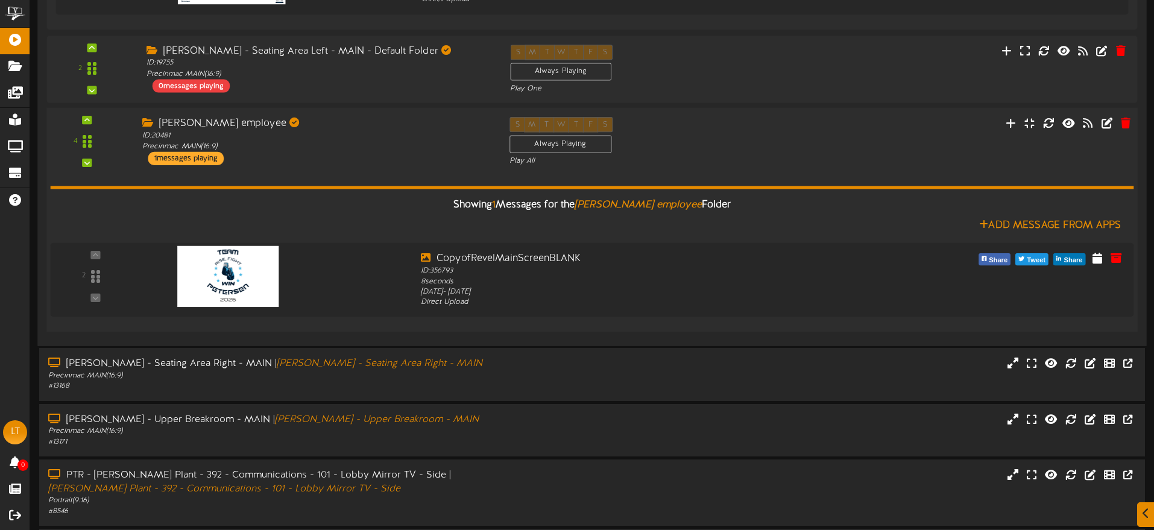
click at [874, 139] on div "4 ID:" at bounding box center [592, 141] width 1102 height 49
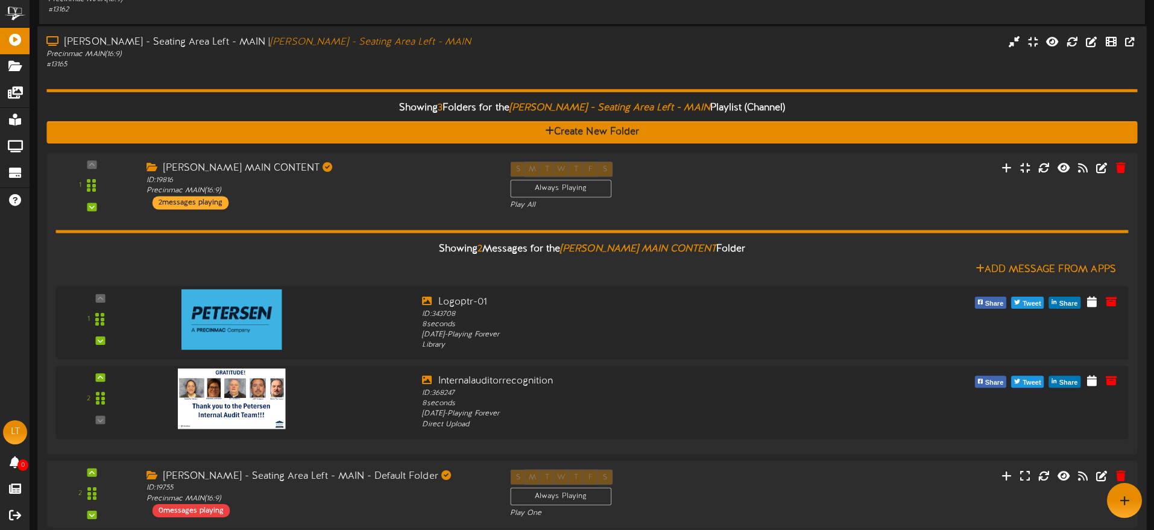
scroll to position [325, 0]
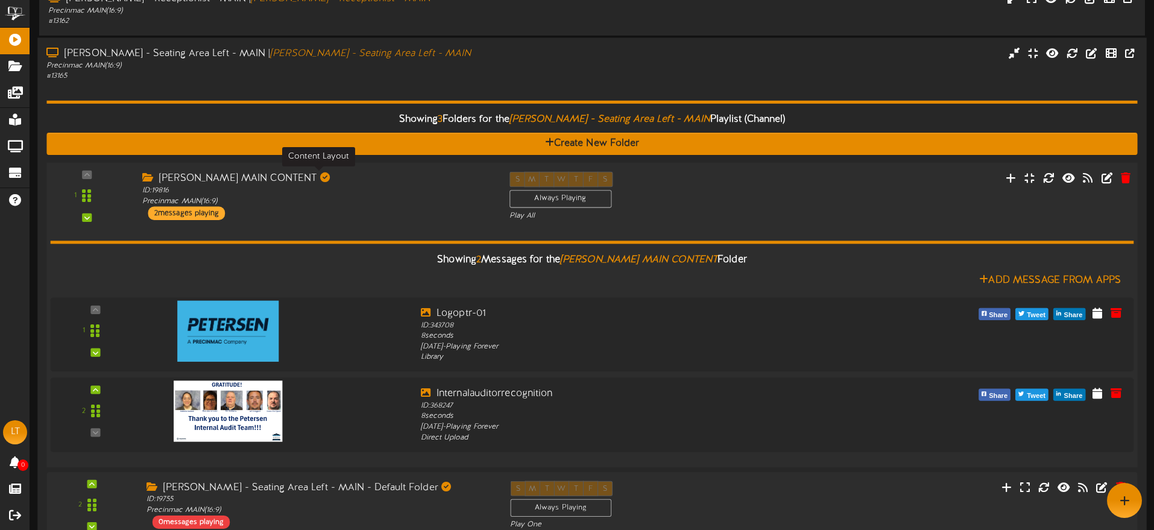
drag, startPoint x: 368, startPoint y: 181, endPoint x: 361, endPoint y: 168, distance: 15.4
click at [368, 186] on div "ID: 19816 Precinmac MAIN ( 16:9 )" at bounding box center [316, 196] width 349 height 21
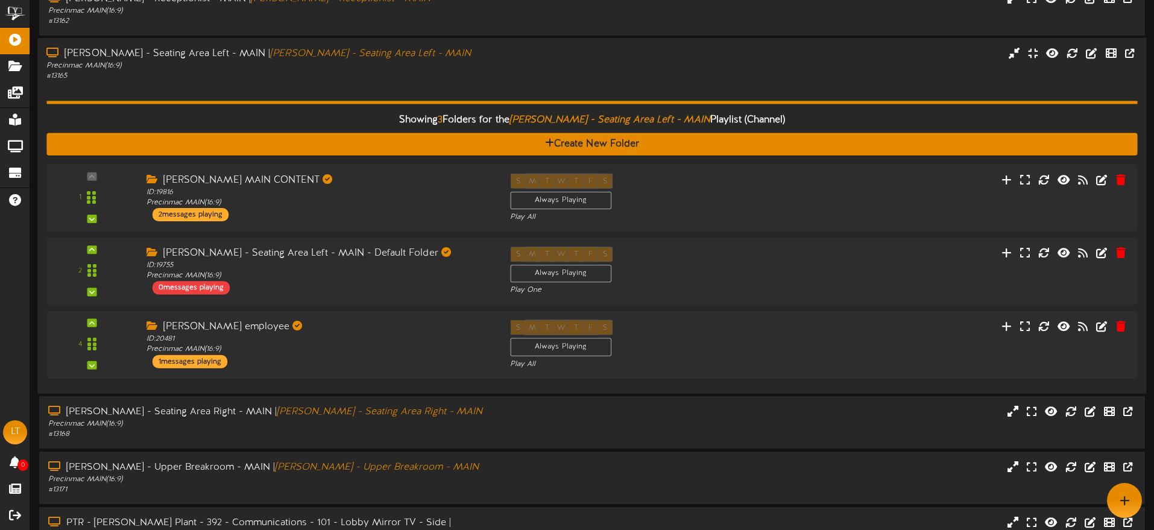
click at [405, 82] on div "Showing 3 Folders for the [PERSON_NAME] - Seating Area Left - MAIN Playlist (Ch…" at bounding box center [591, 233] width 1091 height 303
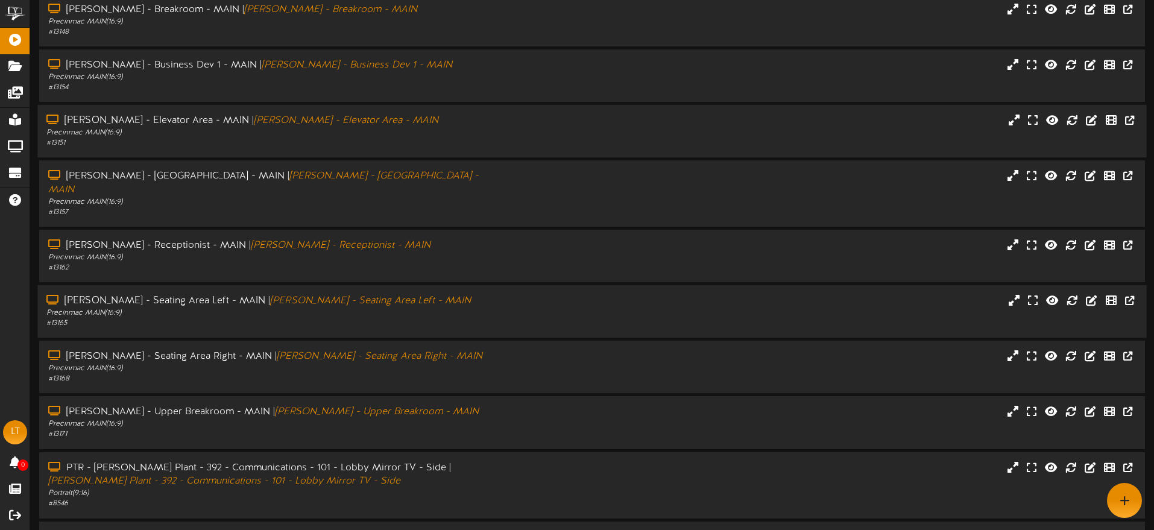
scroll to position [0, 0]
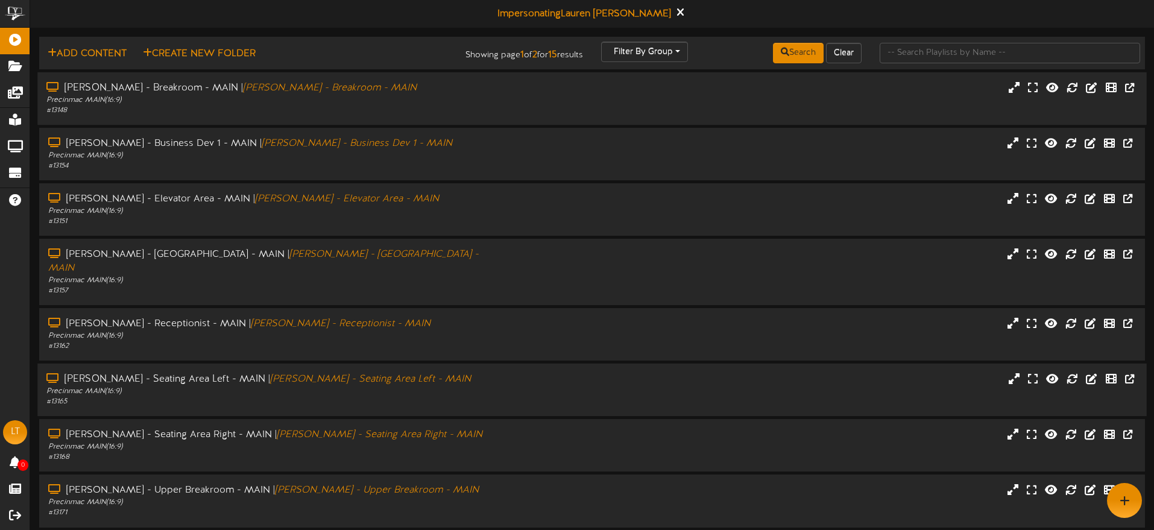
click at [180, 107] on div "# 13148" at bounding box center [268, 111] width 444 height 10
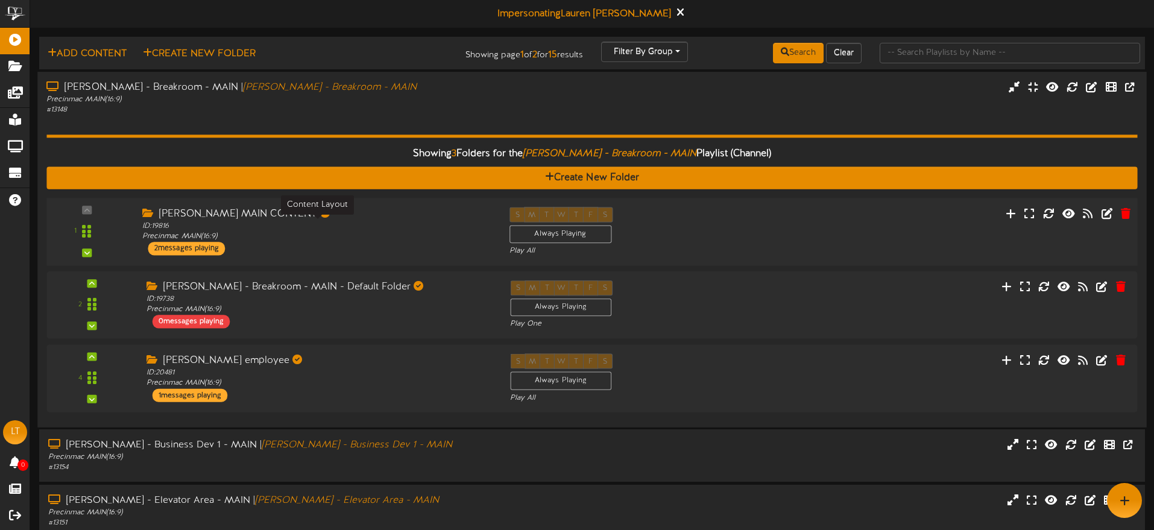
click at [257, 233] on div "ID: 19816 Precinmac MAIN ( 16:9 )" at bounding box center [316, 231] width 349 height 21
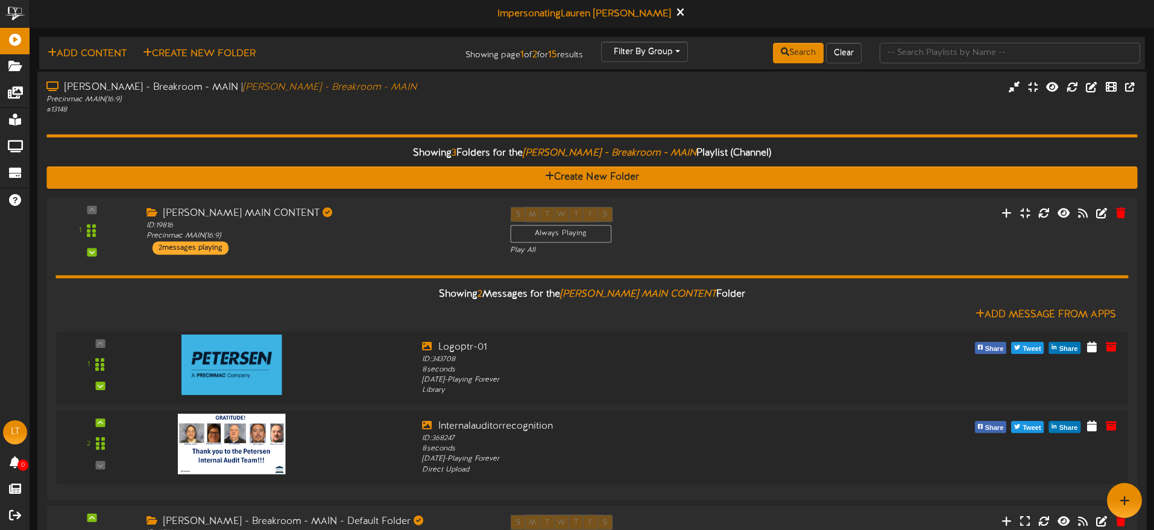
click at [870, 95] on div "[PERSON_NAME] - Breakroom - MAIN | [PERSON_NAME] - Breakroom - MAIN Precinmac M…" at bounding box center [591, 97] width 1109 height 34
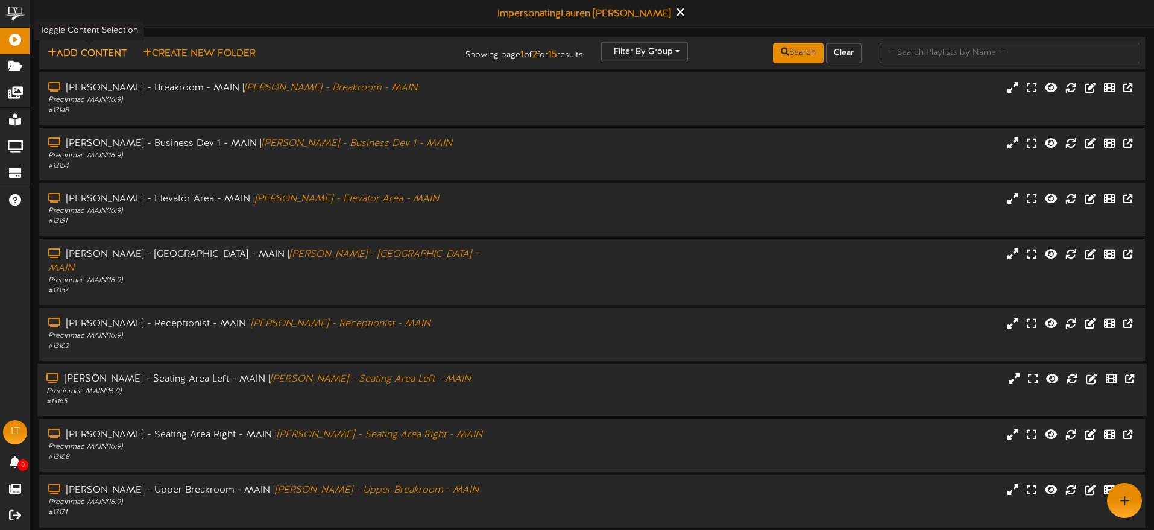
click at [112, 52] on button "Add Content" at bounding box center [87, 53] width 86 height 15
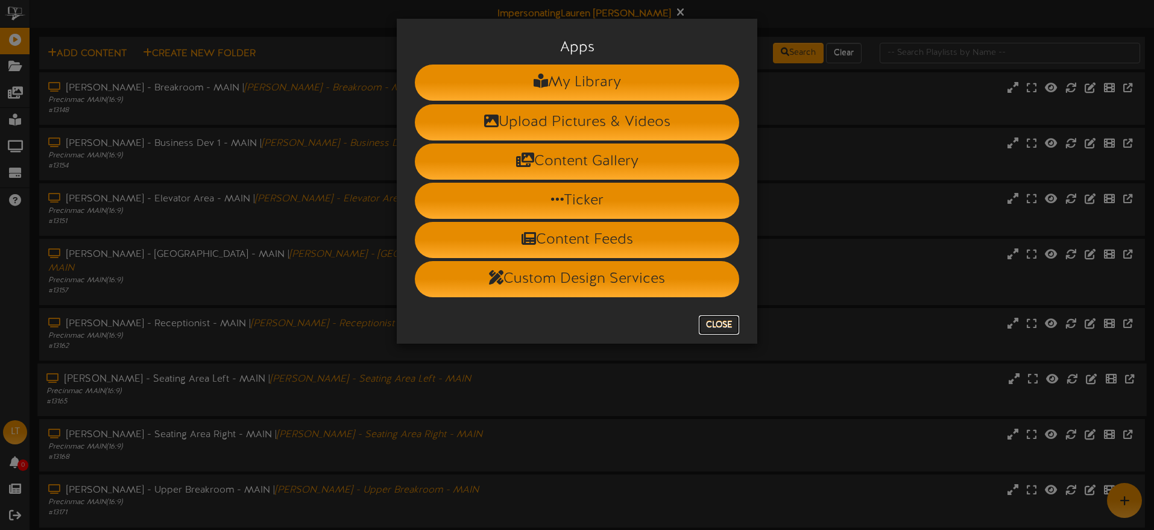
click at [725, 324] on button "Close" at bounding box center [719, 324] width 40 height 19
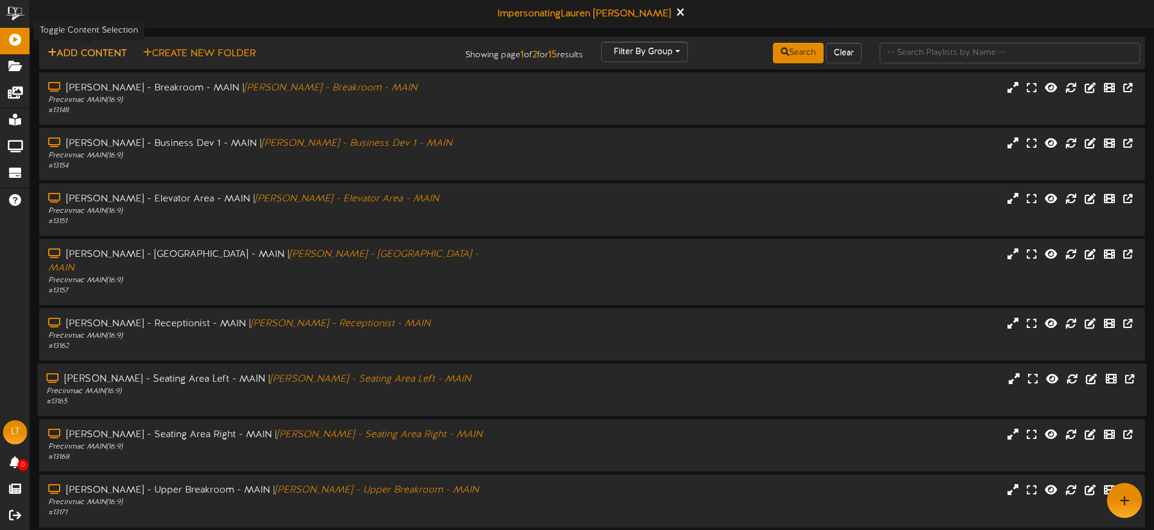
click at [108, 55] on button "Add Content" at bounding box center [87, 53] width 86 height 15
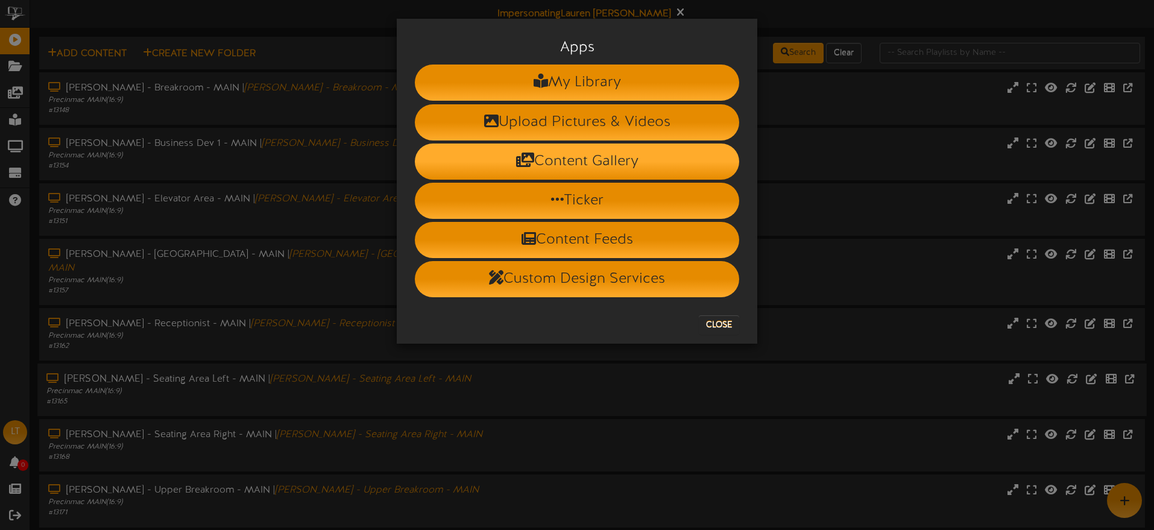
click at [593, 162] on li "Content Gallery" at bounding box center [577, 162] width 324 height 36
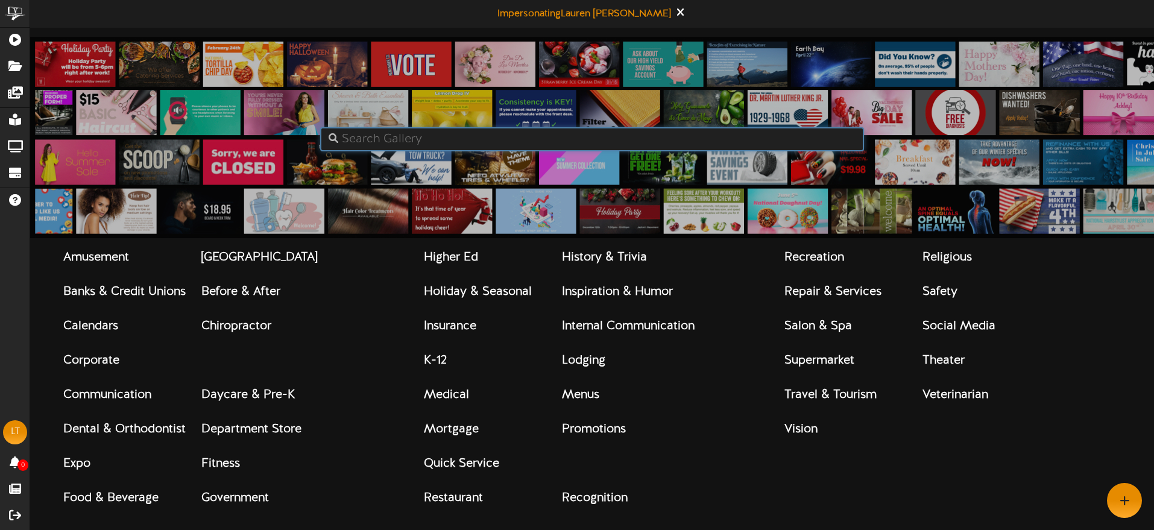
click at [431, 144] on input "text" at bounding box center [592, 139] width 544 height 24
type input "[DATE]"
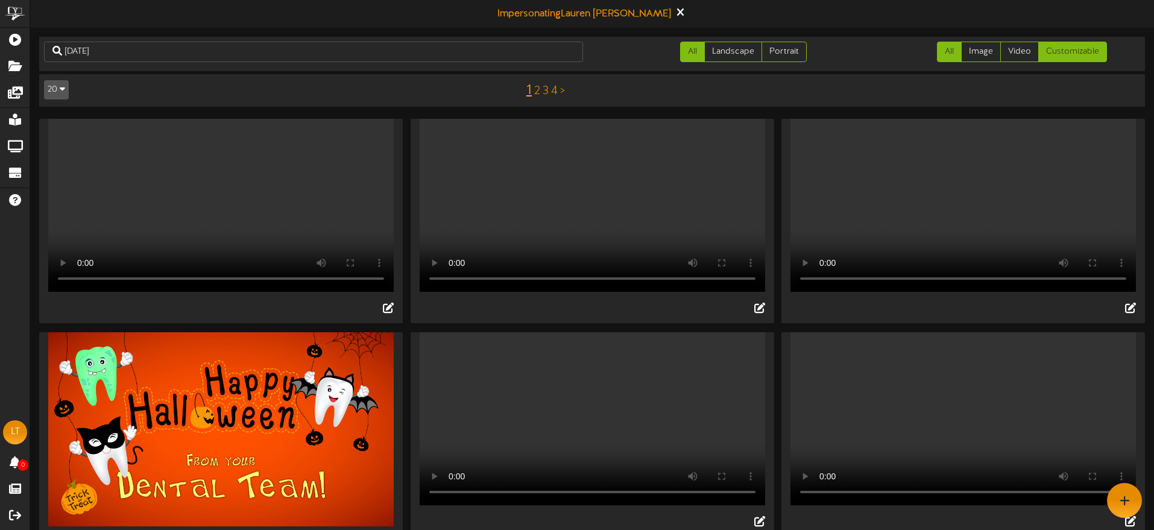
click at [1046, 52] on link "Customizable" at bounding box center [1072, 52] width 69 height 21
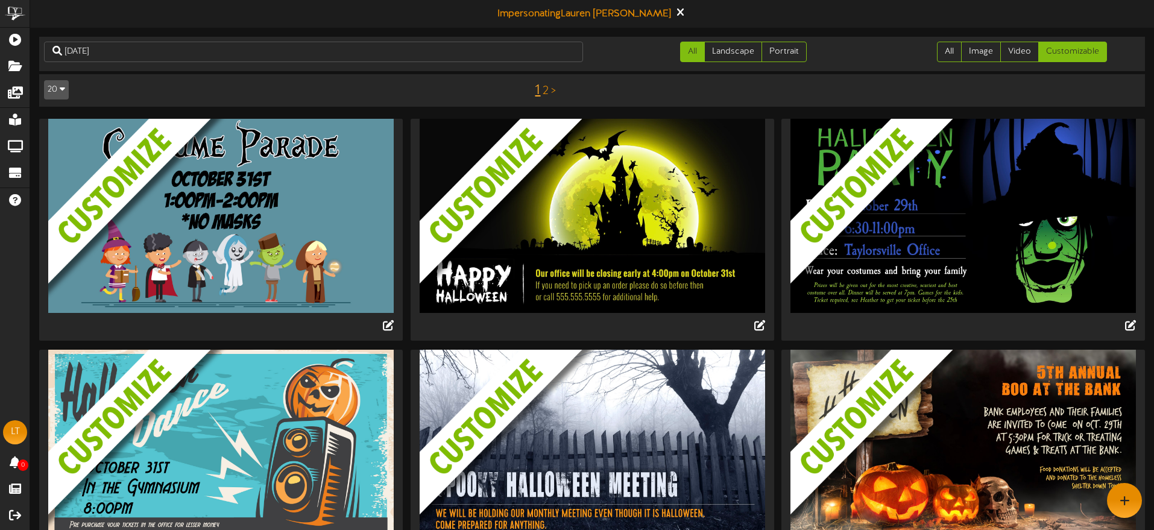
scroll to position [47, 0]
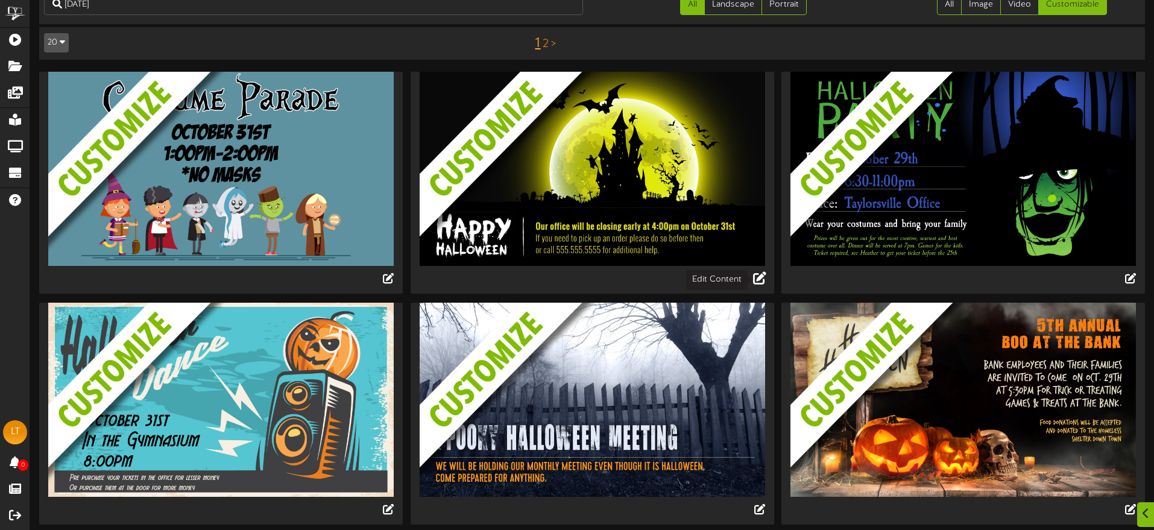
click at [758, 278] on icon at bounding box center [759, 277] width 13 height 13
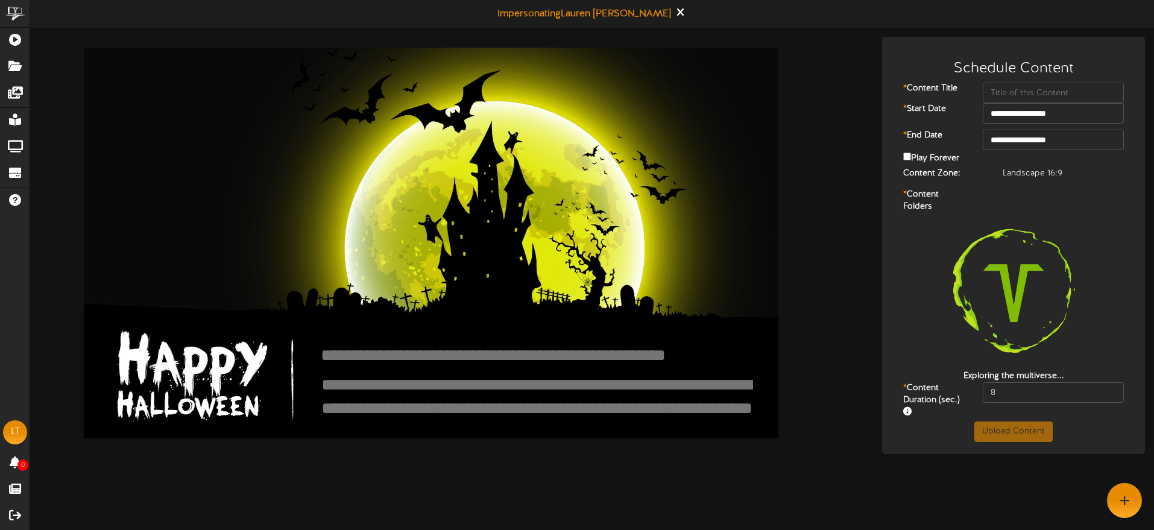
click at [356, 361] on textarea at bounding box center [524, 355] width 409 height 22
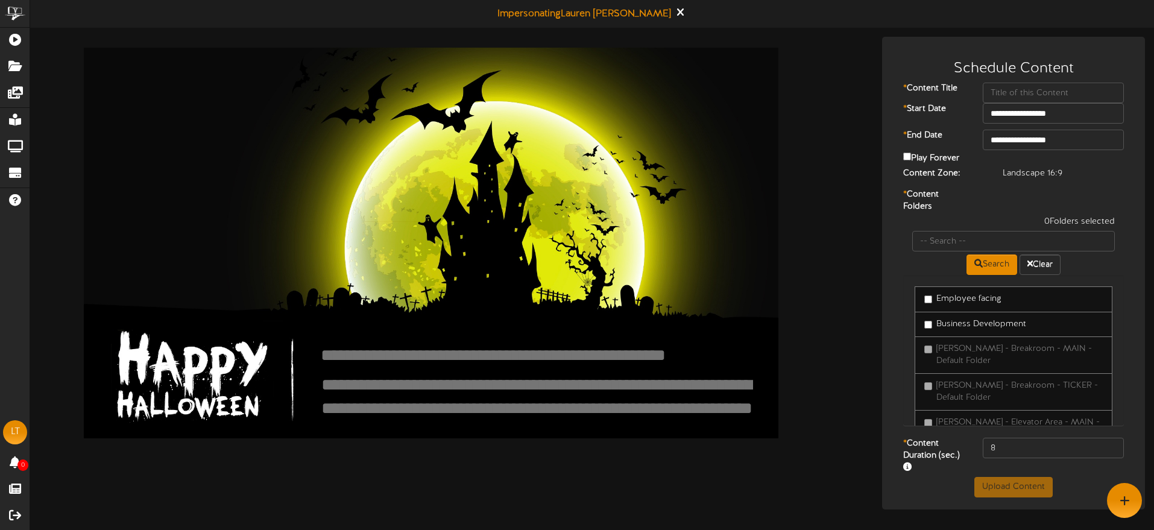
type textarea "*"
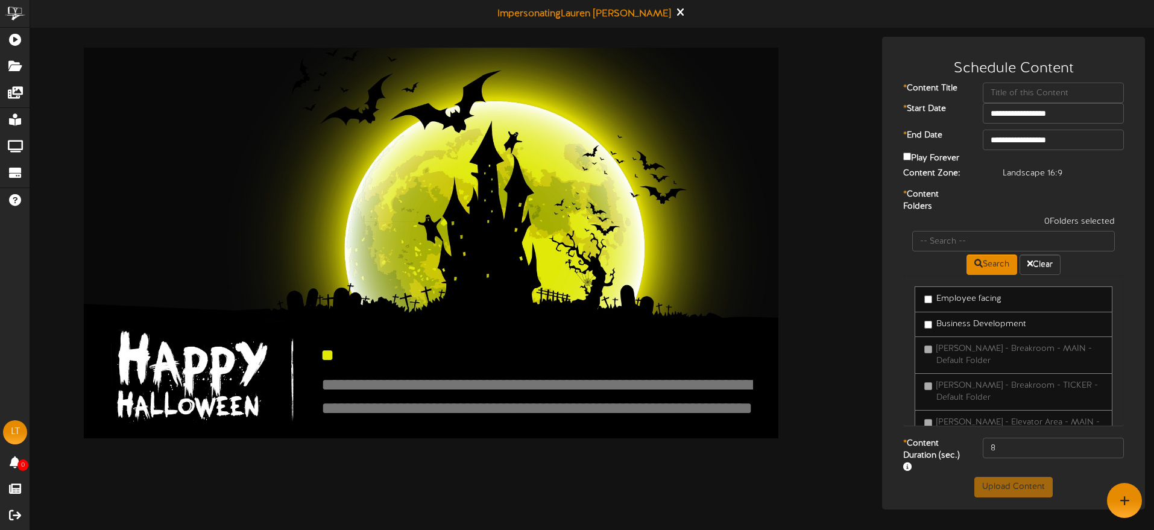
type textarea "*"
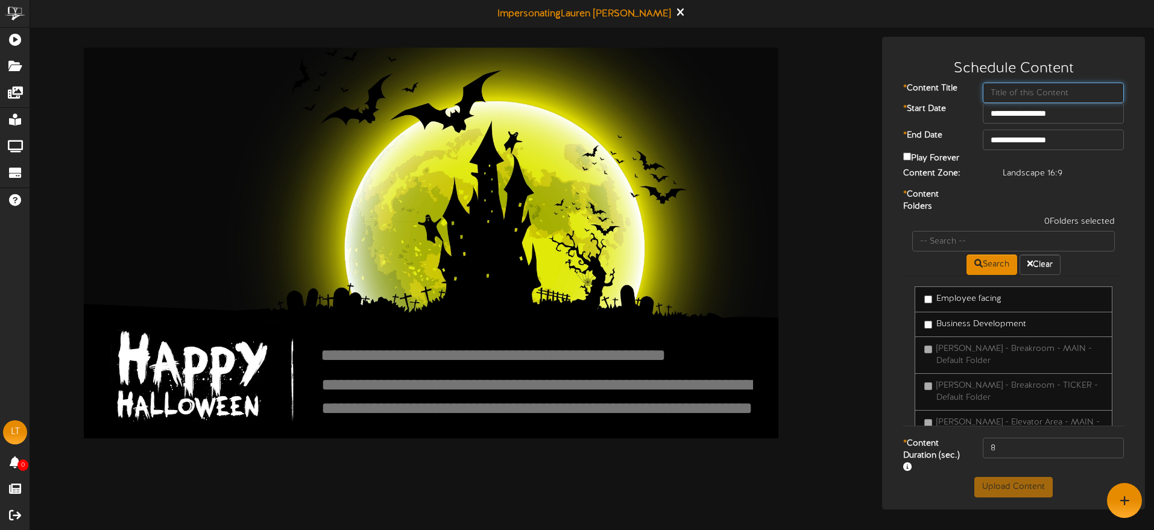
click at [1020, 92] on input "text" at bounding box center [1053, 93] width 141 height 21
click at [952, 300] on label "Employee facing" at bounding box center [962, 299] width 77 height 12
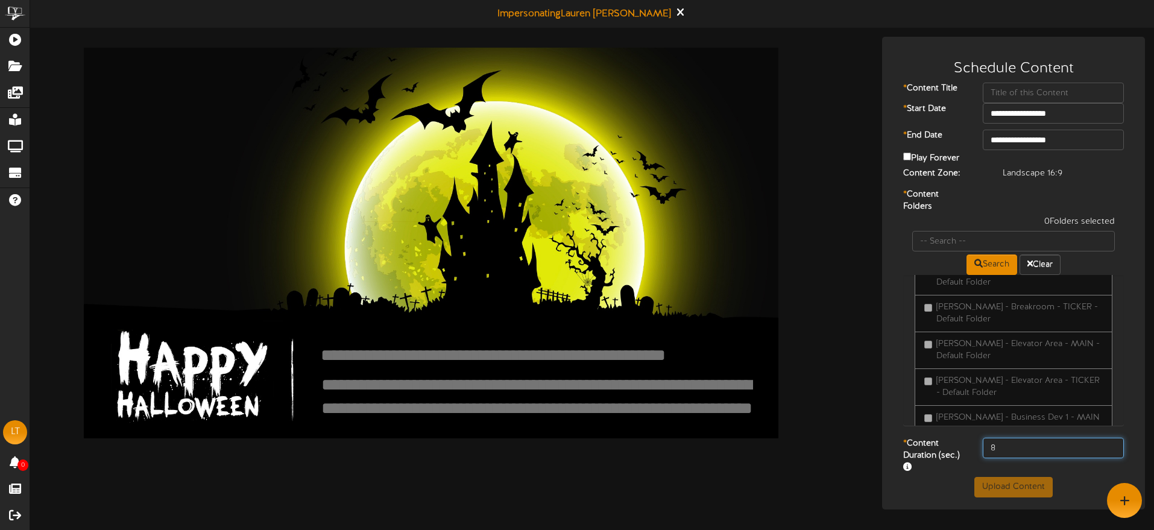
click at [1010, 447] on input "8" at bounding box center [1053, 448] width 141 height 21
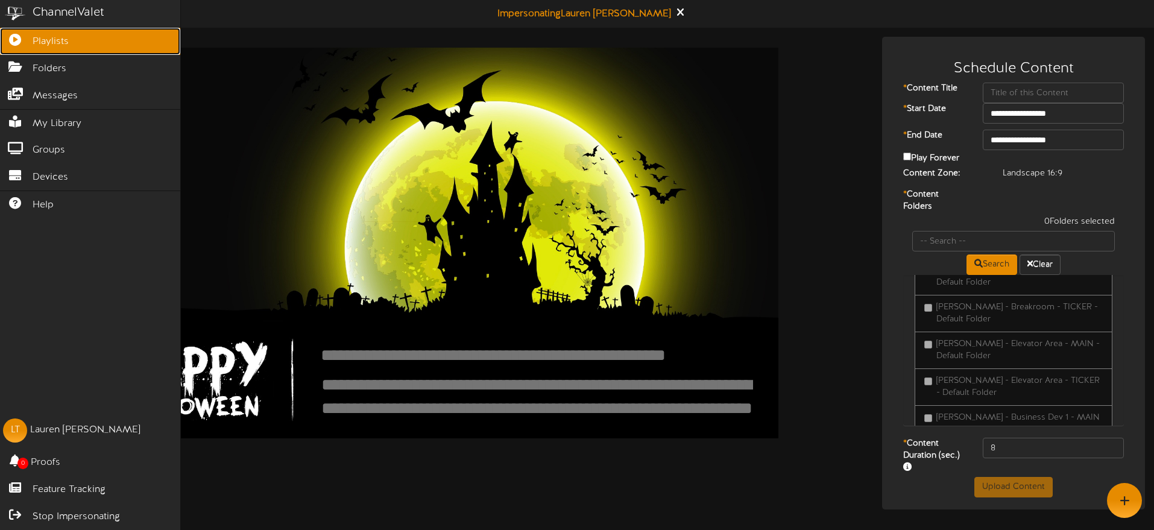
click at [50, 46] on span "Playlists" at bounding box center [51, 42] width 36 height 14
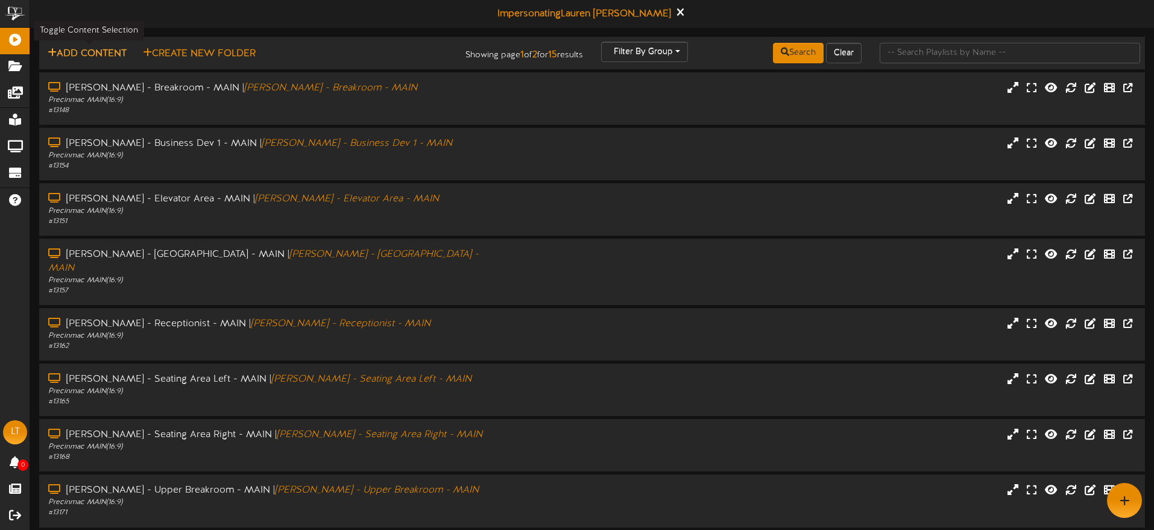
click at [113, 54] on button "Add Content" at bounding box center [87, 53] width 86 height 15
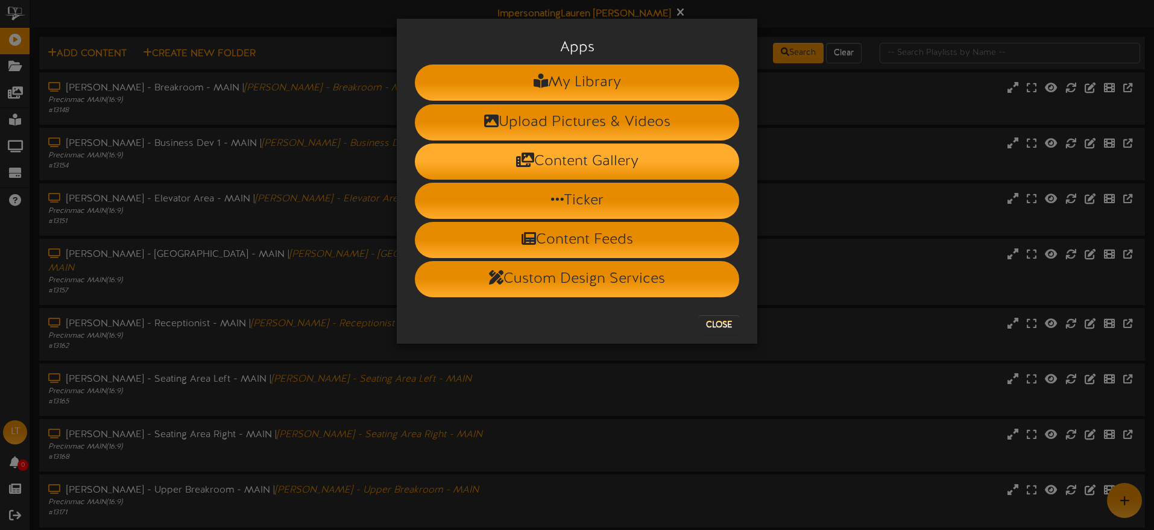
click at [608, 163] on li "Content Gallery" at bounding box center [577, 162] width 324 height 36
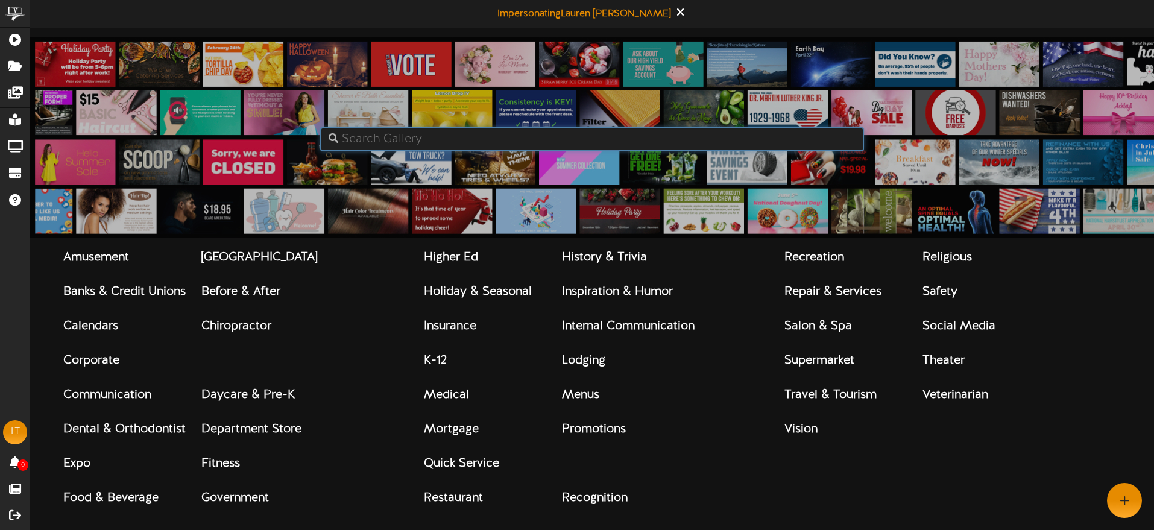
click at [440, 139] on input "text" at bounding box center [592, 139] width 544 height 24
type input "welcome"
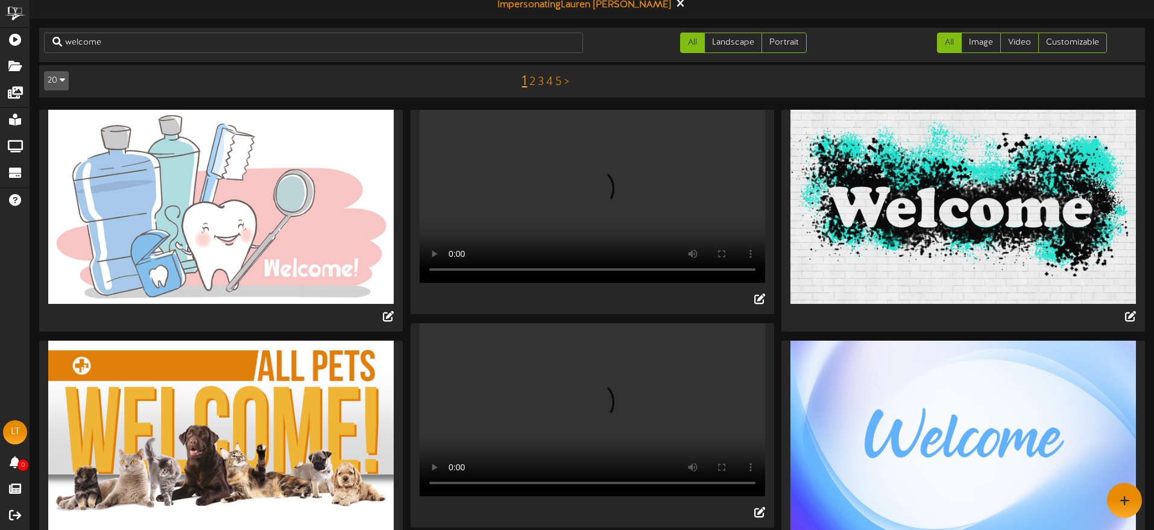
scroll to position [8, 0]
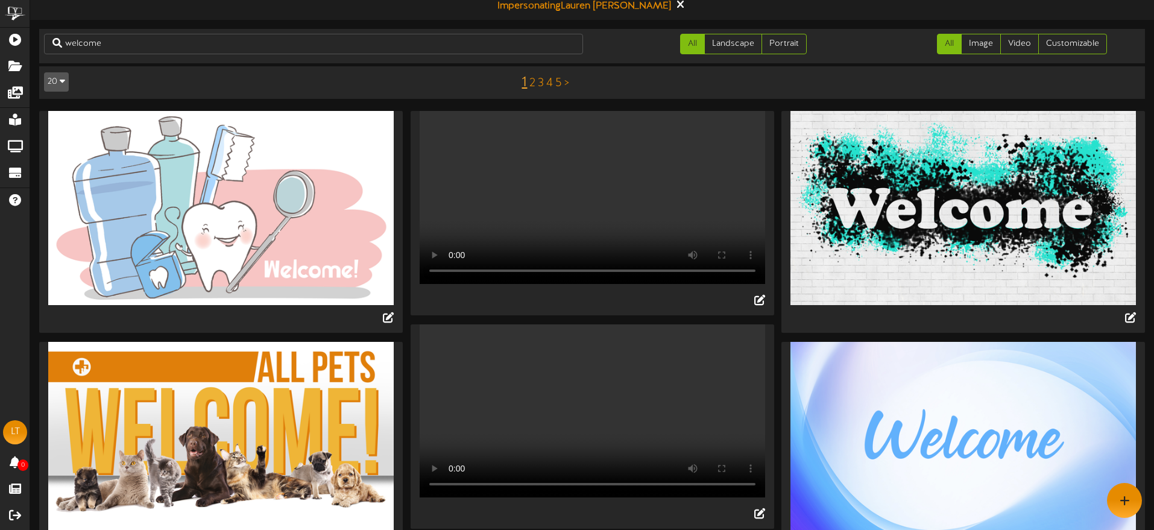
drag, startPoint x: 1073, startPoint y: 45, endPoint x: 995, endPoint y: 68, distance: 80.5
click at [1073, 45] on link "Customizable" at bounding box center [1072, 44] width 69 height 21
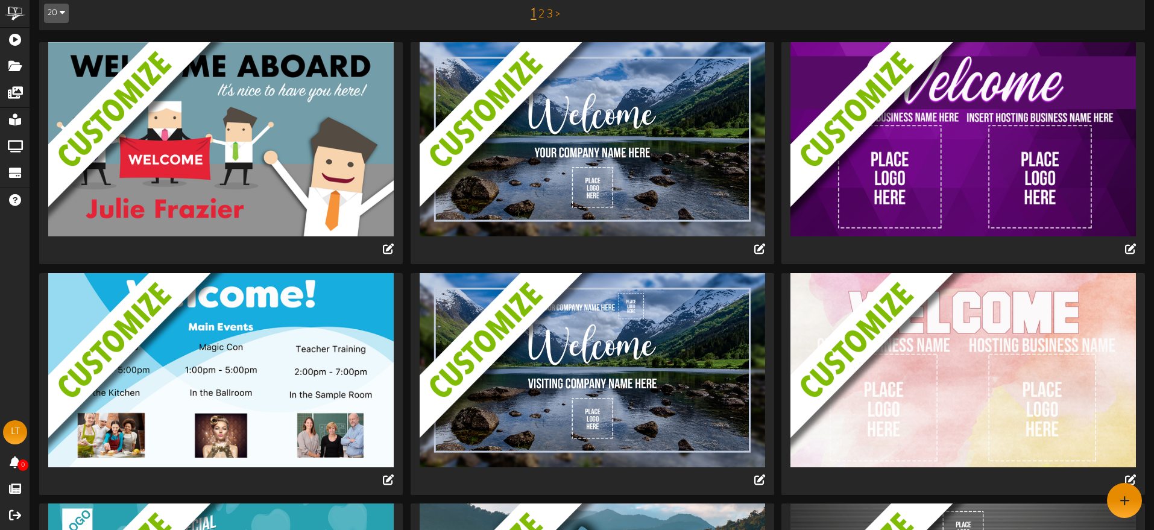
scroll to position [0, 0]
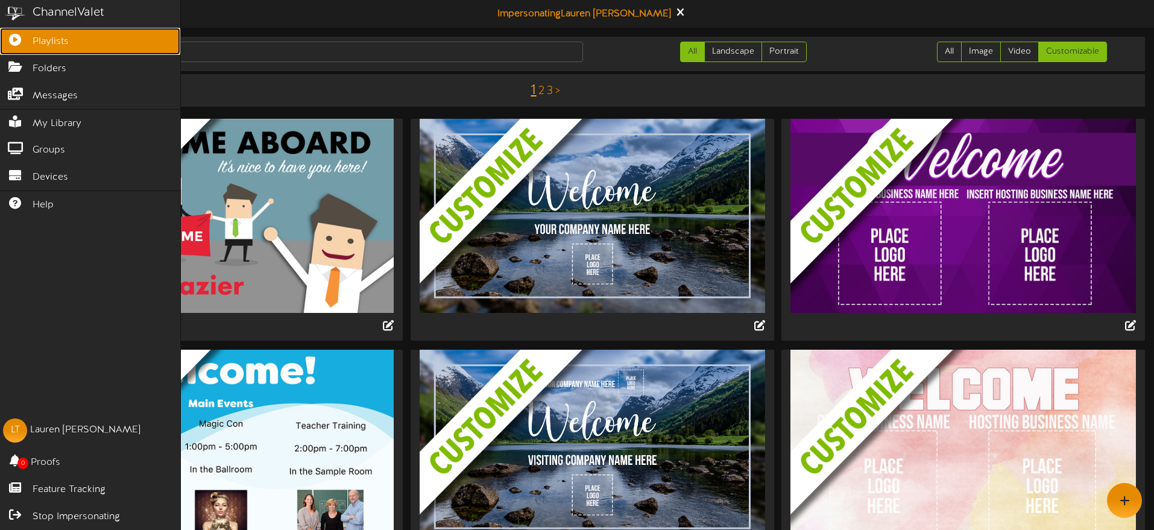
click at [41, 42] on span "Playlists" at bounding box center [51, 42] width 36 height 14
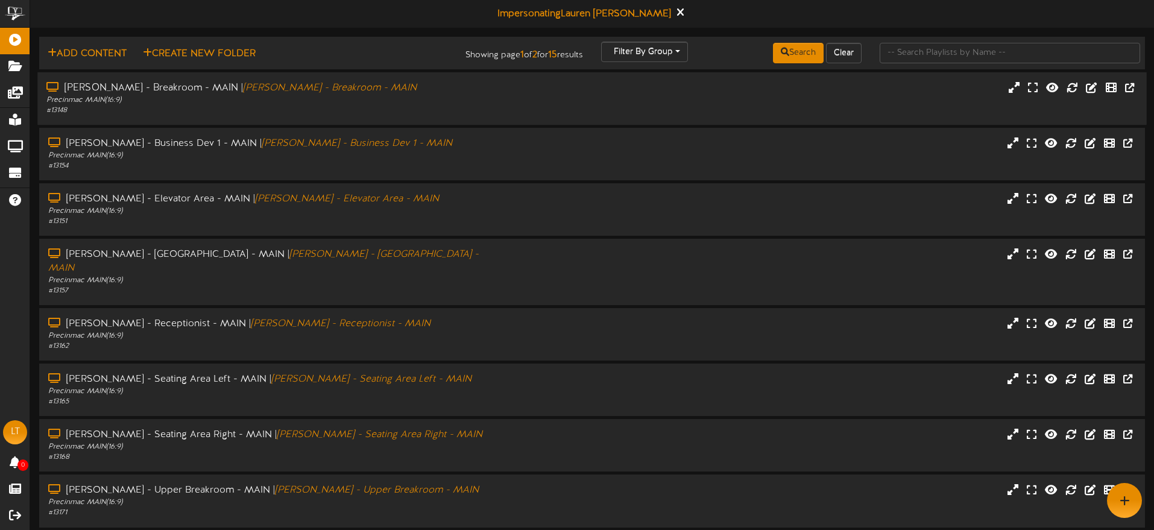
click at [440, 104] on div "Precinmac MAIN ( 16:9 )" at bounding box center [268, 100] width 444 height 10
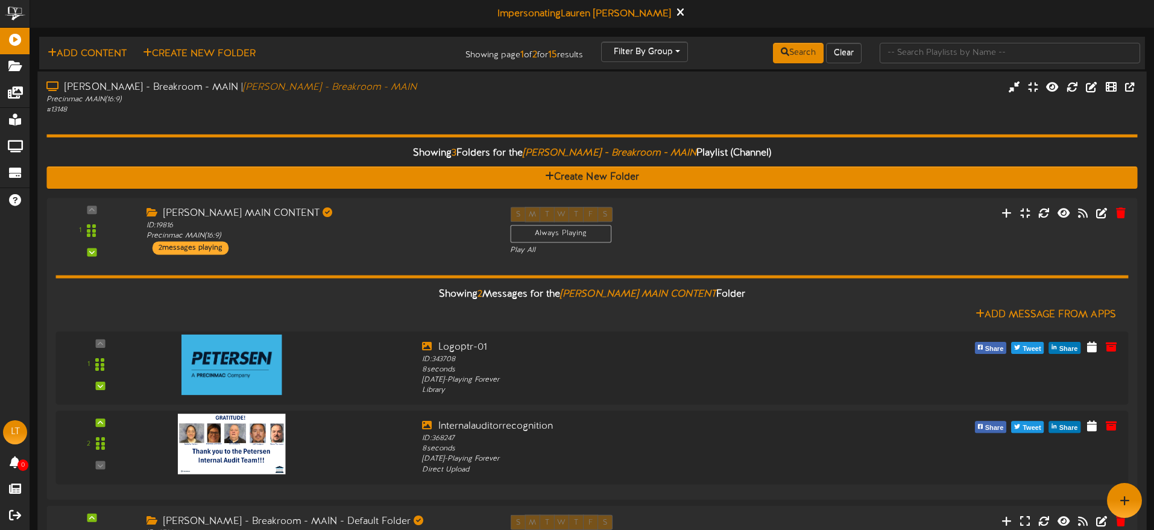
click at [445, 102] on div "Precinmac MAIN ( 16:9 )" at bounding box center [268, 99] width 444 height 10
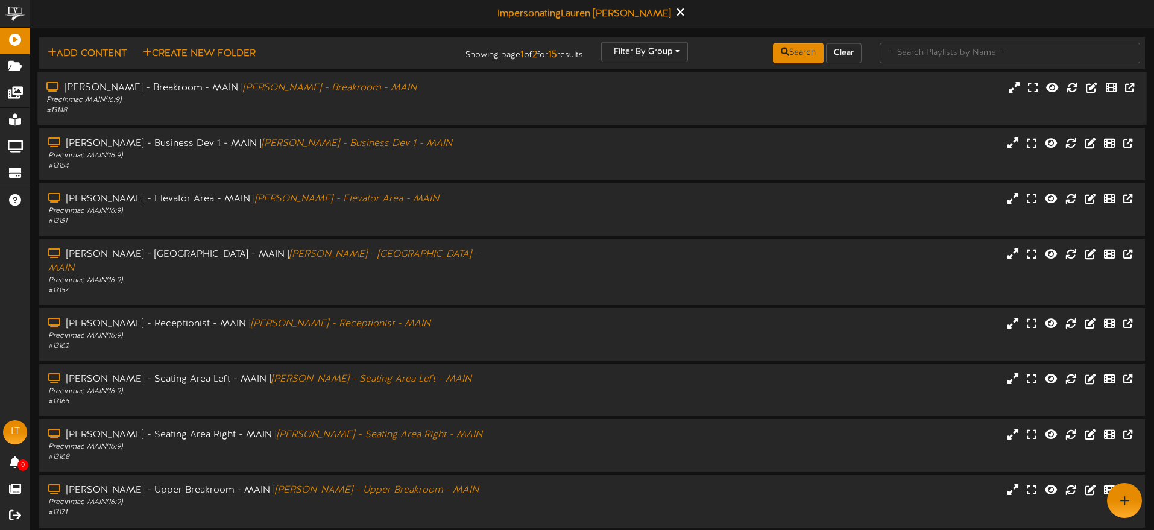
drag, startPoint x: 446, startPoint y: 135, endPoint x: 446, endPoint y: 121, distance: 14.5
click at [446, 135] on div "[PERSON_NAME] - Business Dev 1 - MAIN | [PERSON_NAME] - Business Dev 1 - MAIN P…" at bounding box center [592, 154] width 1106 height 52
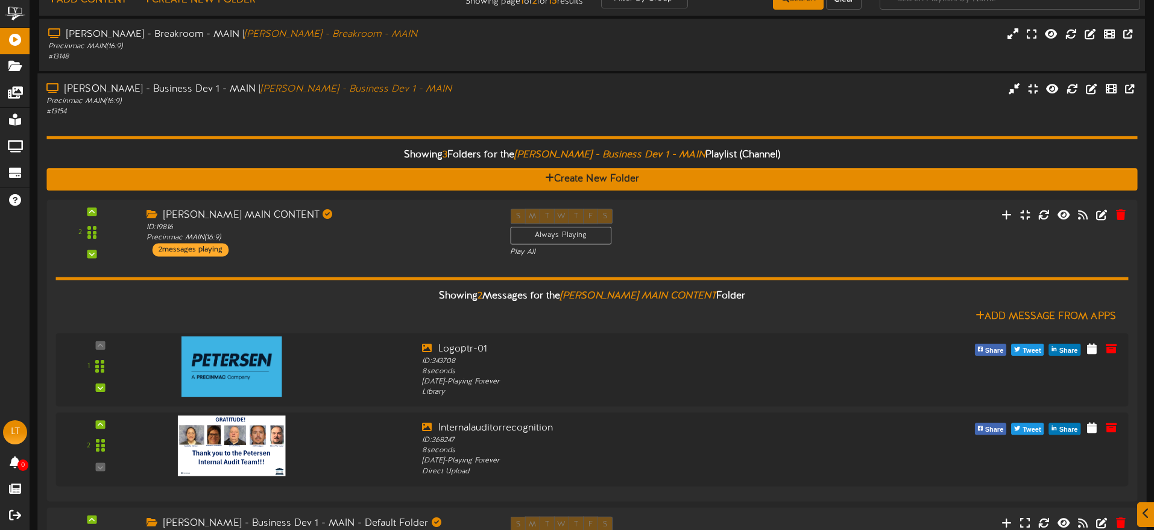
scroll to position [54, 0]
click at [530, 128] on div "Showing 3 Folders for the [PERSON_NAME] - Business Dev 1 - MAIN Playlist (Chann…" at bounding box center [591, 384] width 1091 height 537
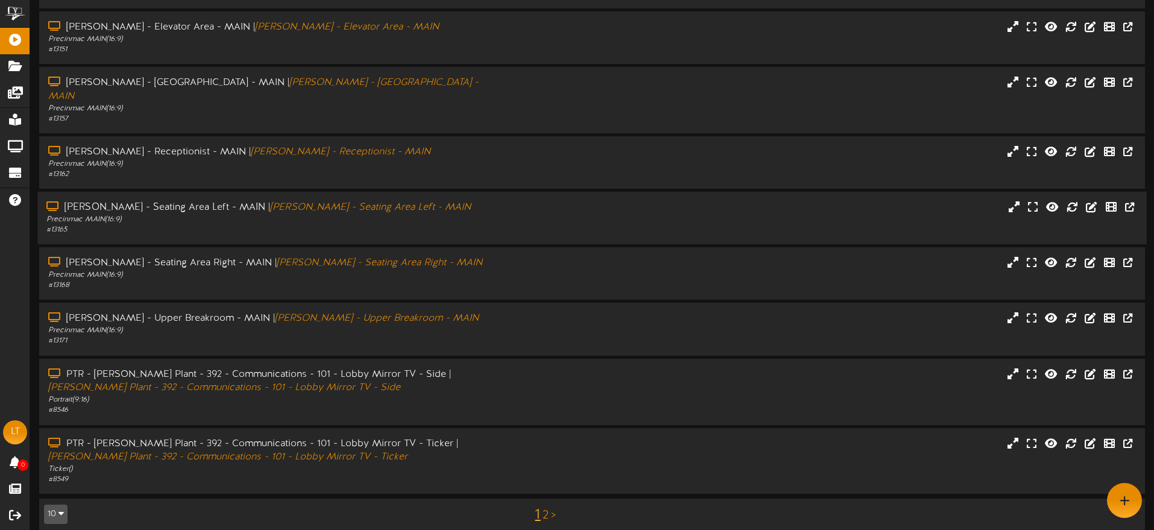
scroll to position [171, 0]
